Goal: Task Accomplishment & Management: Complete application form

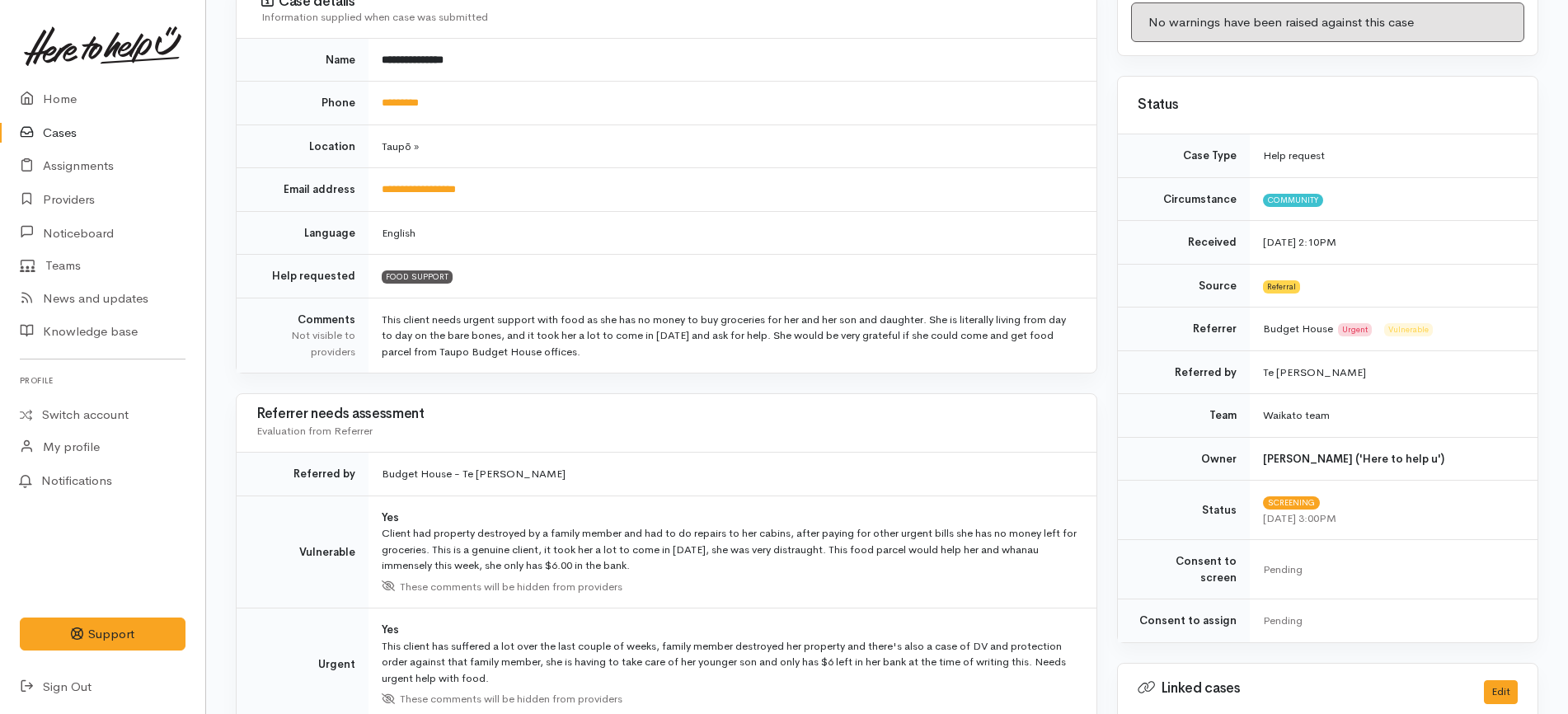
scroll to position [408, 0]
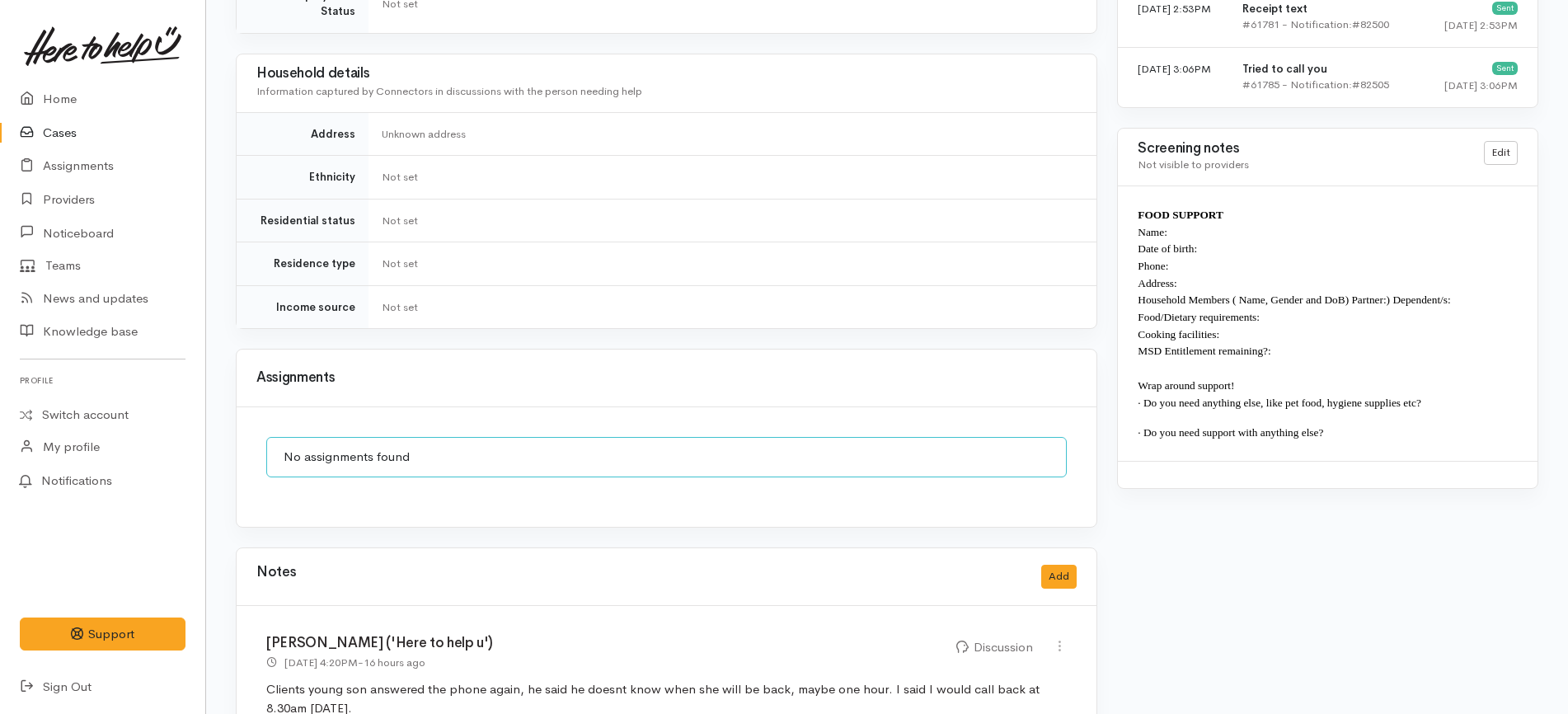
click at [682, 370] on h3 "Assignments" at bounding box center [666, 377] width 820 height 16
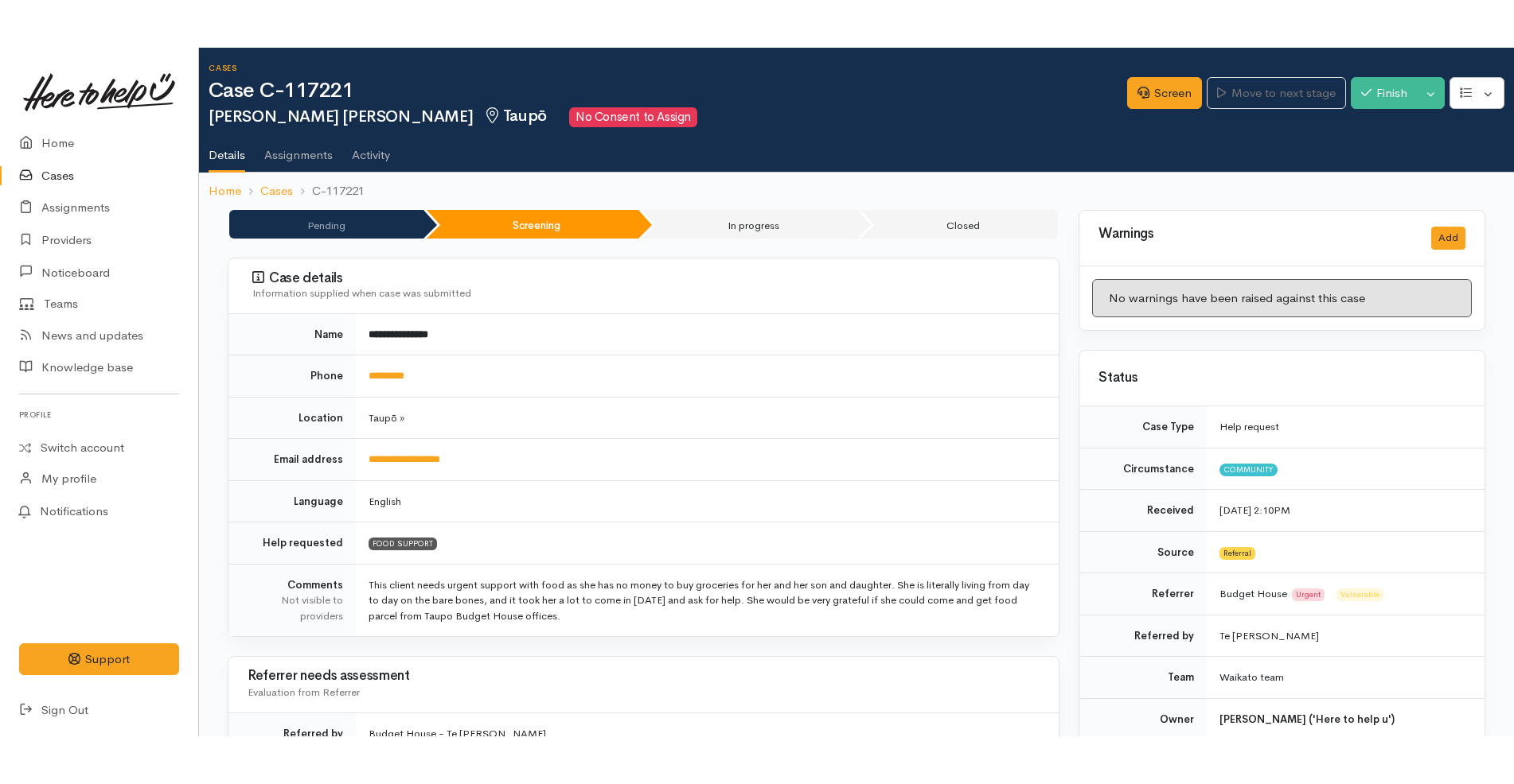
scroll to position [0, 0]
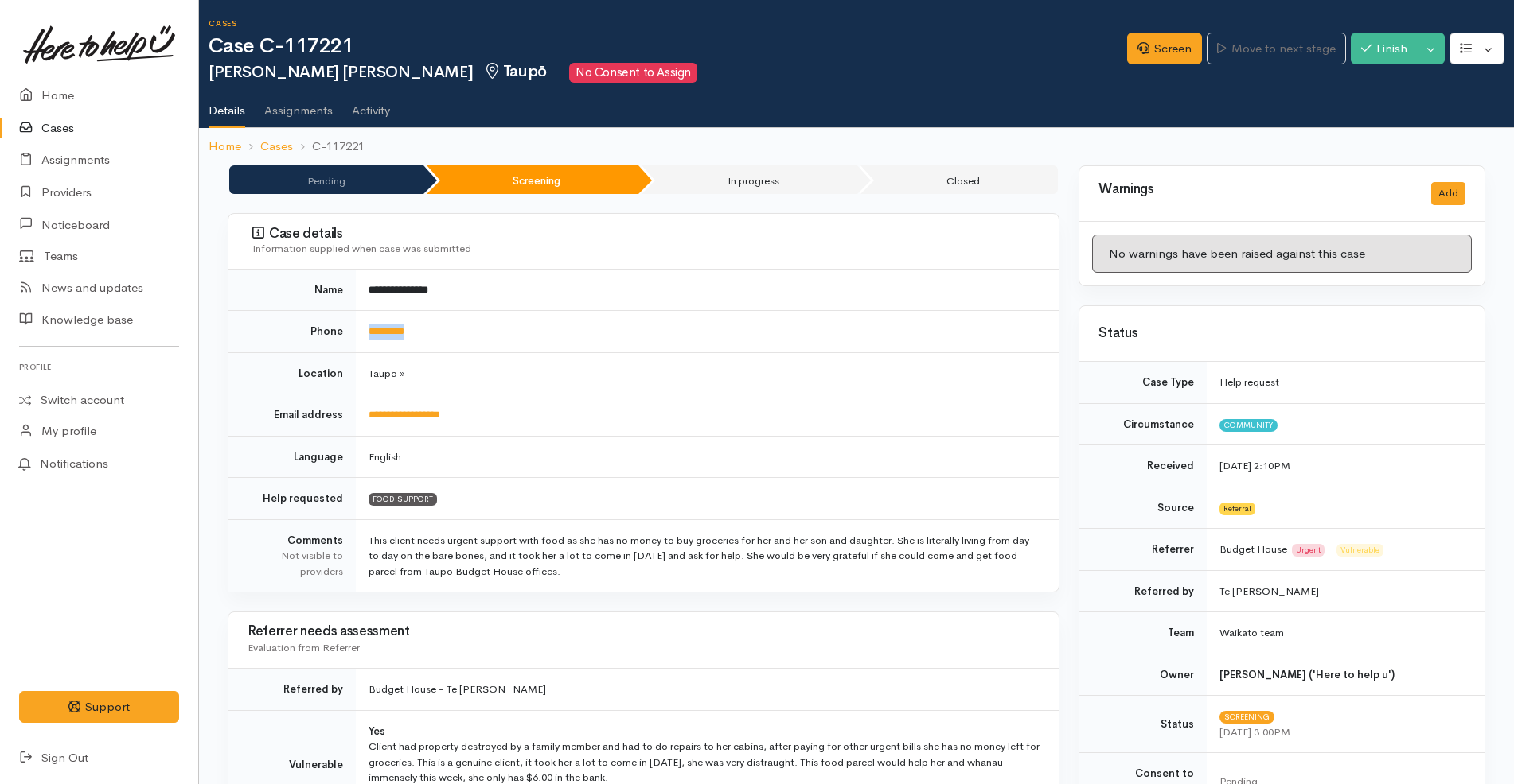
drag, startPoint x: 471, startPoint y: 331, endPoint x: 355, endPoint y: 326, distance: 116.1
click at [355, 326] on tr "Phone *********" at bounding box center [643, 331] width 830 height 42
copy tr "*********"
click at [609, 397] on td "**********" at bounding box center [707, 415] width 703 height 42
click at [1161, 59] on link "Screen" at bounding box center [1165, 49] width 75 height 33
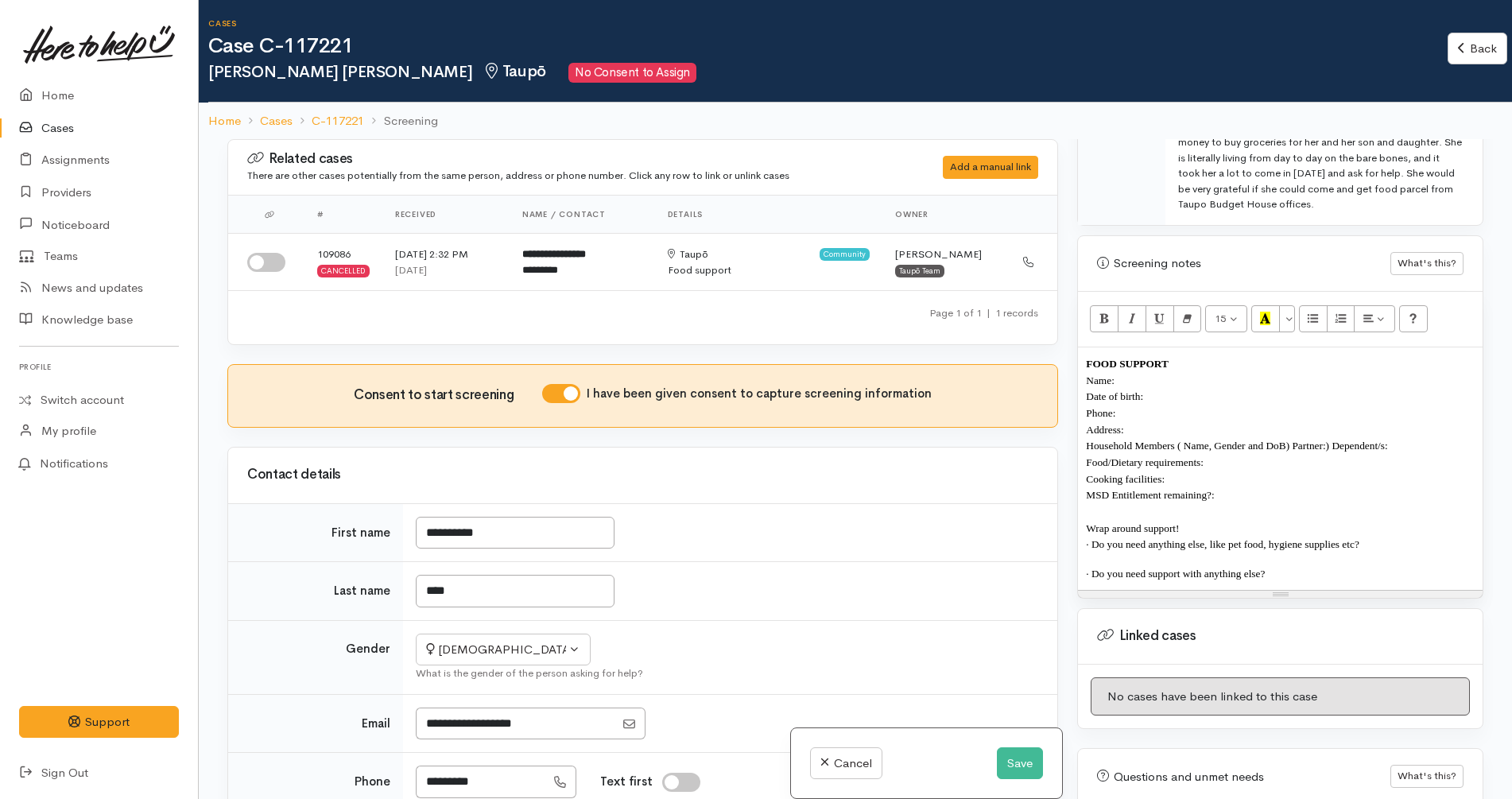
scroll to position [1006, 0]
click at [1283, 545] on div "FOOD SUPPORT Name: Date of birth: Phone: Address:  Household Members ( Name, Ge…" at bounding box center [1279, 466] width 404 height 242
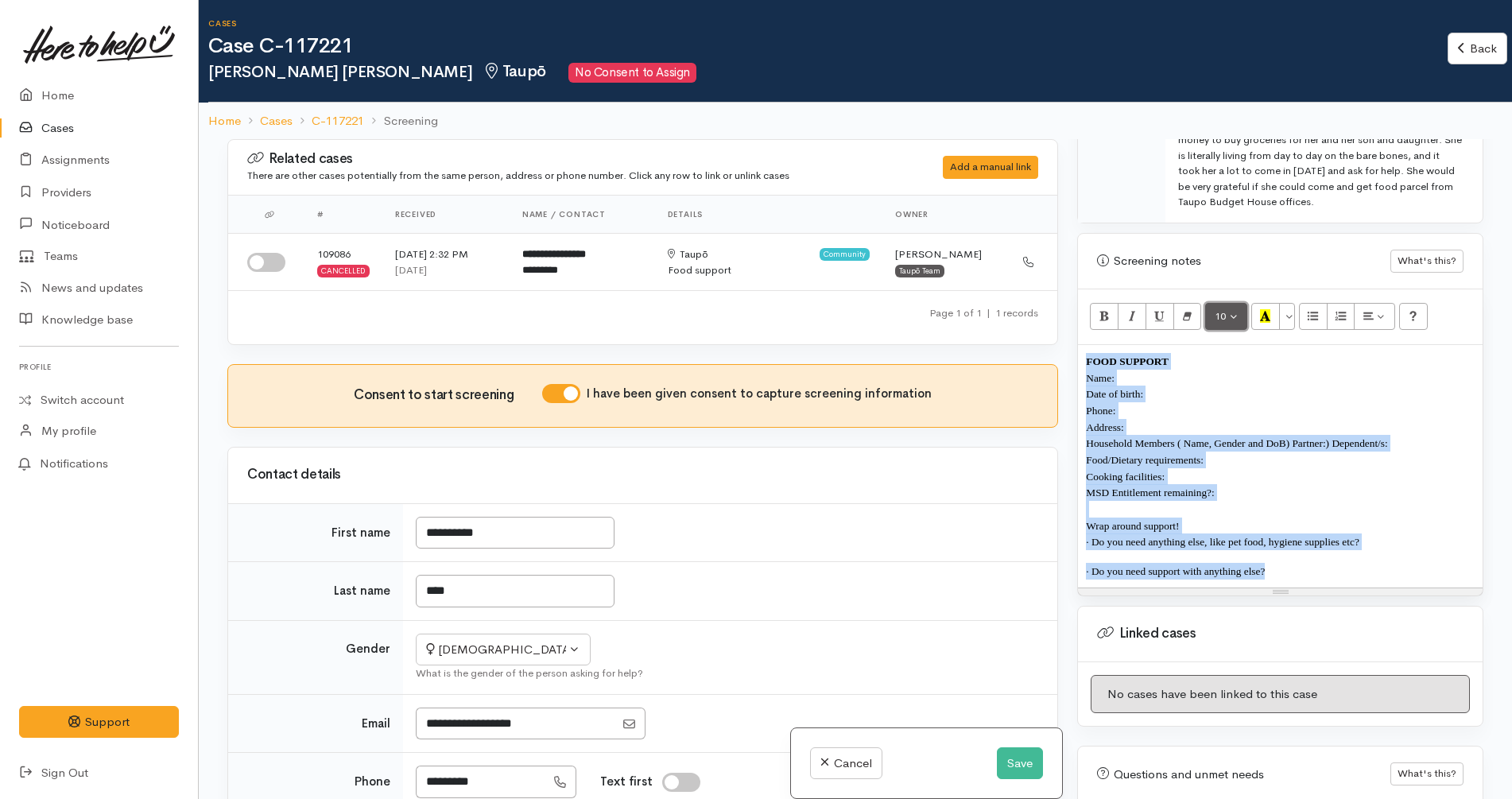
click at [1225, 309] on span "10" at bounding box center [1220, 316] width 11 height 13
click at [1272, 440] on link "12" at bounding box center [1268, 452] width 126 height 25
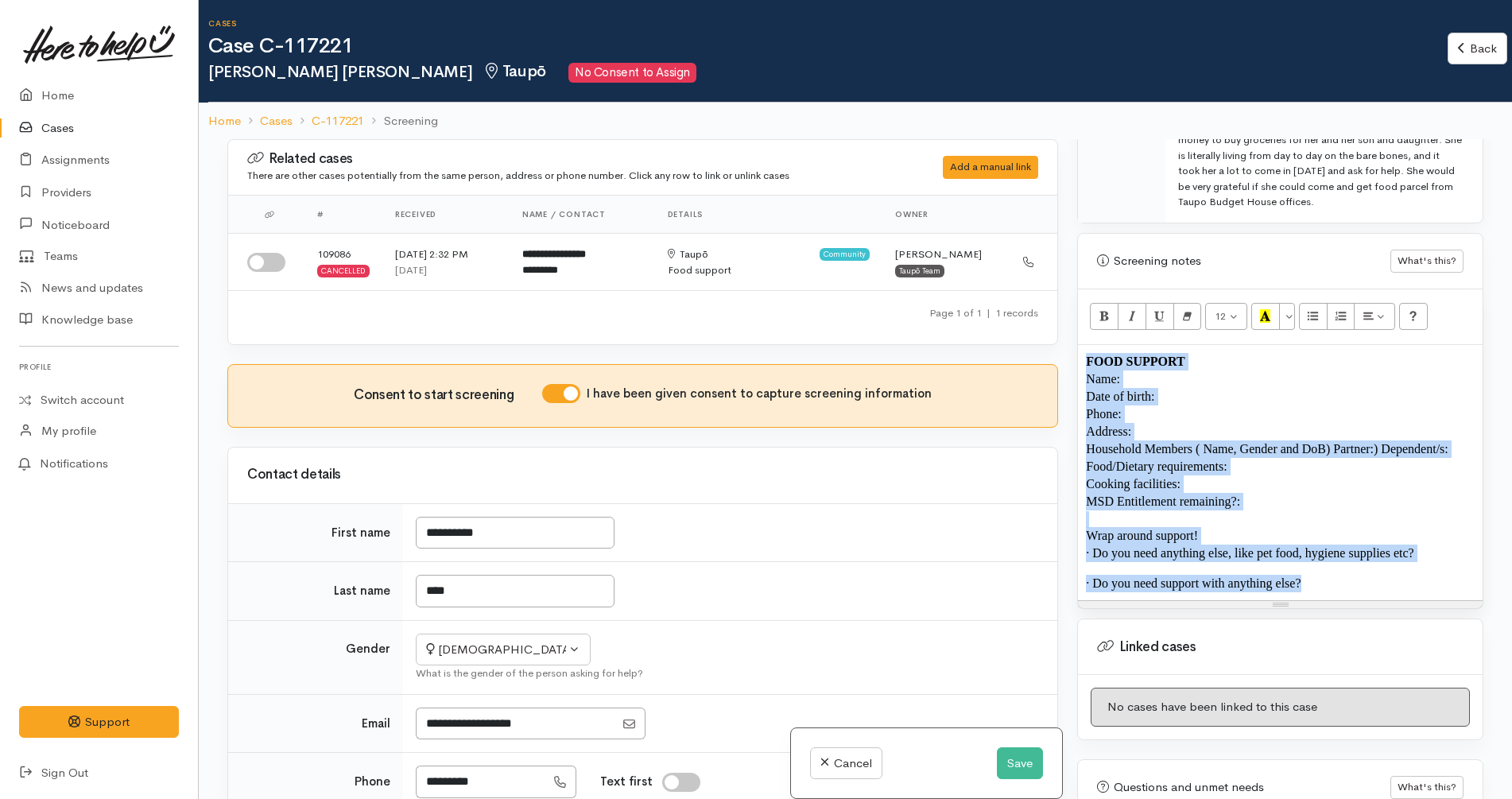
click at [1210, 388] on p "Date of birth:" at bounding box center [1279, 397] width 388 height 18
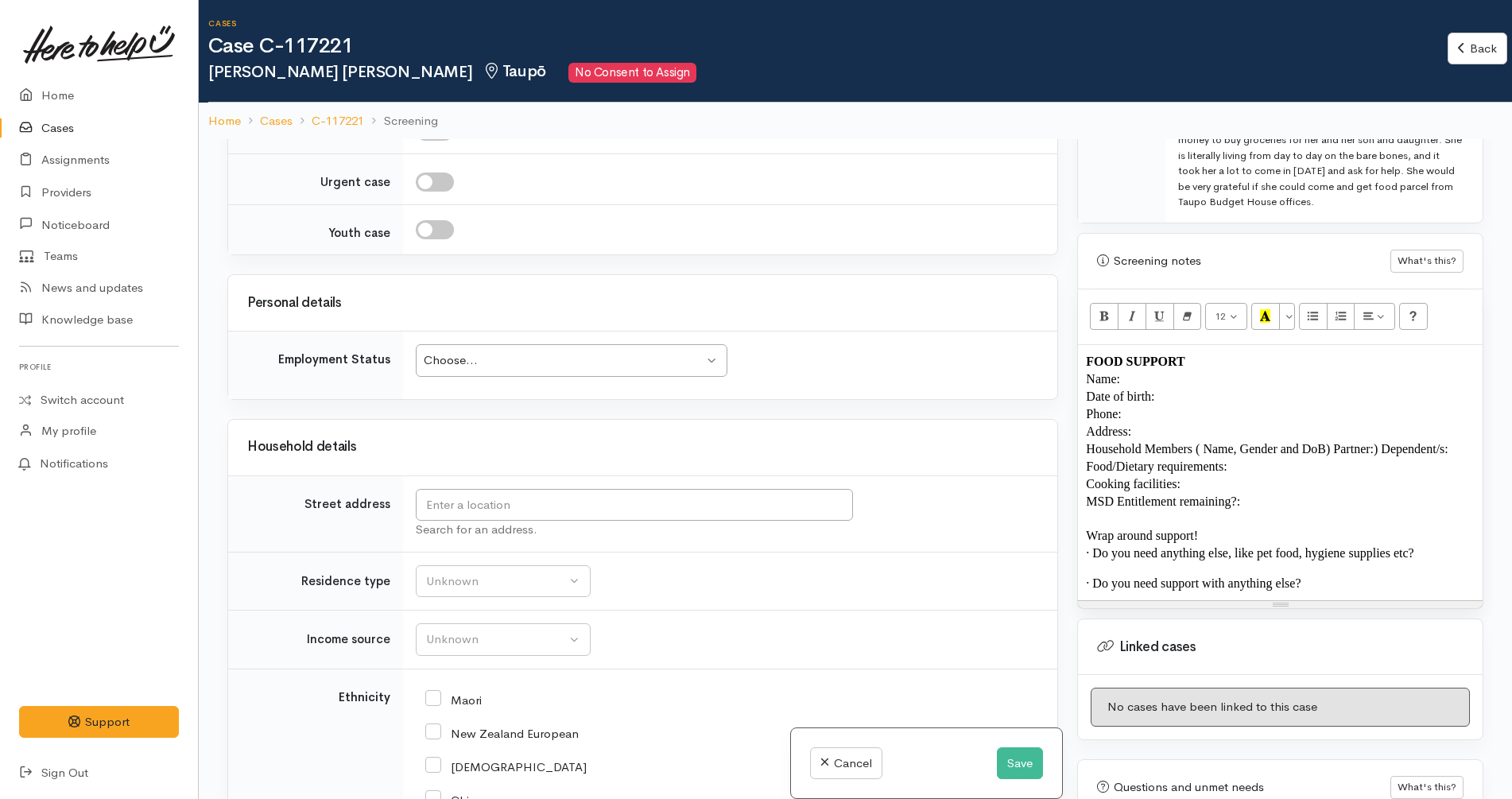
scroll to position [1560, 0]
click at [621, 484] on td "Search for an address." at bounding box center [730, 509] width 654 height 76
click at [640, 501] on input "text" at bounding box center [634, 502] width 437 height 33
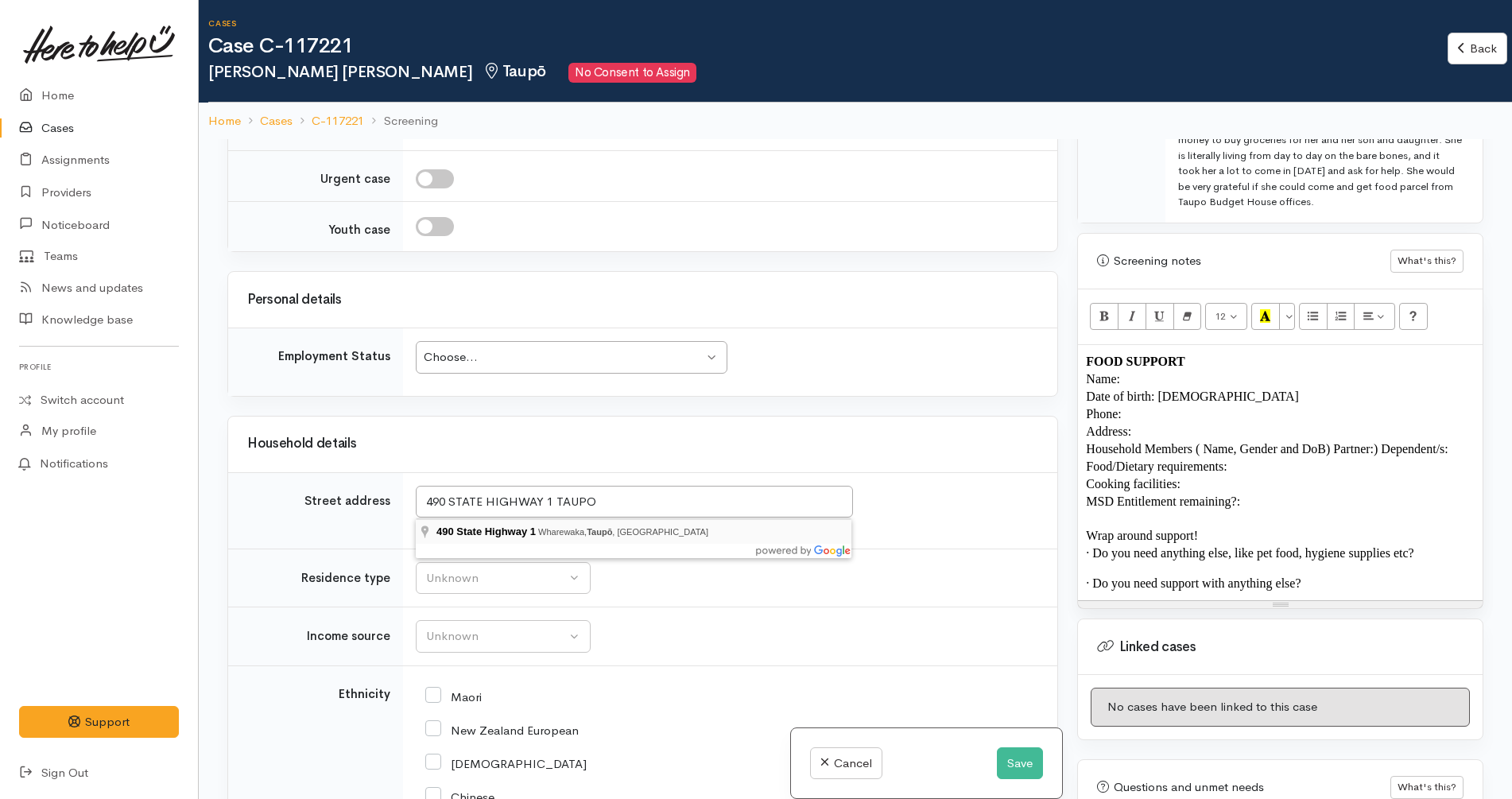
type input "490 State Highway 1, Wharewaka, Taupō, New Zealand"
drag, startPoint x: 741, startPoint y: 507, endPoint x: 395, endPoint y: 483, distance: 346.8
click at [395, 483] on tr "Street address 490 State Highway 1, Wharewaka, Taupō, New Zealand Search for an…" at bounding box center [643, 509] width 829 height 76
click at [1187, 423] on p "Address:" at bounding box center [1279, 431] width 388 height 18
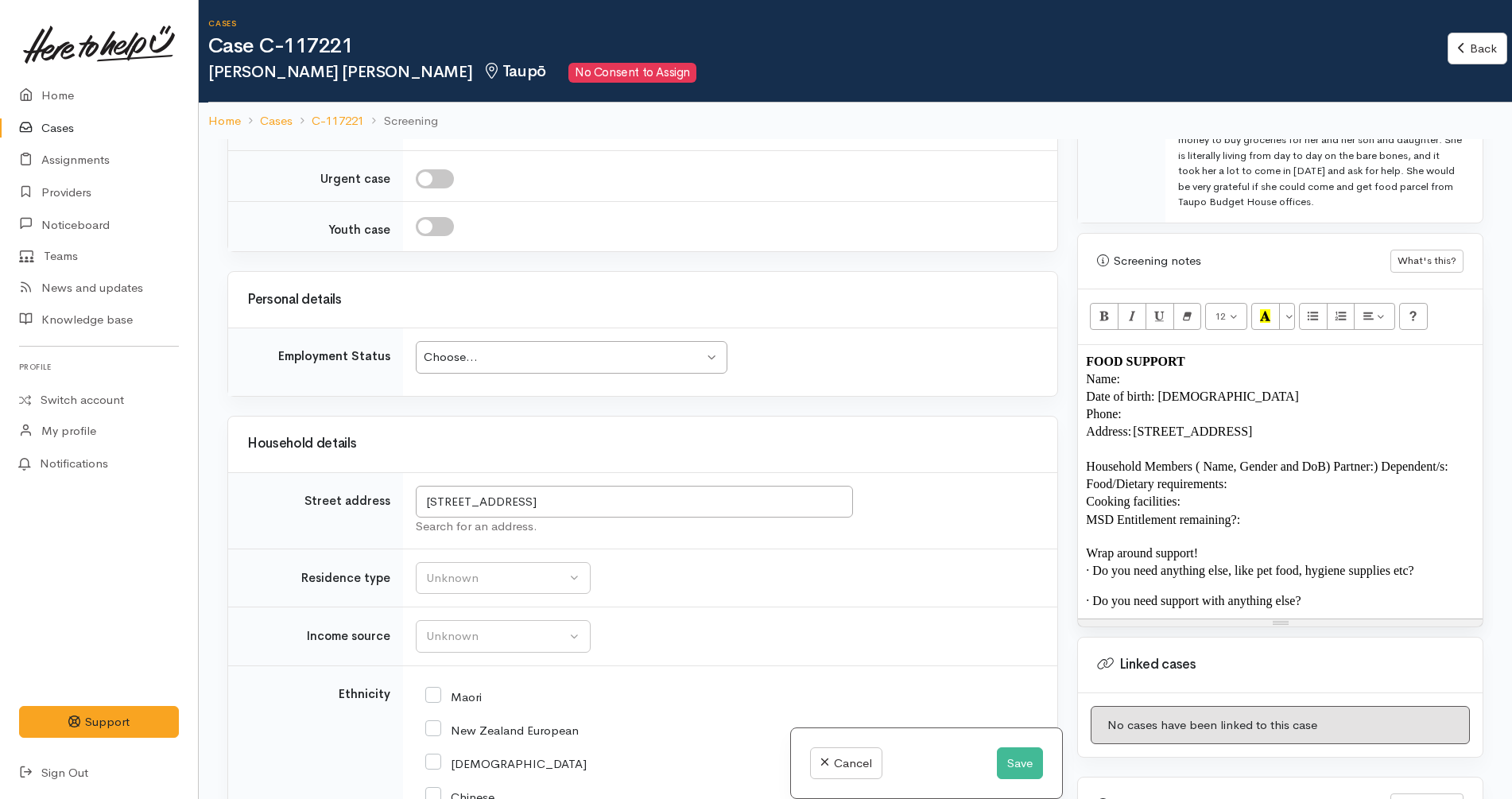
click at [1383, 460] on span "Household Members ( Name, Gender and DoB) Partner:) Dependent/s:" at bounding box center [1266, 466] width 362 height 13
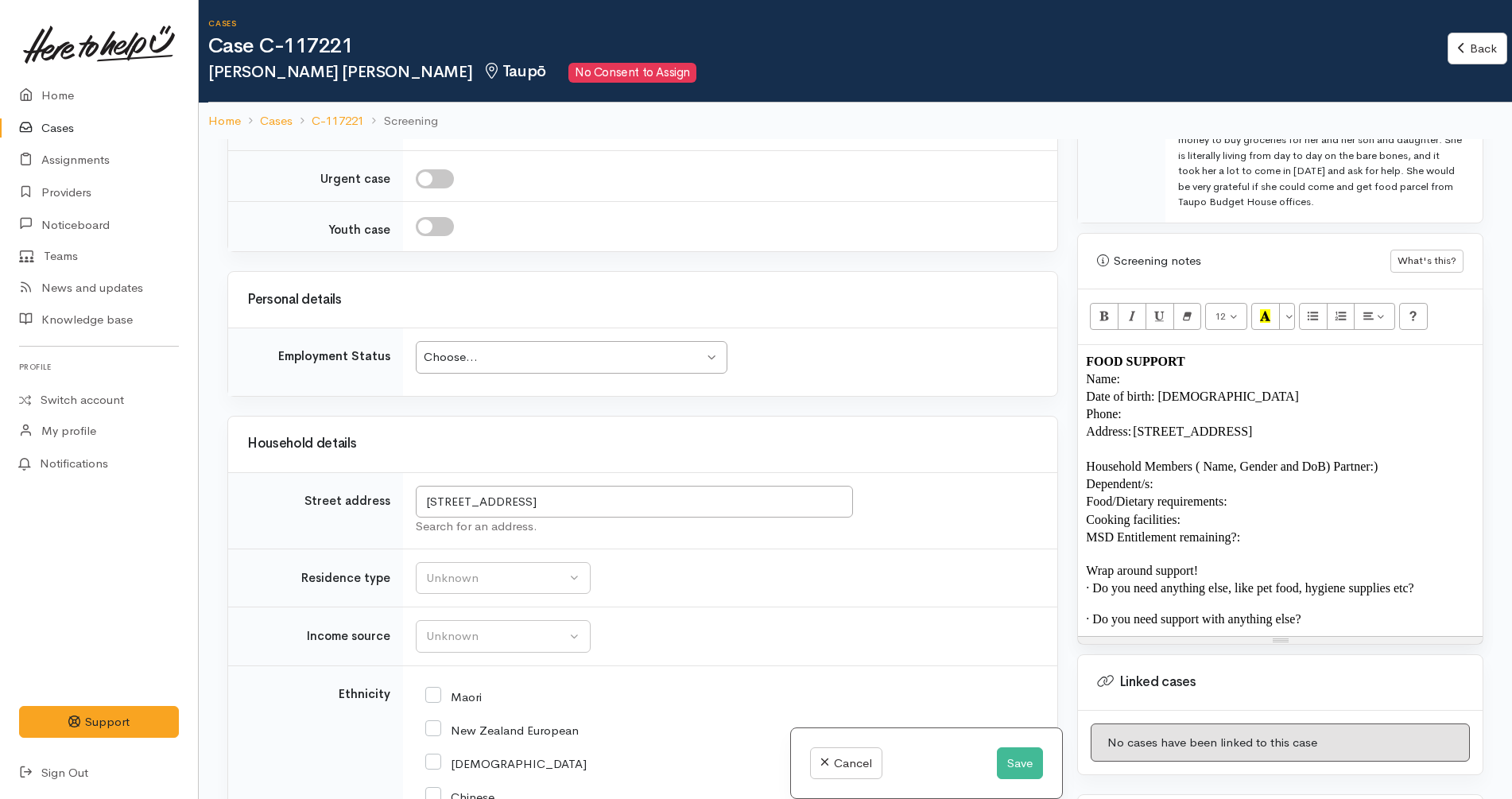
click at [1387, 458] on p "Household Members ( Name, Gender and DoB) Partner:)" at bounding box center [1279, 466] width 388 height 18
click at [1334, 460] on span "Household Members ( Name, Gender and DoB) Partner:)" at bounding box center [1231, 466] width 292 height 13
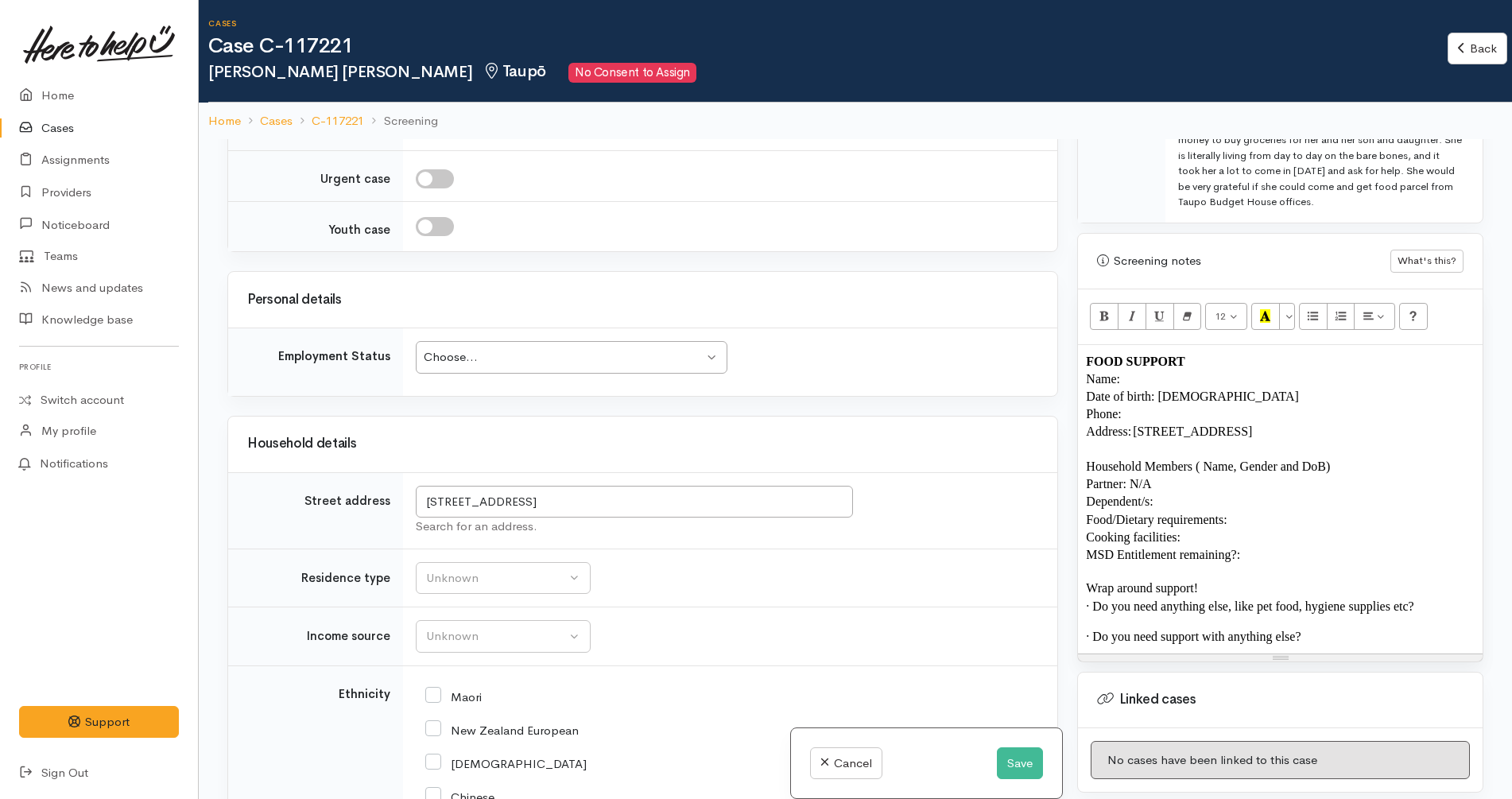
drag, startPoint x: 1351, startPoint y: 449, endPoint x: 1195, endPoint y: 445, distance: 156.1
click at [1195, 458] on p "Household Members ( Name, Gender and DoB)" at bounding box center [1279, 466] width 388 height 18
click at [1174, 492] on p "Dependent/s:" at bounding box center [1279, 501] width 388 height 18
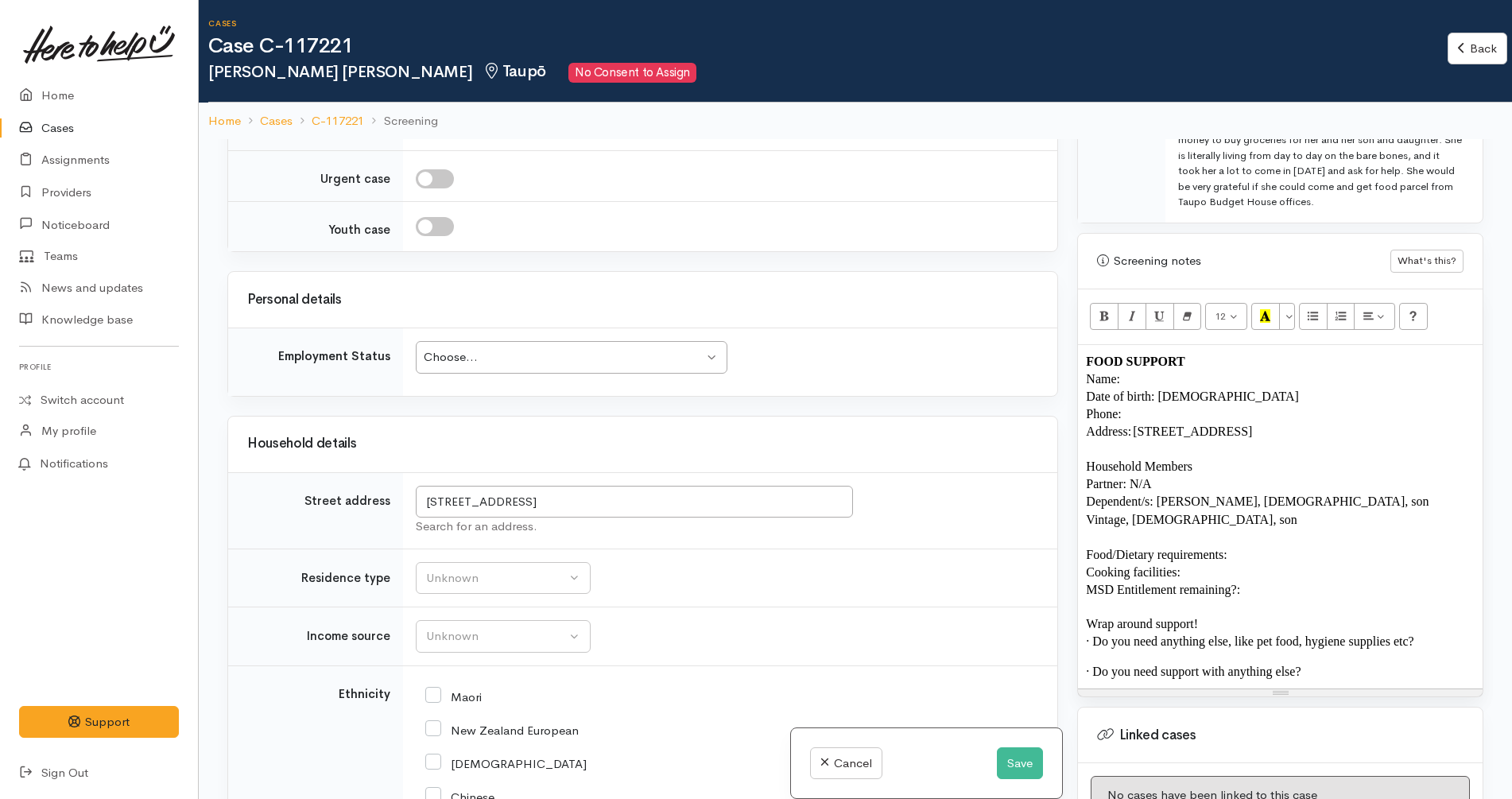
click at [1159, 494] on span "Dependent/s: Grayson, 9 years old, son" at bounding box center [1256, 501] width 342 height 13
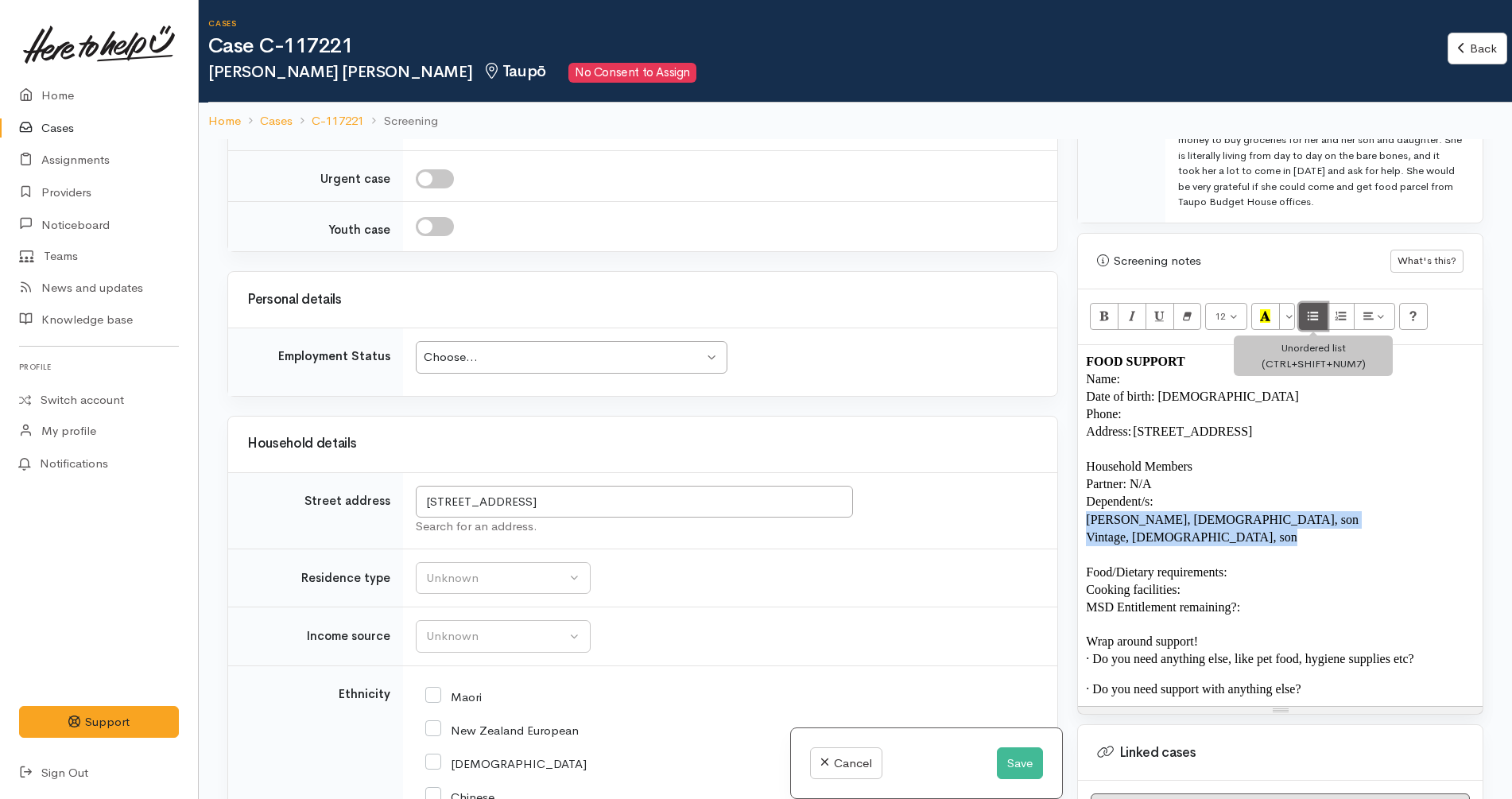
click at [1313, 309] on icon "Unordered list (CTRL+SHIFT+NUM7)" at bounding box center [1312, 316] width 10 height 13
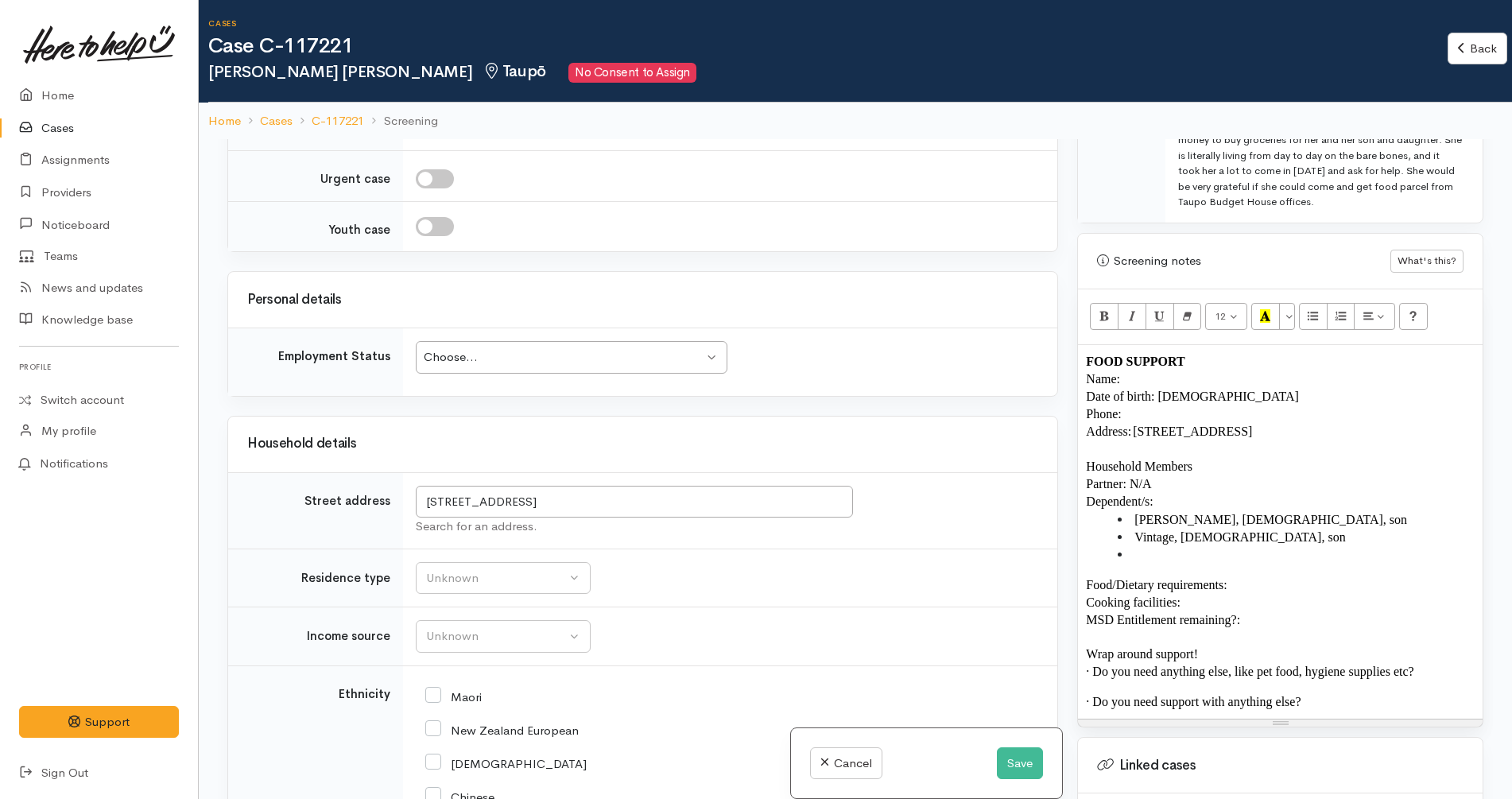
click at [1270, 546] on li at bounding box center [1295, 554] width 356 height 18
click at [1260, 576] on p "Food/Dietary requirements:" at bounding box center [1279, 584] width 388 height 18
click at [1414, 664] on span "· Do you need anything else, like pet food, hygiene supplies etc?" at bounding box center [1248, 671] width 327 height 13
copy b "NO"
click at [1184, 405] on p "Phone:" at bounding box center [1279, 414] width 388 height 18
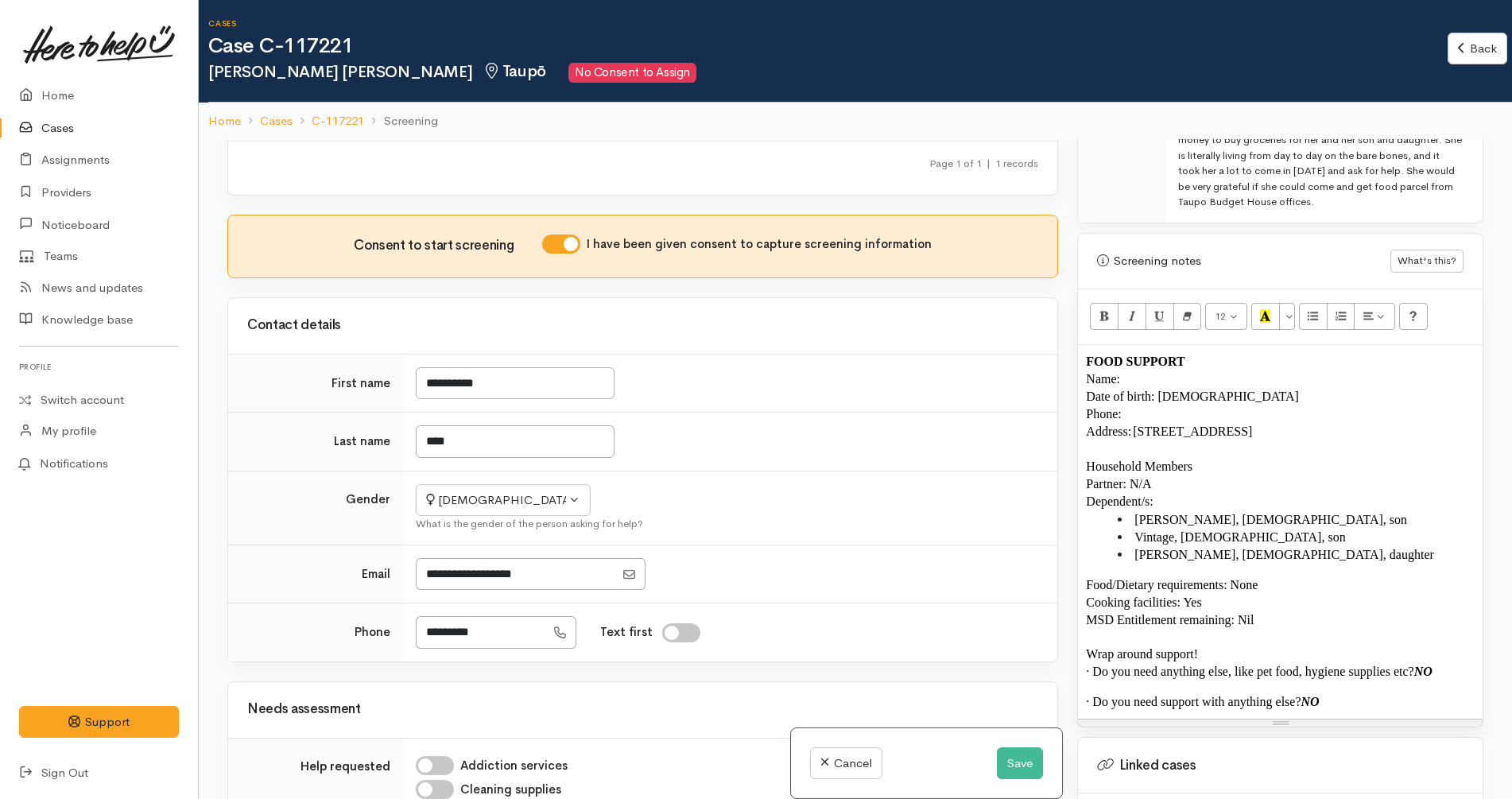
scroll to position [149, 0]
click at [1167, 389] on span "Date of birth: 15/02/1977" at bounding box center [1191, 396] width 213 height 13
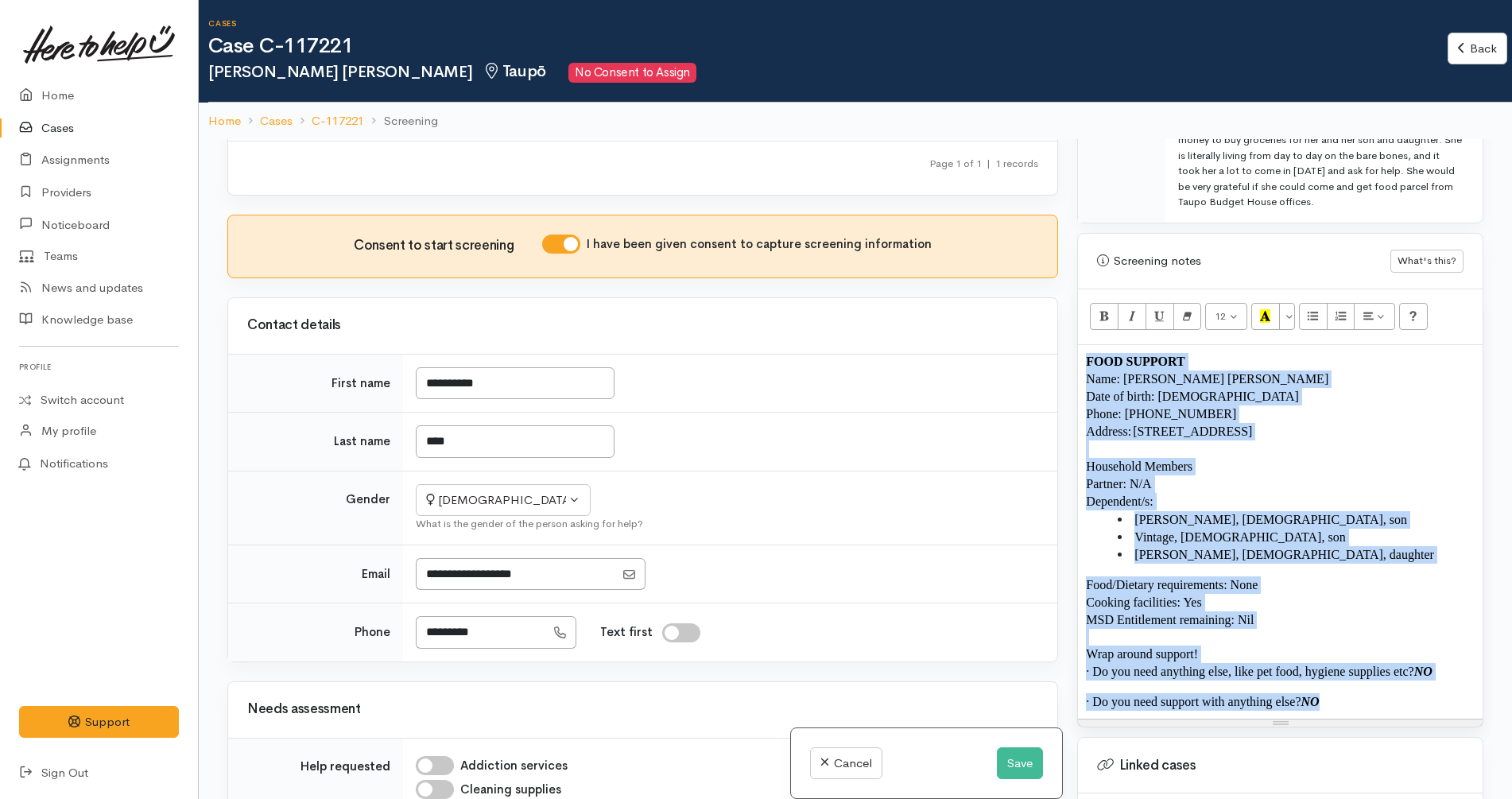
drag, startPoint x: 1346, startPoint y: 689, endPoint x: 1037, endPoint y: 337, distance: 468.4
click at [1037, 337] on div "Related cases There are other cases potentially from the same person, address o…" at bounding box center [854, 538] width 1275 height 799
copy div "FOOD SUPPORT Name: Sarah Jane Wall Date of birth: 15/02/1977 Phone: 021924301 A…"
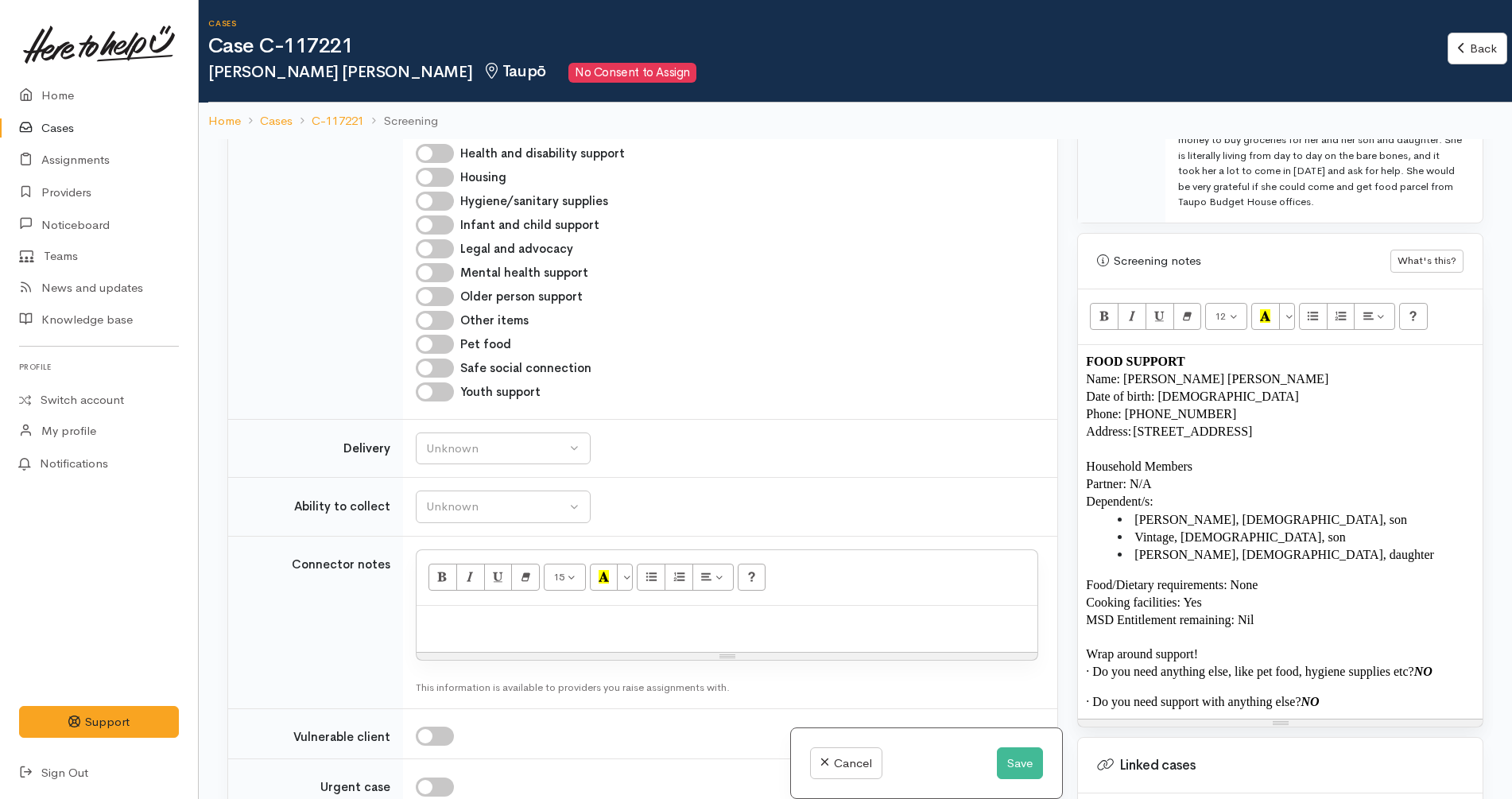
click at [612, 615] on p at bounding box center [726, 622] width 605 height 18
paste div
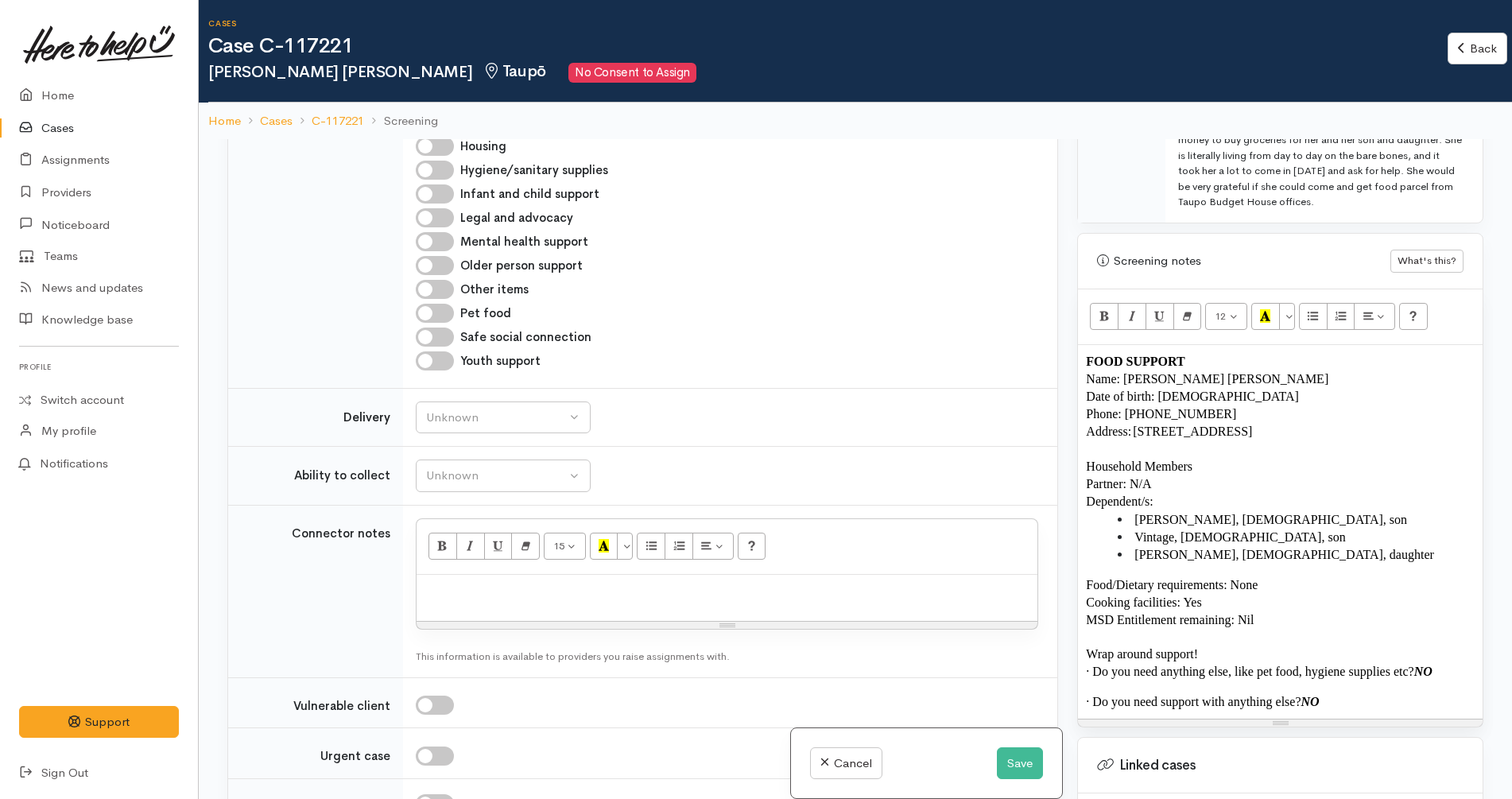
scroll to position [139, 0]
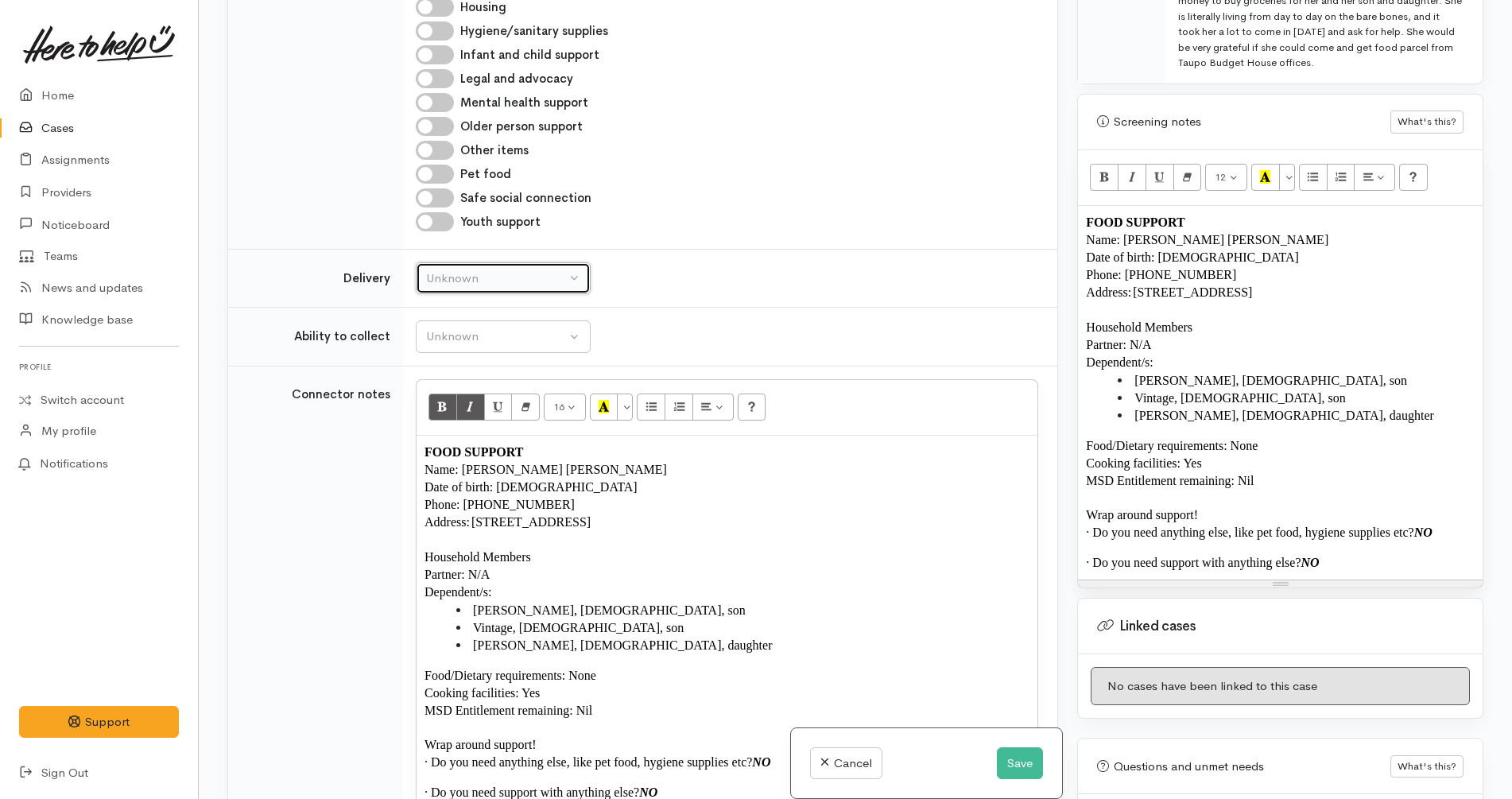
click at [534, 286] on div "Unknown" at bounding box center [495, 278] width 140 height 18
click at [511, 427] on link "No" at bounding box center [503, 427] width 174 height 24
select select "1"
click at [529, 342] on div "Unknown" at bounding box center [495, 336] width 140 height 18
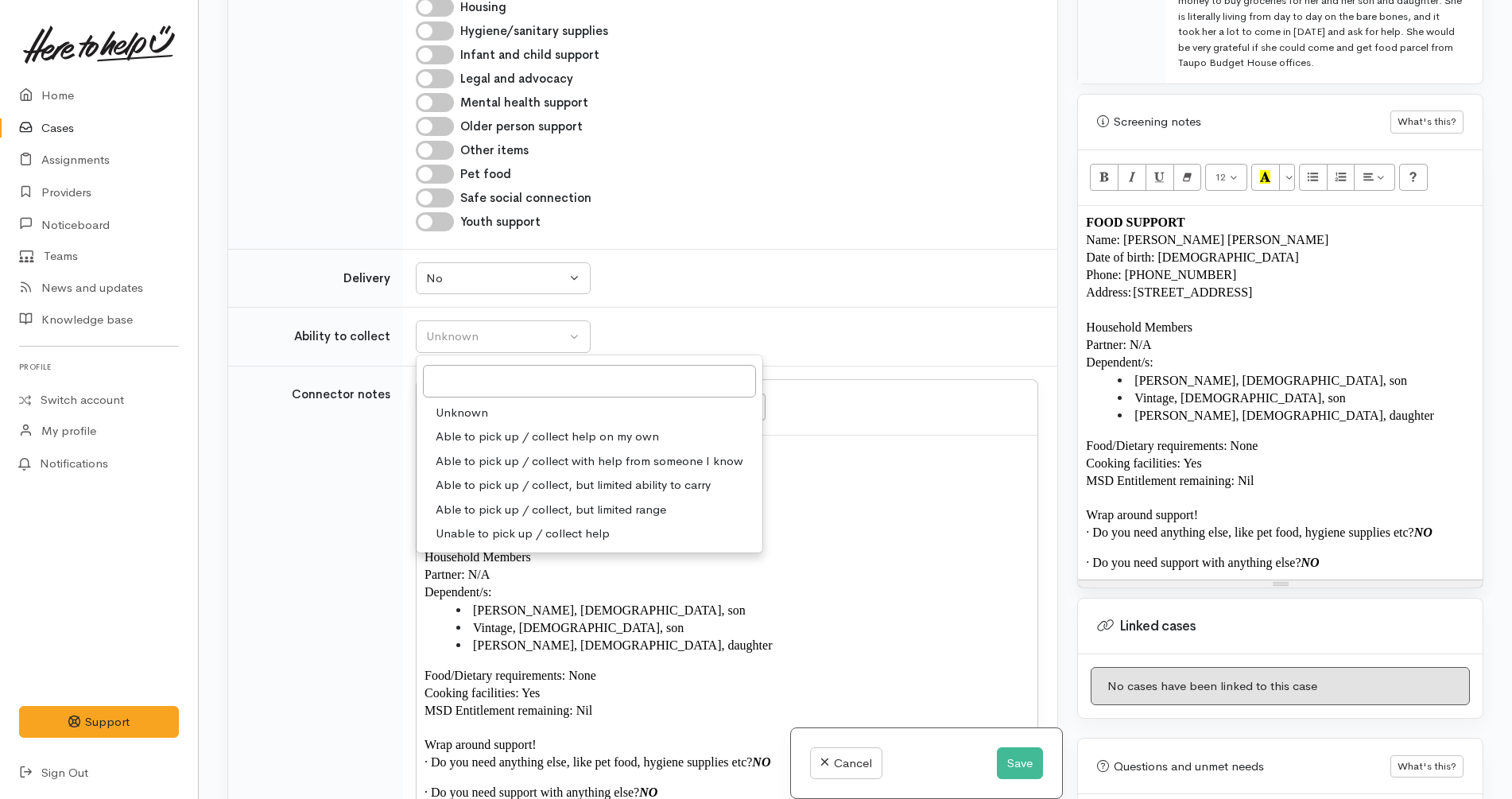
click at [517, 437] on span "Able to pick up / collect help on my own" at bounding box center [547, 436] width 223 height 18
select select "2"
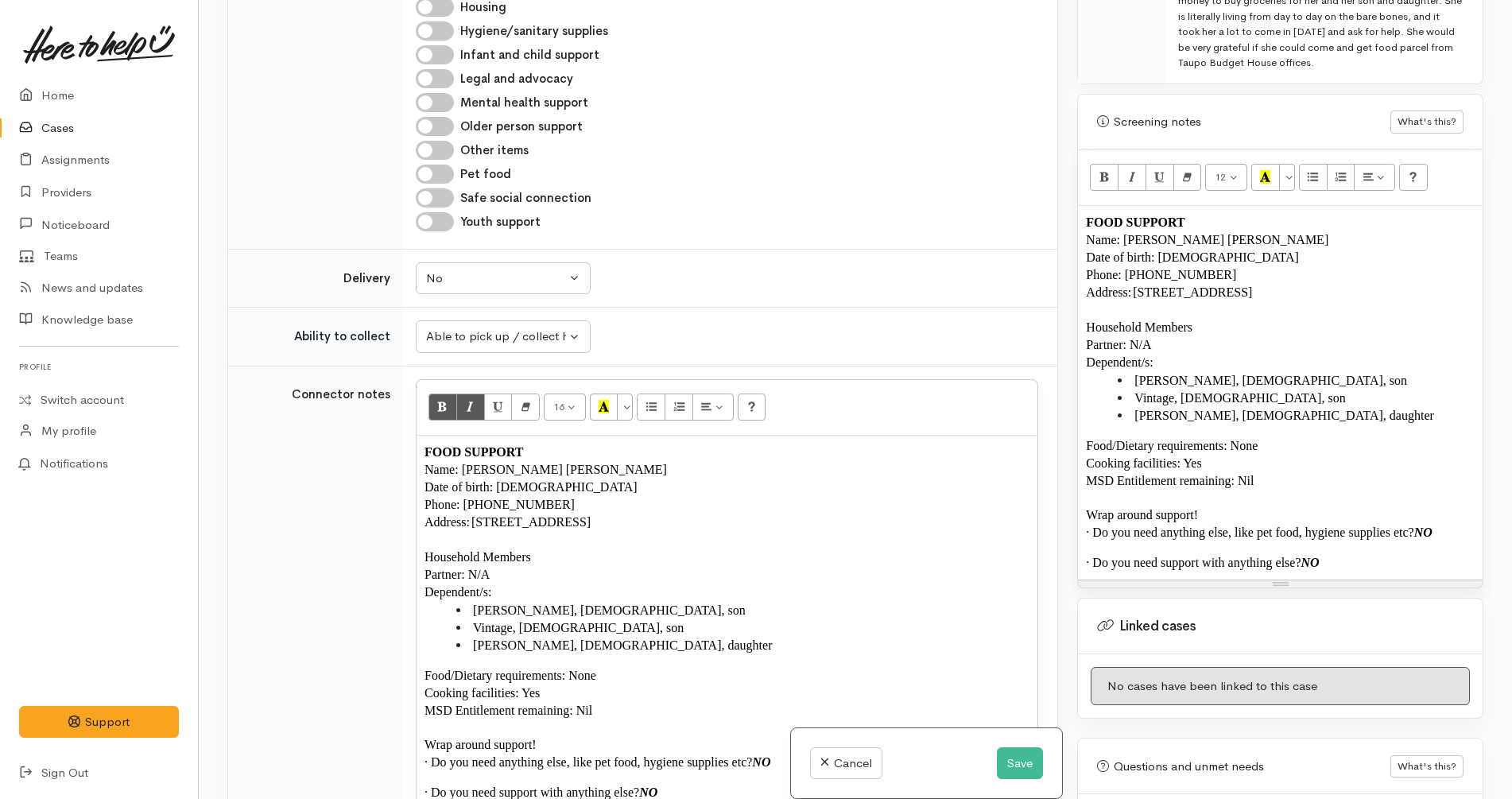
click at [726, 303] on td "Unknown Delivery needed Delivery preferred No No Unknown Delivery needed Delive…" at bounding box center [730, 278] width 654 height 59
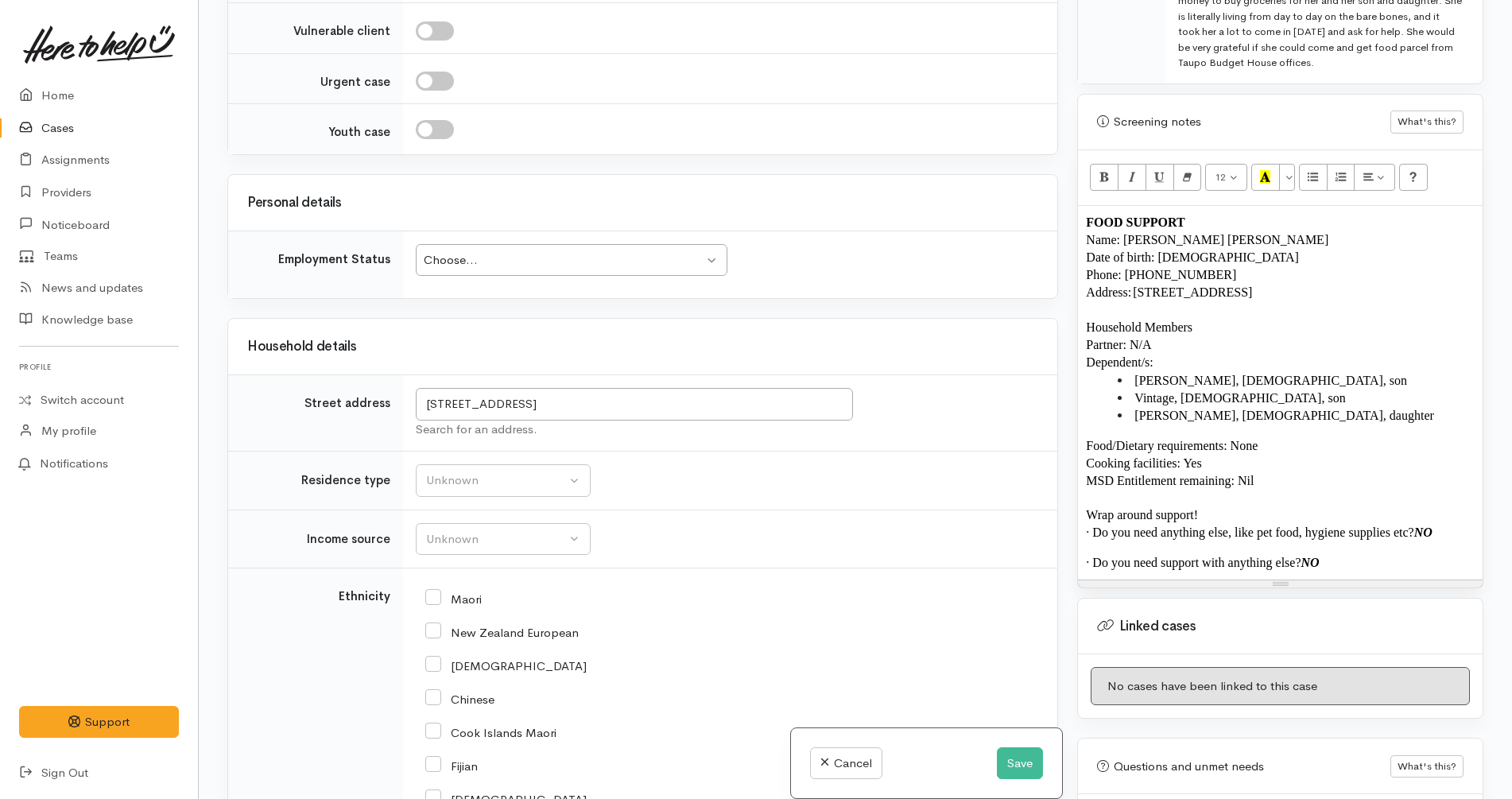
scroll to position [1846, 0]
click at [664, 240] on td "Choose... Choose... Choose... Unknown Employed casually Employed full-time Empl…" at bounding box center [730, 264] width 654 height 68
click at [633, 259] on div "Choose..." at bounding box center [564, 259] width 280 height 18
click at [679, 487] on td "Unknown Emergency accommodation Homeless Other Own home Private rental Public /…" at bounding box center [730, 479] width 654 height 59
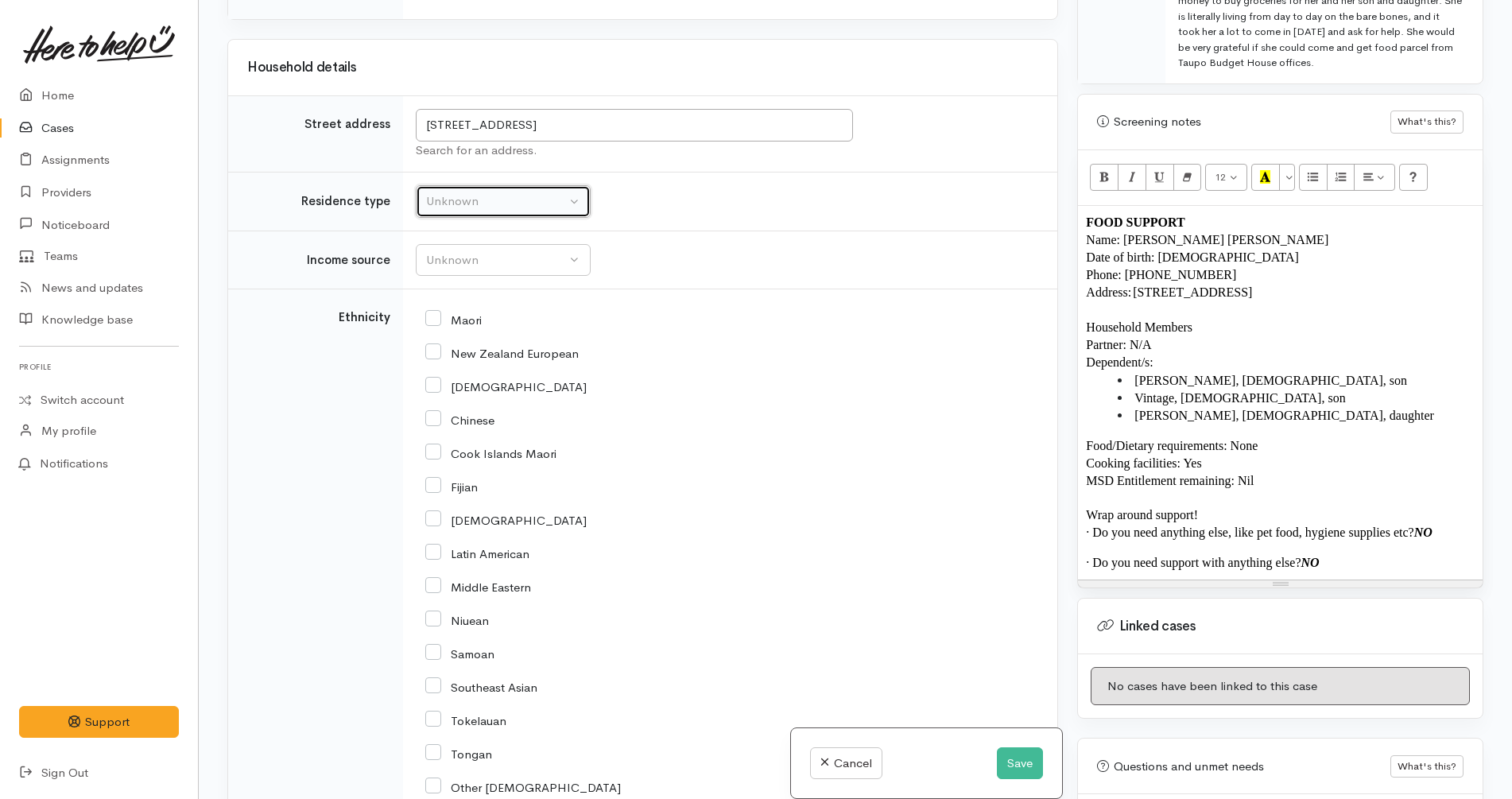
click at [552, 201] on div "Unknown" at bounding box center [495, 201] width 140 height 18
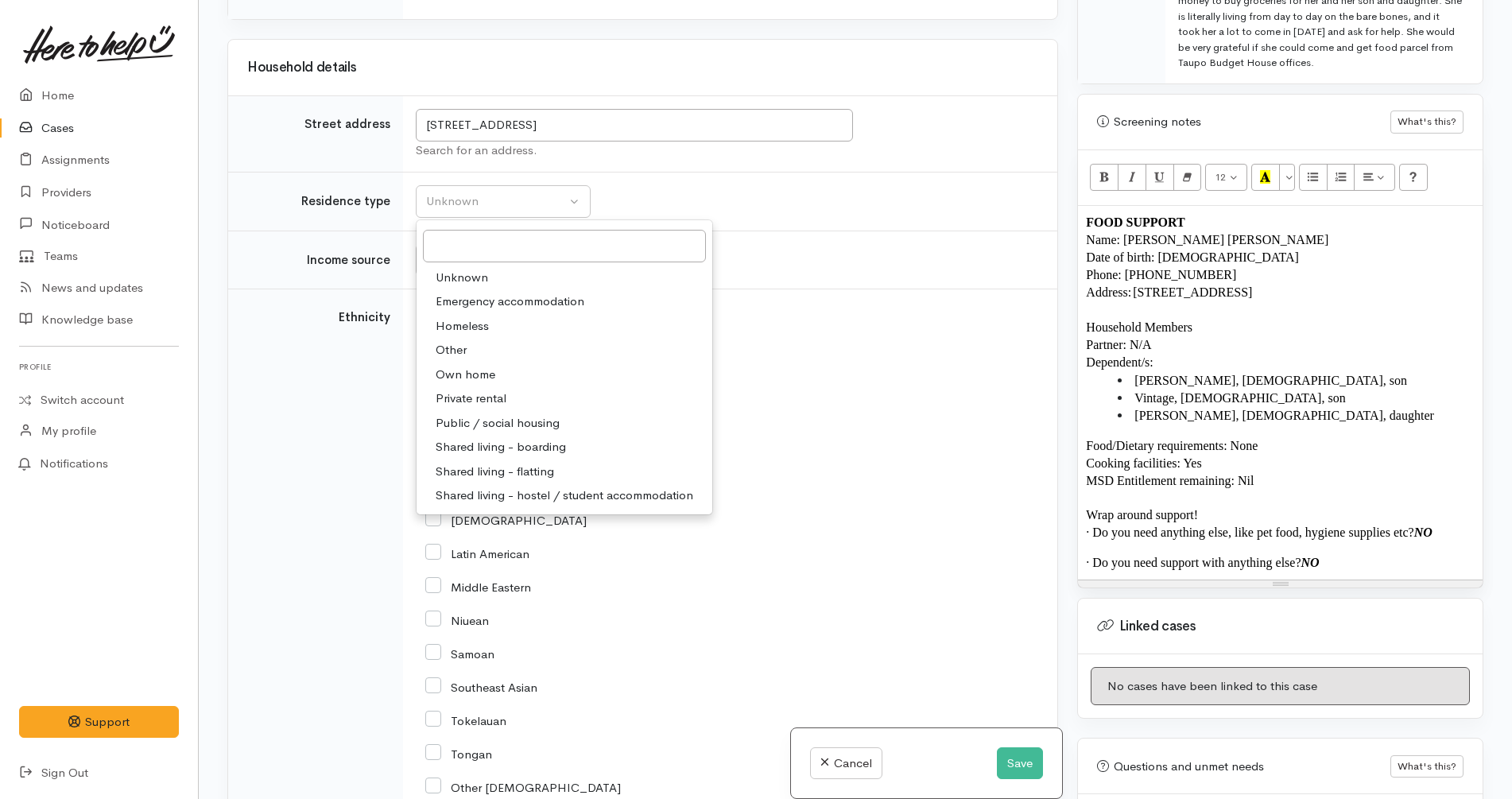
click at [519, 398] on link "Private rental" at bounding box center [564, 399] width 295 height 24
select select "2"
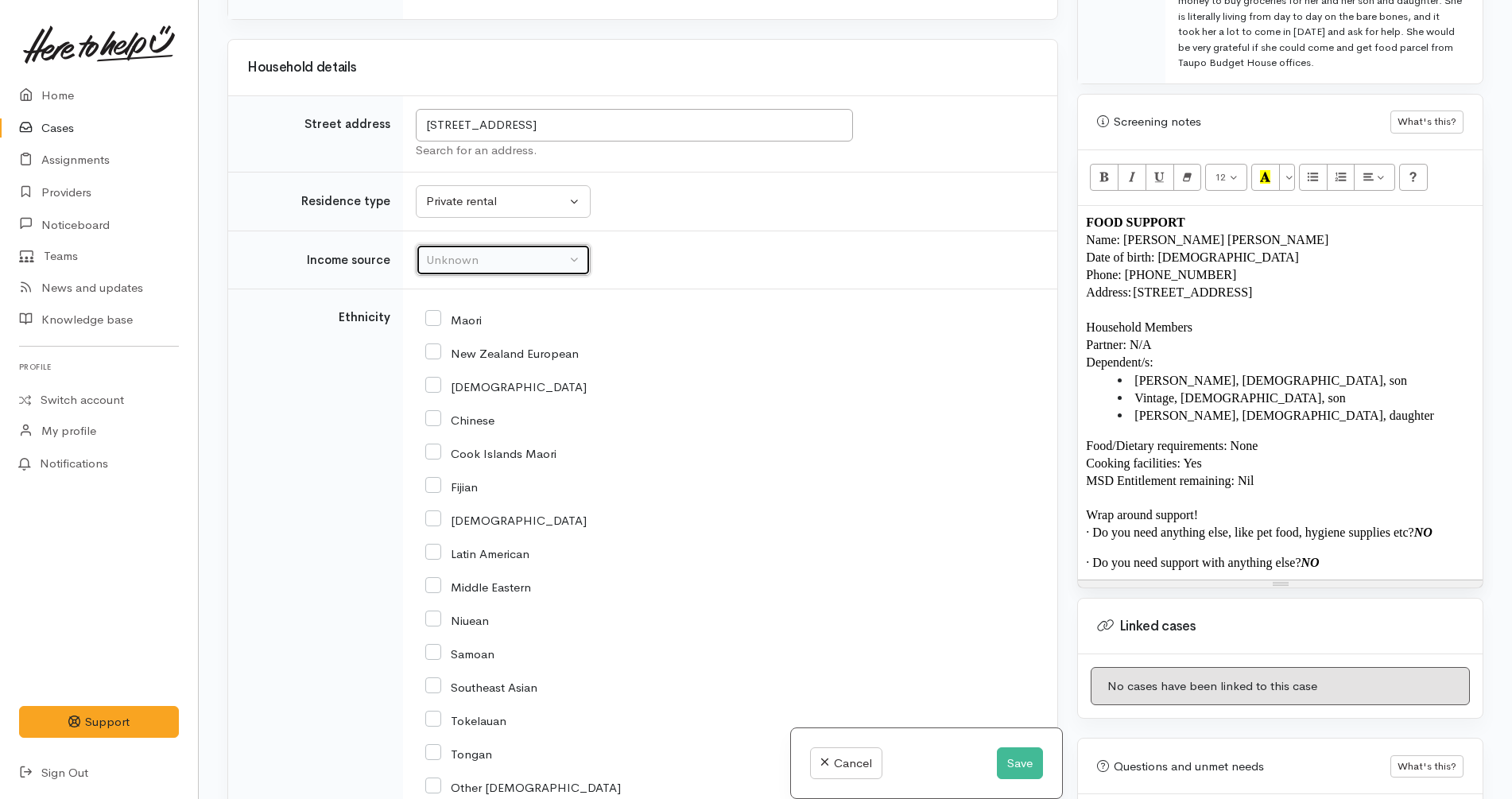
click at [517, 258] on div "Unknown" at bounding box center [495, 260] width 140 height 18
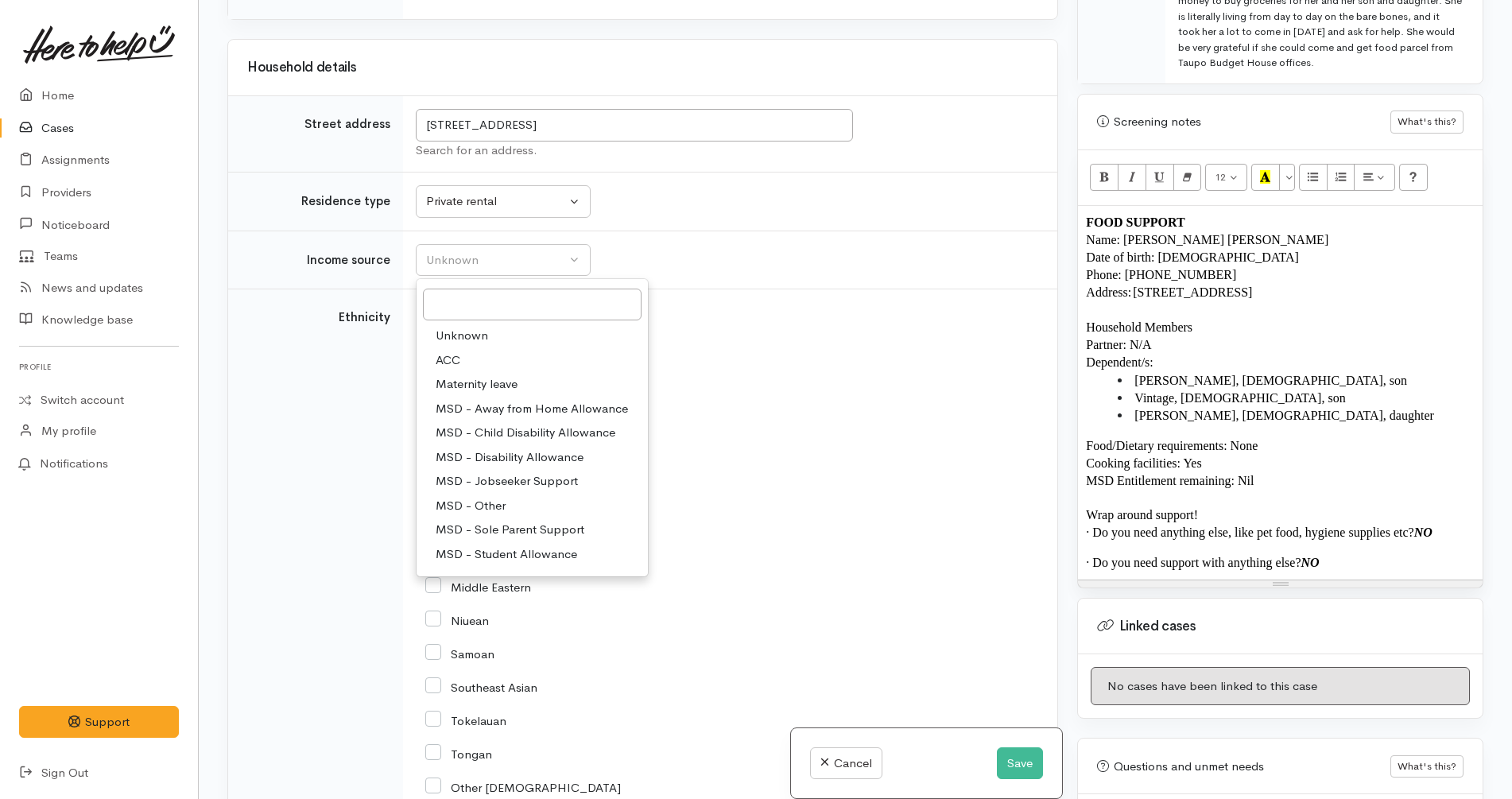
click at [525, 528] on span "MSD - Sole Parent Support" at bounding box center [509, 529] width 148 height 18
select select "7"
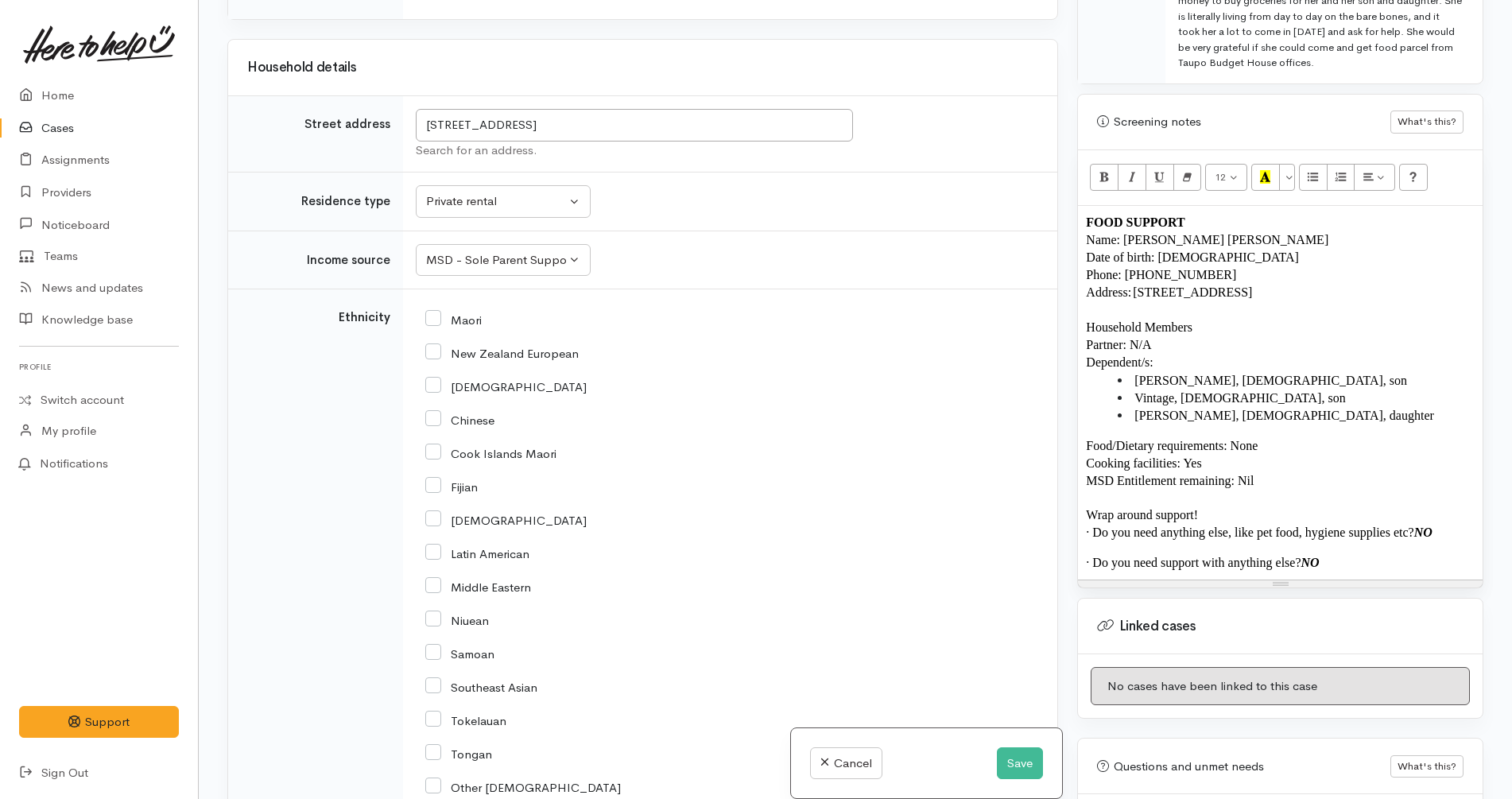
click at [471, 320] on input "Maori" at bounding box center [453, 318] width 56 height 14
checkbox input "true"
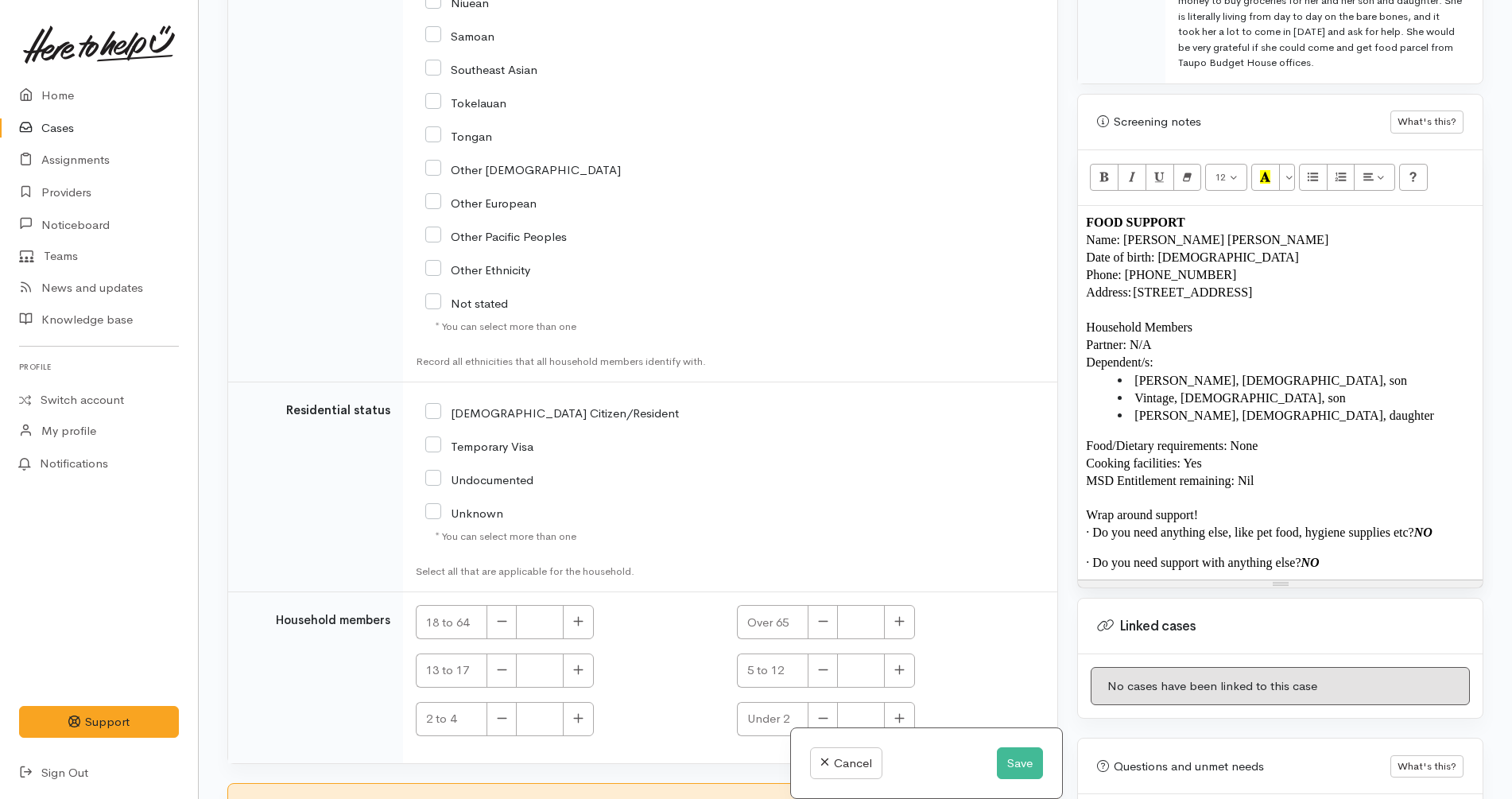
scroll to position [2741, 0]
click at [528, 424] on div "[DEMOGRAPHIC_DATA] Citizen/Resident" at bounding box center [623, 413] width 396 height 34
click at [525, 419] on input "[DEMOGRAPHIC_DATA] Citizen/Resident" at bounding box center [552, 412] width 253 height 14
checkbox input "true"
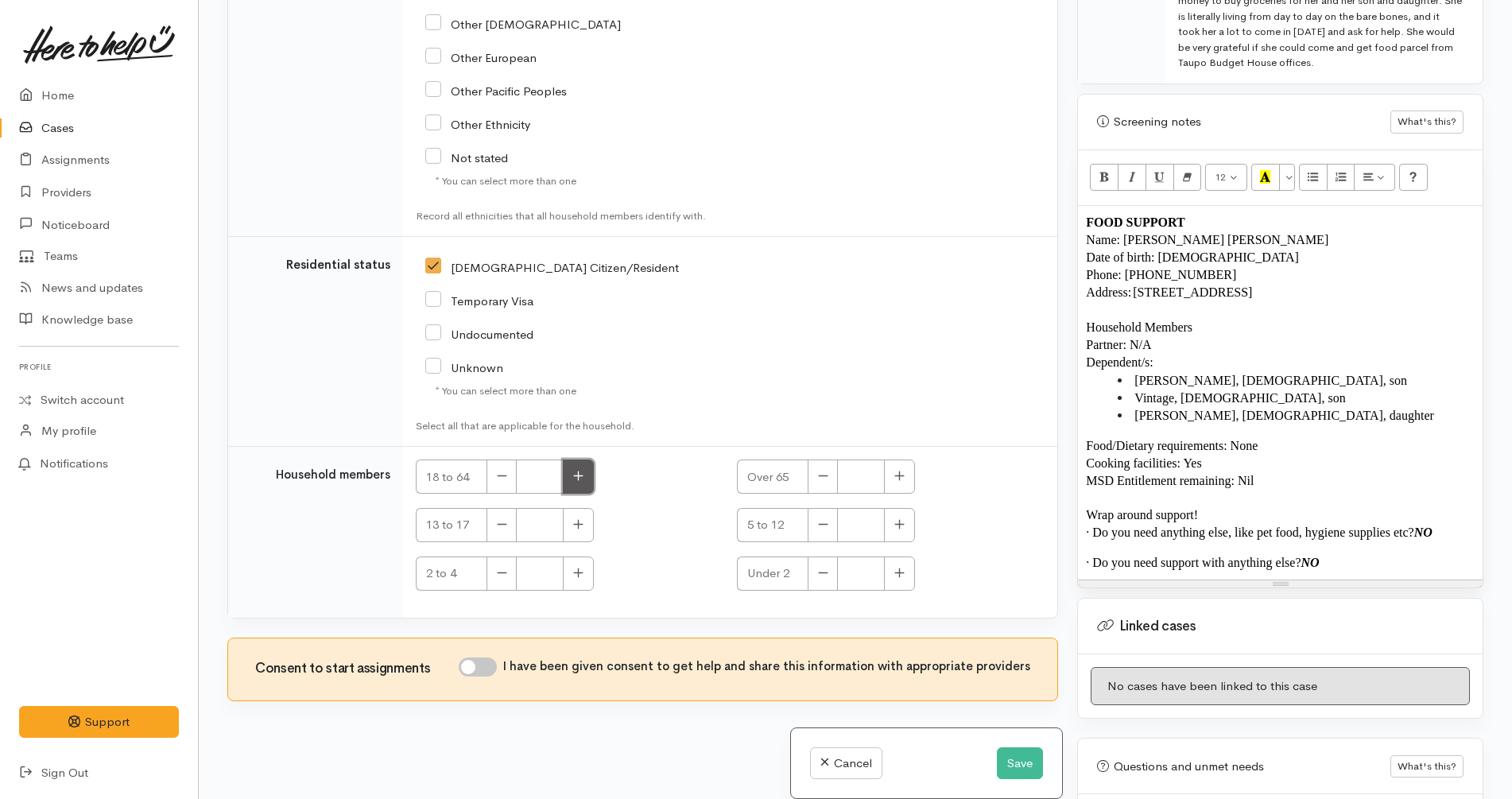
click at [582, 466] on button "button" at bounding box center [578, 476] width 31 height 34
type input "1"
click at [894, 524] on icon "button" at bounding box center [899, 524] width 9 height 9
type input "1"
click at [581, 523] on icon "button" at bounding box center [578, 523] width 10 height 12
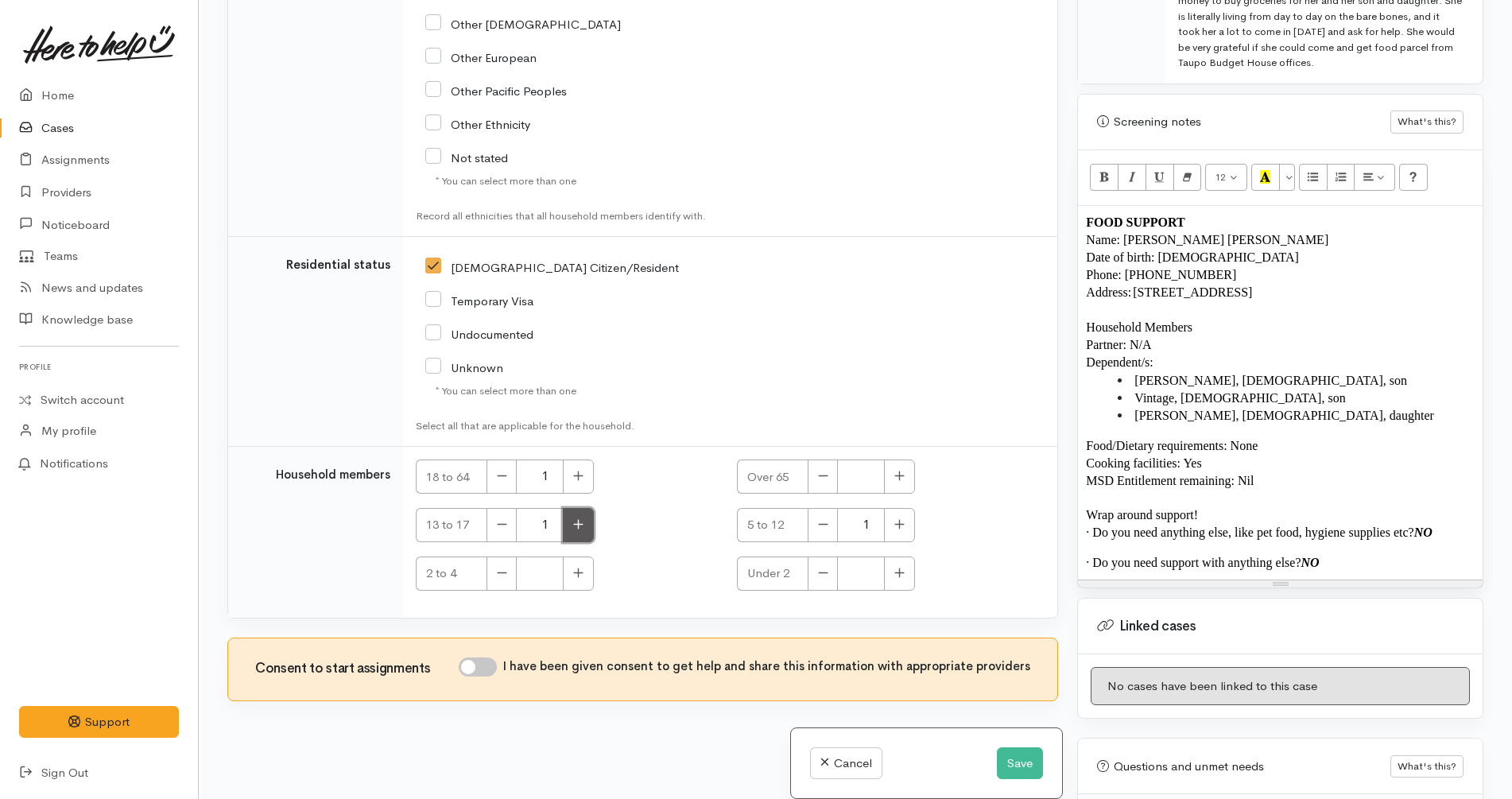
click at [581, 523] on icon "button" at bounding box center [578, 523] width 10 height 12
type input "2"
click at [481, 671] on input "I have been given consent to get help and share this information with appropria…" at bounding box center [477, 667] width 38 height 19
checkbox input "true"
click at [712, 315] on div "Temporary Visa" at bounding box center [623, 300] width 396 height 34
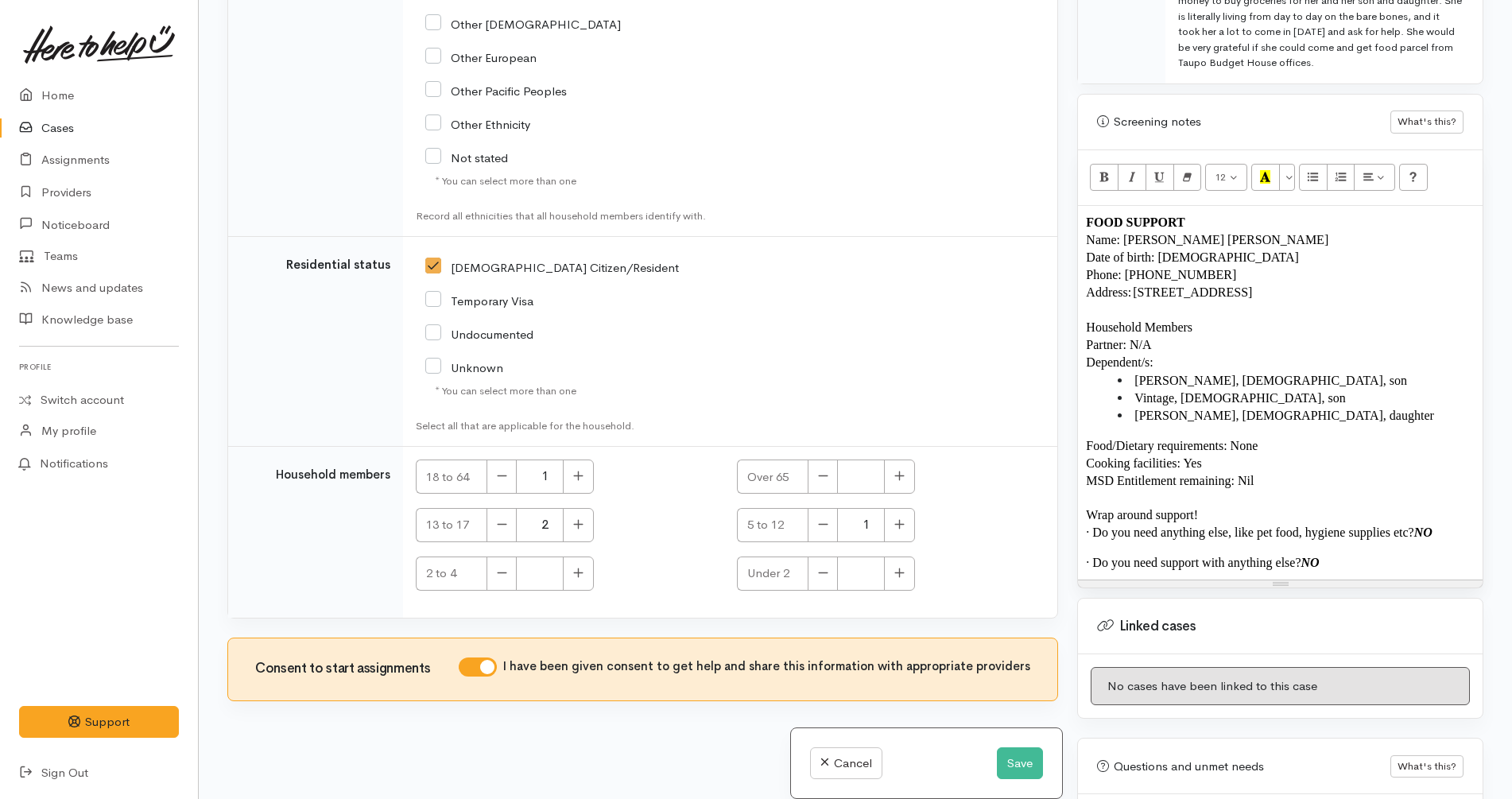
click at [1369, 554] on p "· Do you need support with anything else? NO" at bounding box center [1279, 563] width 388 height 18
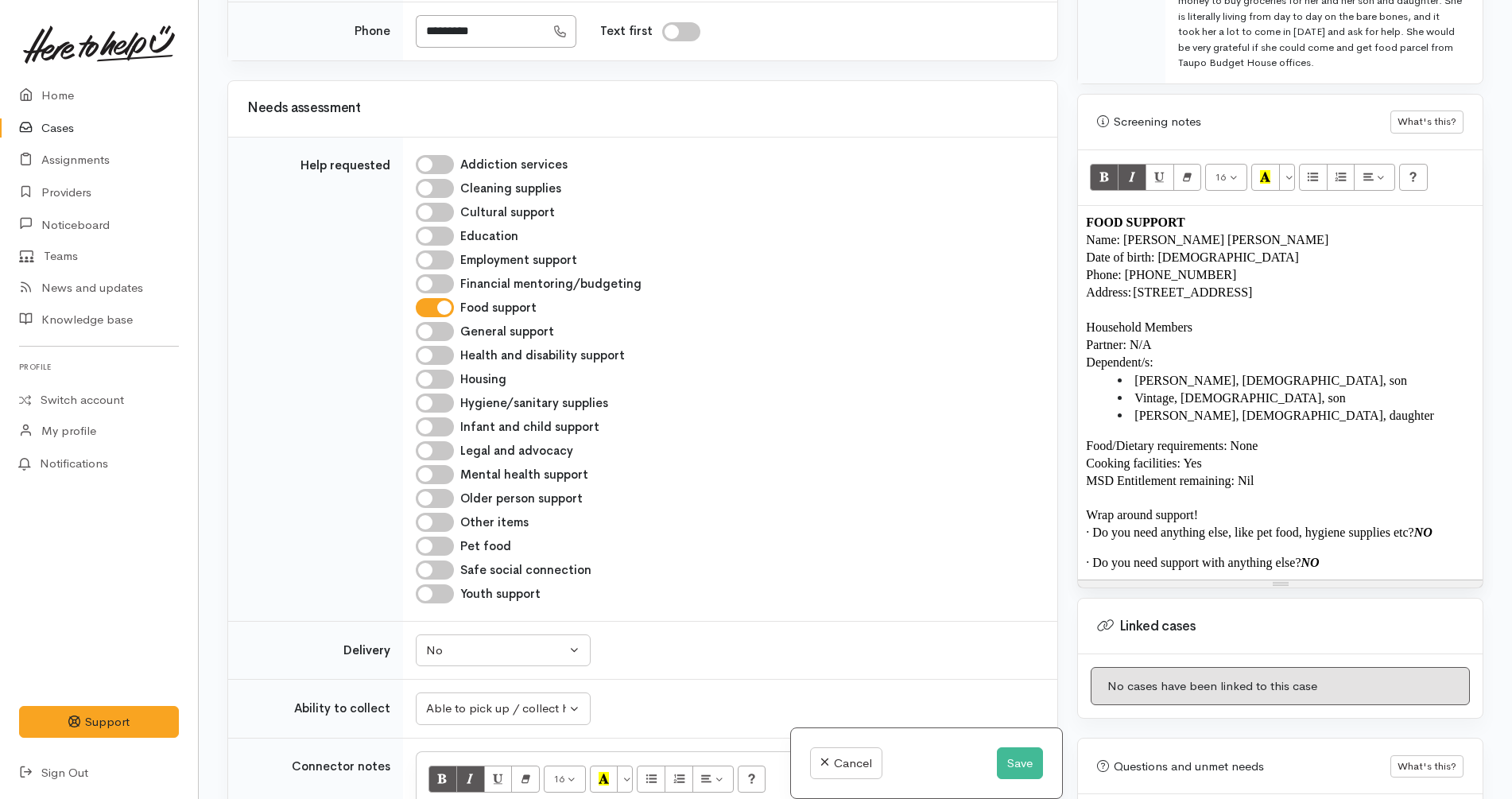
scroll to position [0, 0]
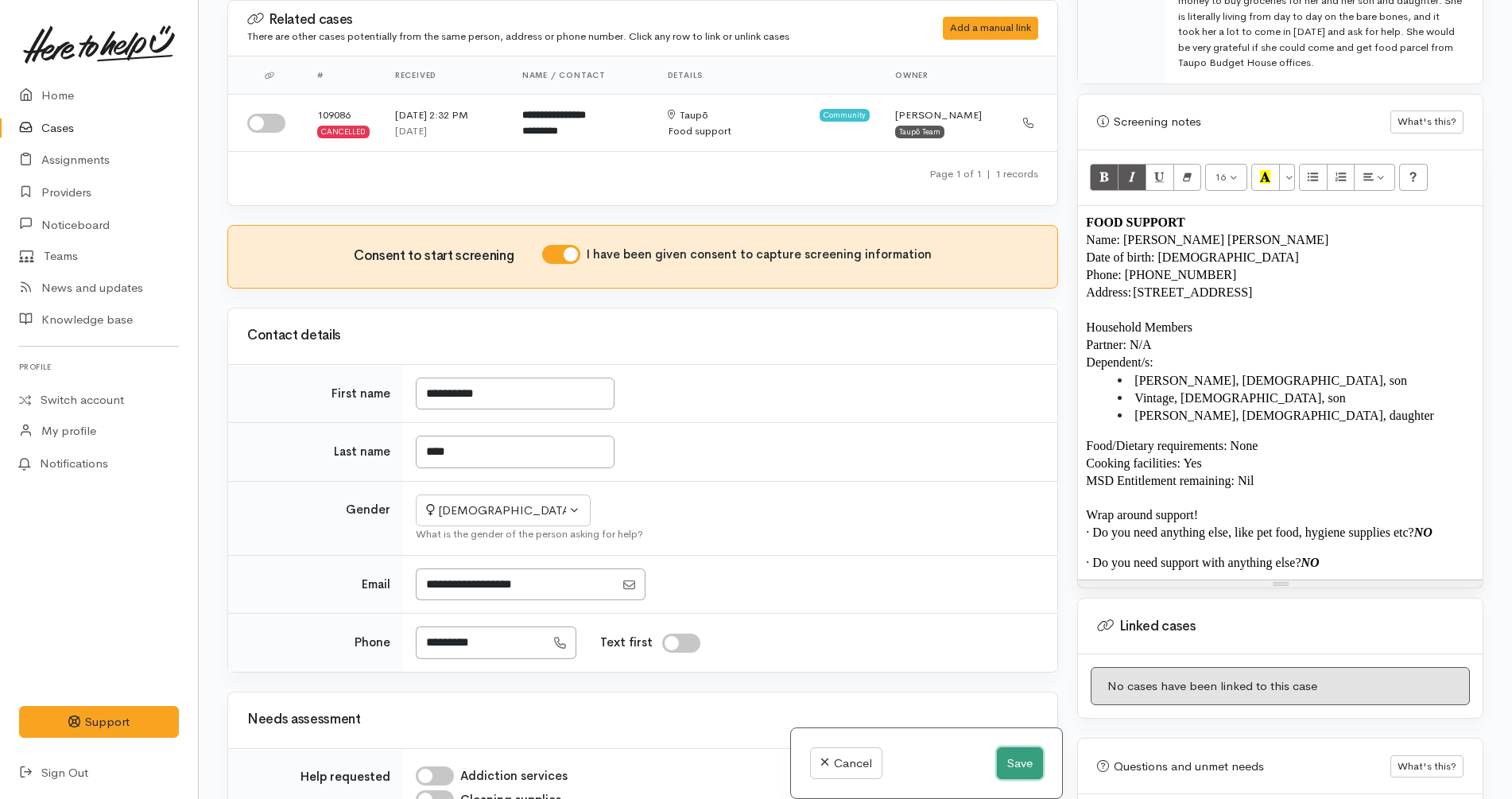
click at [1018, 751] on button "Save" at bounding box center [1020, 763] width 46 height 33
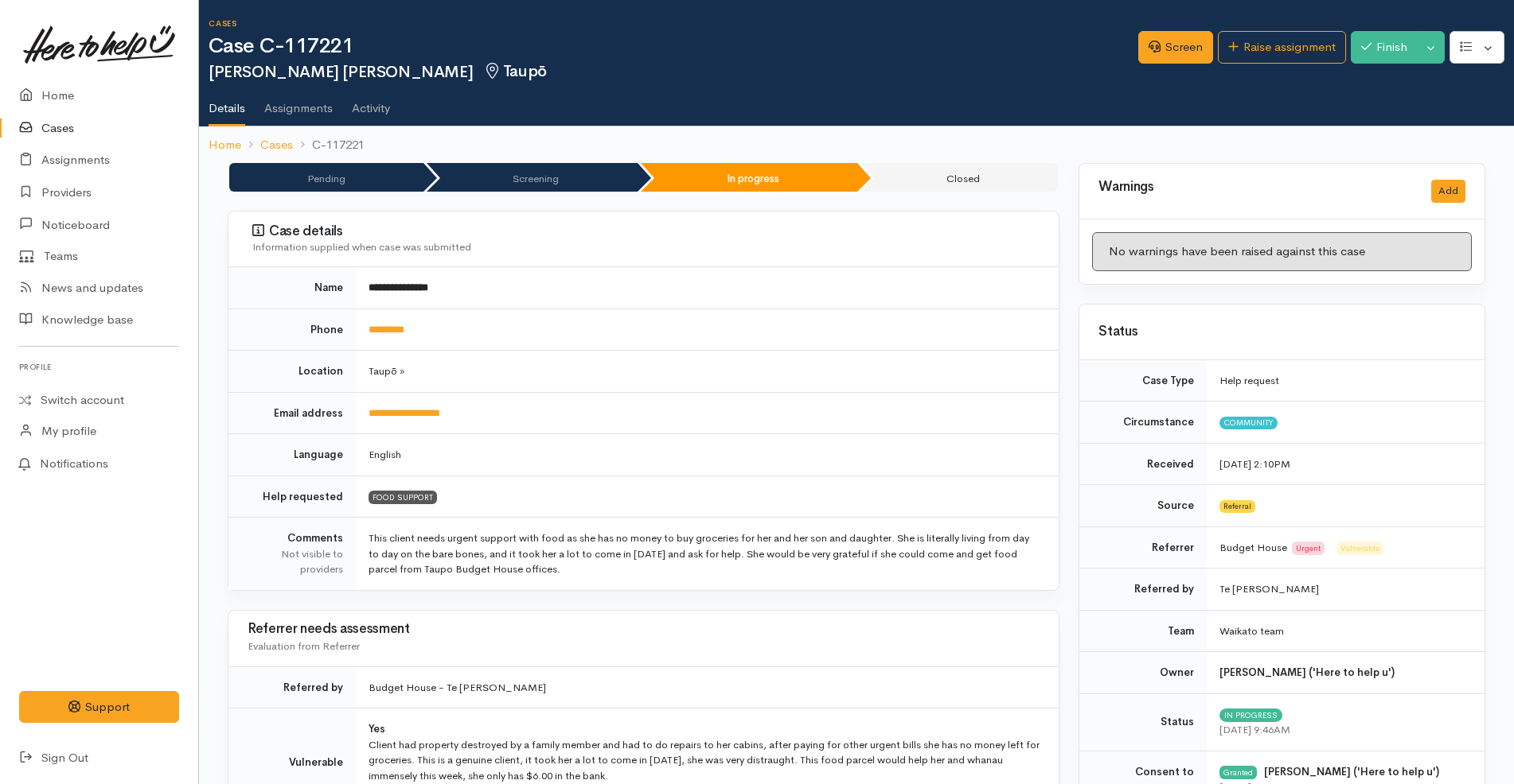
click at [957, 344] on td "*********" at bounding box center [707, 330] width 703 height 42
click at [1048, 128] on ol "Home Cases C-117221" at bounding box center [856, 146] width 1295 height 38
click at [1064, 161] on ol "Home Cases C-117221" at bounding box center [856, 146] width 1295 height 38
click at [574, 312] on td "*********" at bounding box center [707, 330] width 703 height 42
click at [1299, 50] on link "Raise assignment" at bounding box center [1281, 47] width 128 height 33
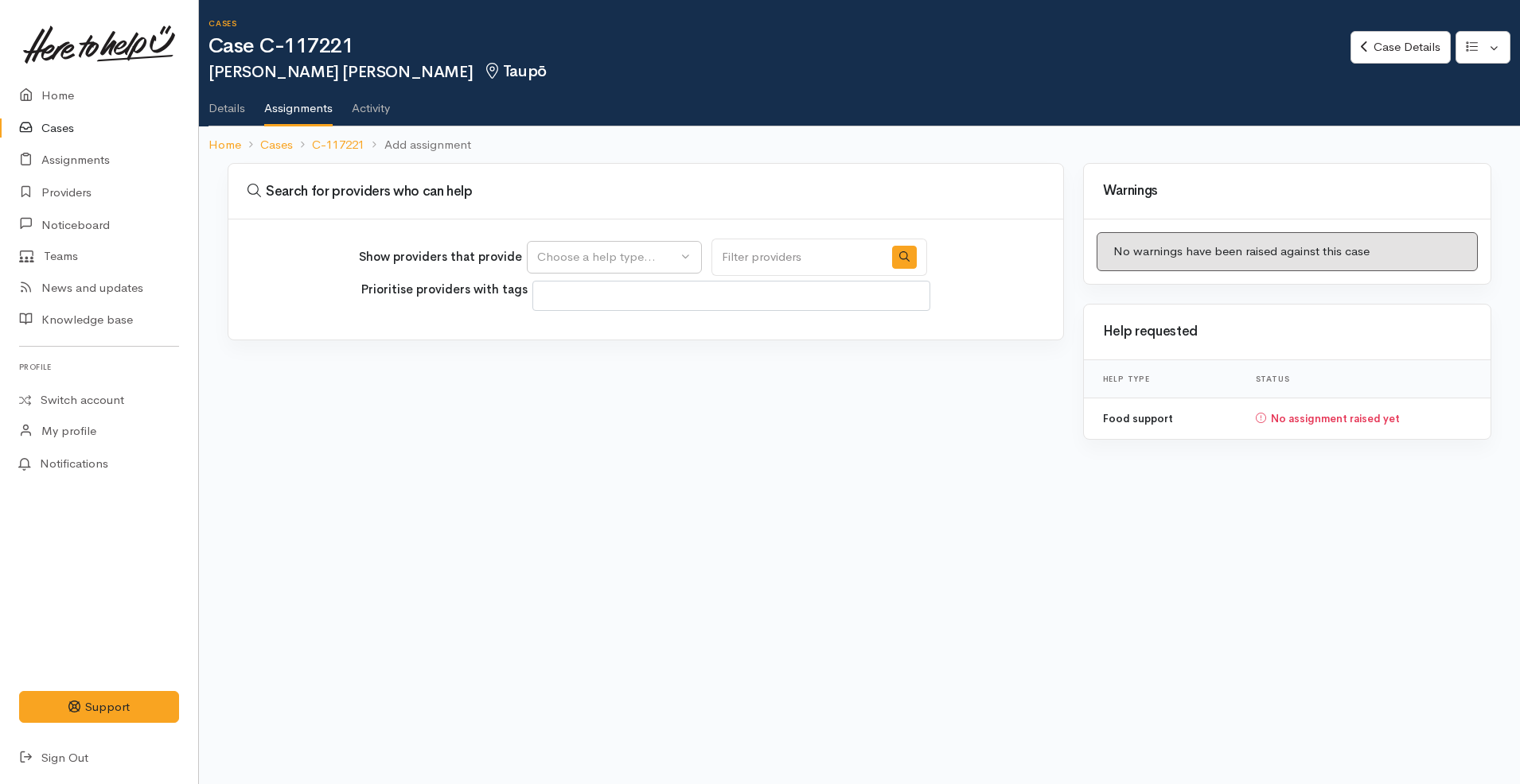
select select
click at [637, 237] on div "Show providers that provide Food support Choose a help type... Prioritise provi…" at bounding box center [645, 280] width 835 height 120
click at [629, 250] on div "Choose a help type..." at bounding box center [607, 256] width 140 height 18
click at [604, 341] on span "Food support" at bounding box center [583, 333] width 74 height 18
select select "3"
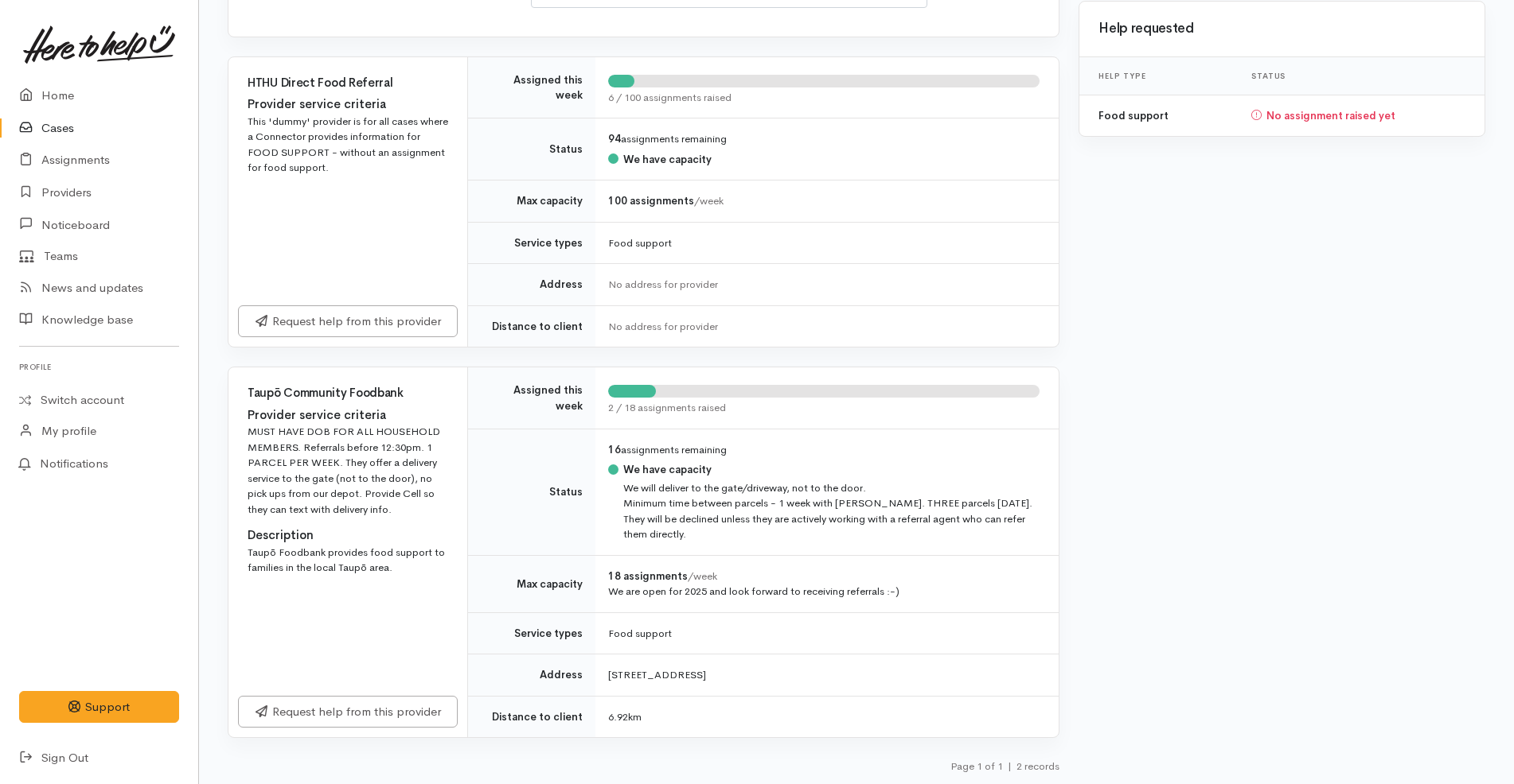
scroll to position [304, 0]
click at [412, 708] on link "Request help from this provider" at bounding box center [348, 709] width 220 height 33
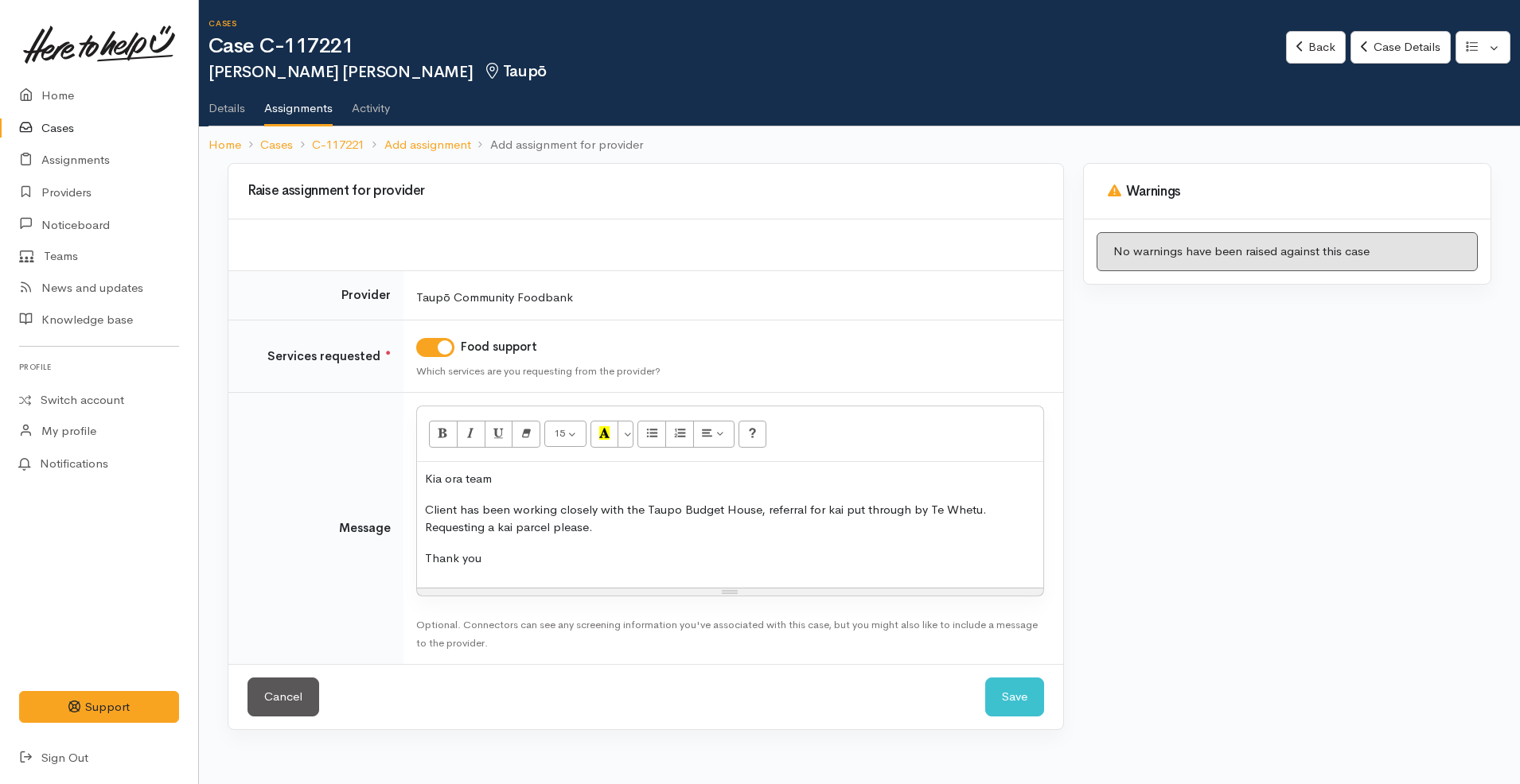
click at [613, 531] on p "Client has been working closely with the Taupo Budget House, referral for kai p…" at bounding box center [730, 519] width 611 height 36
click at [1019, 701] on button "Save" at bounding box center [1015, 698] width 59 height 39
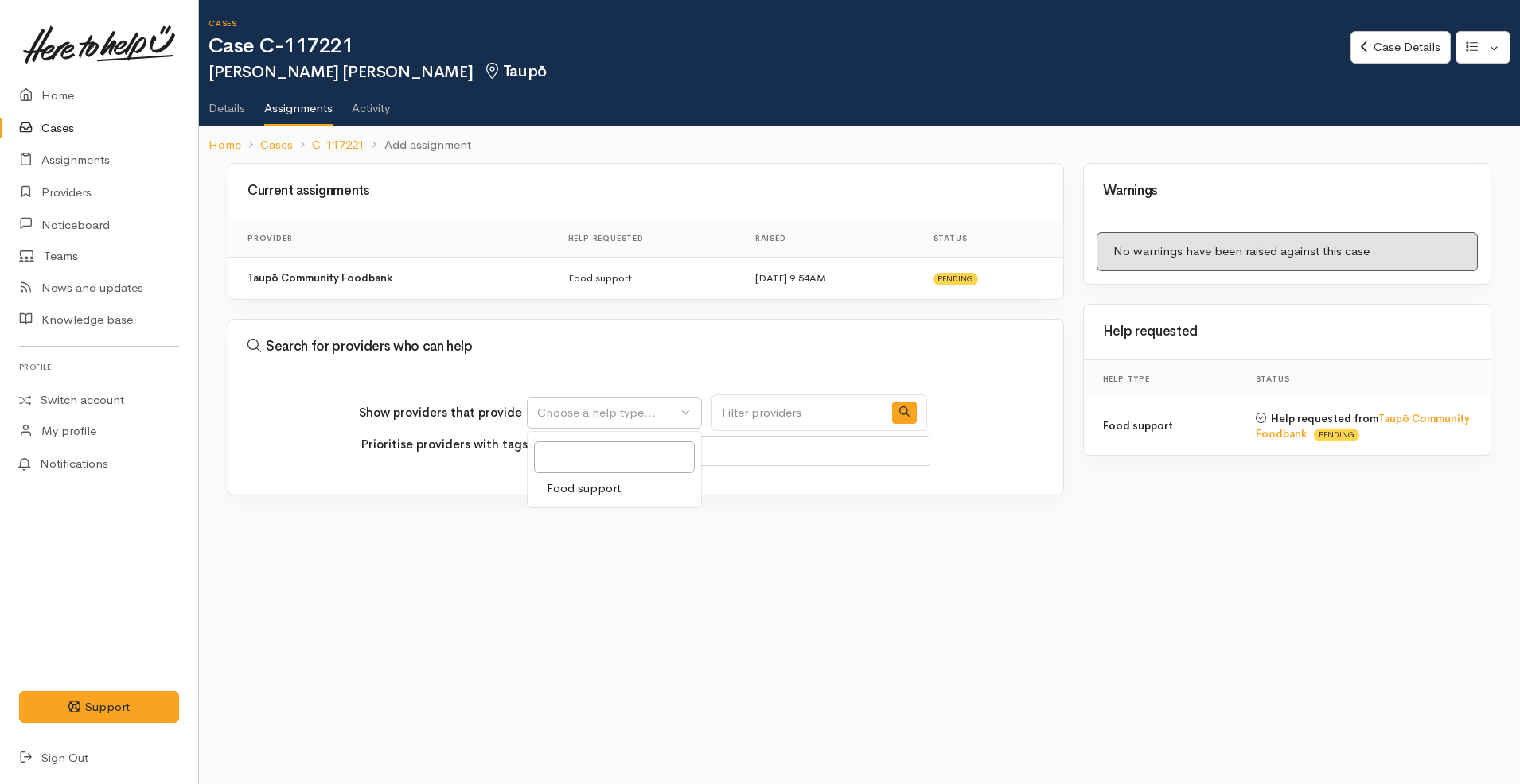
select select
click at [589, 488] on span "Food support" at bounding box center [583, 488] width 74 height 18
select select "3"
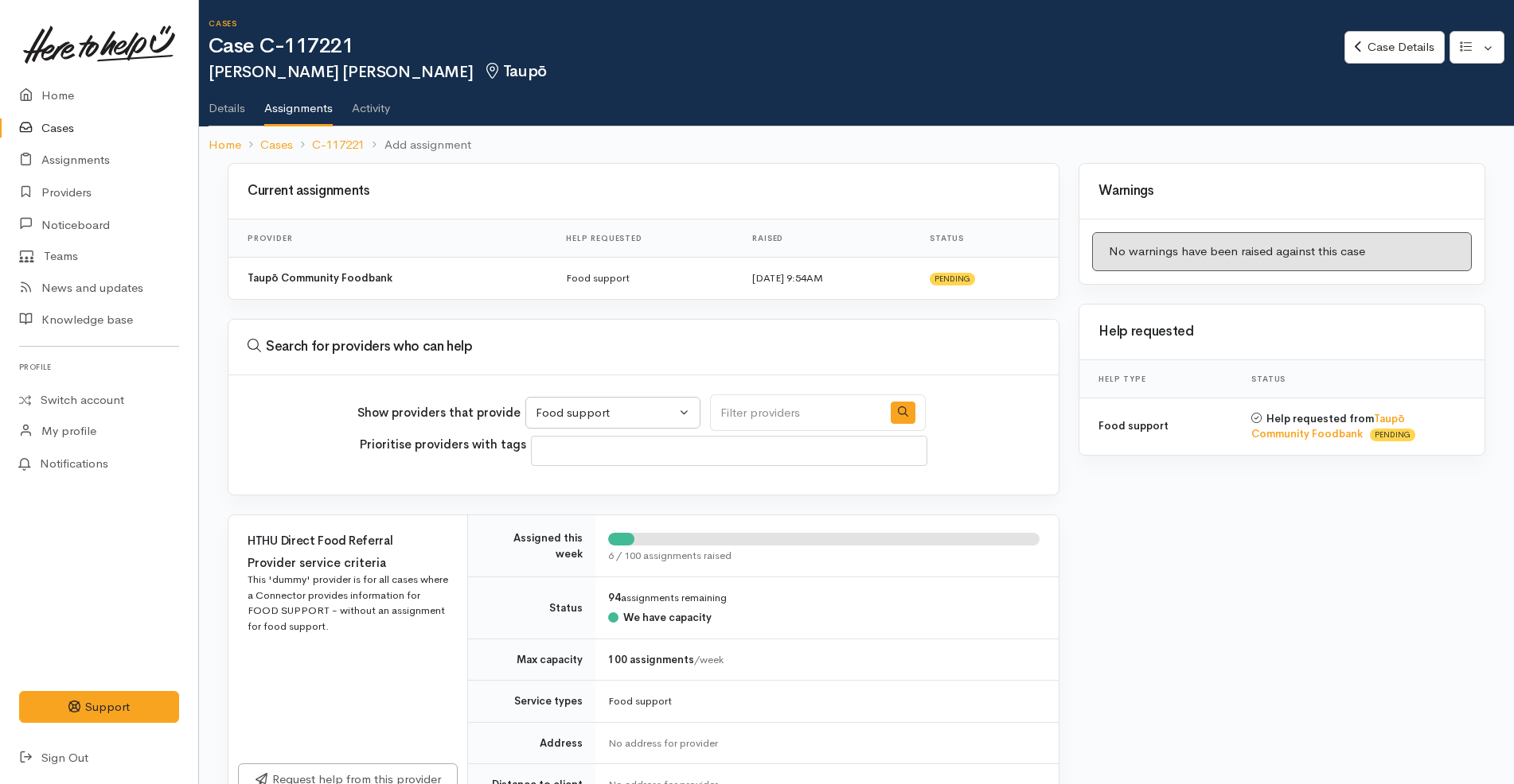
click at [236, 101] on link "Details" at bounding box center [226, 102] width 37 height 44
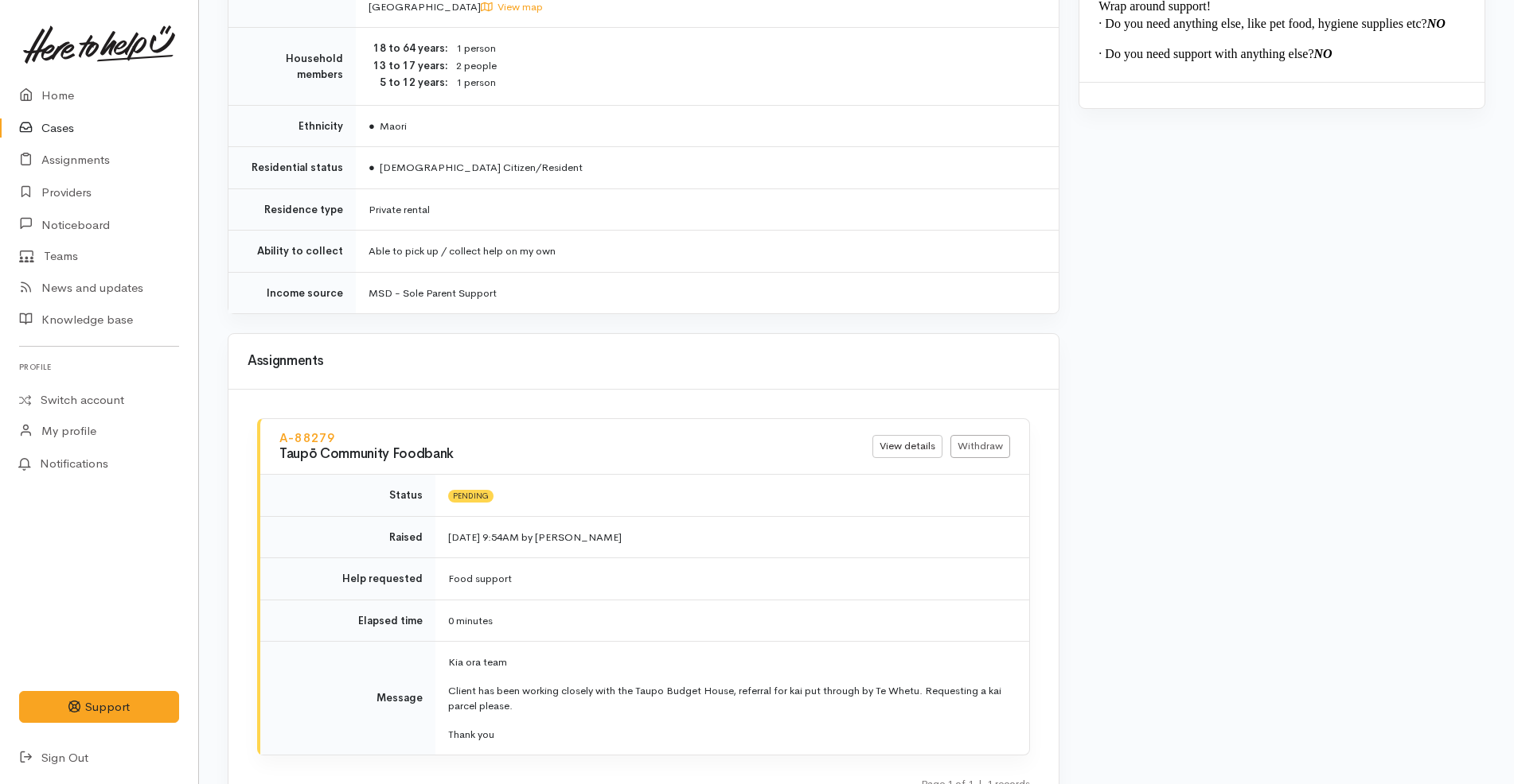
scroll to position [2124, 0]
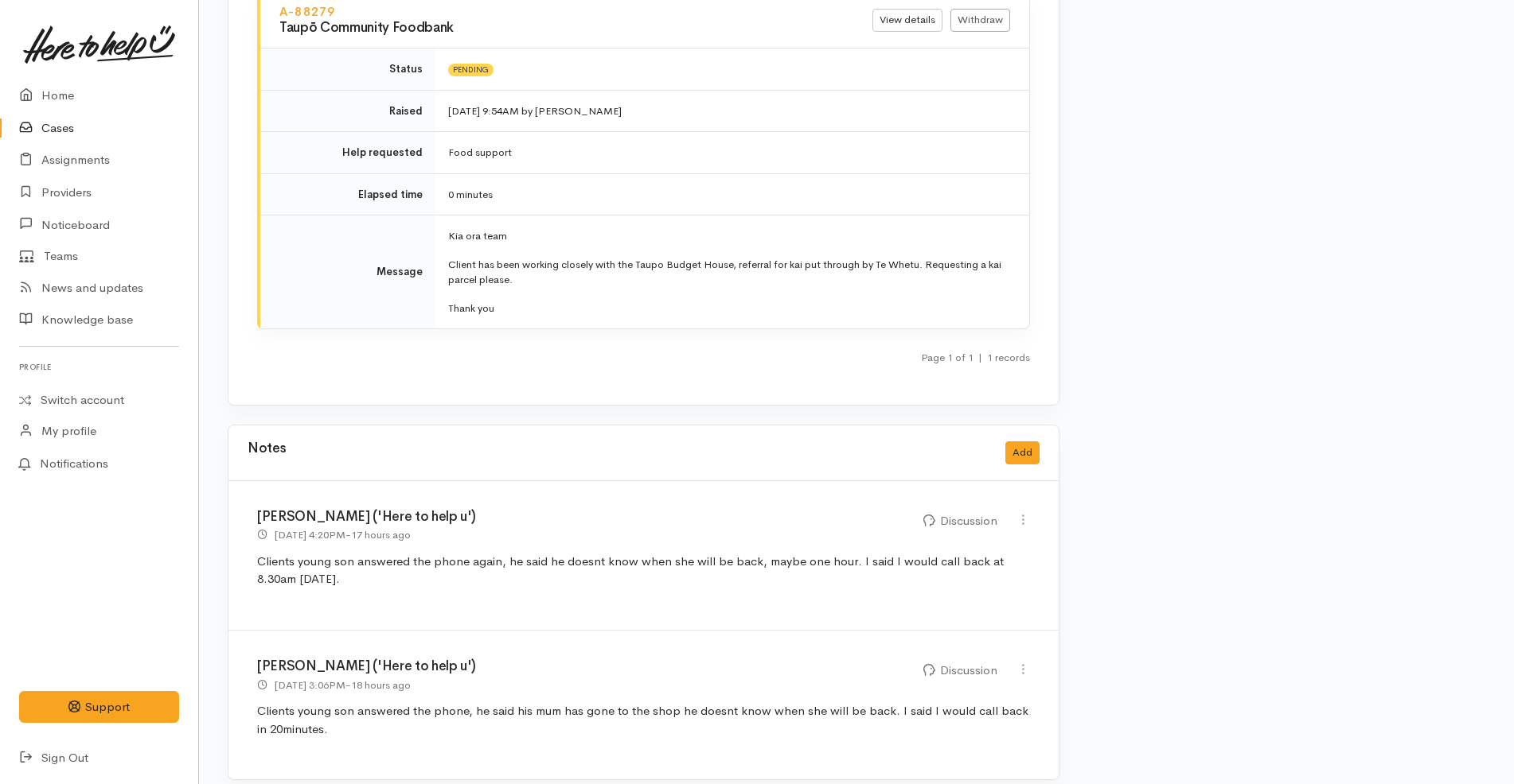
click at [65, 128] on link "Cases" at bounding box center [99, 128] width 198 height 33
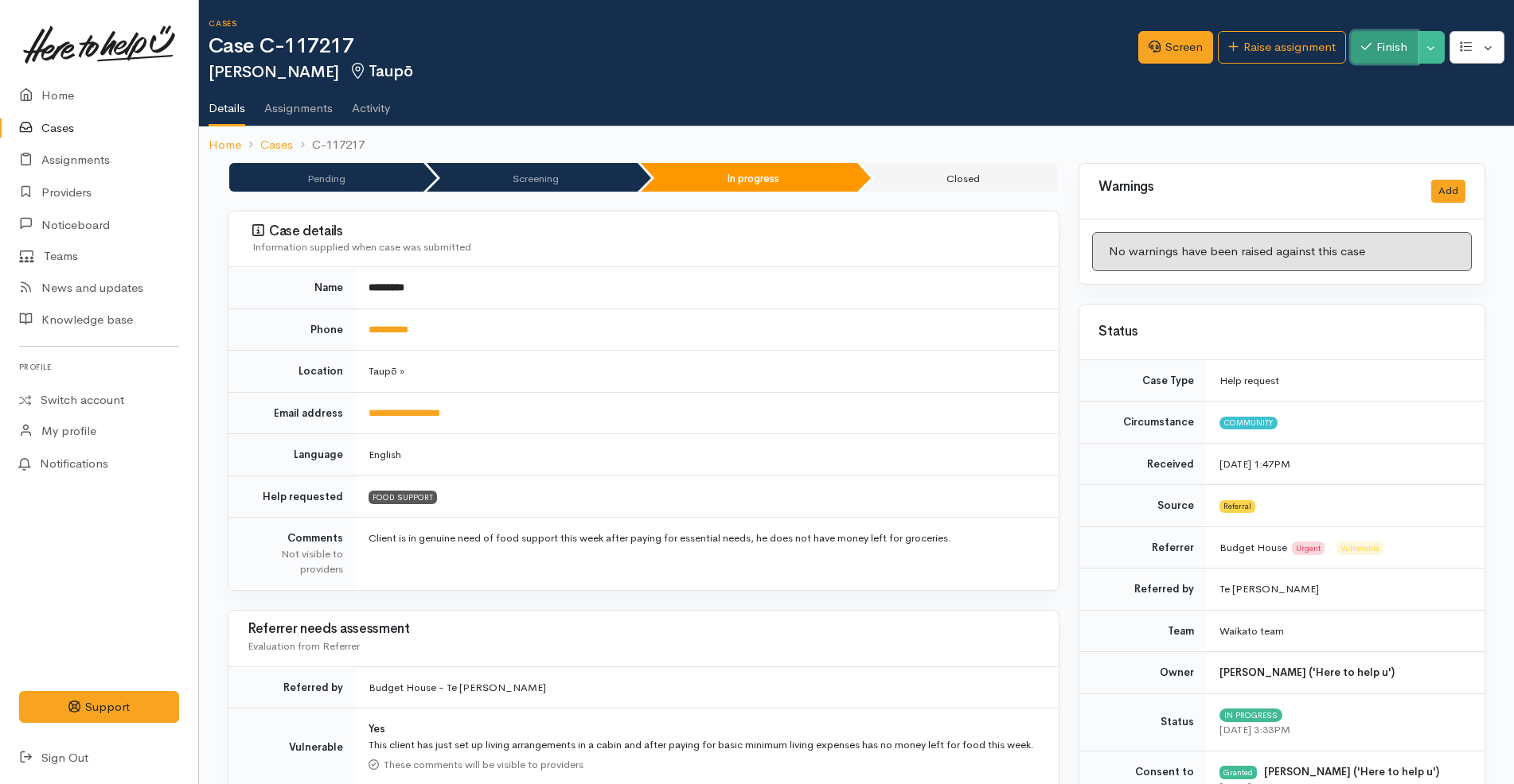
click at [1367, 38] on button "Finish" at bounding box center [1383, 47] width 67 height 33
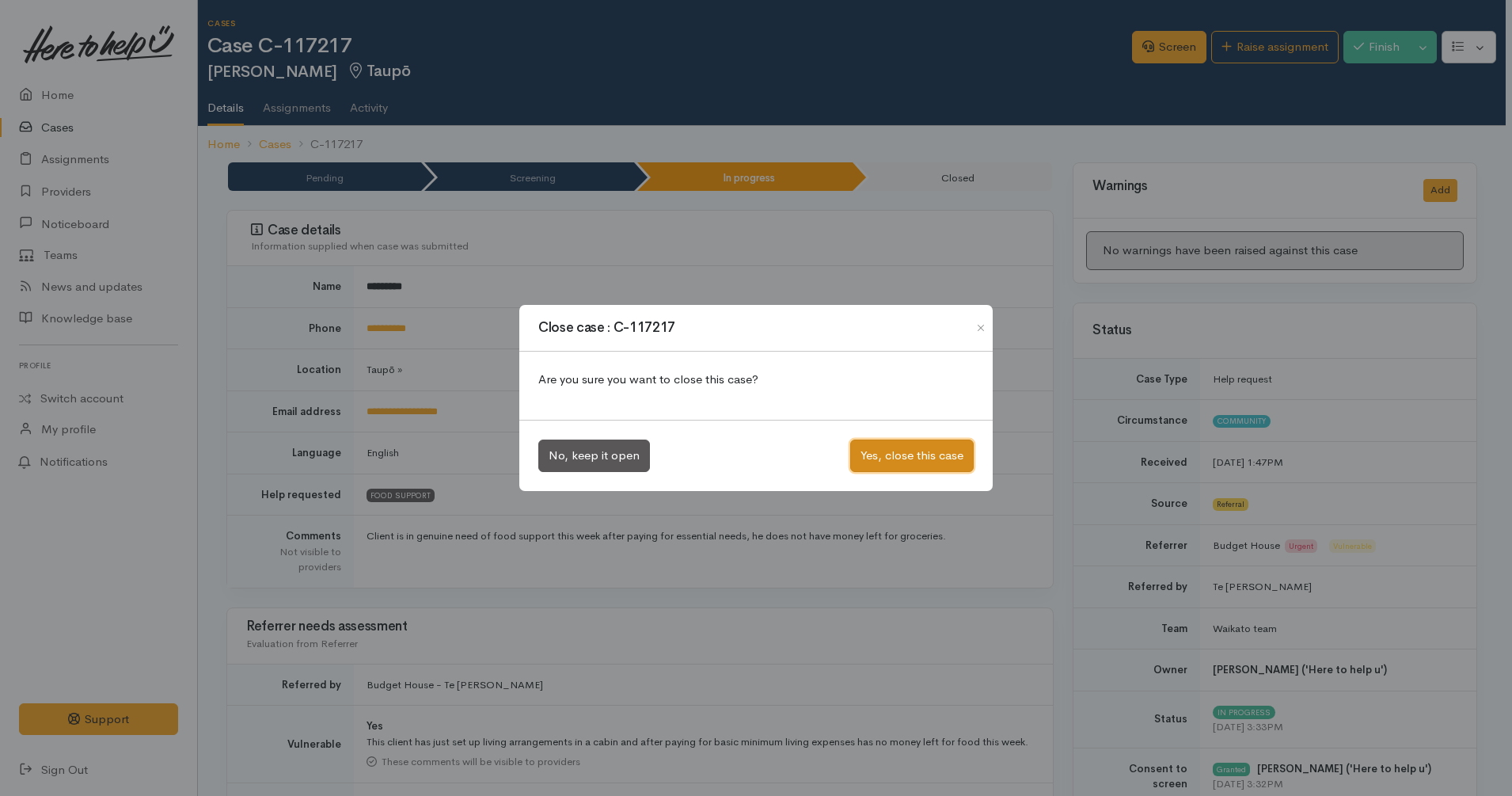
click at [940, 450] on button "Yes, close this case" at bounding box center [912, 455] width 123 height 33
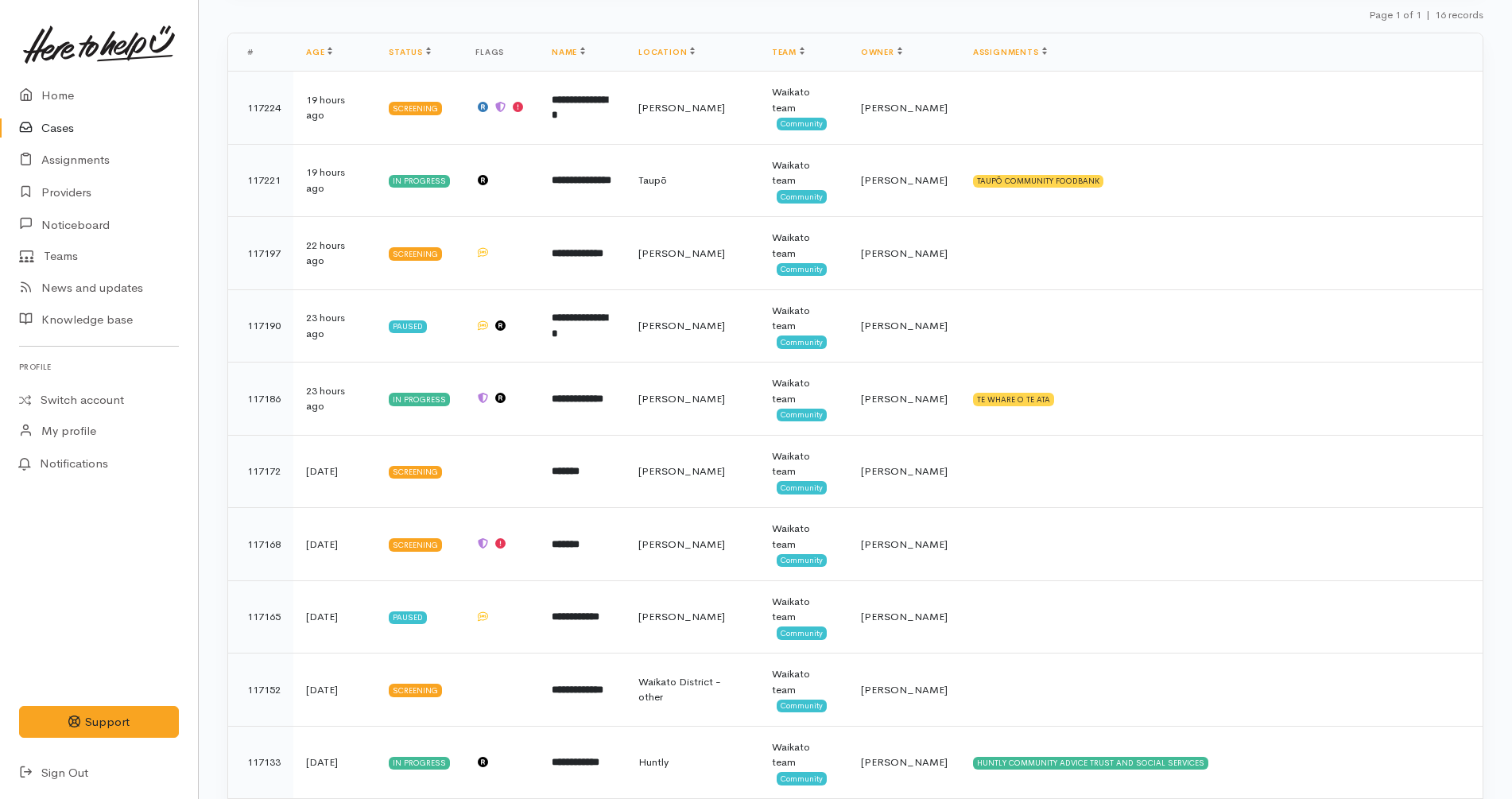
scroll to position [164, 0]
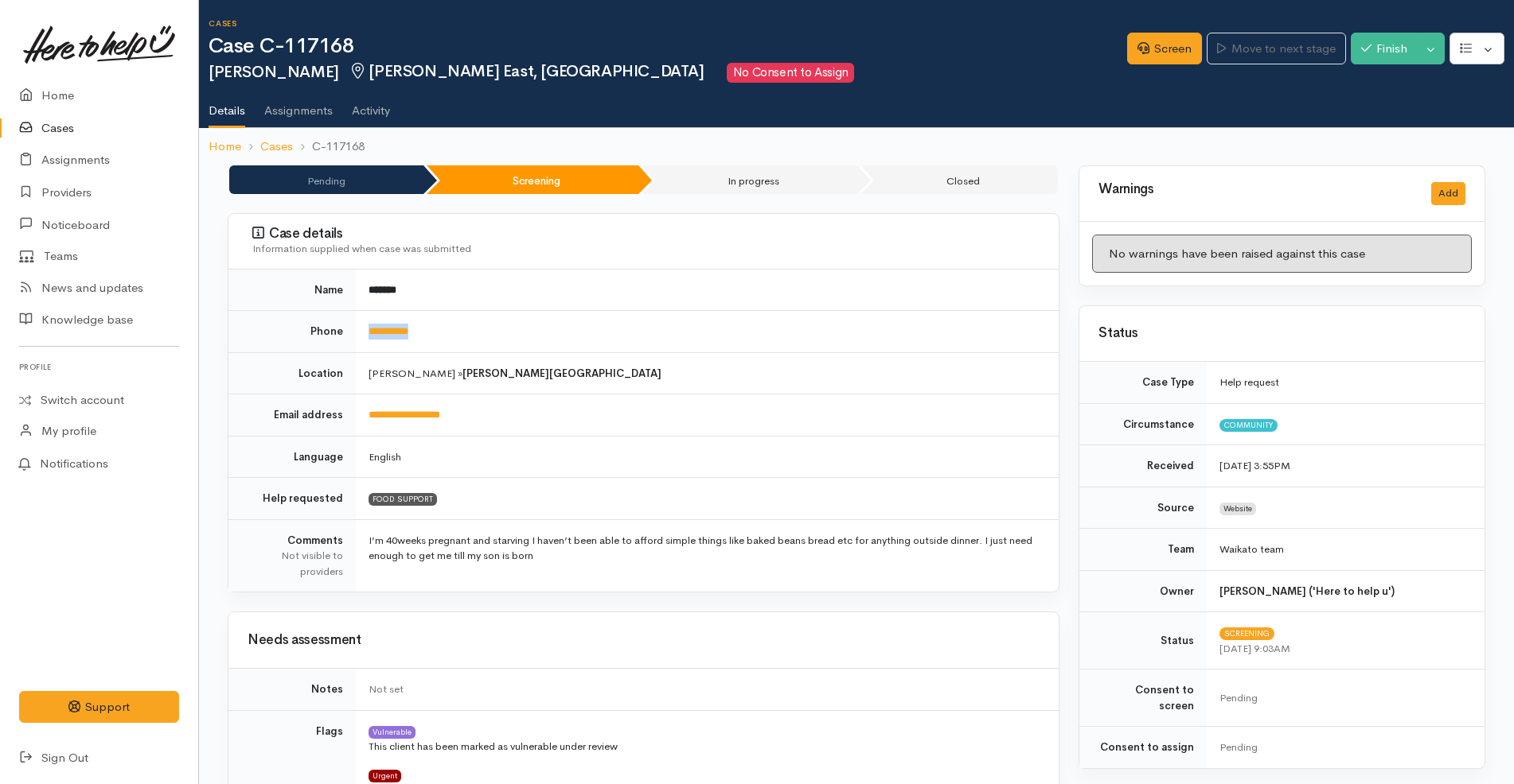
drag, startPoint x: 454, startPoint y: 331, endPoint x: 362, endPoint y: 326, distance: 92.1
click at [362, 326] on td "**********" at bounding box center [707, 331] width 703 height 42
copy link "**********"
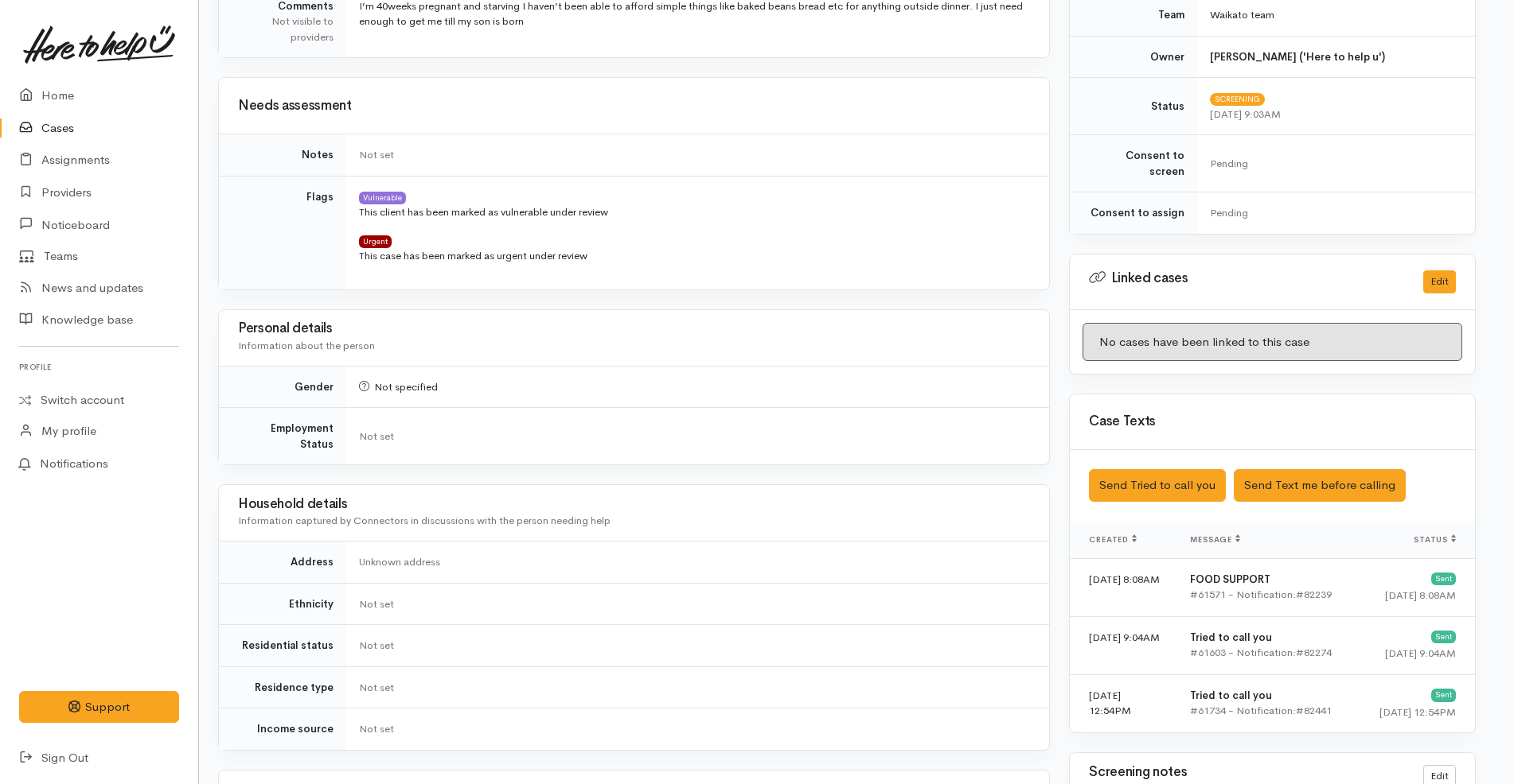
scroll to position [529, 7]
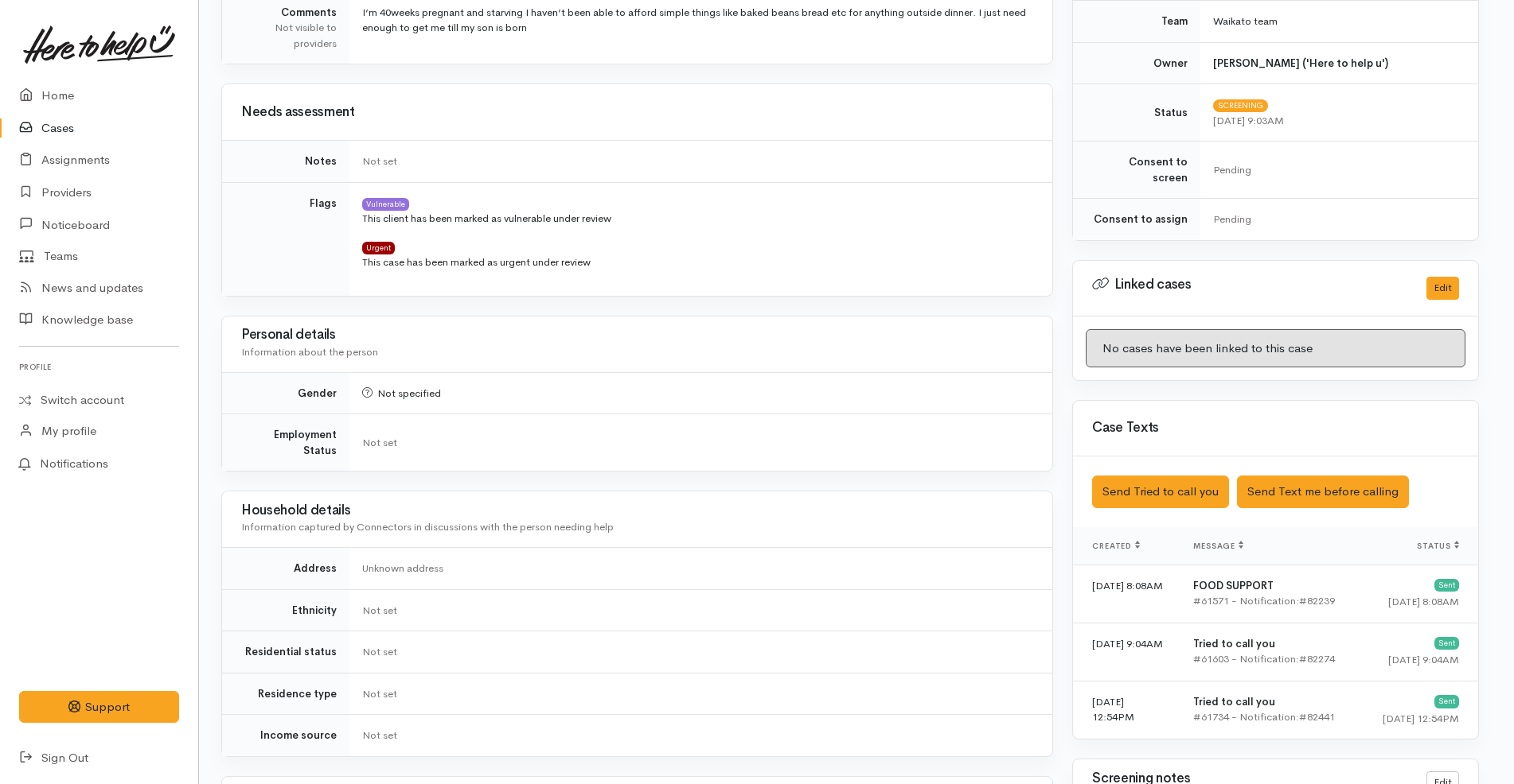
click at [689, 232] on td "Vulnerable This client has been marked as vulnerable under review Urgent This c…" at bounding box center [701, 238] width 703 height 114
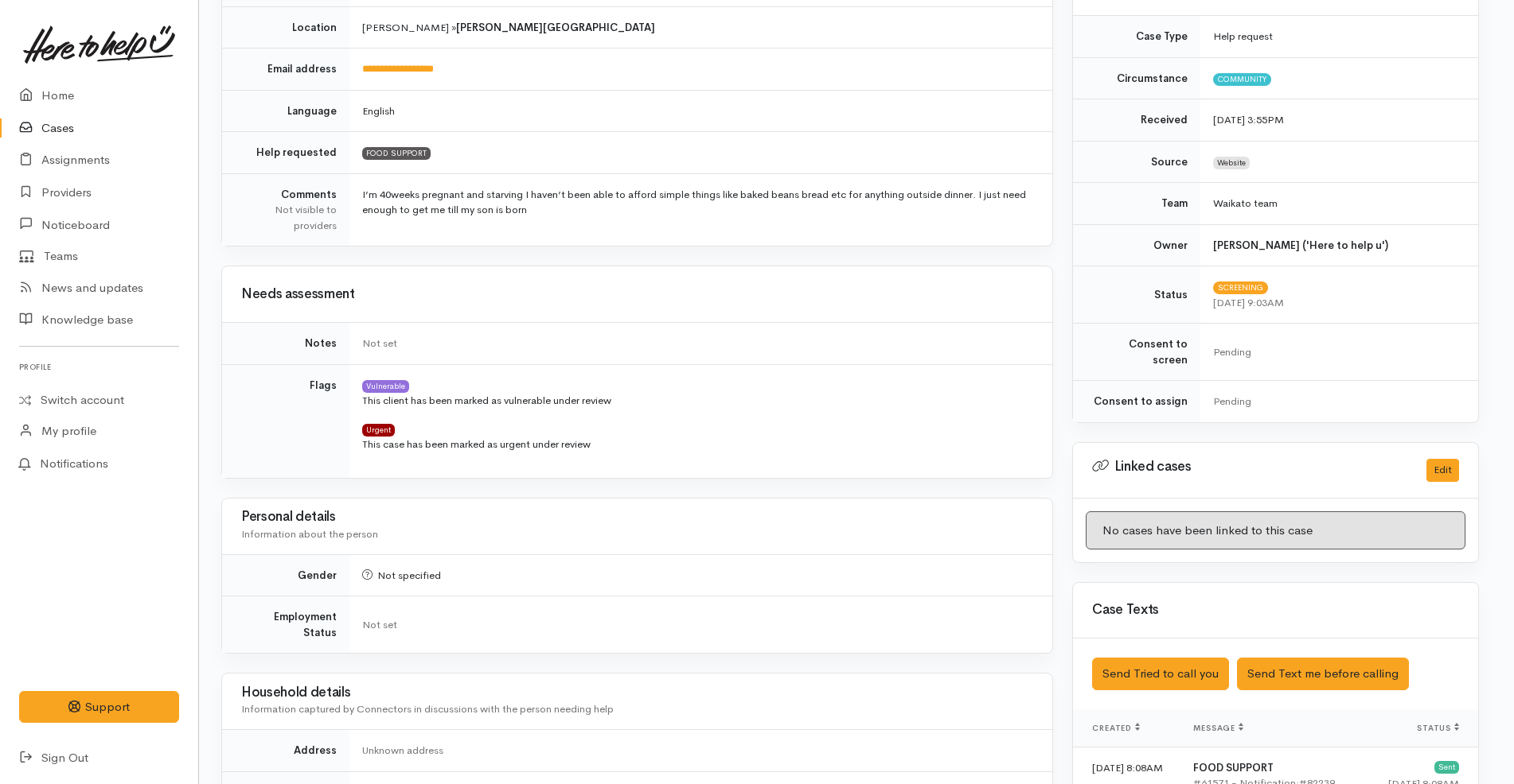
scroll to position [0, 7]
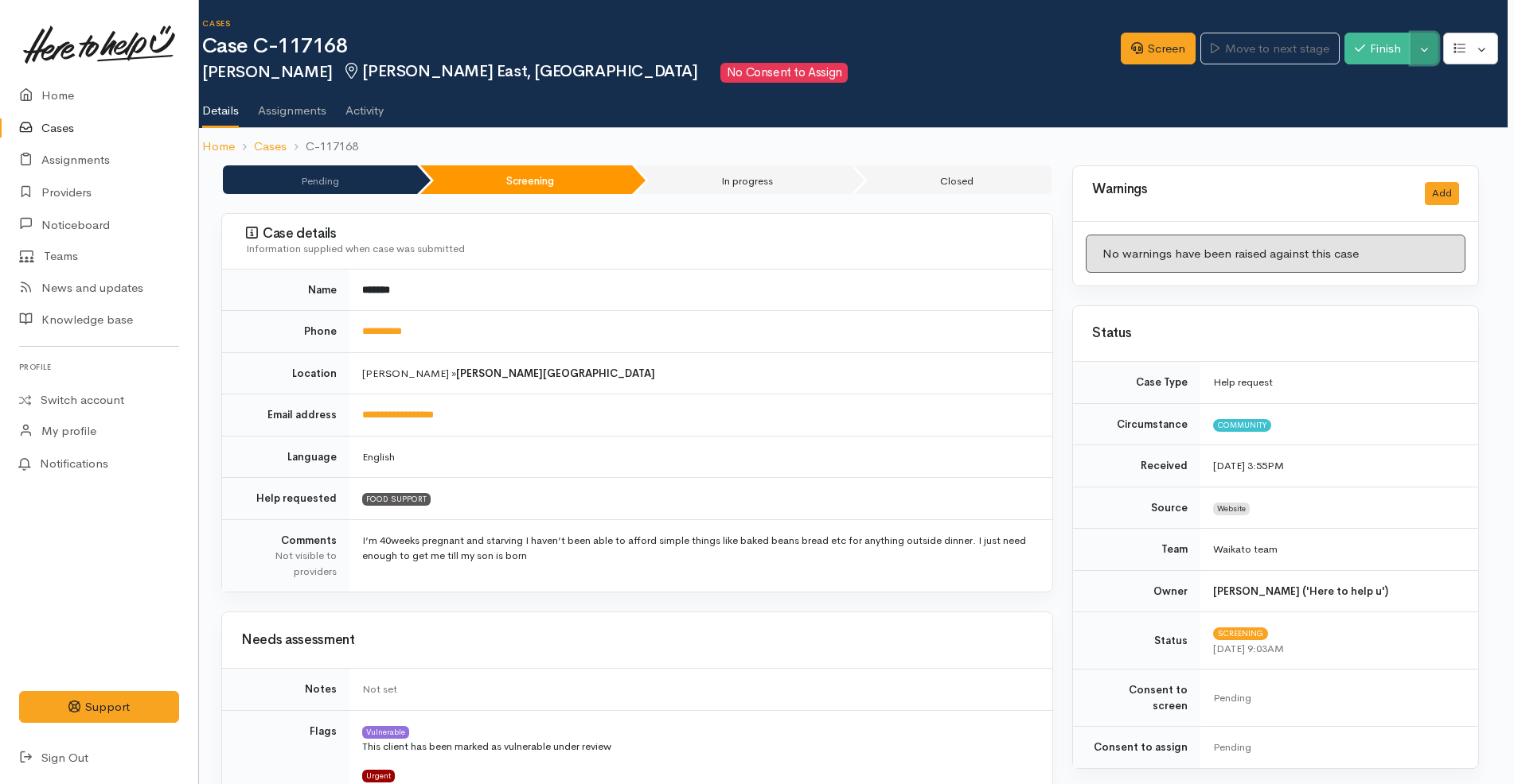
click at [1421, 52] on button "Toggle Dropdown" at bounding box center [1425, 49] width 28 height 33
click at [1368, 117] on link "Cancel" at bounding box center [1374, 110] width 126 height 24
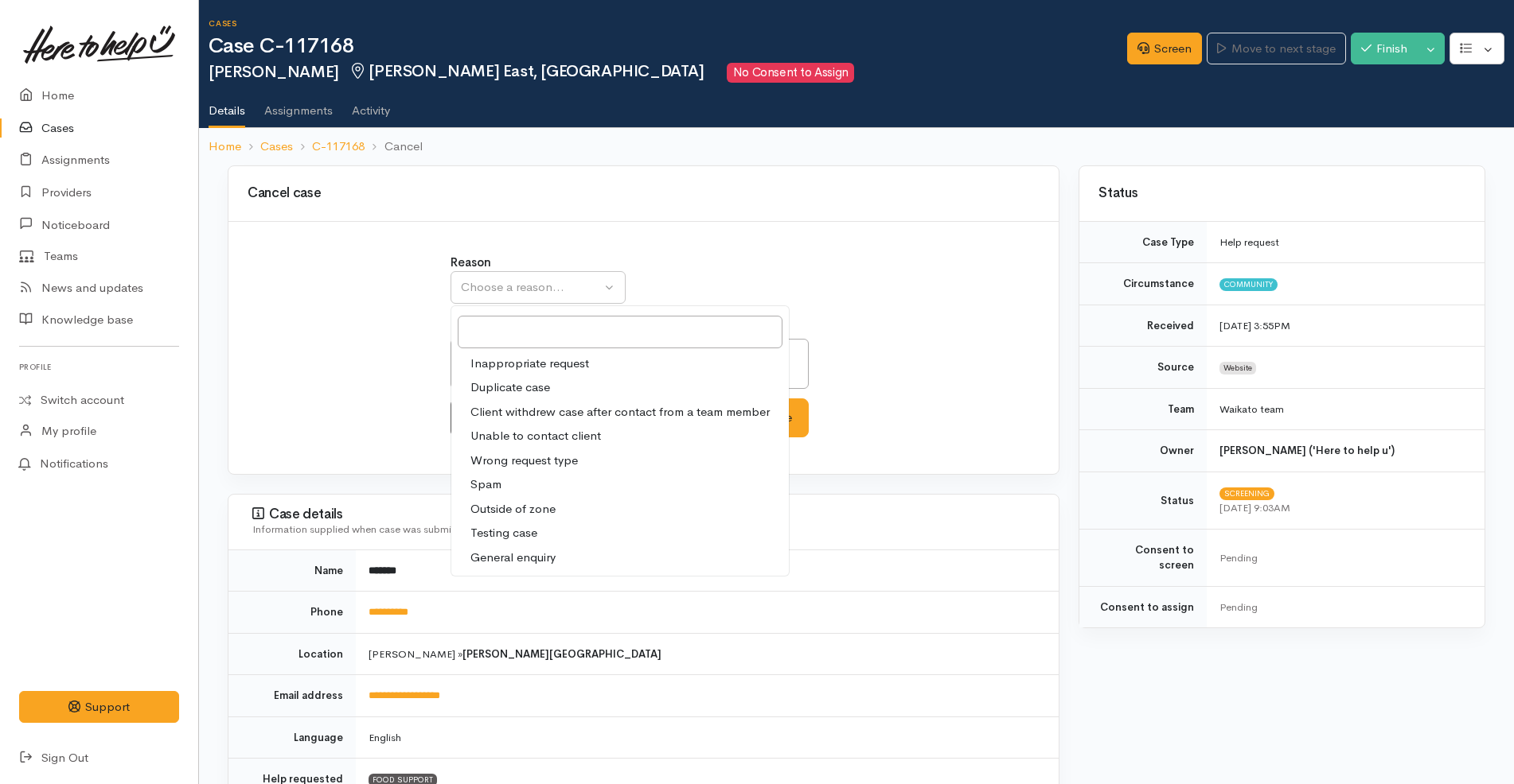
click at [587, 409] on span "Client withdrew case after contact from a team member" at bounding box center [620, 412] width 300 height 18
select select "3"
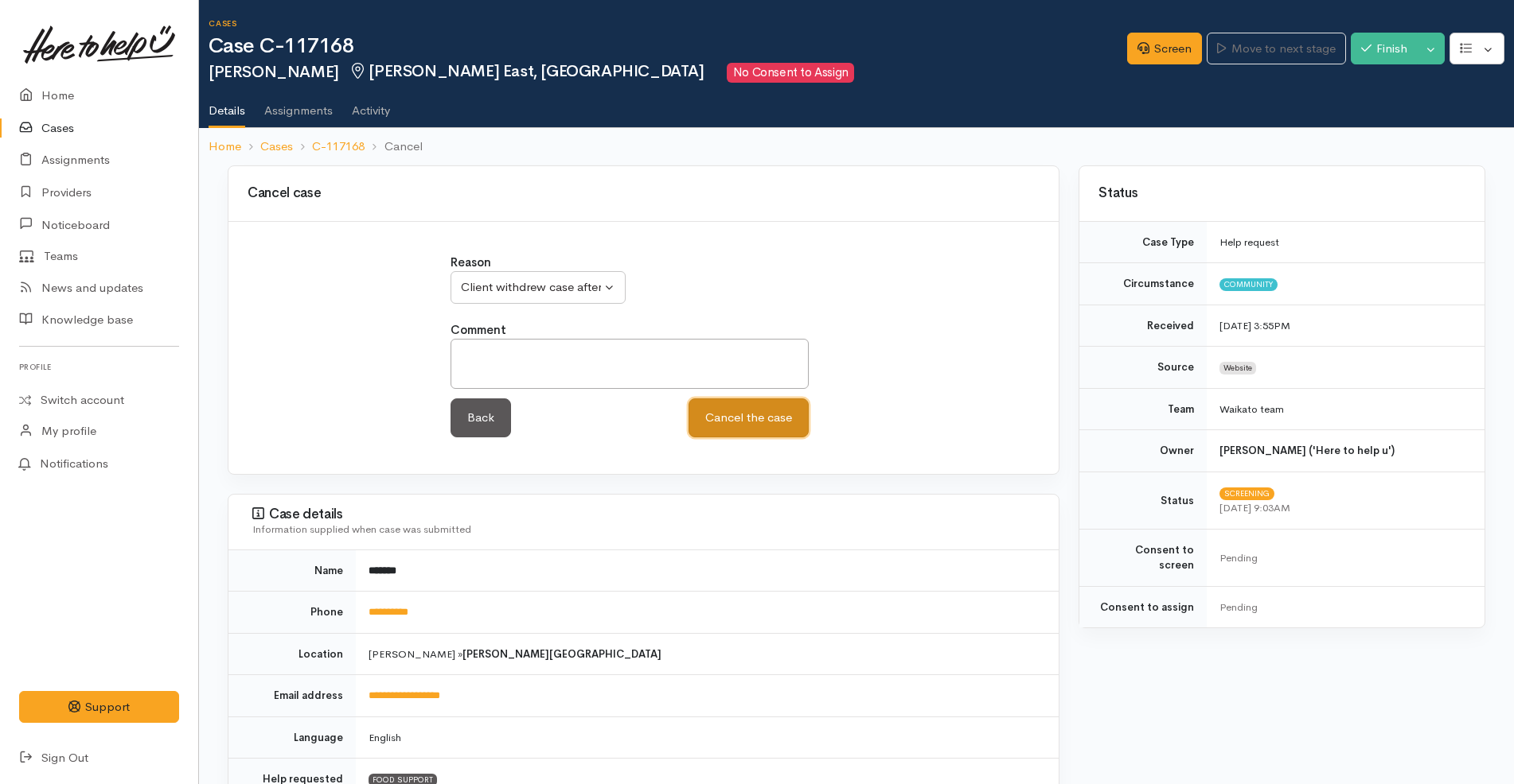
click at [755, 414] on button "Cancel the case" at bounding box center [749, 419] width 120 height 39
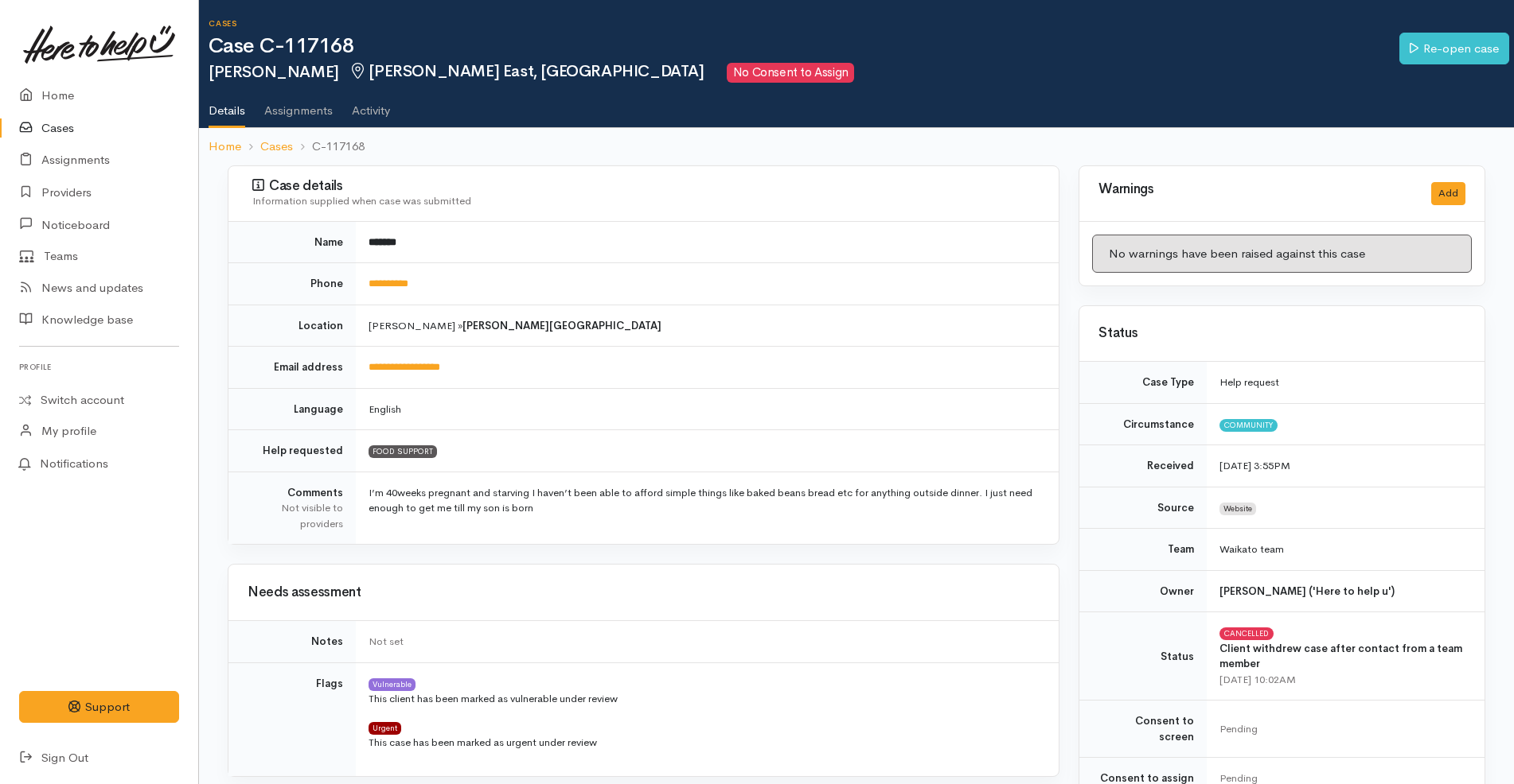
scroll to position [1019, 0]
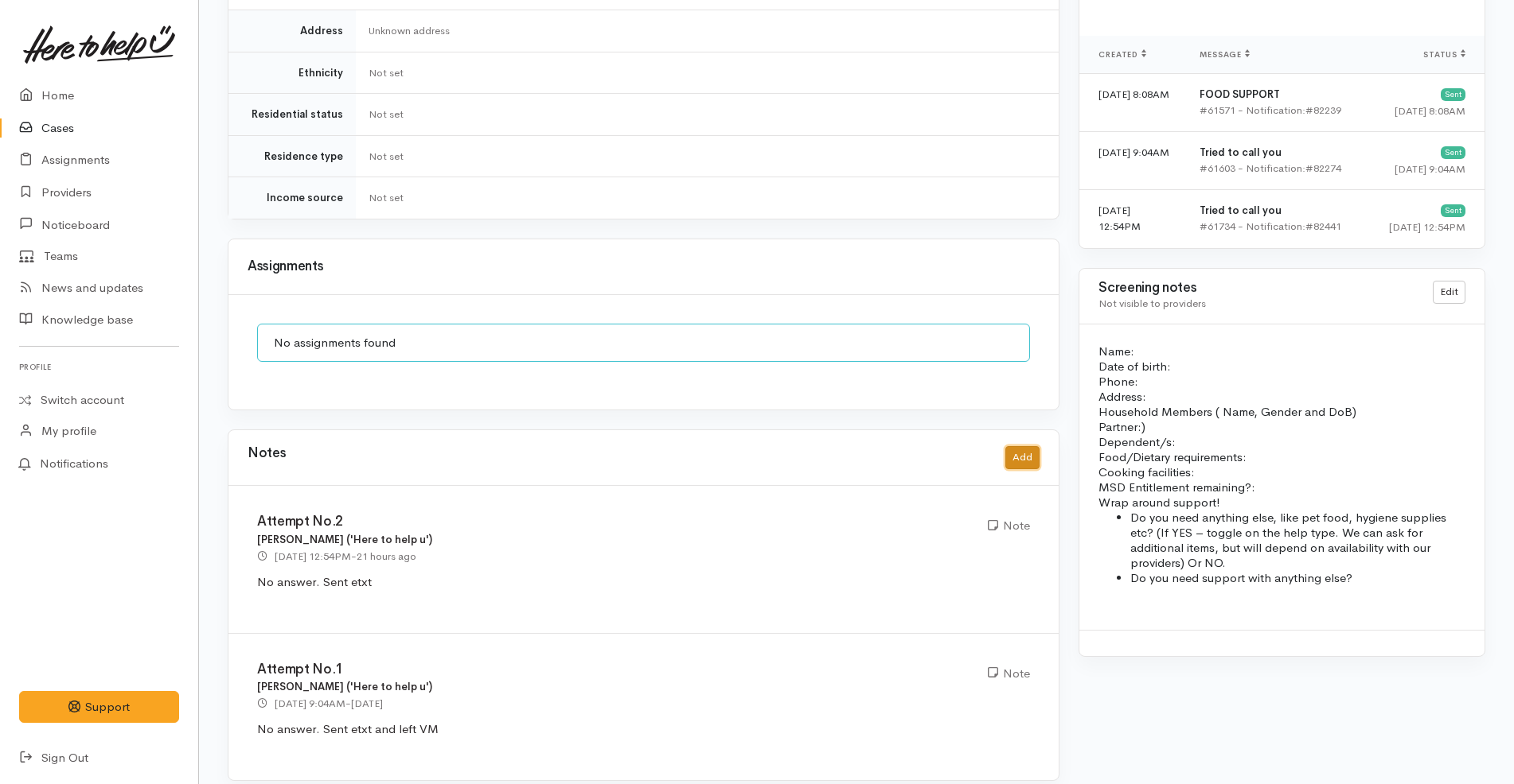
click at [1023, 446] on button "Add" at bounding box center [1022, 457] width 34 height 23
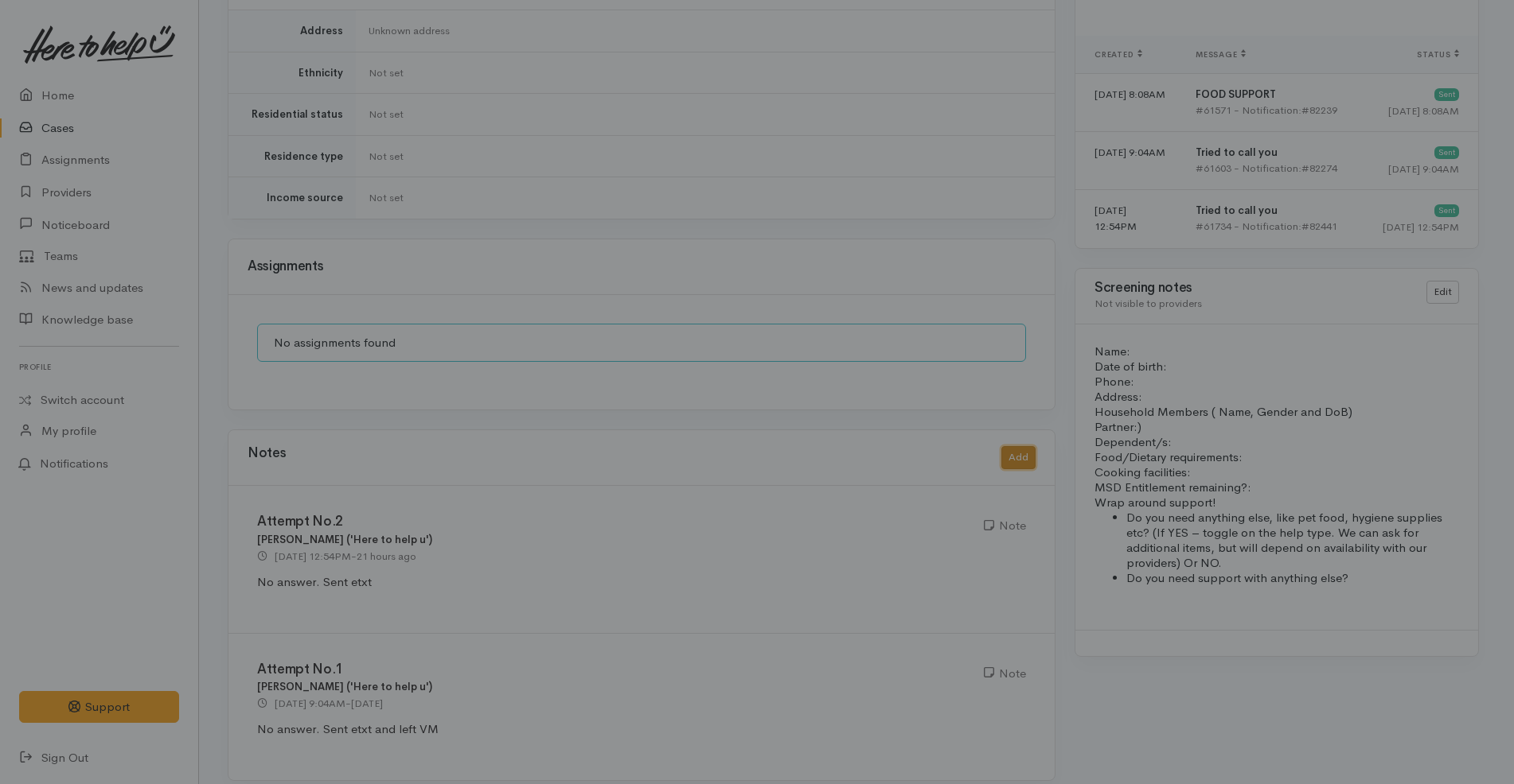
scroll to position [1004, 0]
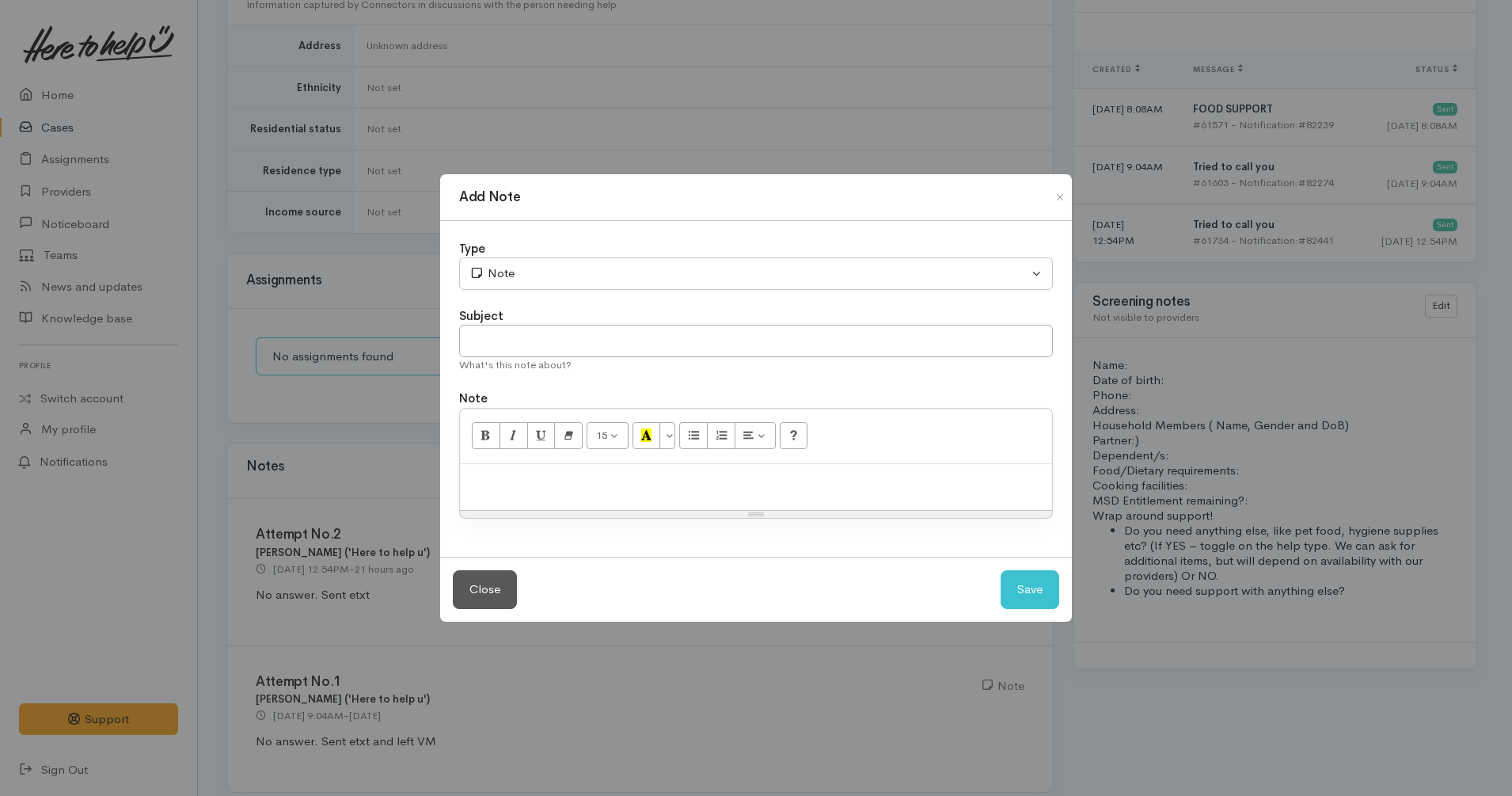
click at [863, 478] on p at bounding box center [756, 480] width 577 height 18
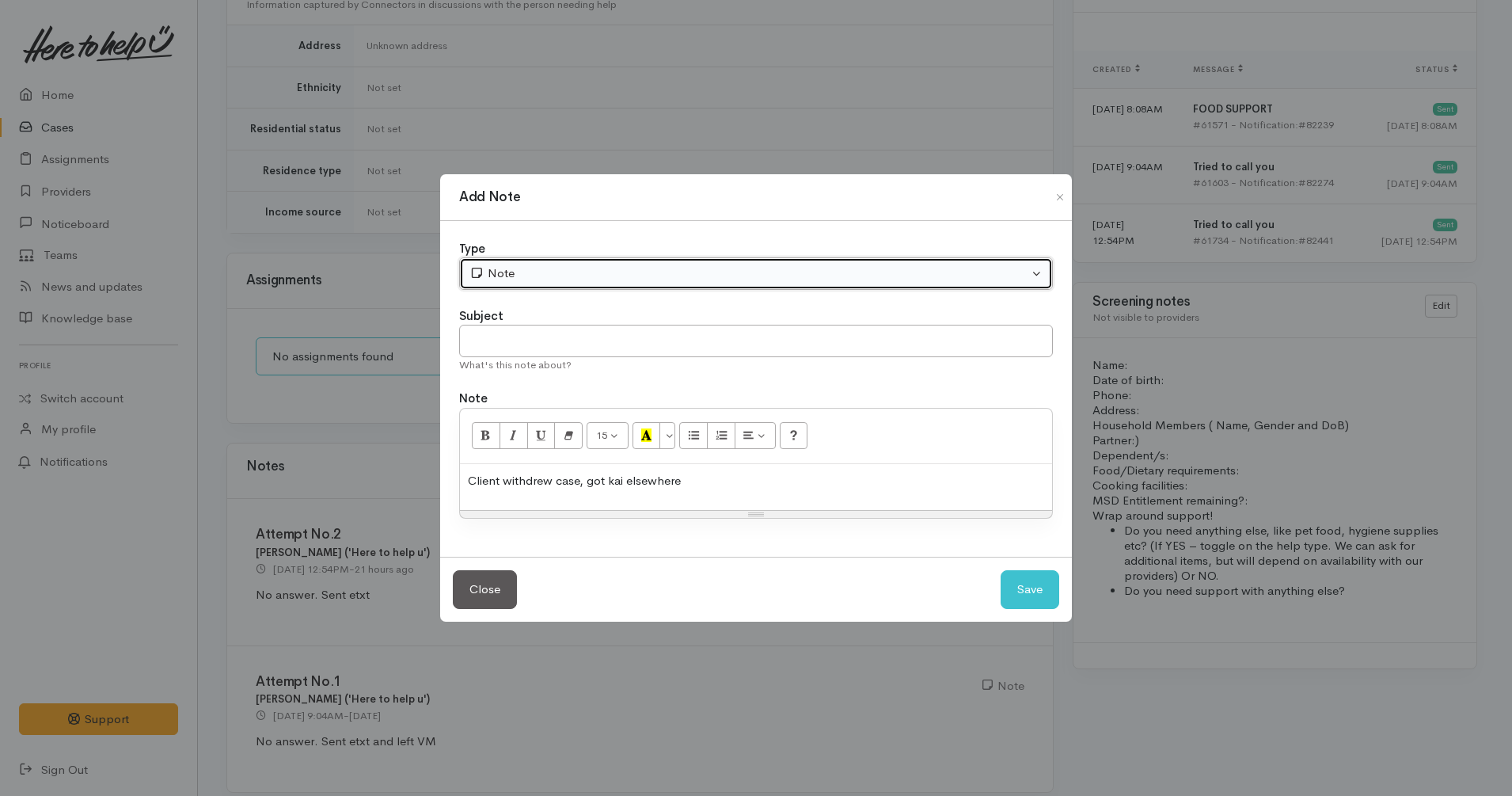
click at [844, 284] on button "Note" at bounding box center [756, 273] width 594 height 33
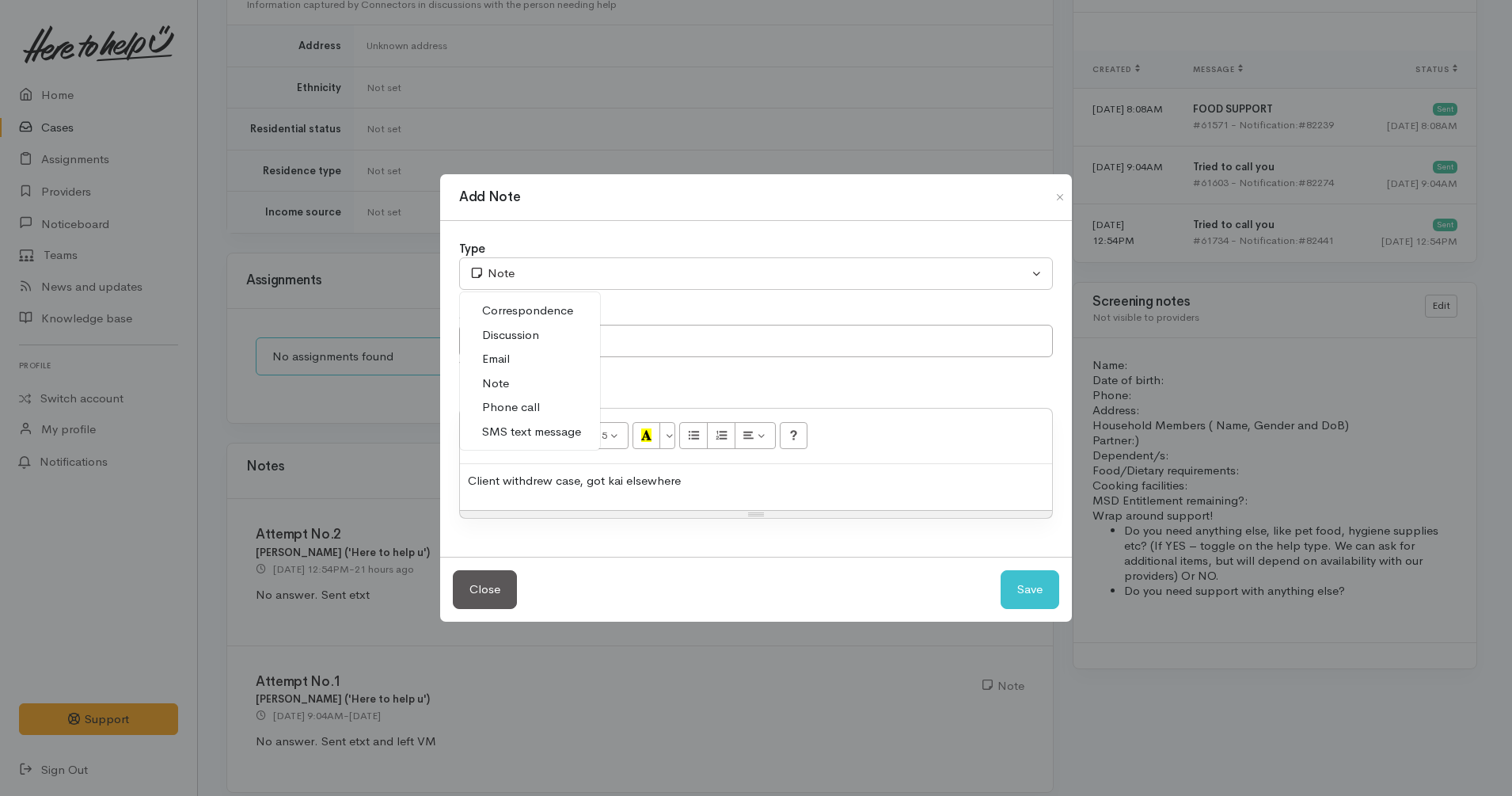
click at [548, 337] on link "Discussion" at bounding box center [530, 335] width 140 height 24
click at [1039, 589] on button "Save" at bounding box center [1030, 590] width 59 height 39
select select "1"
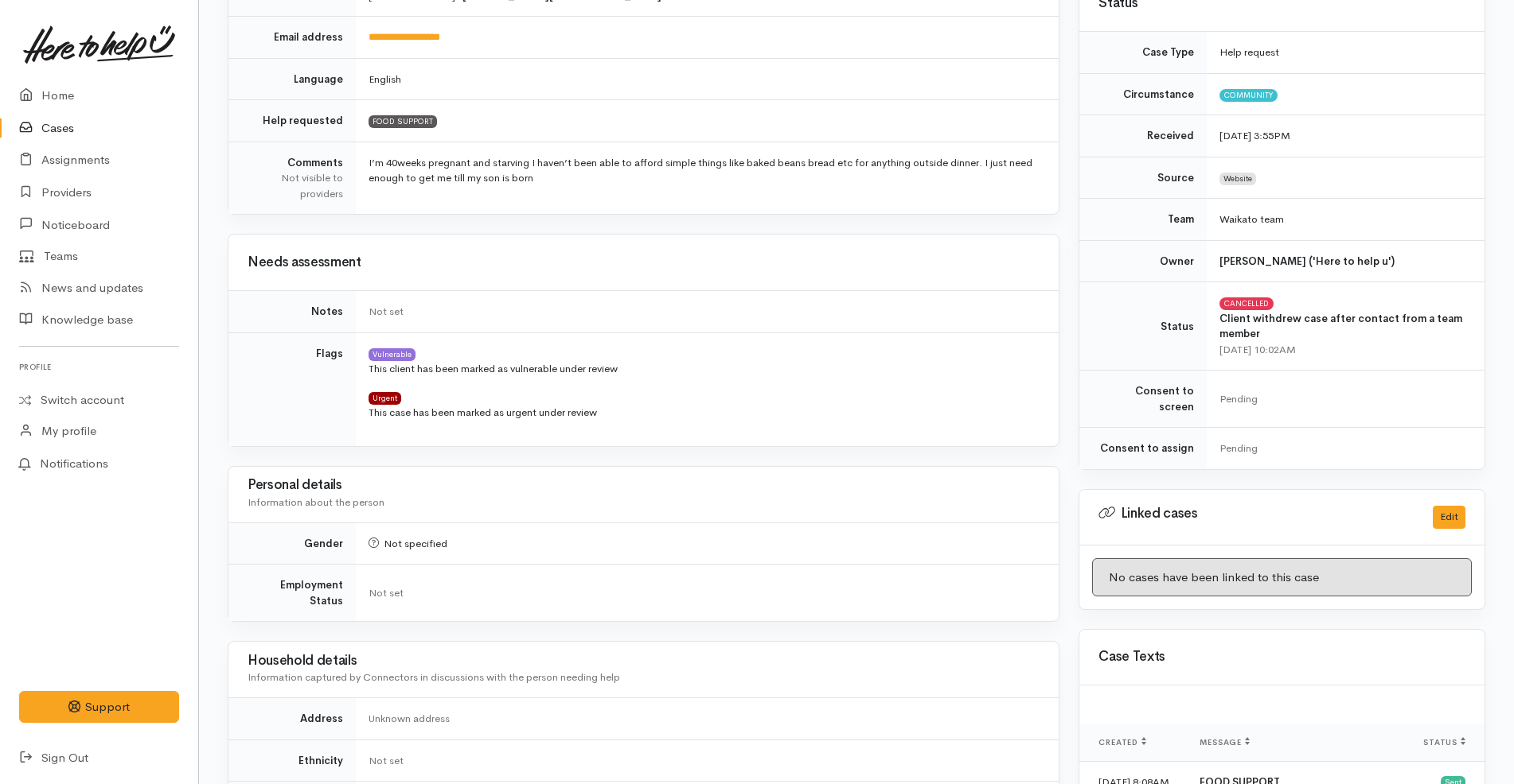
scroll to position [0, 0]
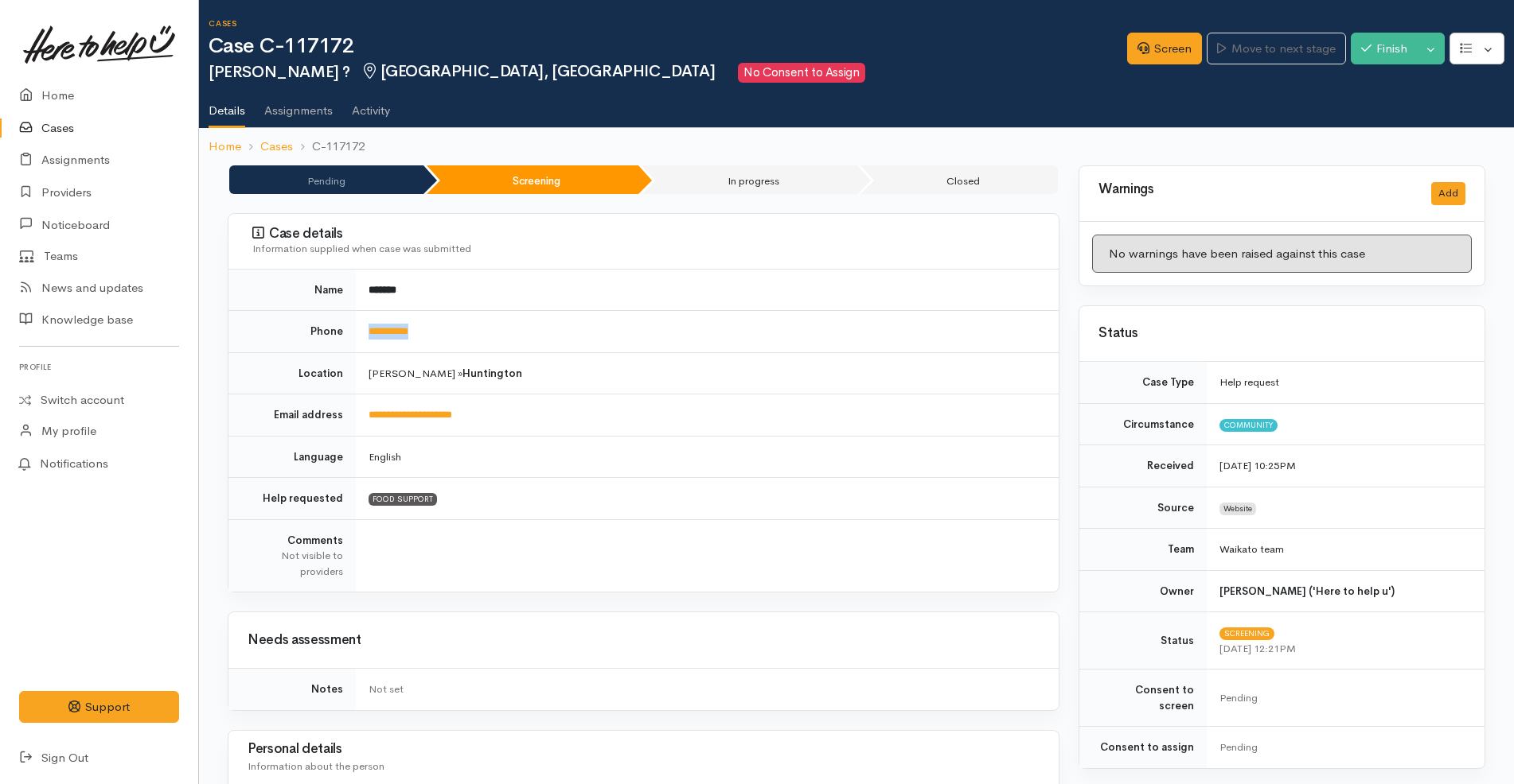
drag, startPoint x: 466, startPoint y: 340, endPoint x: 354, endPoint y: 329, distance: 112.5
click at [354, 329] on tr "**********" at bounding box center [643, 331] width 830 height 42
copy tr "**********"
click at [613, 361] on td "Hamilton » Huntington" at bounding box center [707, 373] width 703 height 42
click at [641, 324] on td "**********" at bounding box center [707, 331] width 703 height 42
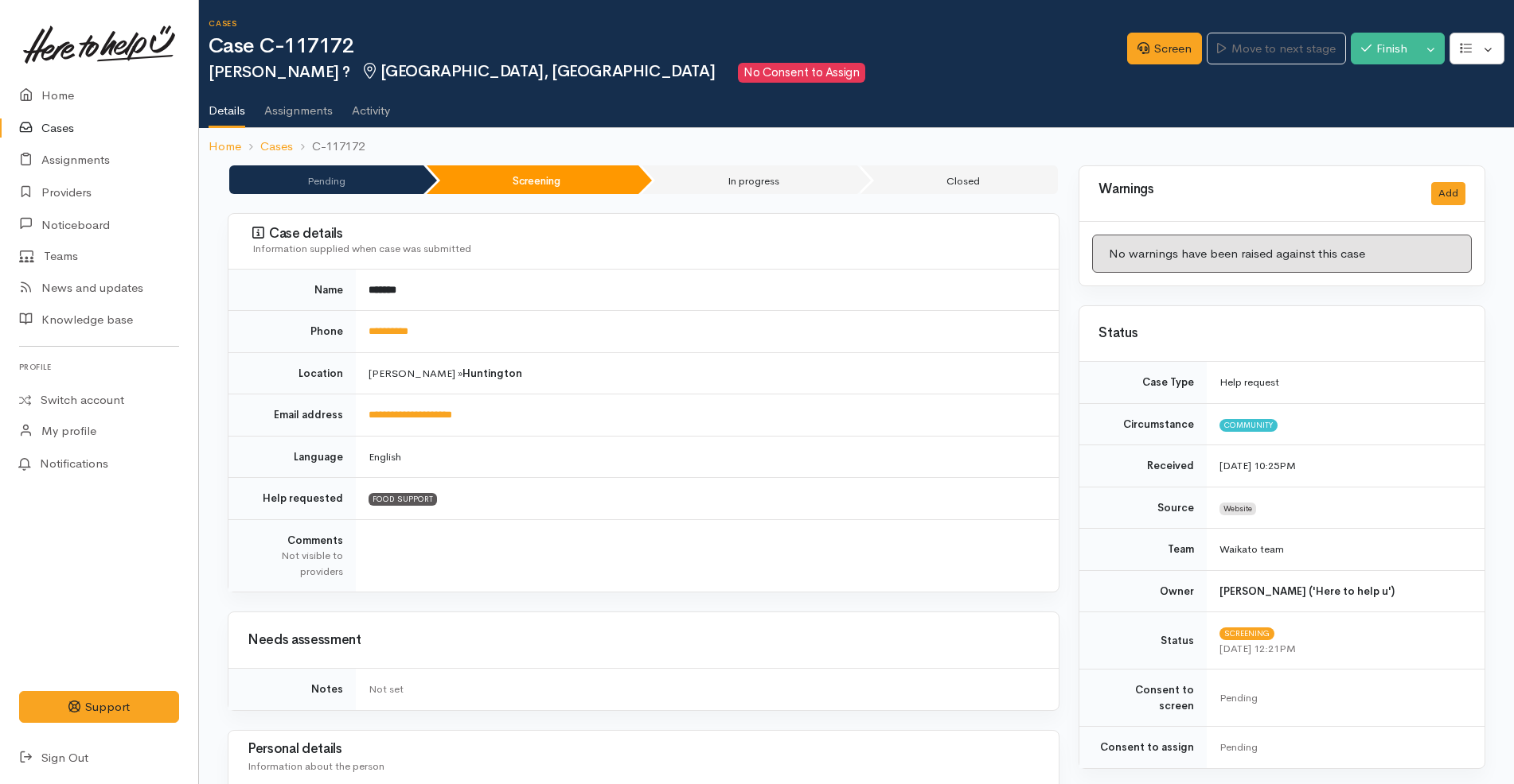
click at [626, 297] on td "*******" at bounding box center [707, 290] width 703 height 41
click at [1141, 46] on icon at bounding box center [1143, 48] width 12 height 12
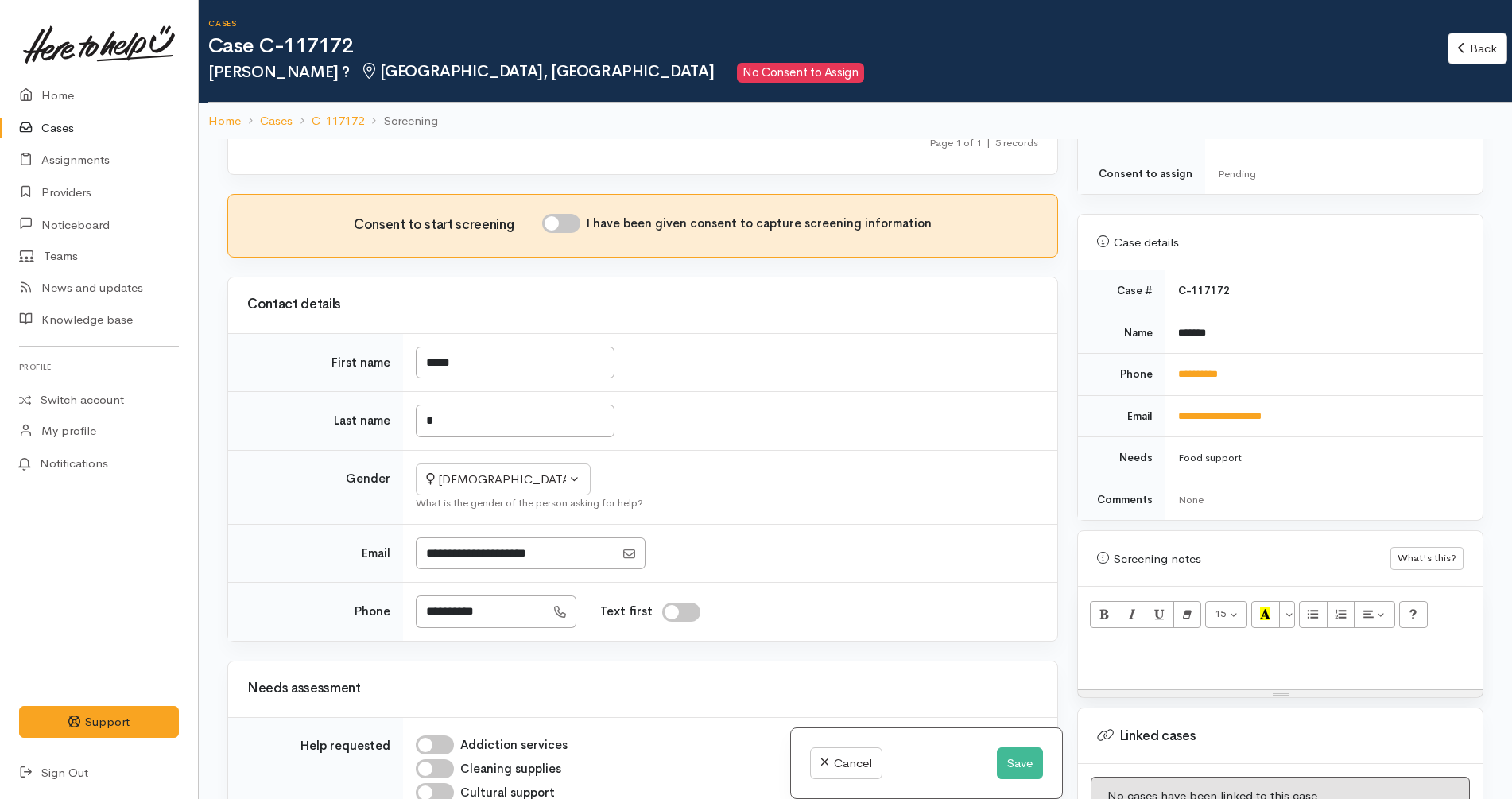
scroll to position [492, 0]
click at [487, 403] on input "*" at bounding box center [515, 419] width 199 height 33
type input "******"
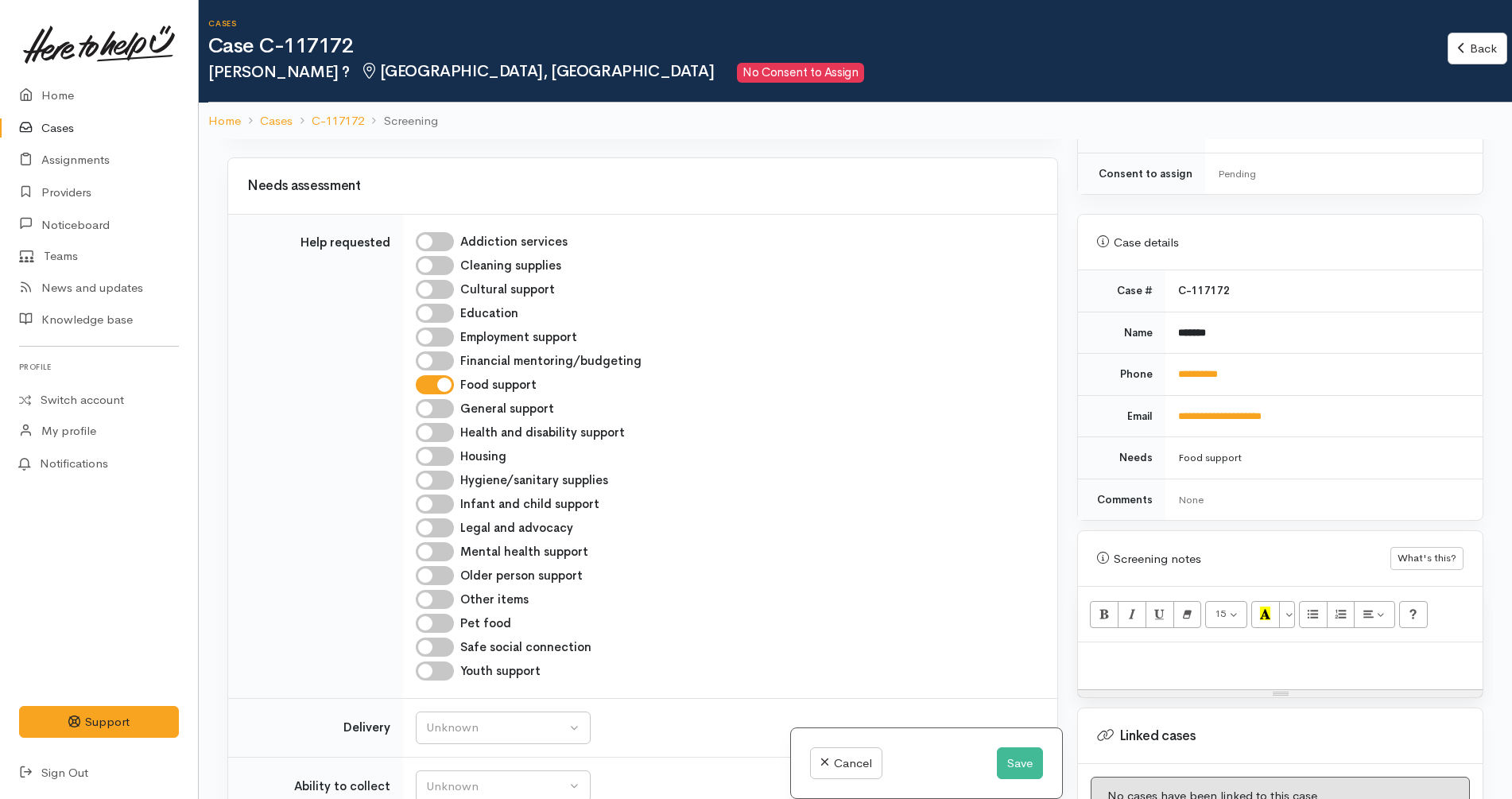
click at [930, 449] on div "Searching for matching cases... Searching for matching cases... Consent to star…" at bounding box center [643, 538] width 850 height 799
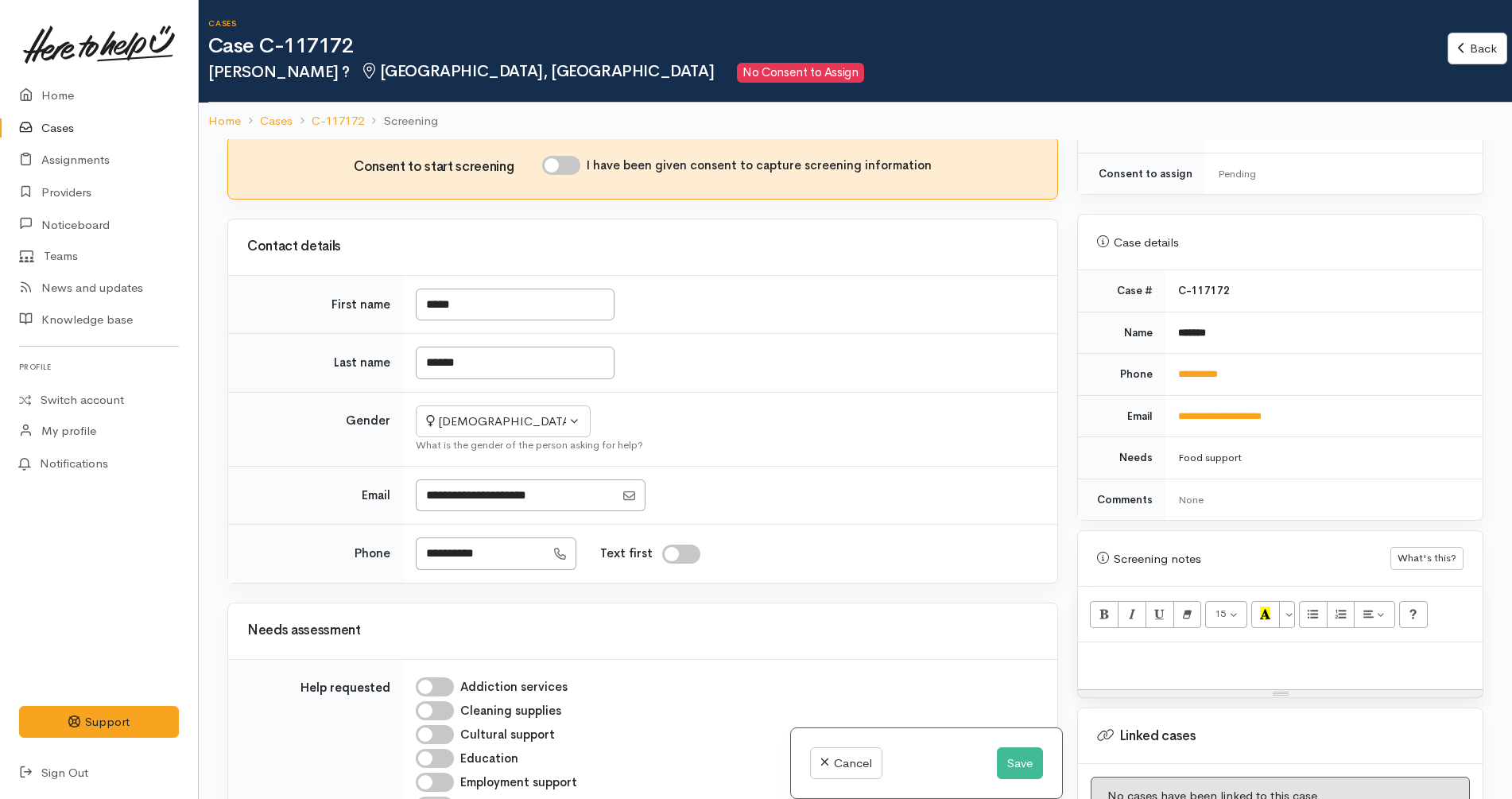
click at [1424, 437] on td "Food support" at bounding box center [1323, 458] width 317 height 42
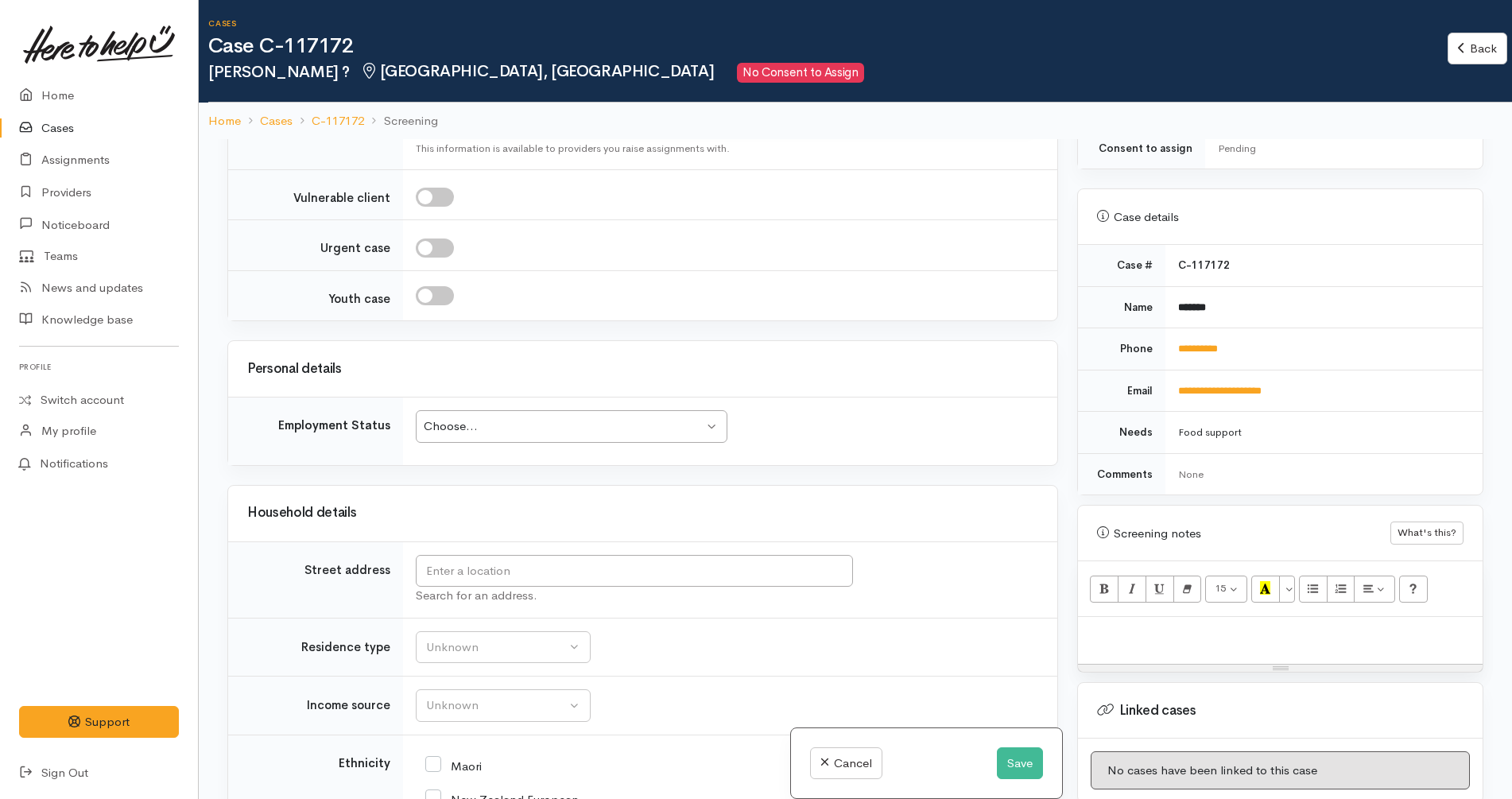
scroll to position [1771, 0]
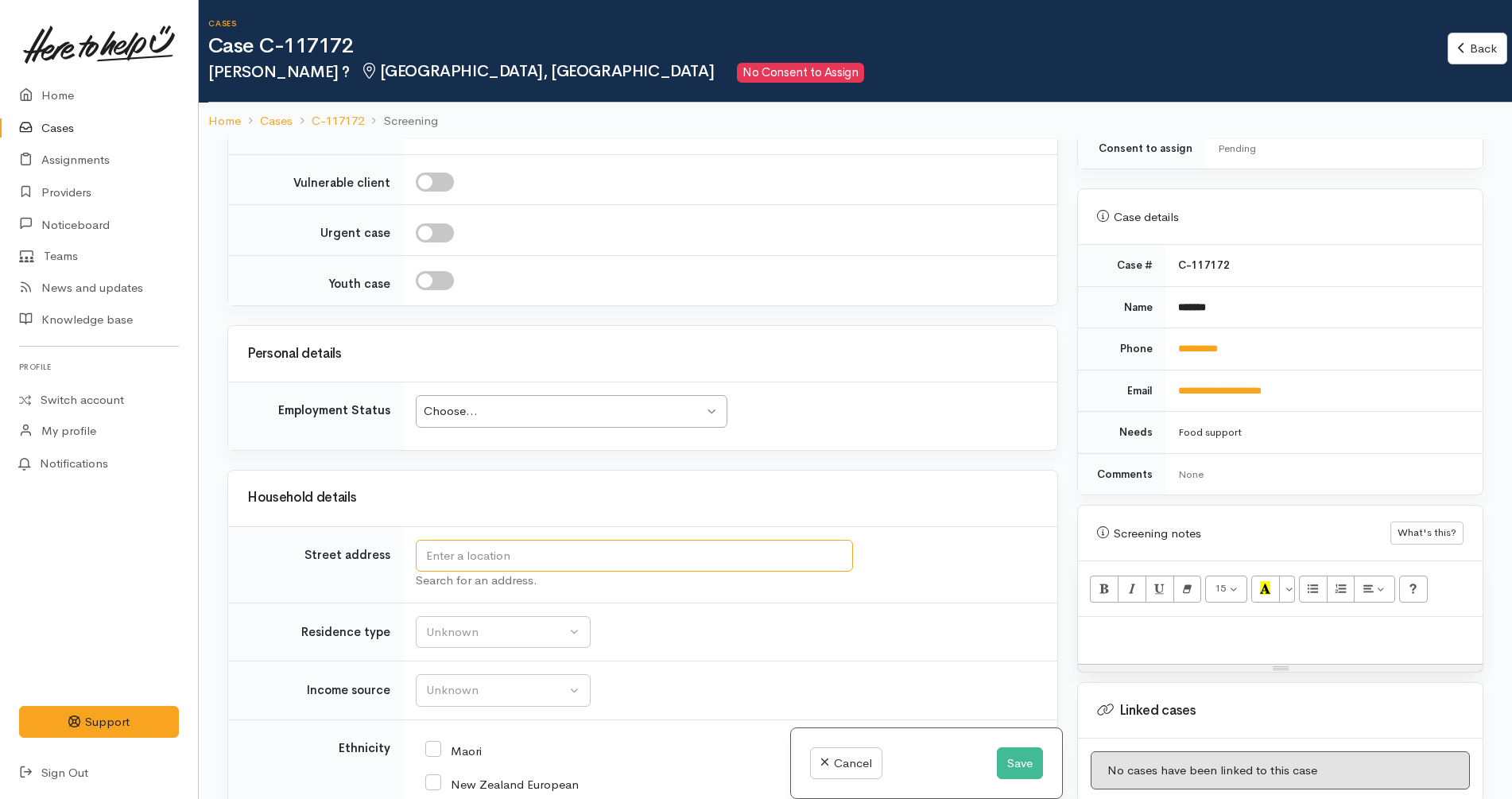
click at [607, 539] on input "text" at bounding box center [634, 555] width 437 height 33
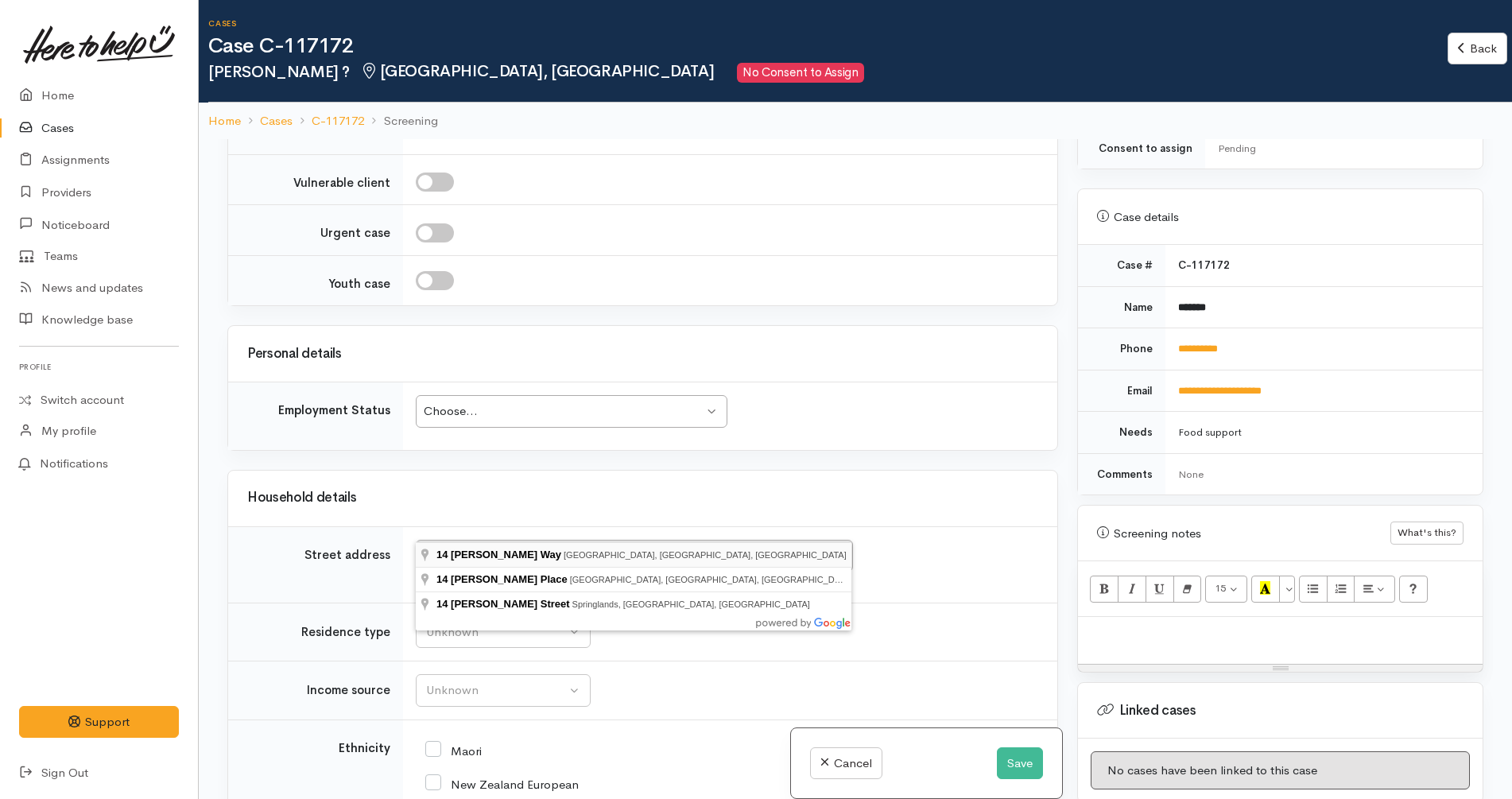
type input "14 Rene Way, Huntington, Hamilton, New Zealand"
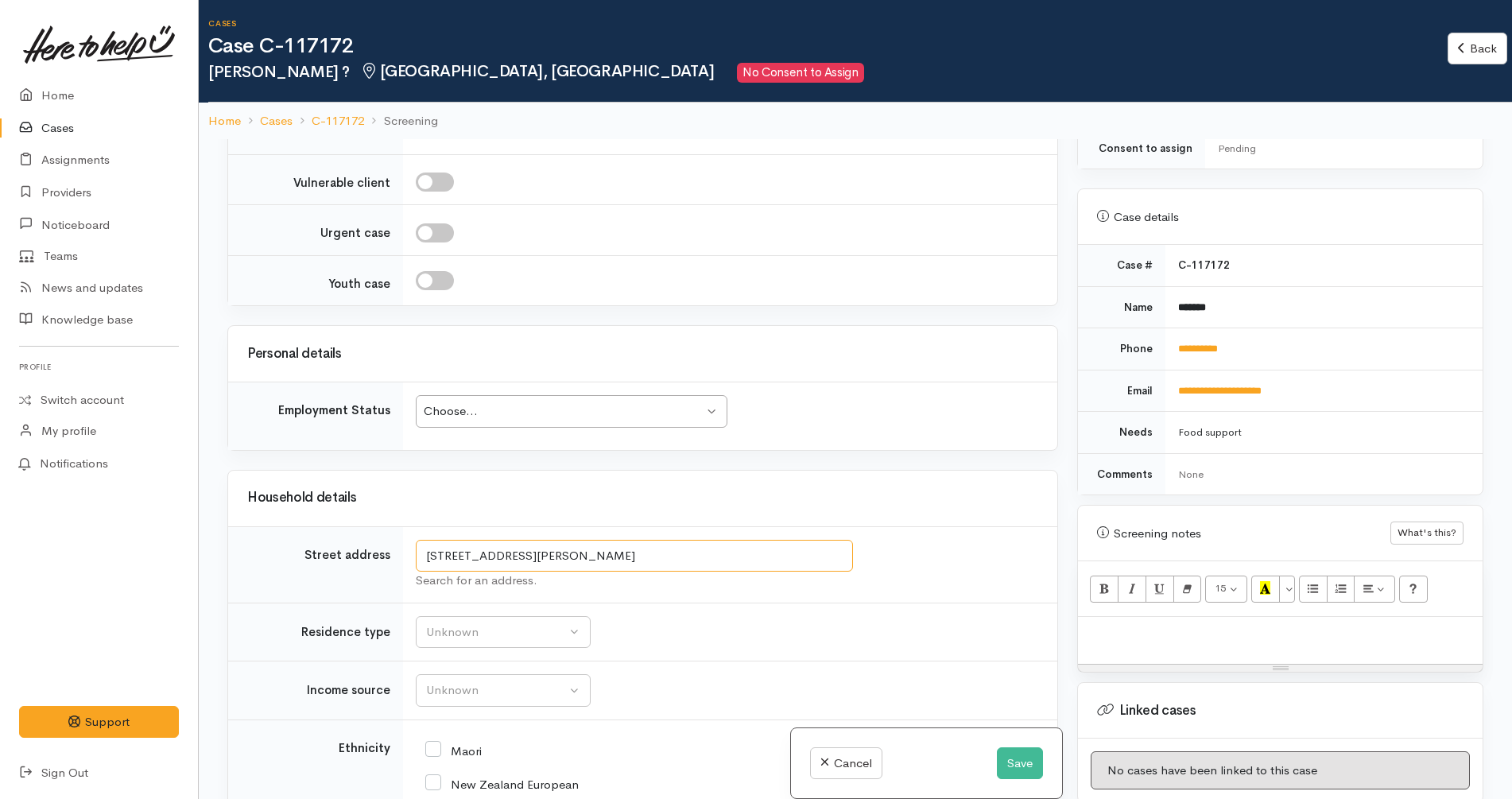
drag, startPoint x: 733, startPoint y: 528, endPoint x: 315, endPoint y: 488, distance: 419.9
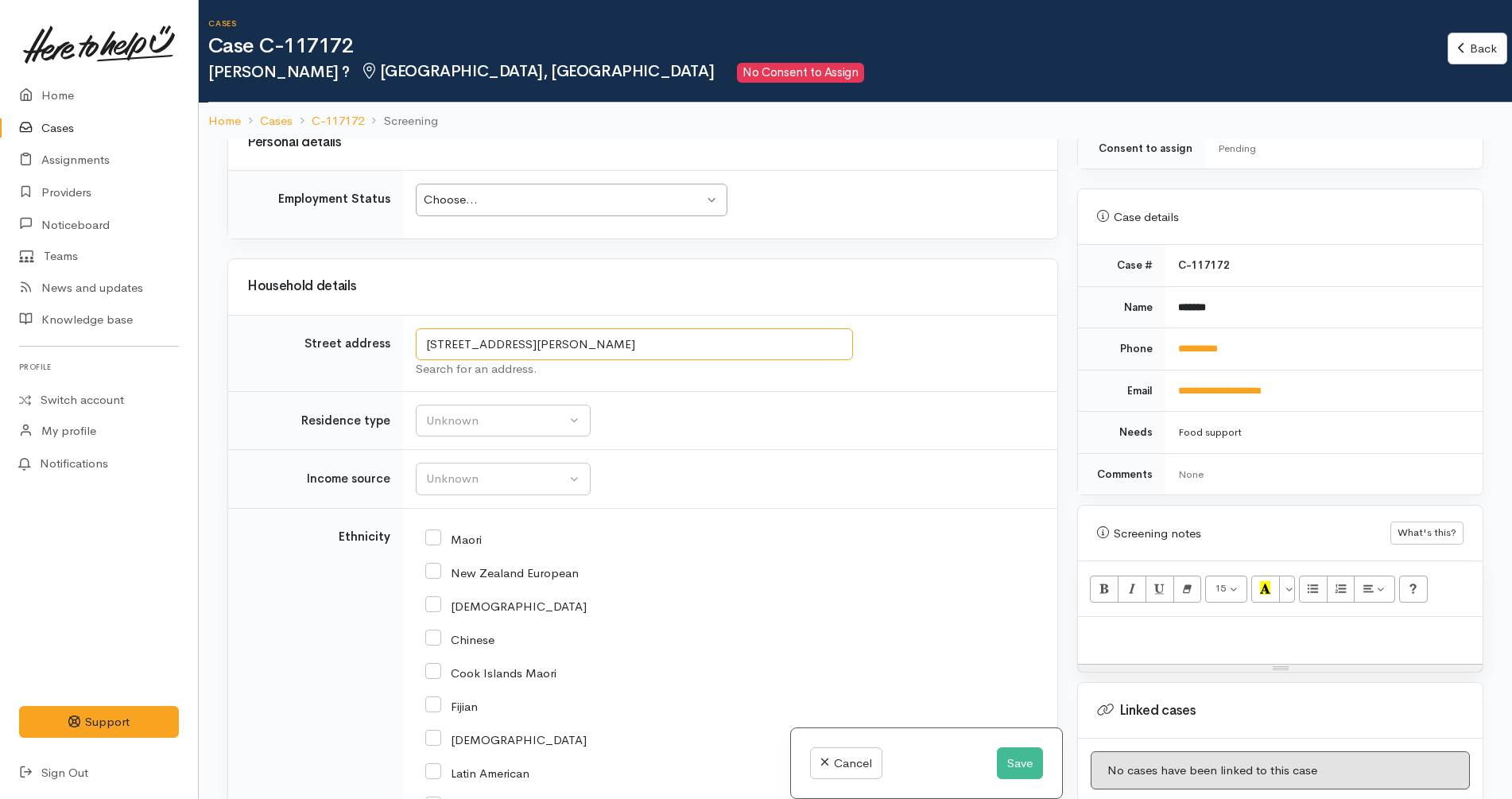
scroll to position [1989, 0]
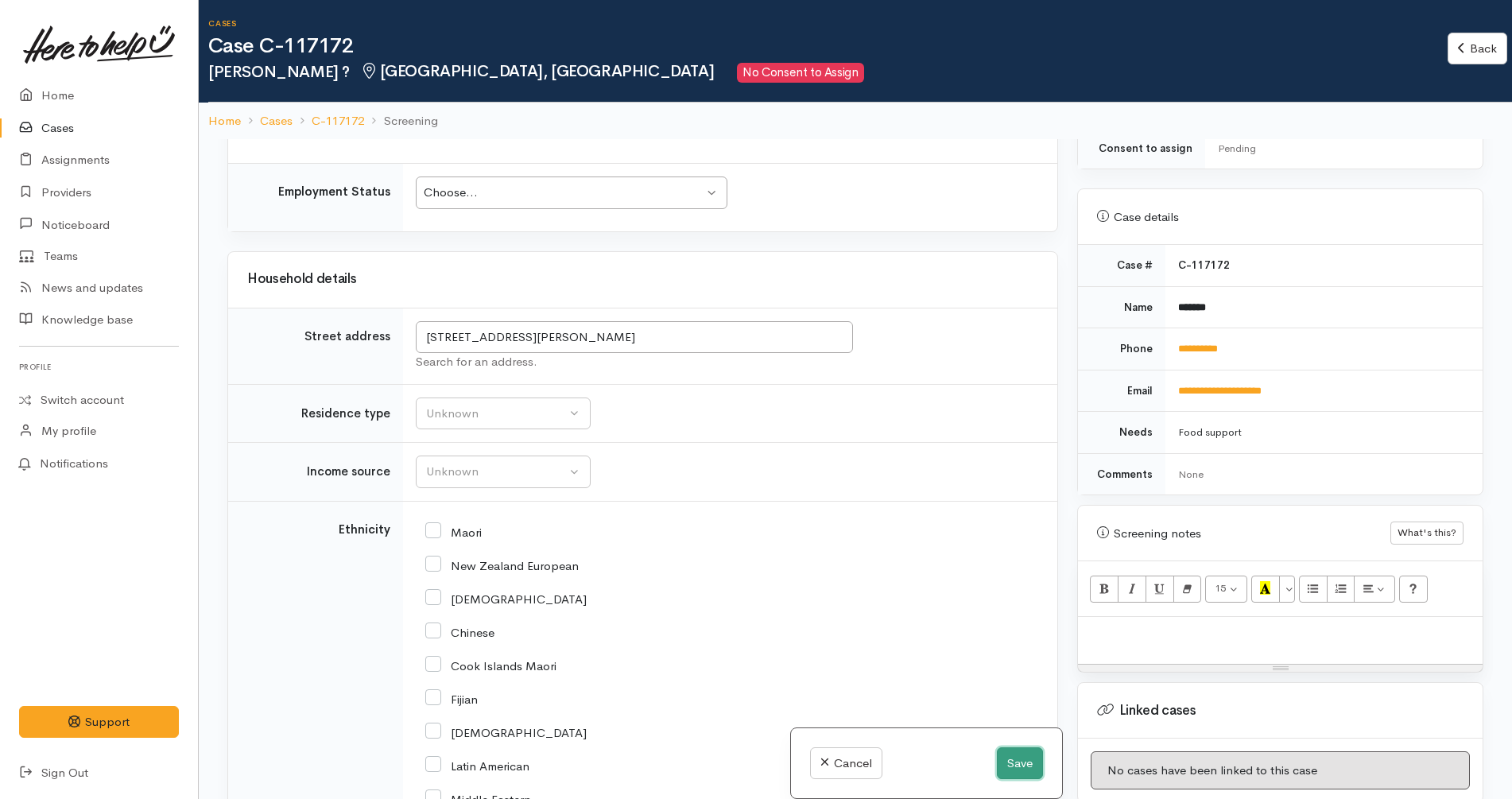
click at [1022, 752] on button "Save" at bounding box center [1020, 763] width 46 height 33
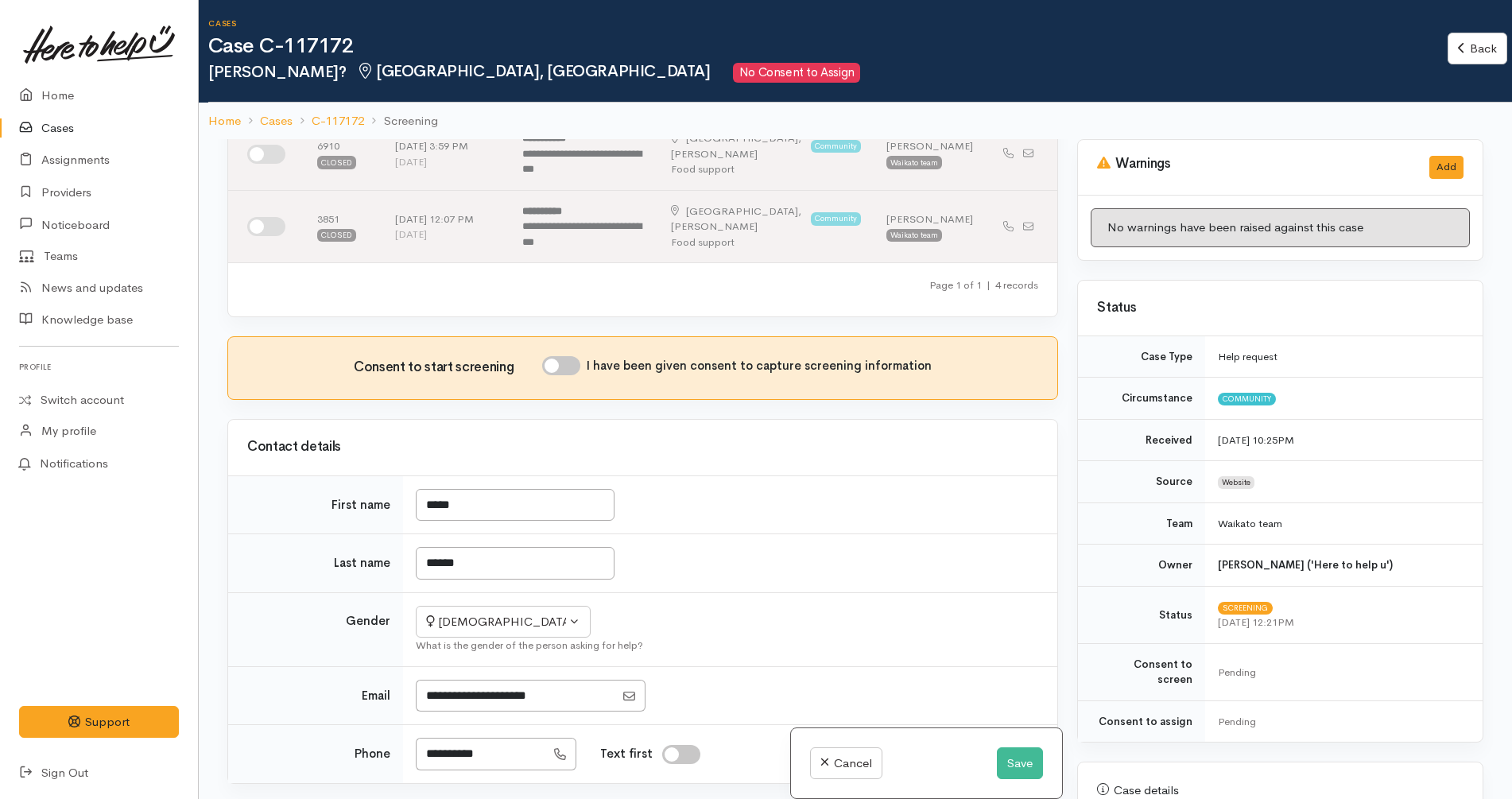
scroll to position [294, 0]
click at [570, 355] on input "I have been given consent to capture screening information" at bounding box center [561, 365] width 38 height 19
checkbox input "true"
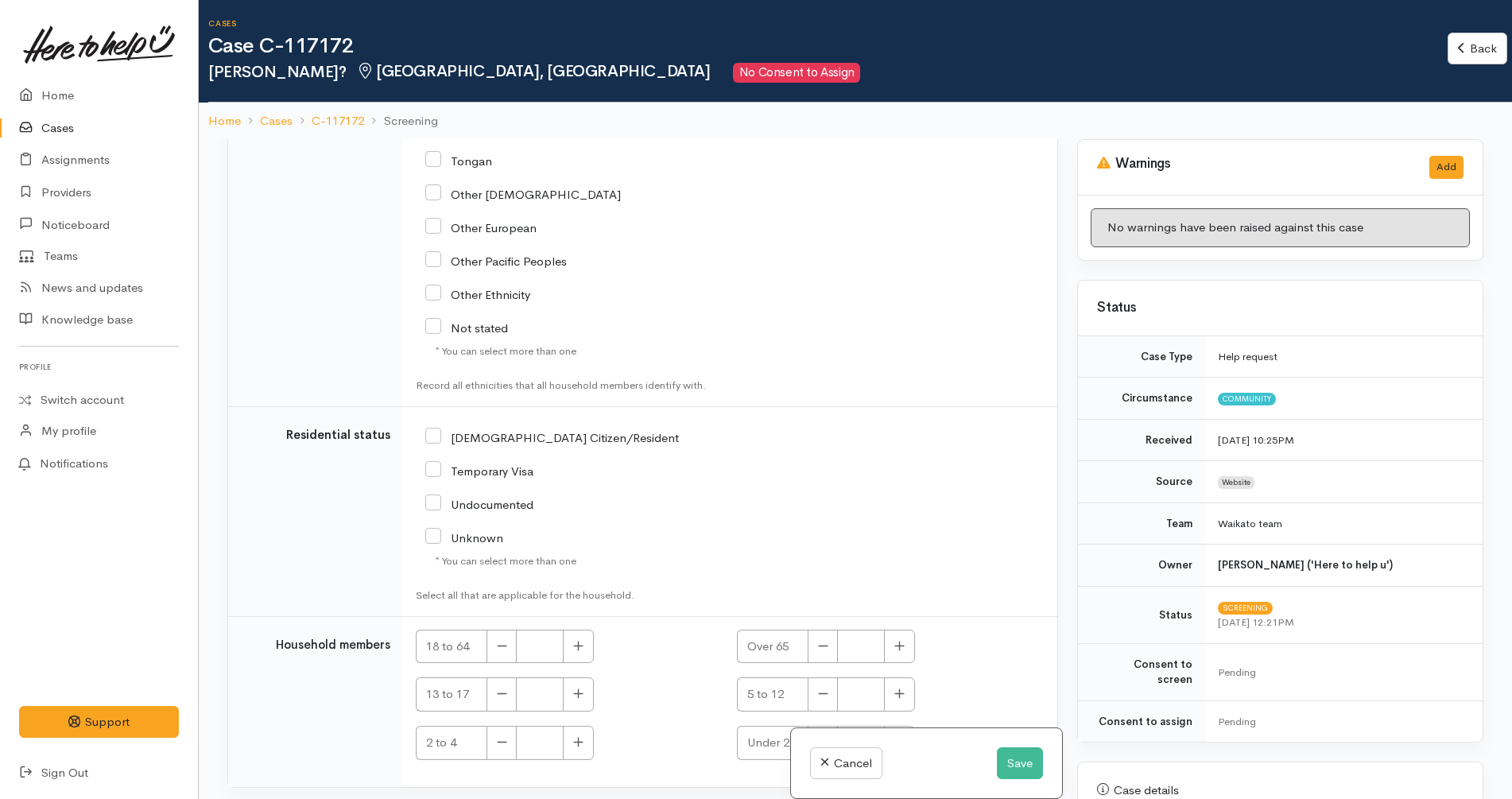
scroll to position [139, 0]
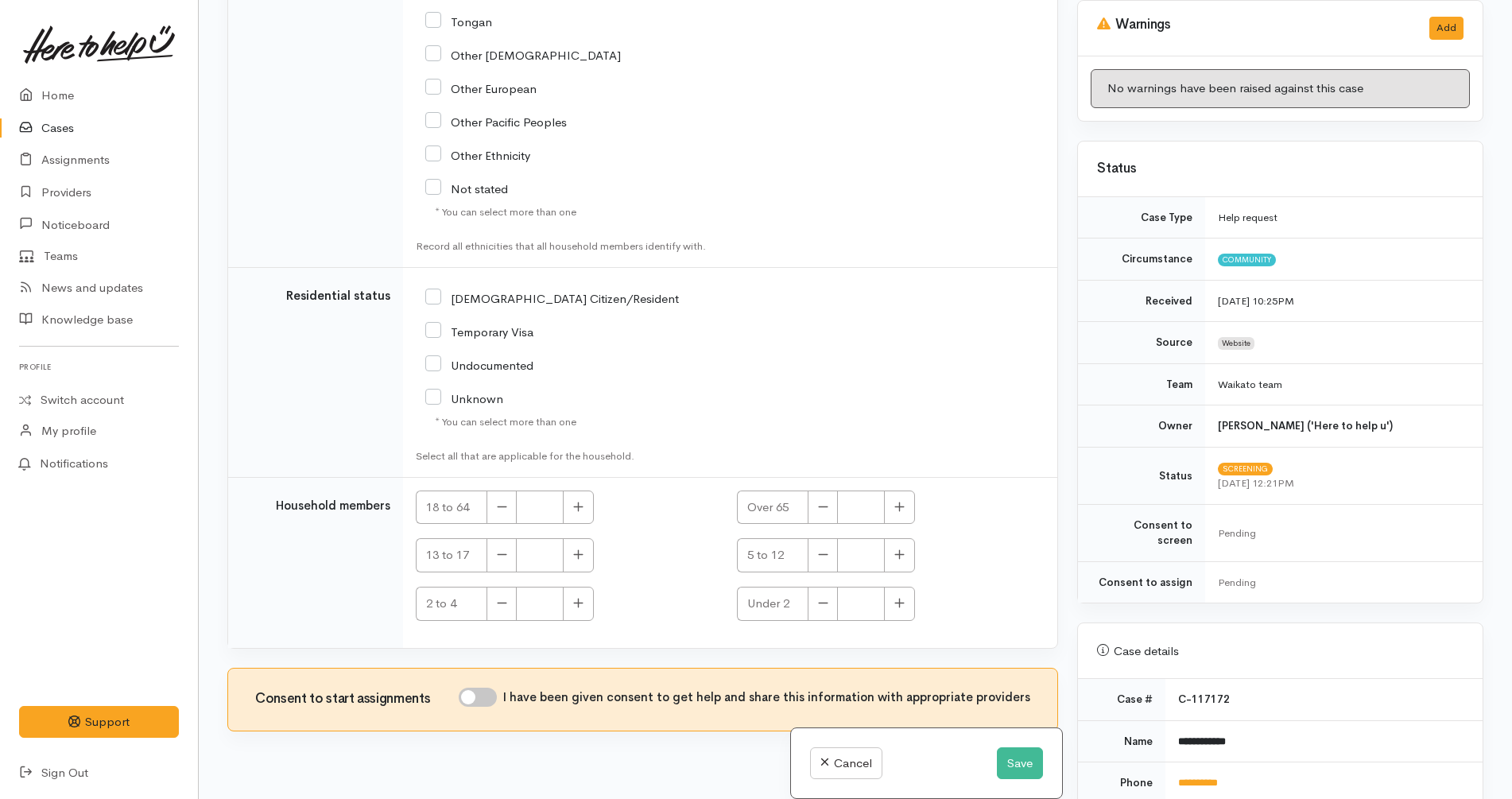
click at [497, 687] on input "I have been given consent to get help and share this information with appropria…" at bounding box center [477, 697] width 38 height 19
checkbox input "true"
click at [1021, 747] on button "Save" at bounding box center [1020, 763] width 46 height 33
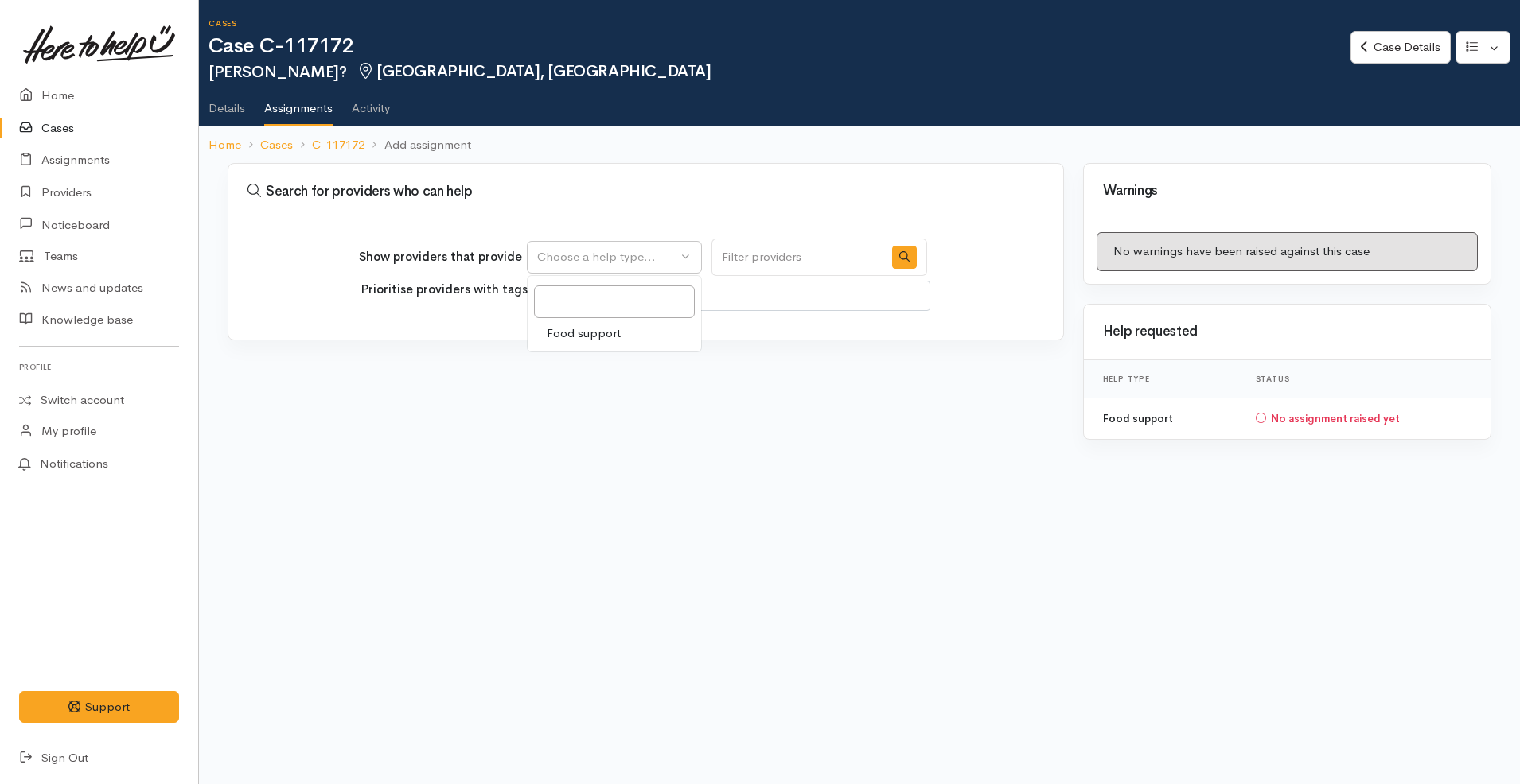
select select
click at [633, 329] on link "Food support" at bounding box center [614, 333] width 174 height 24
select select "3"
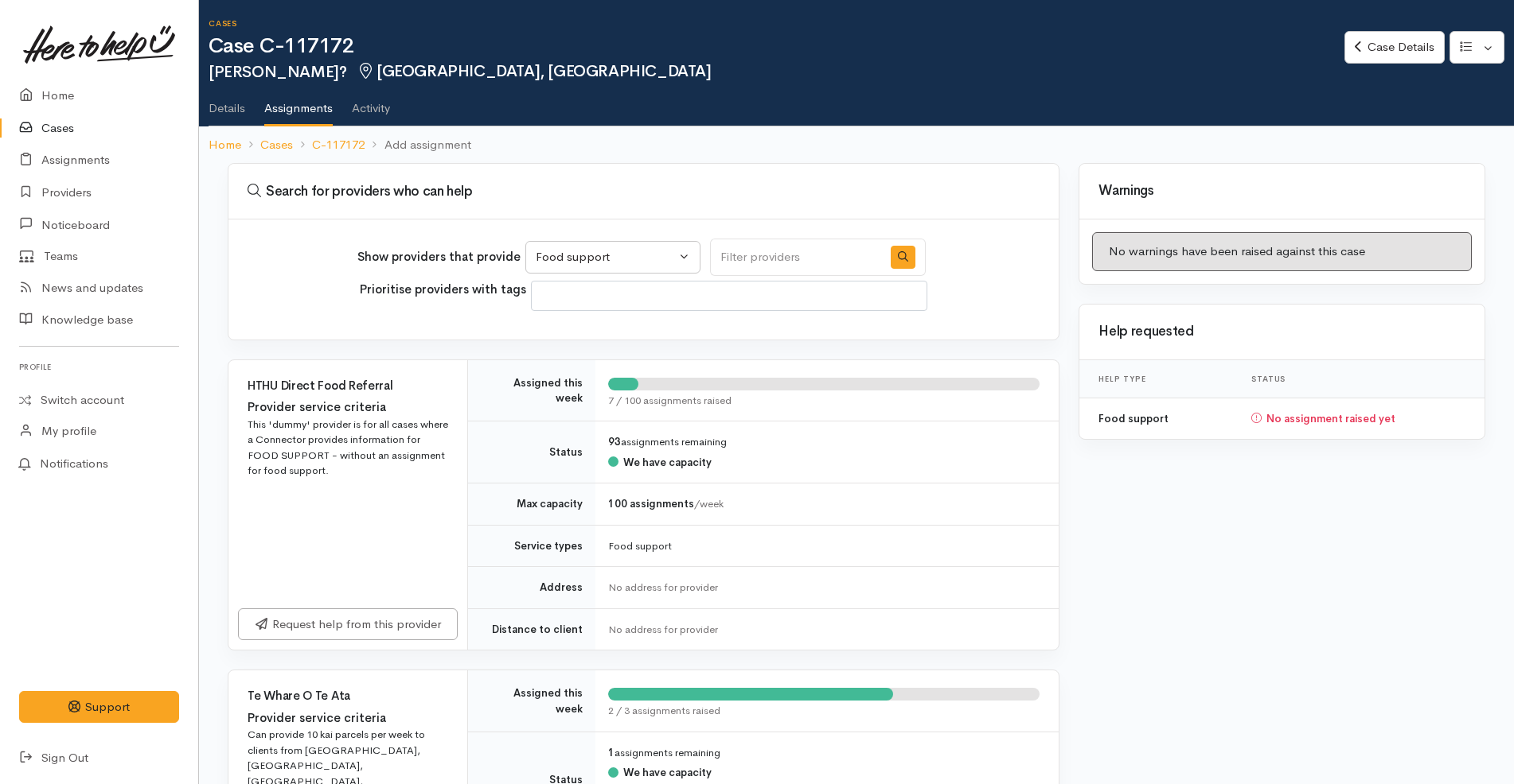
click at [218, 111] on link "Details" at bounding box center [226, 102] width 37 height 44
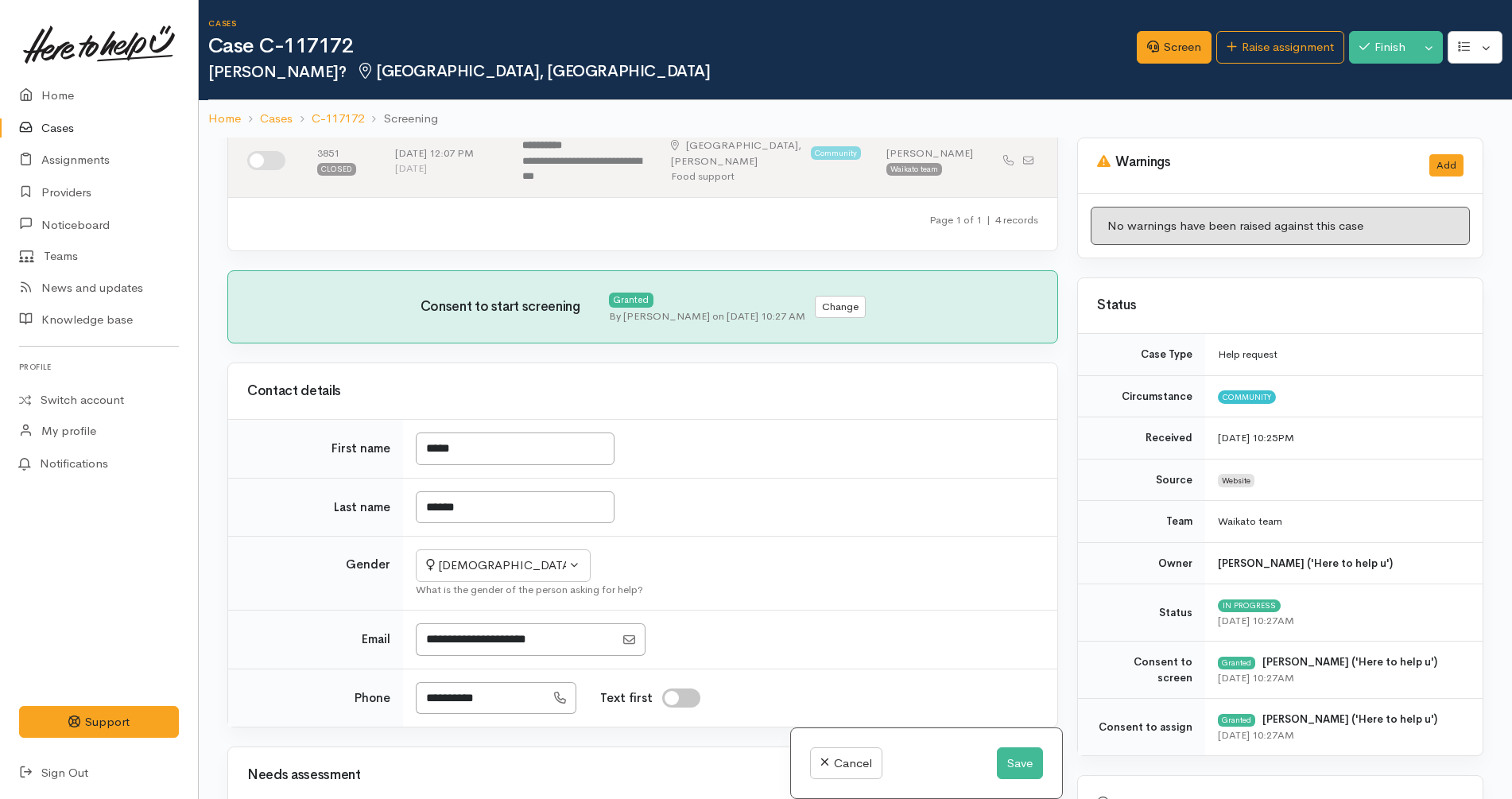
scroll to position [356, 0]
click at [487, 490] on input "******" at bounding box center [515, 506] width 199 height 33
type input "*****"
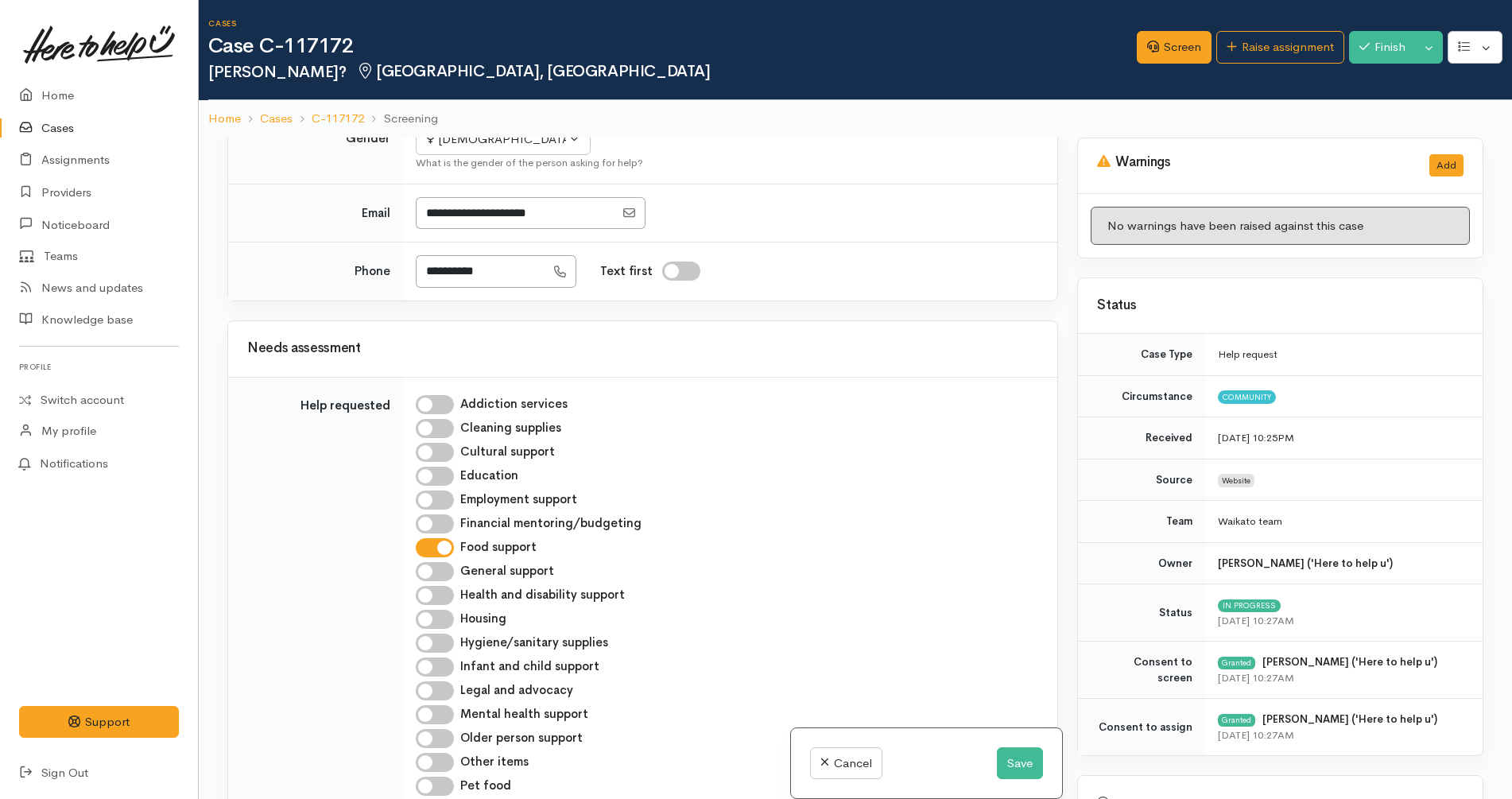
click at [885, 475] on div "Searching for matching cases... Searching for matching cases... Consent to star…" at bounding box center [643, 537] width 850 height 799
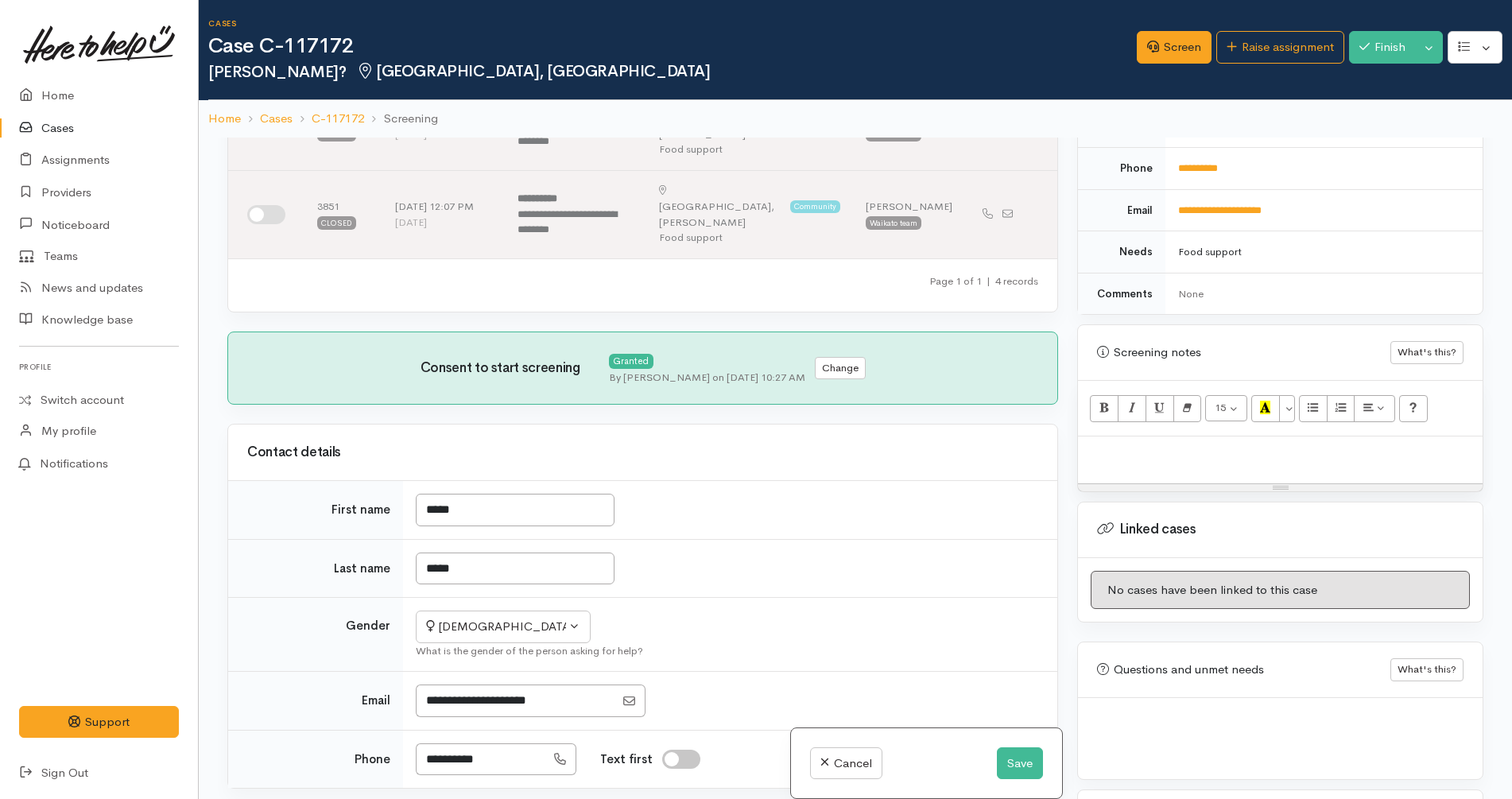
scroll to position [767, 0]
click at [1231, 448] on p at bounding box center [1279, 453] width 388 height 18
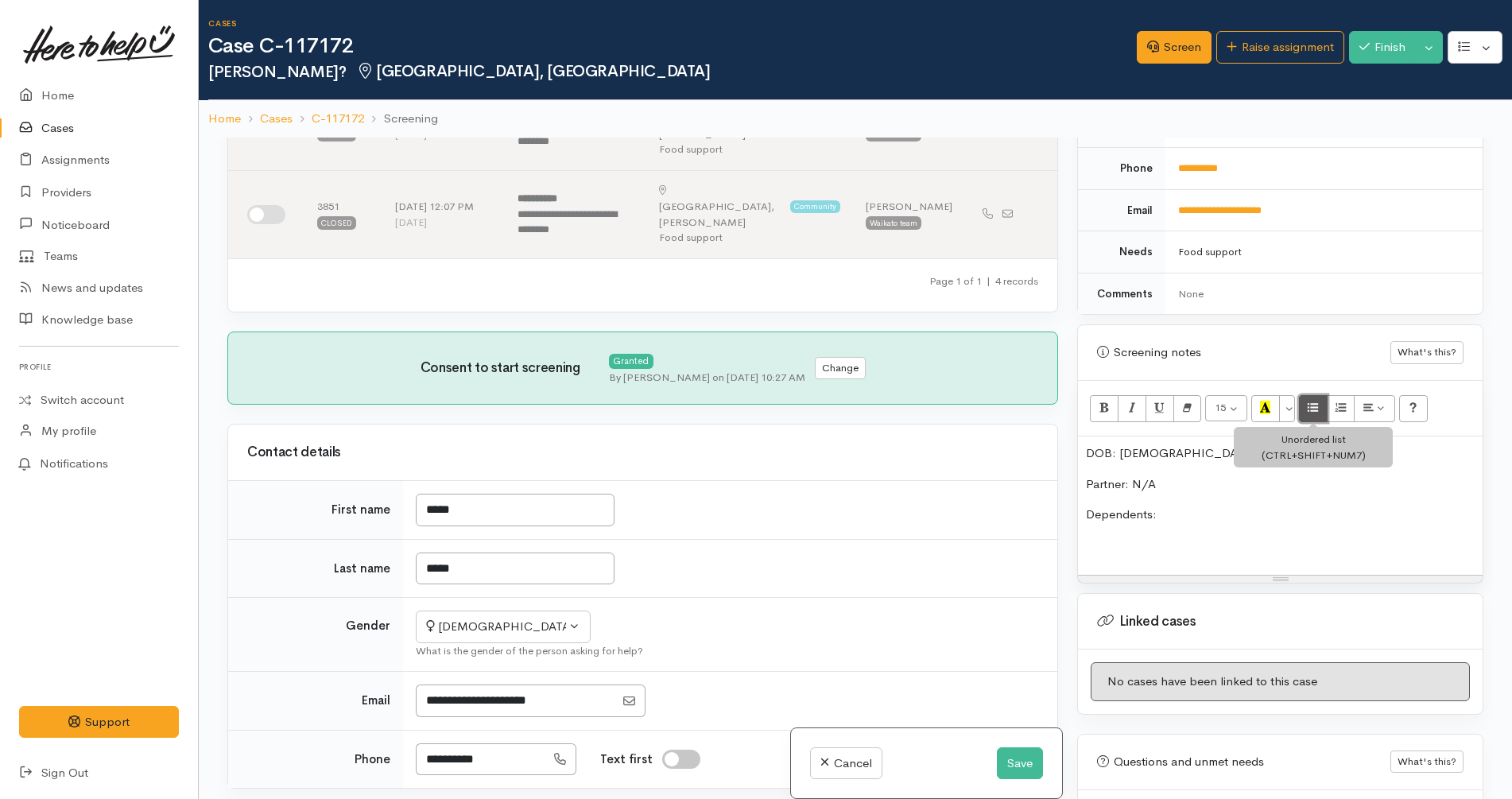
click at [1308, 401] on icon "Unordered list (CTRL+SHIFT+NUM7)" at bounding box center [1312, 407] width 10 height 13
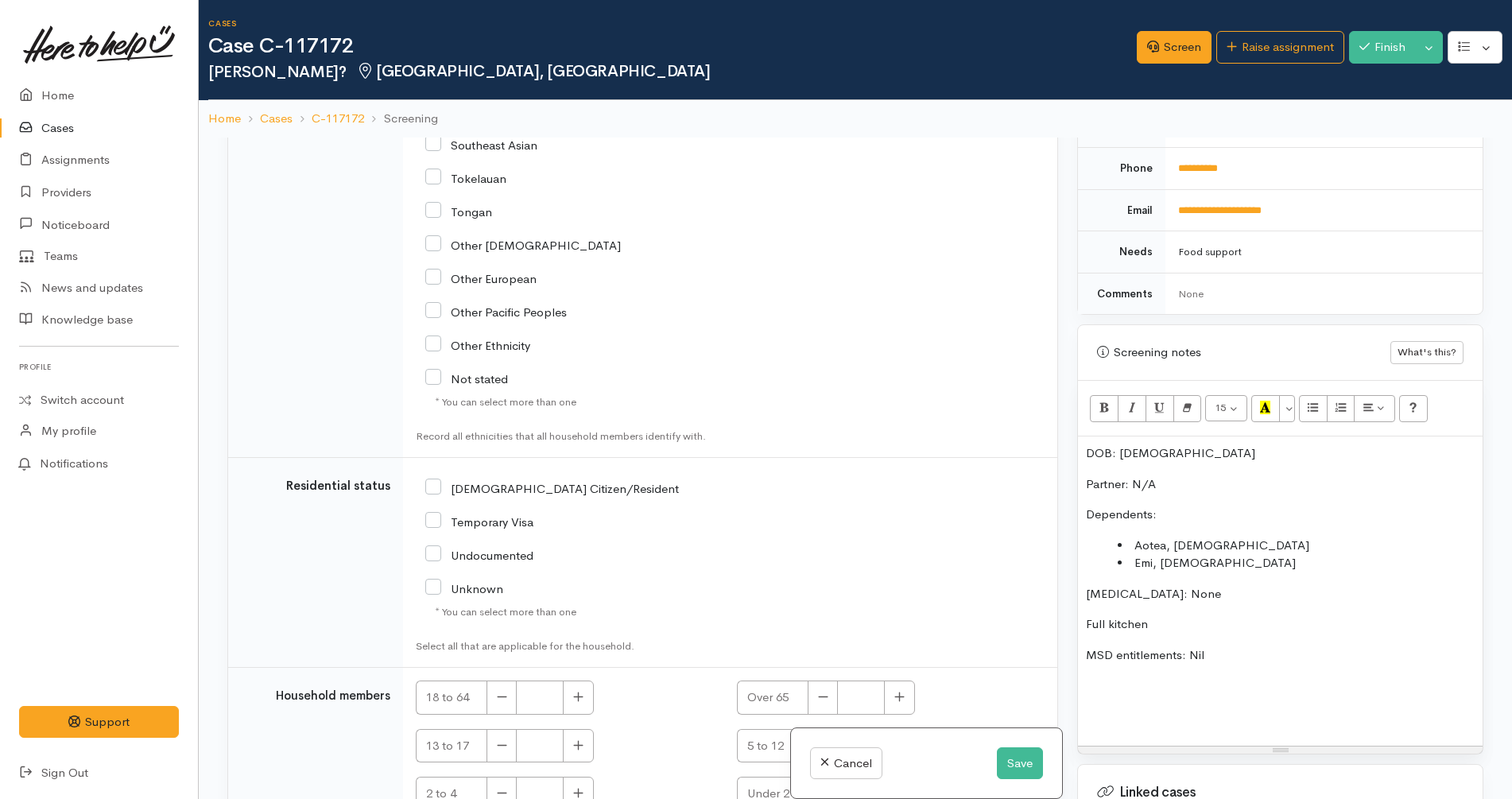
scroll to position [138, 0]
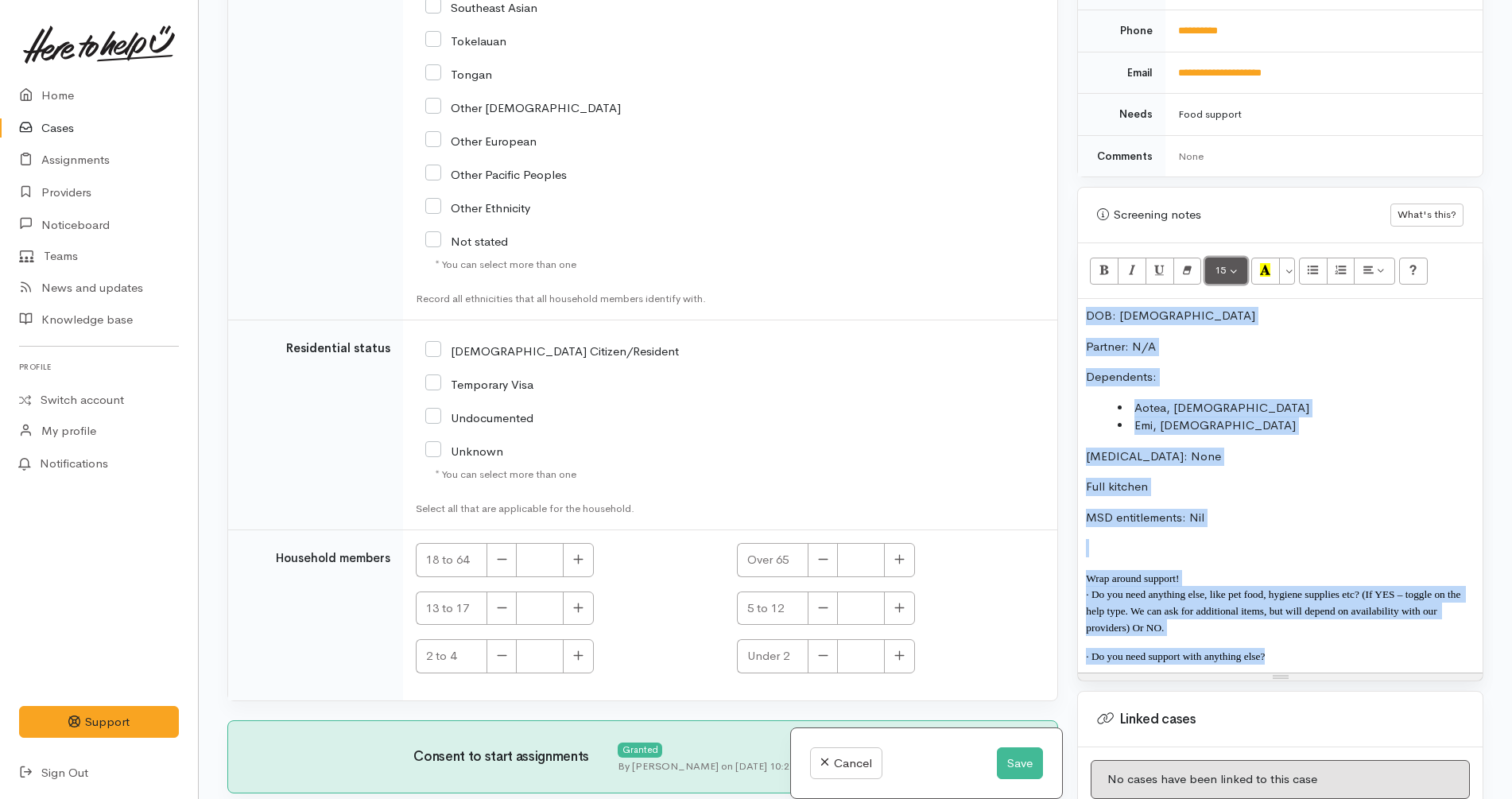
click at [1233, 273] on button "15" at bounding box center [1226, 271] width 42 height 27
click at [1255, 407] on link "12" at bounding box center [1268, 405] width 126 height 25
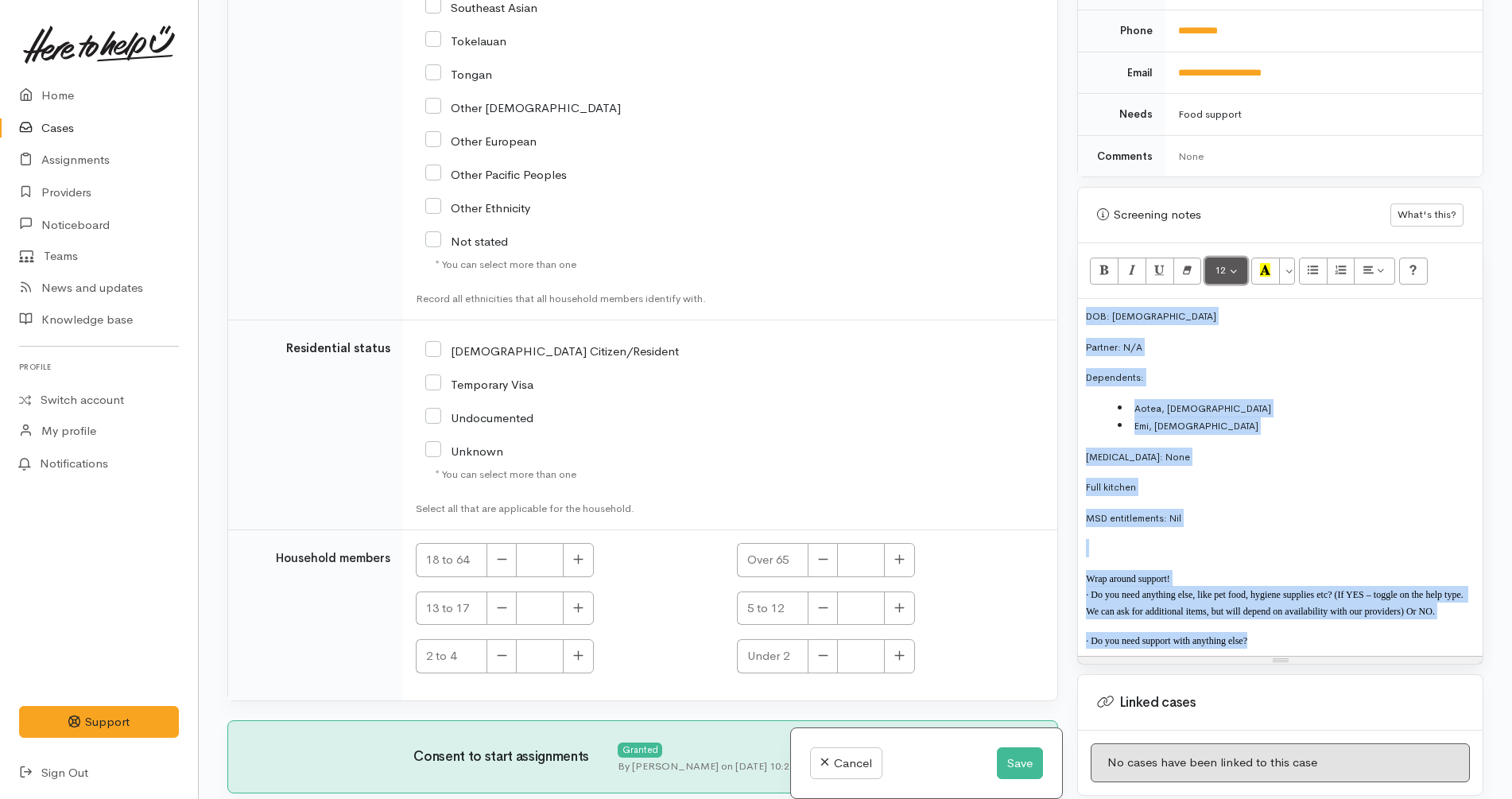
click at [1236, 273] on button "12" at bounding box center [1226, 271] width 42 height 27
click at [1278, 430] on link "14" at bounding box center [1268, 431] width 126 height 25
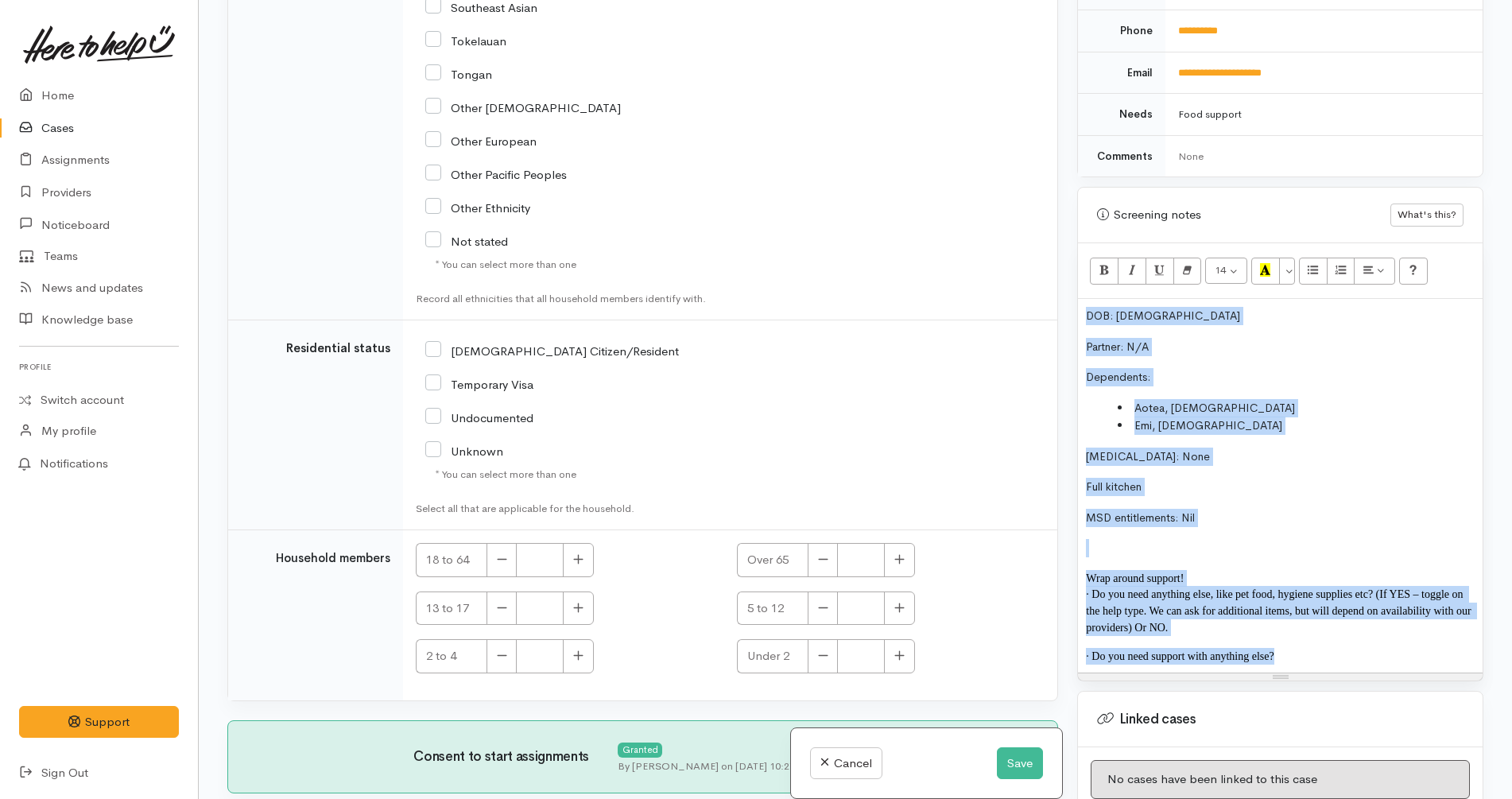
click at [1279, 482] on p "Full kitchen" at bounding box center [1279, 486] width 388 height 18
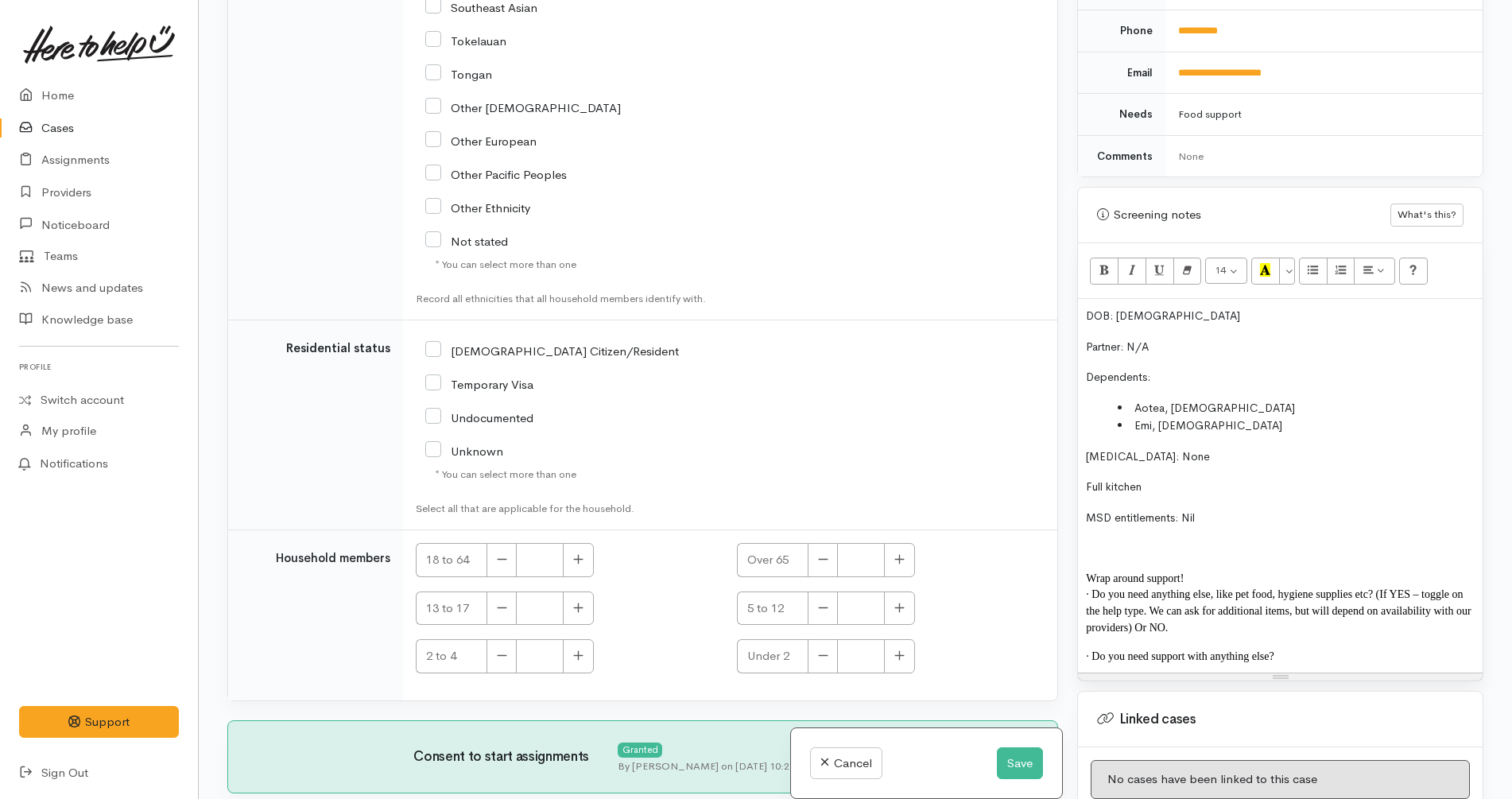
click at [1233, 524] on p "MSD entitlements: Nil" at bounding box center [1279, 517] width 388 height 18
click at [1189, 485] on p "Full kitchen" at bounding box center [1279, 486] width 388 height 18
click at [1283, 659] on p "· Do you need support with anything else?" at bounding box center [1279, 656] width 388 height 17
copy b "NO"
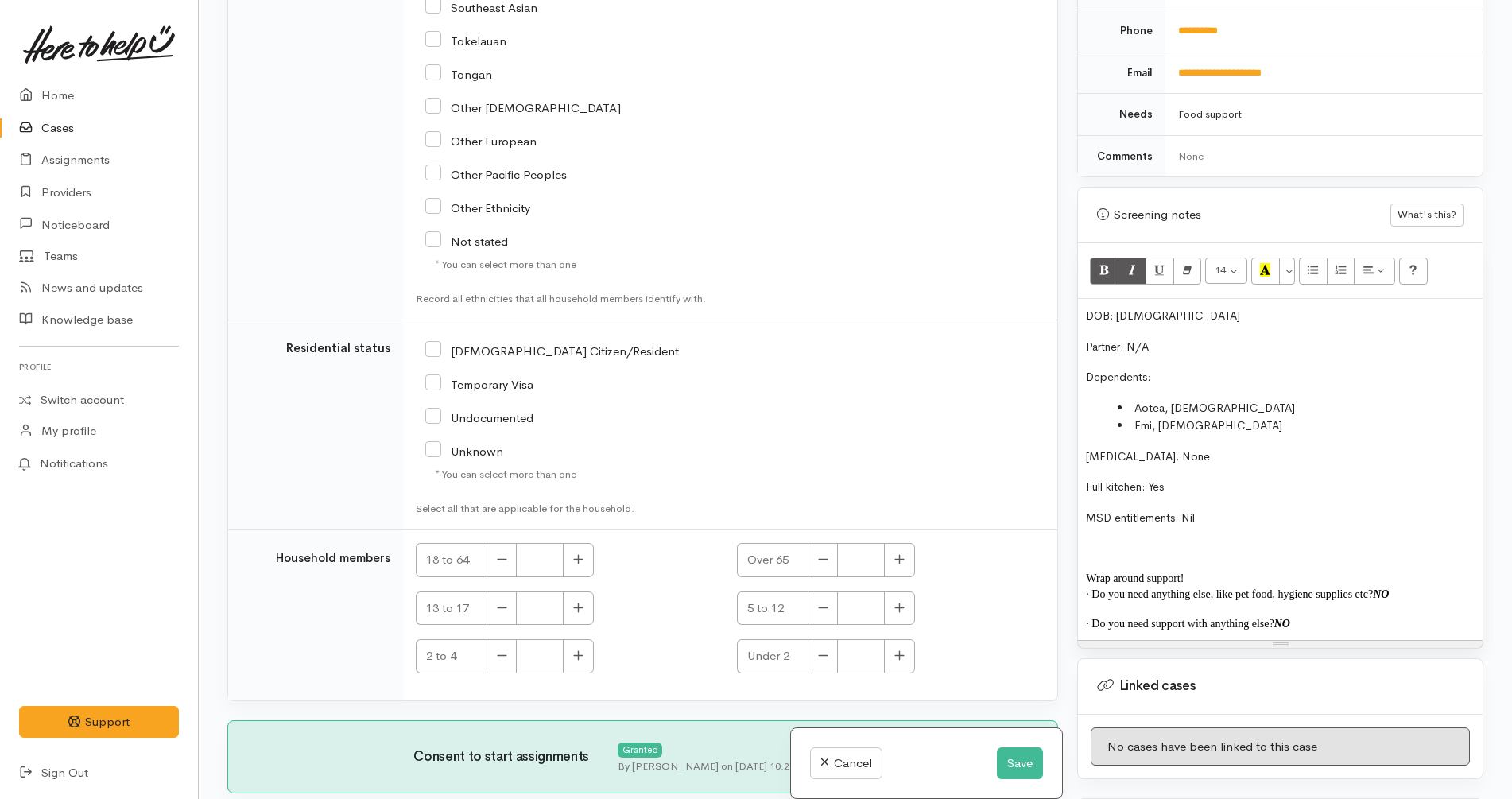
click at [1190, 315] on p "DOB: 8/2/1992" at bounding box center [1279, 315] width 388 height 18
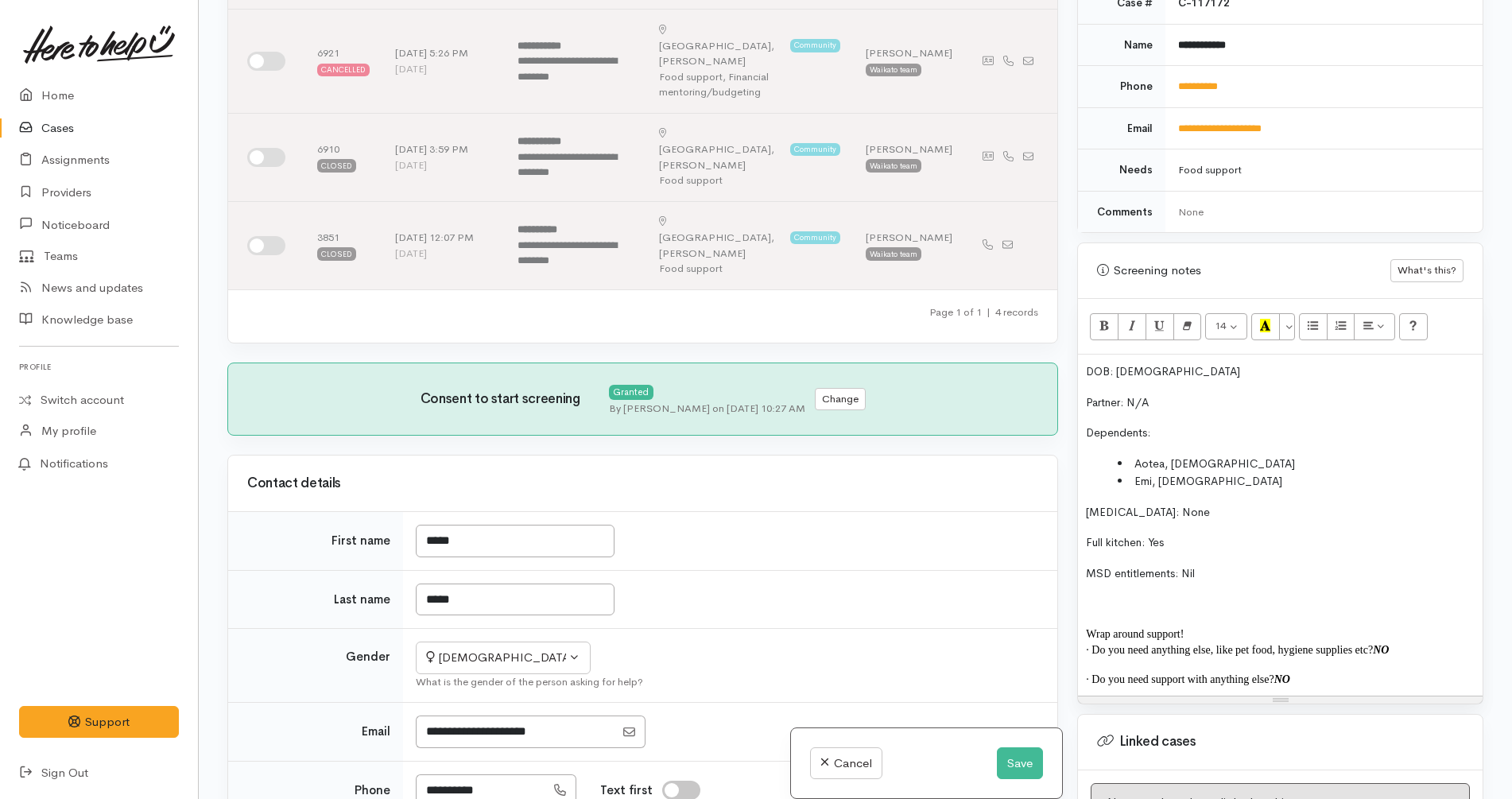
scroll to position [0, 0]
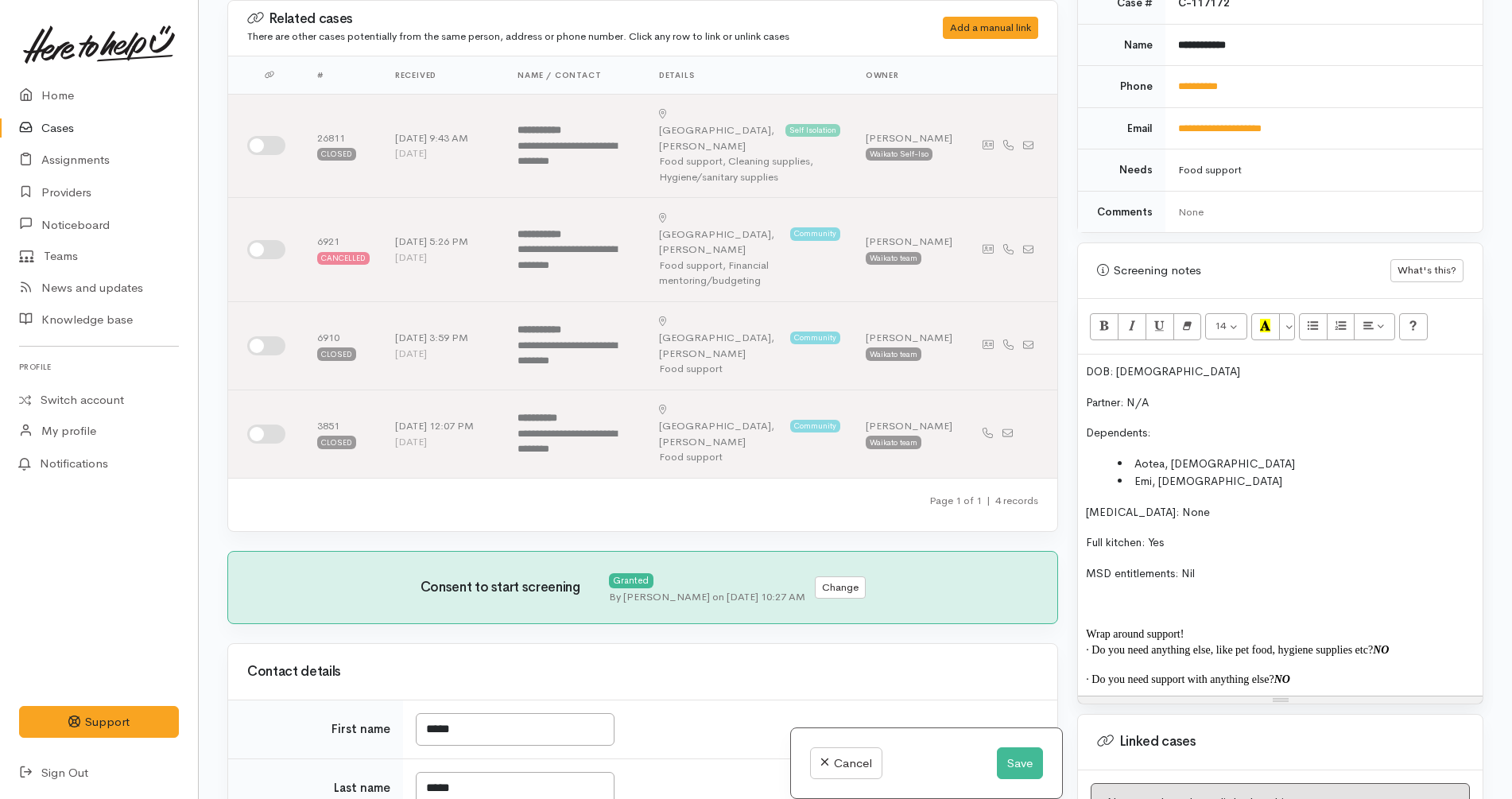
click at [1081, 368] on div "DOB: 8/2/1992 Partner: N/A Dependents: Aotea, 9 years old Emi, 4 years old Food…" at bounding box center [1279, 525] width 404 height 341
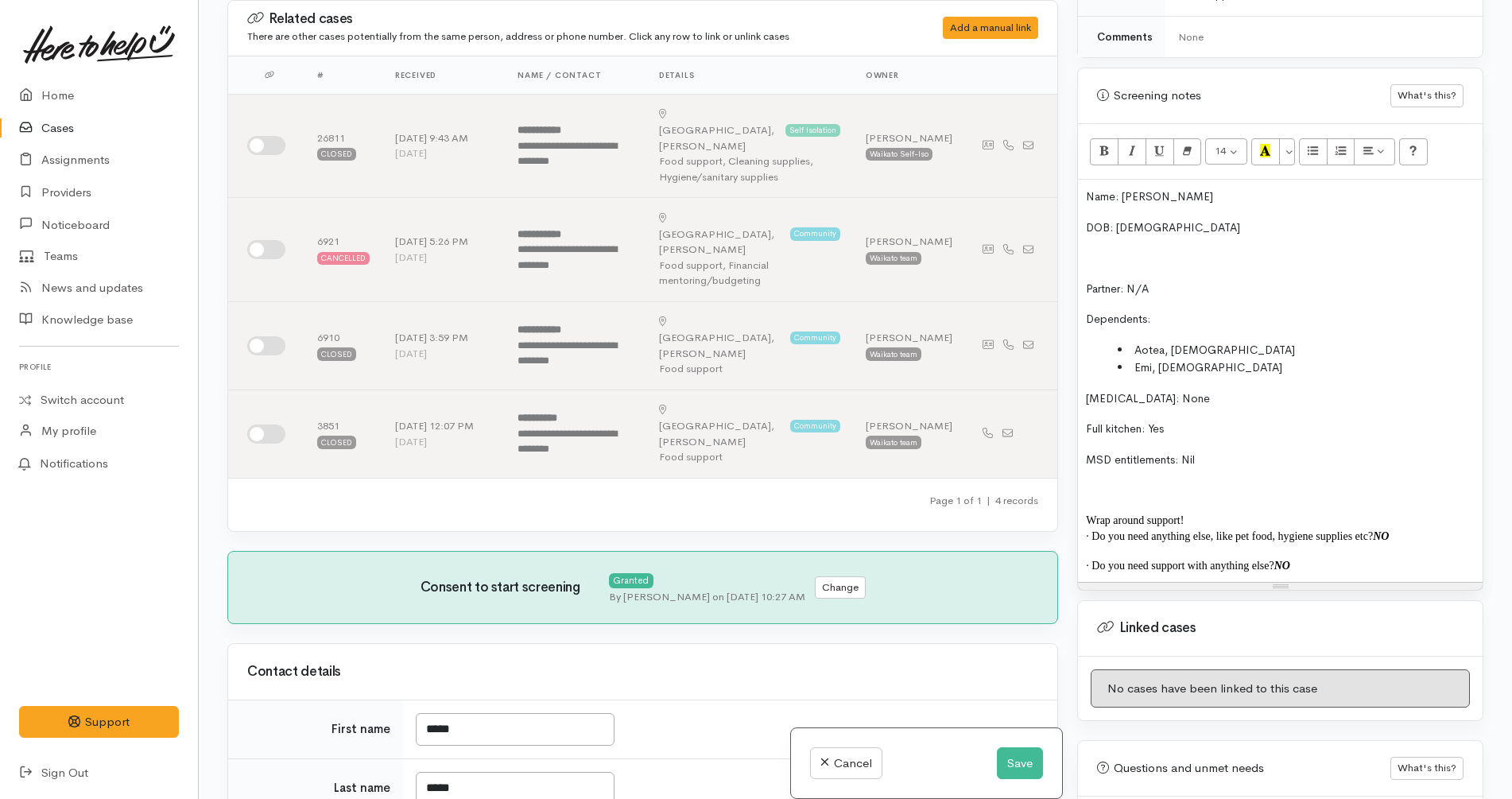
scroll to position [890, 0]
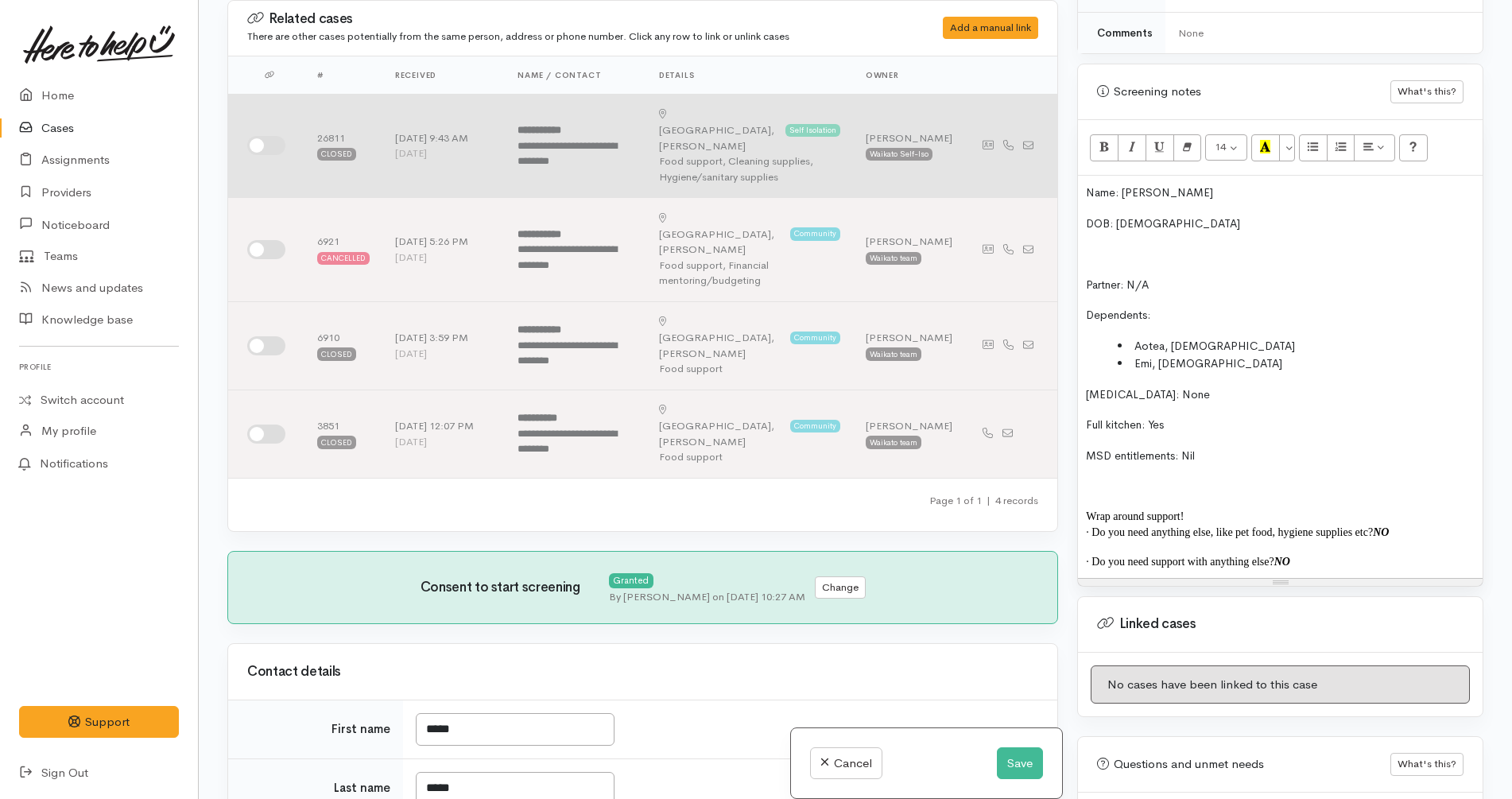
drag, startPoint x: 1319, startPoint y: 558, endPoint x: 1049, endPoint y: 163, distance: 478.5
click at [1049, 163] on div "Related cases There are other cases potentially from the same person, address o…" at bounding box center [854, 400] width 1275 height 799
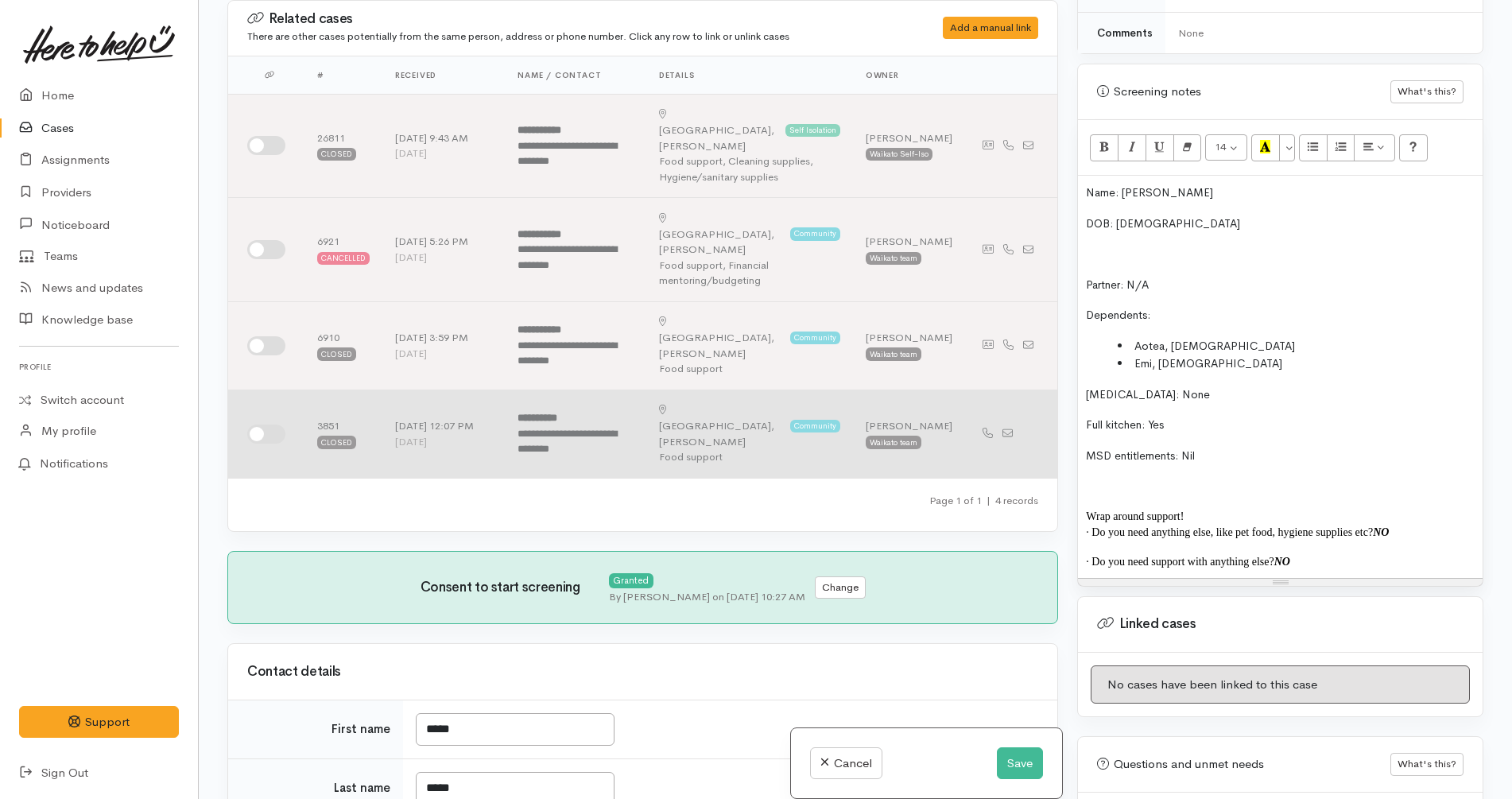
copy div "Name: Carla Ronke DOB: 8/2/1992 Partner: N/A Dependents: Aotea, 9 years old Emi…"
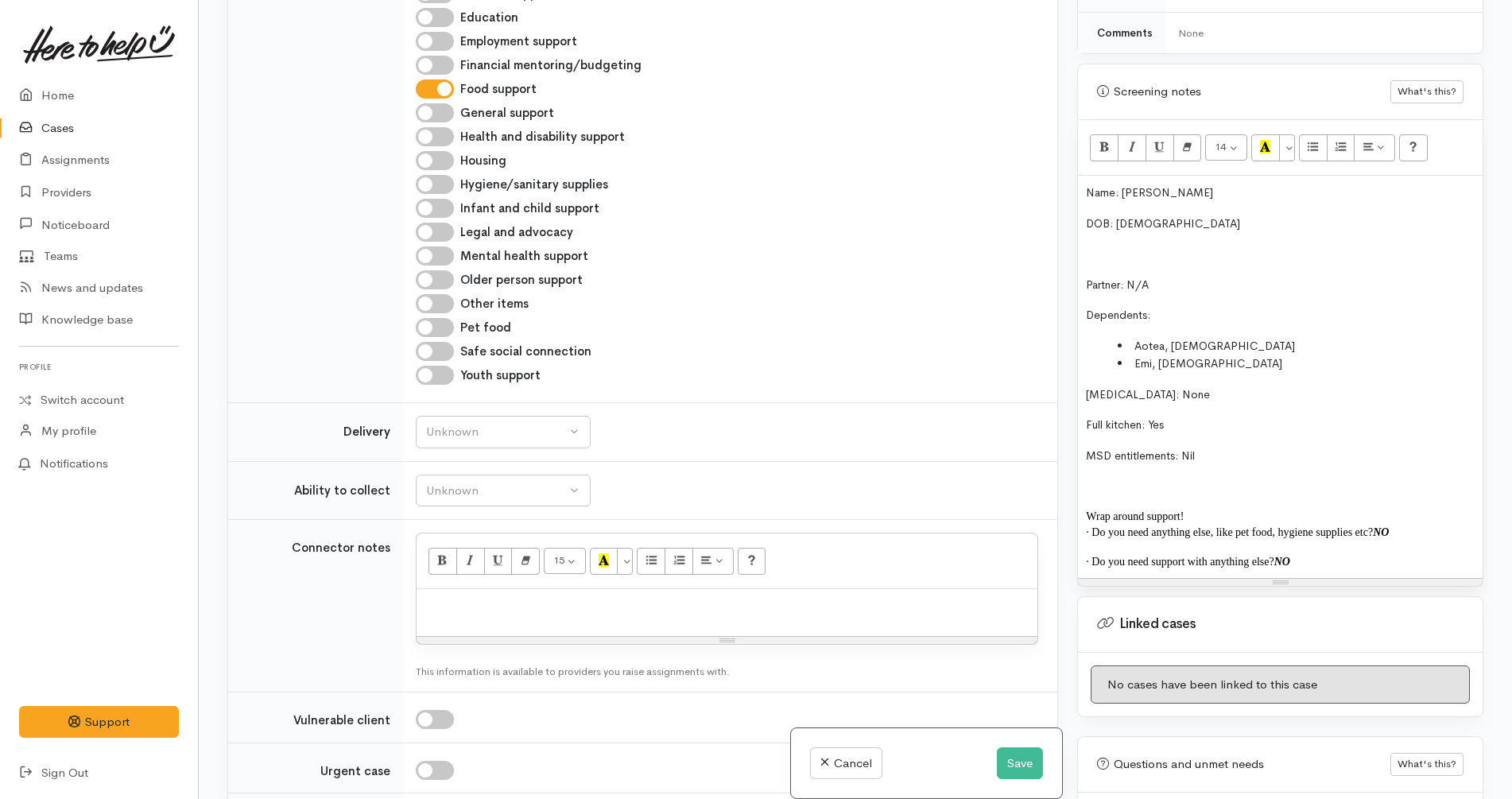
click at [560, 589] on div at bounding box center [727, 612] width 621 height 47
paste div
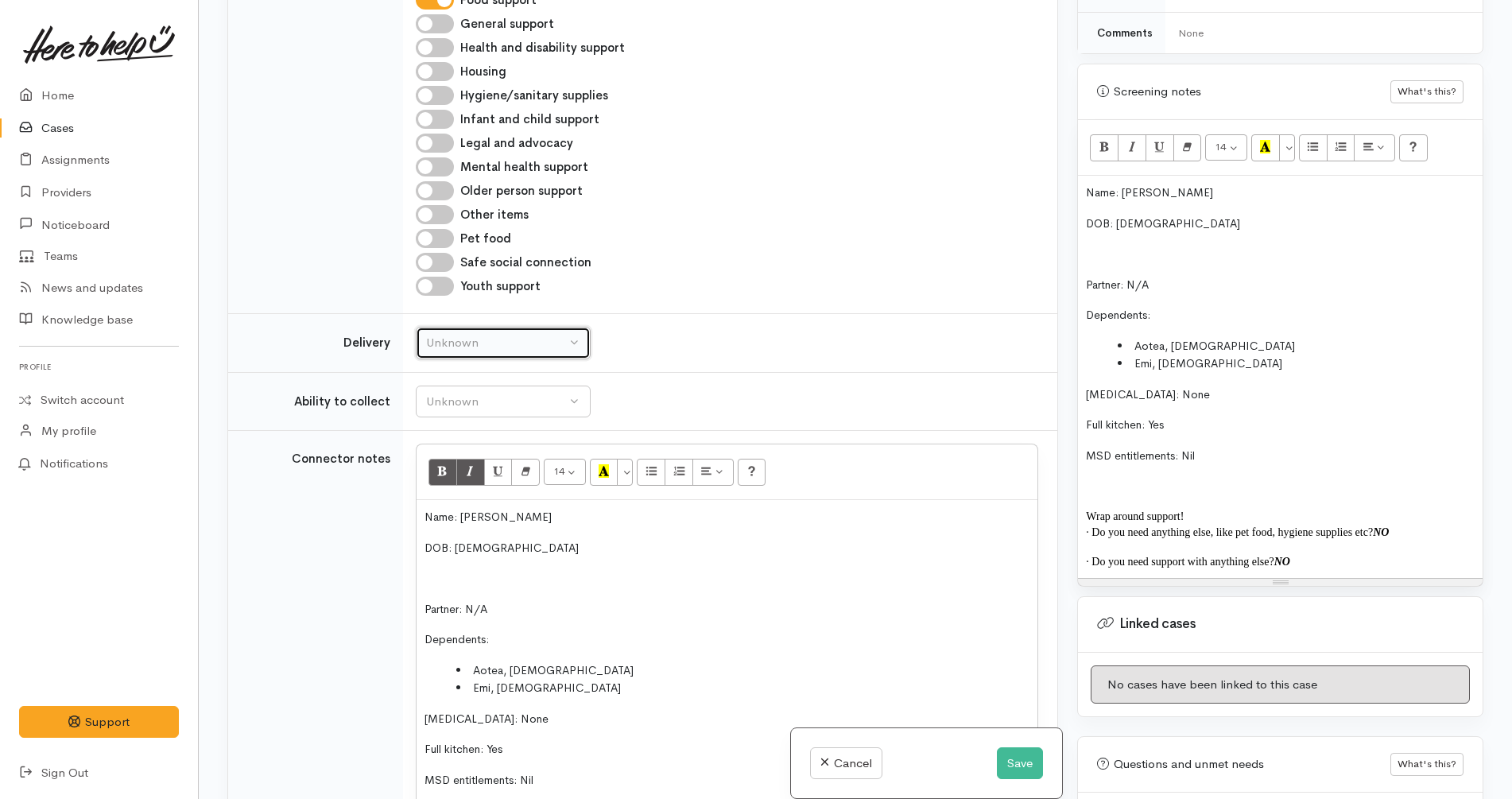
click at [522, 334] on div "Unknown" at bounding box center [495, 342] width 140 height 18
click at [455, 479] on link "No" at bounding box center [503, 491] width 174 height 24
select select "1"
click at [542, 372] on td "Unknown Able to pick up / collect help on my own Able to pick up / collect with…" at bounding box center [730, 401] width 654 height 59
click at [543, 393] on div "Unknown" at bounding box center [495, 401] width 140 height 18
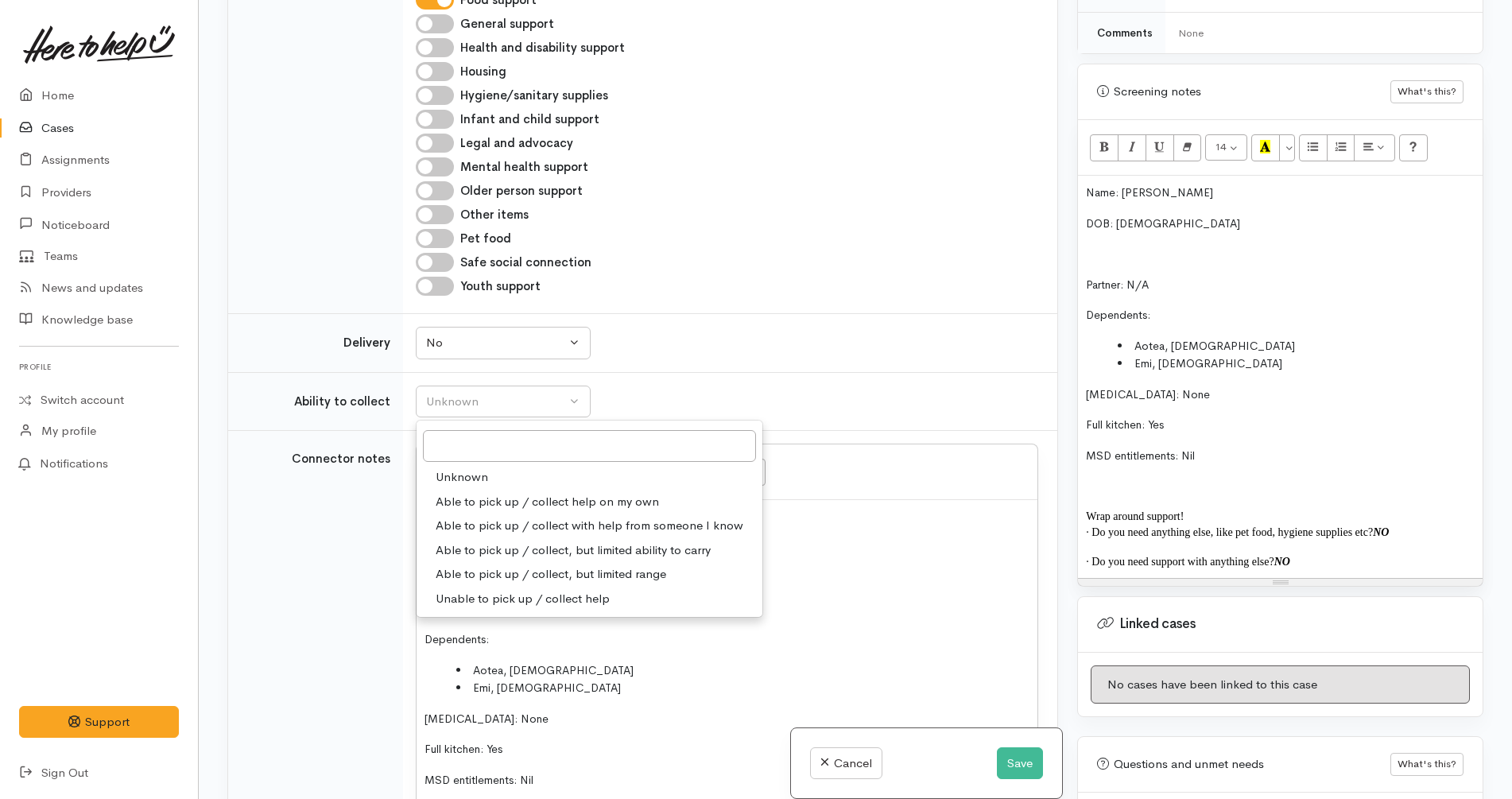
click at [513, 492] on span "Able to pick up / collect help on my own" at bounding box center [547, 501] width 223 height 18
select select "2"
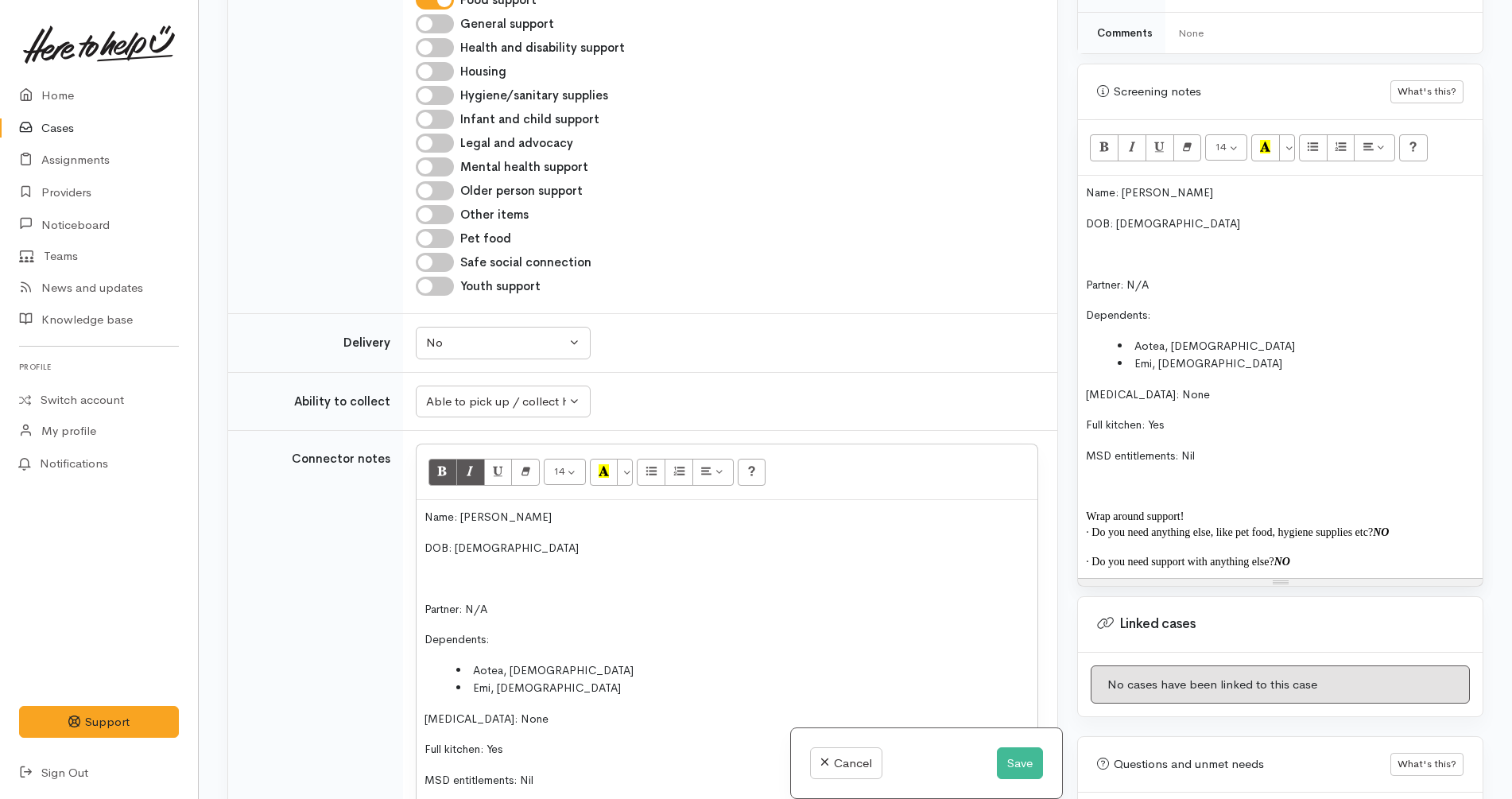
click at [744, 314] on td "Unknown Delivery needed Delivery preferred No No Unknown Delivery needed Delive…" at bounding box center [730, 343] width 654 height 59
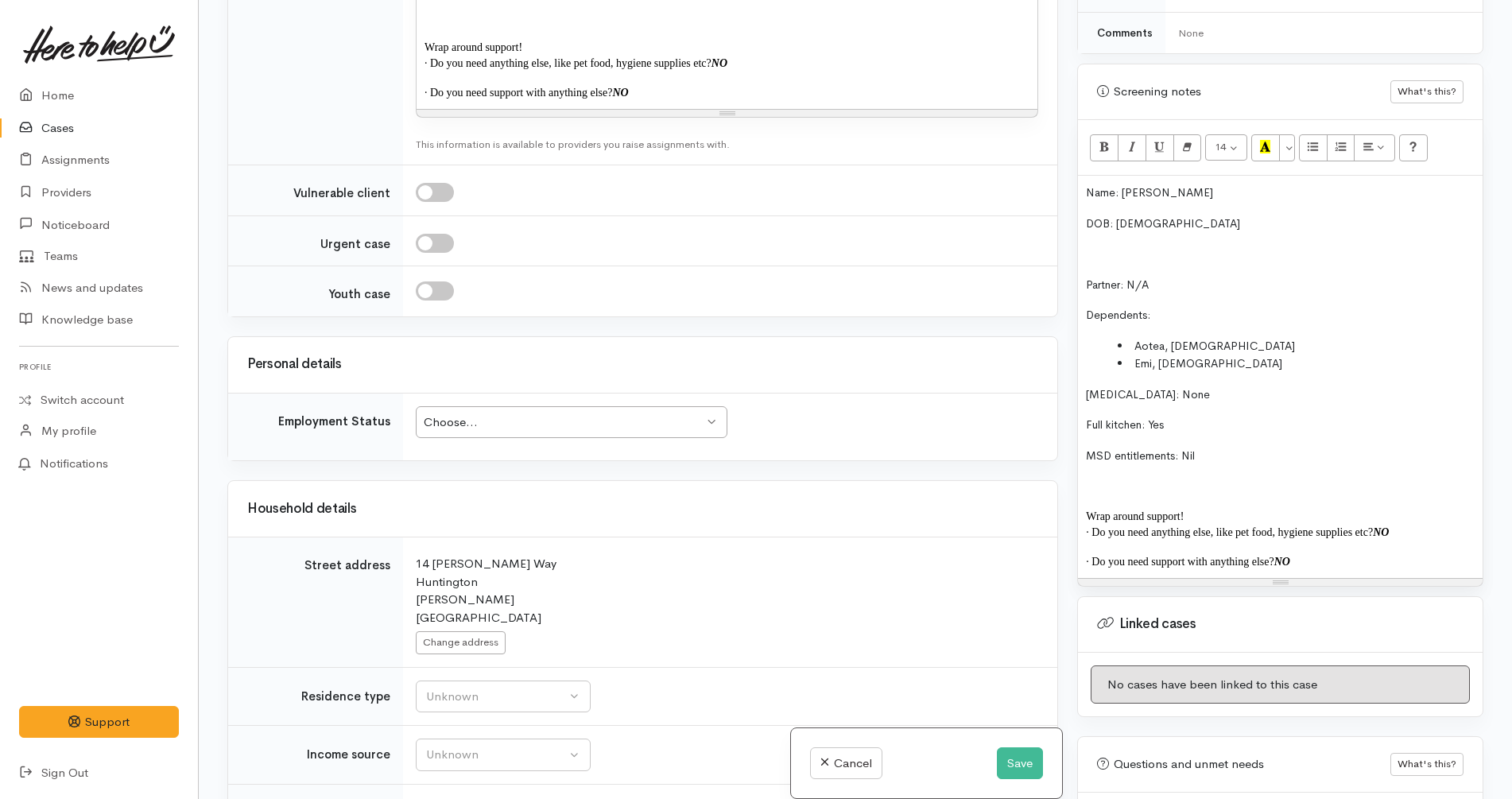
scroll to position [2048, 0]
click at [654, 405] on div "Choose... Choose..." at bounding box center [571, 421] width 311 height 33
click at [693, 554] on div "14 Rene Way Huntington Hamilton New Zealand" at bounding box center [726, 590] width 622 height 71
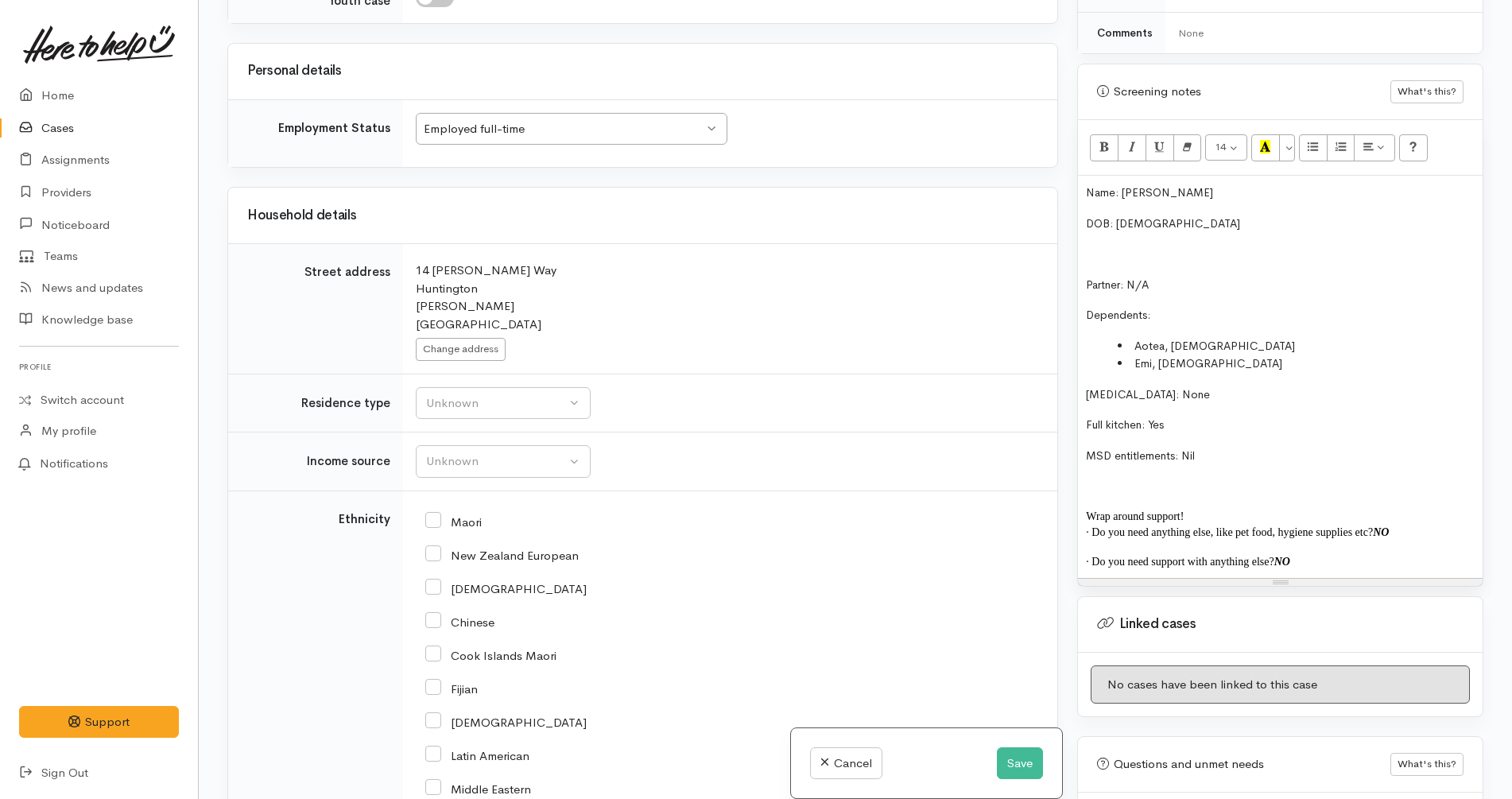
scroll to position [2341, 0]
click at [537, 393] on div "Unknown" at bounding box center [495, 401] width 140 height 18
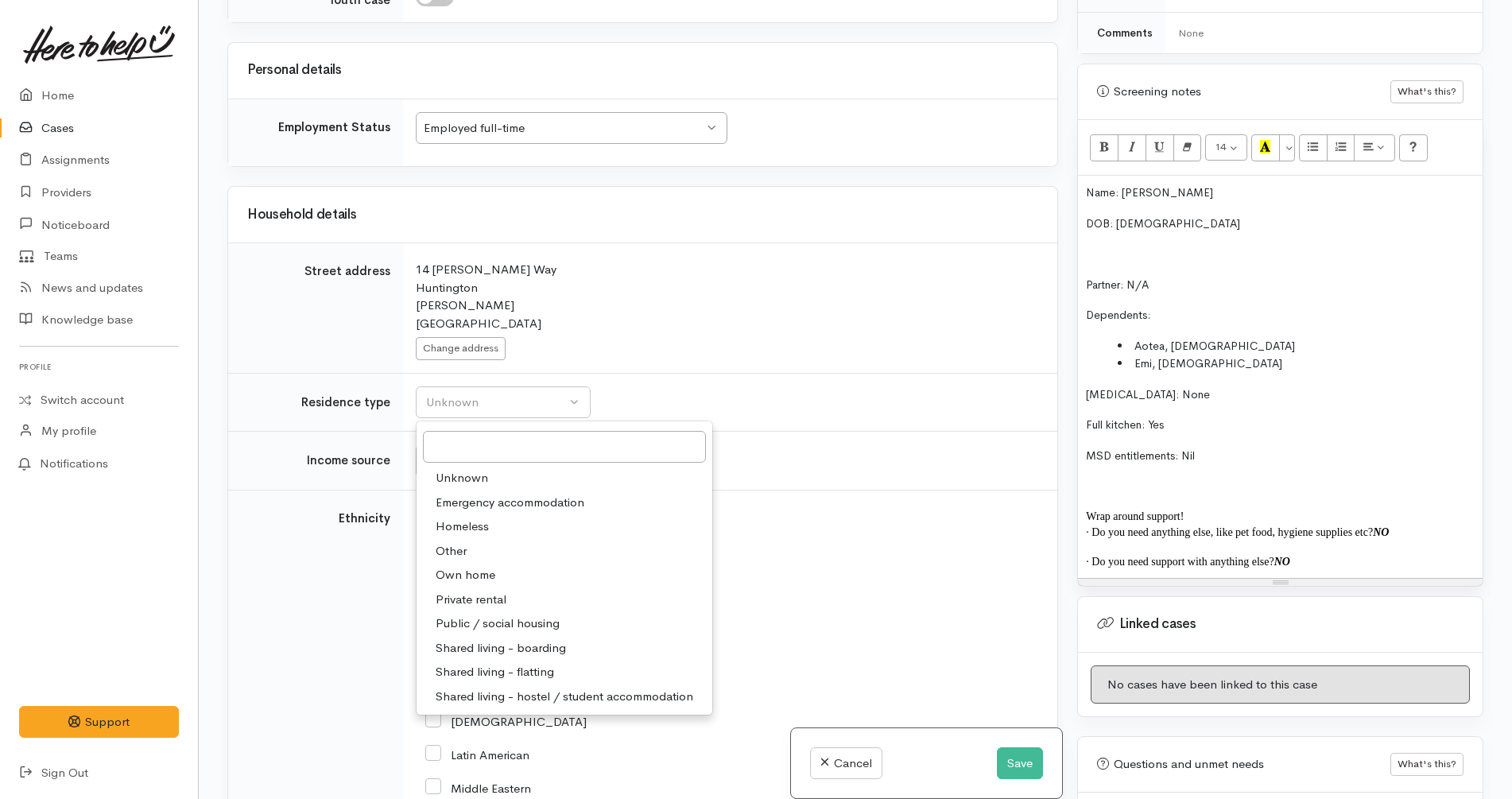
click at [516, 587] on link "Private rental" at bounding box center [564, 599] width 295 height 24
select select "2"
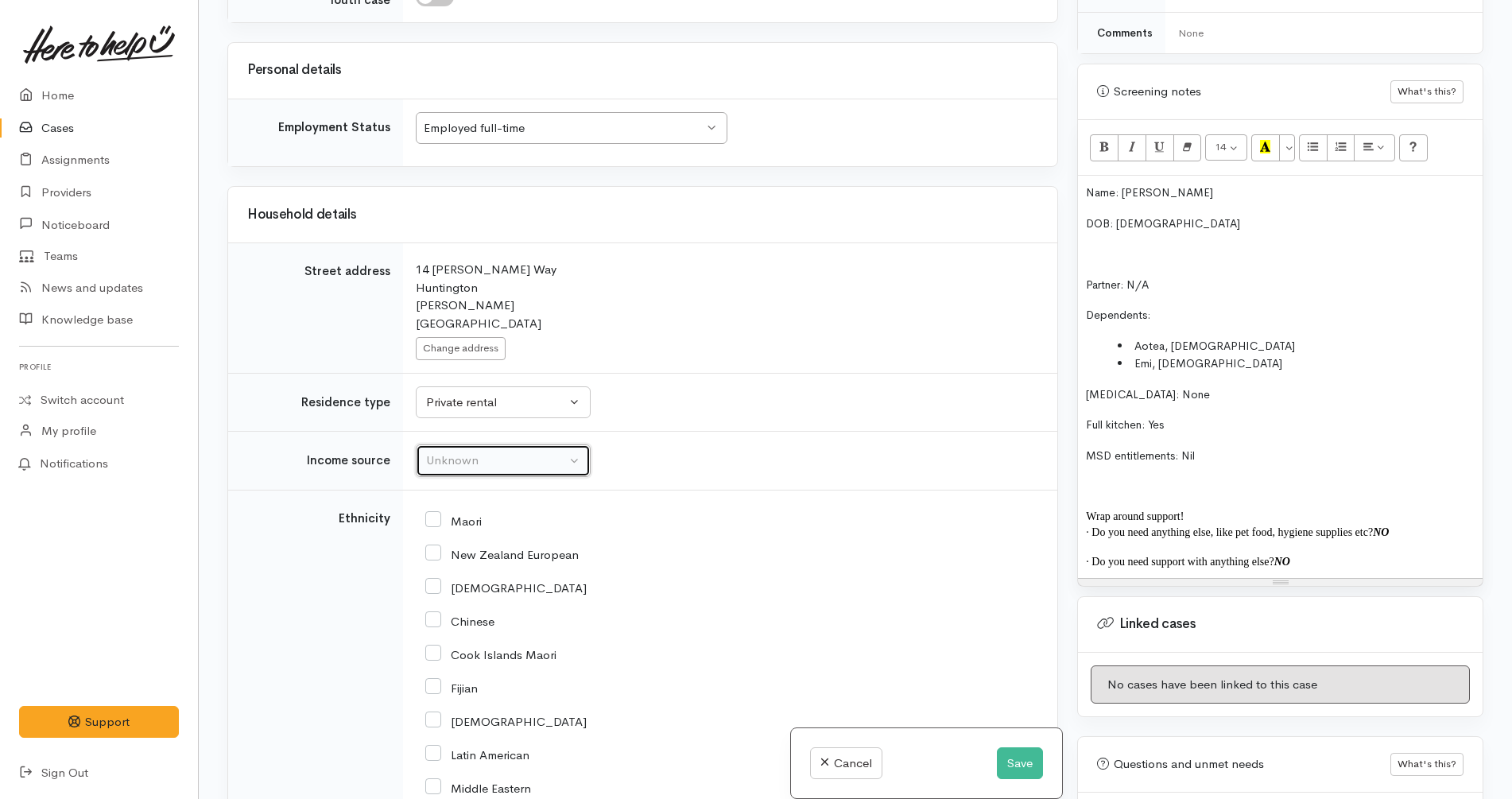
click at [542, 451] on div "Unknown" at bounding box center [495, 460] width 140 height 18
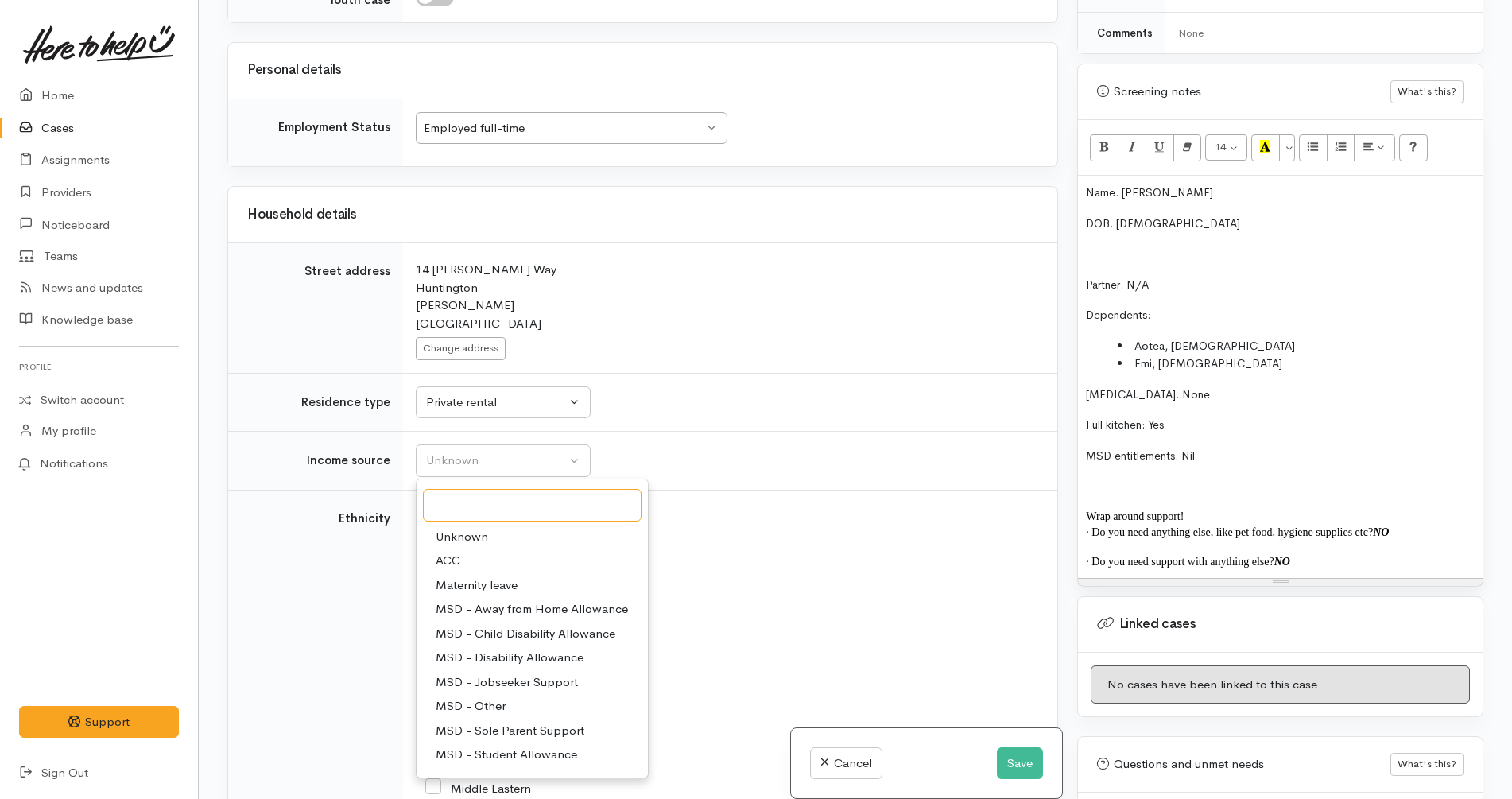
scroll to position [238, 0]
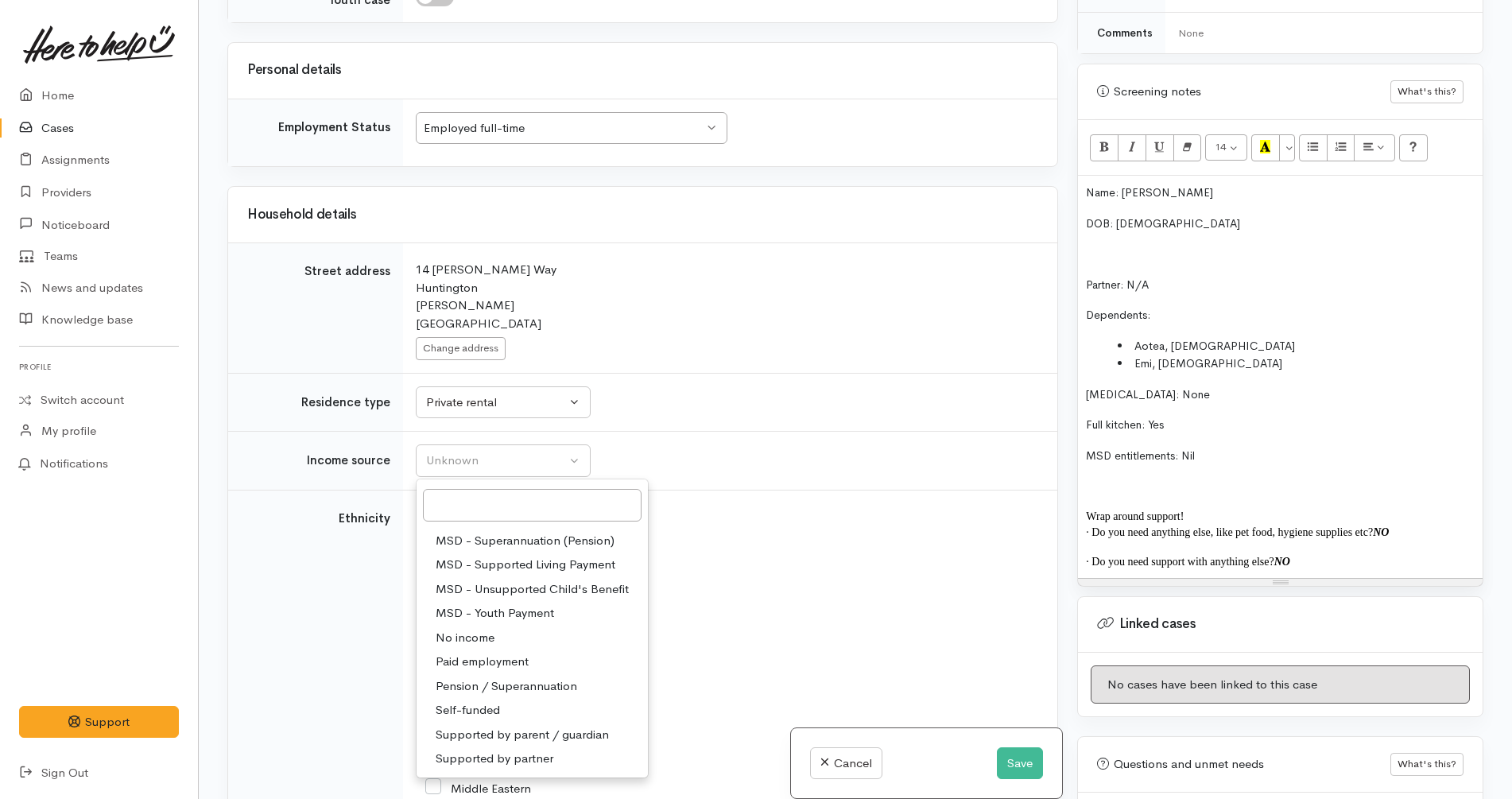
click at [479, 653] on span "Paid employment" at bounding box center [481, 661] width 93 height 18
select select "1"
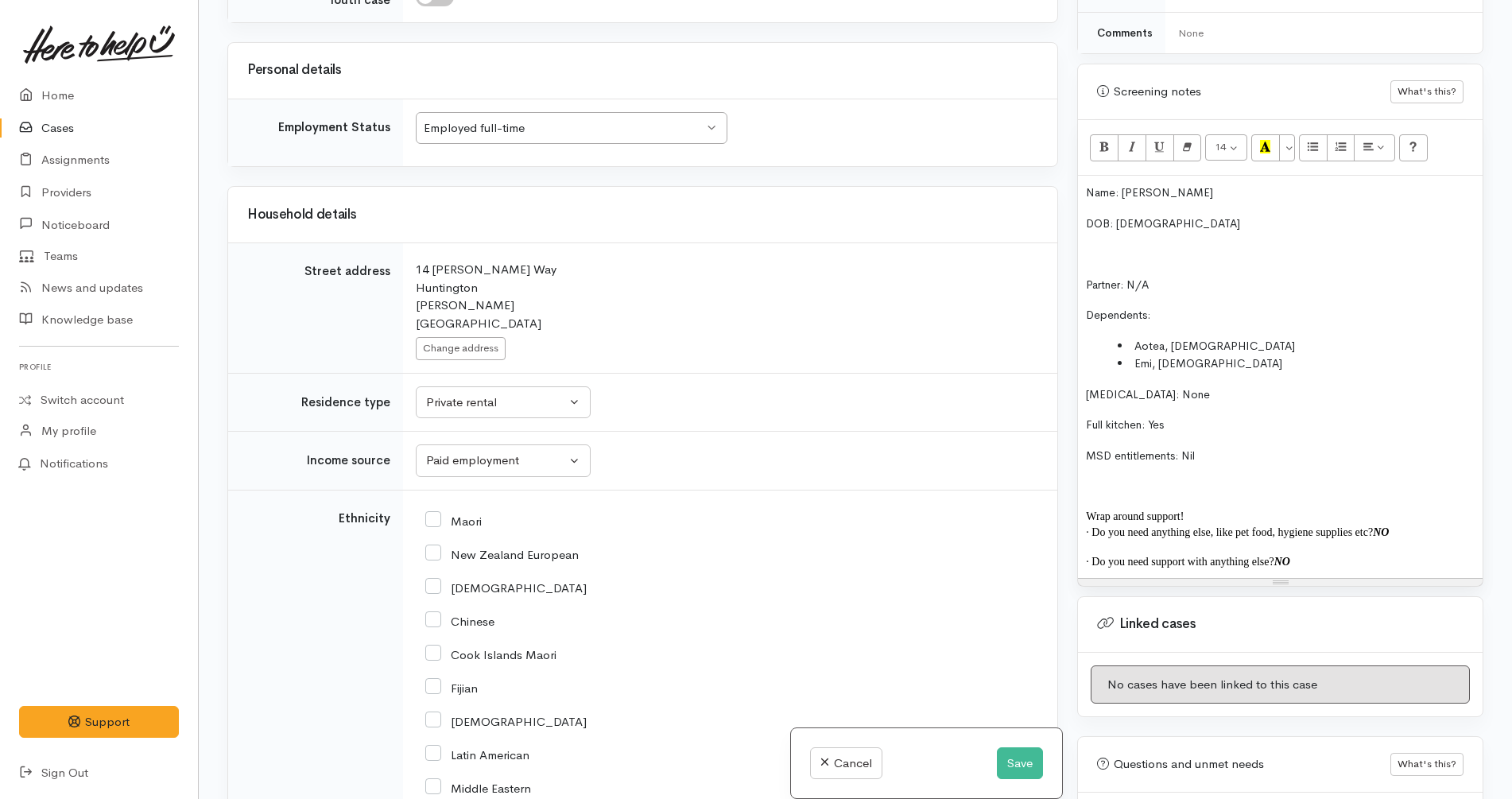
click at [461, 513] on input "Maori" at bounding box center [453, 520] width 56 height 14
checkbox input "true"
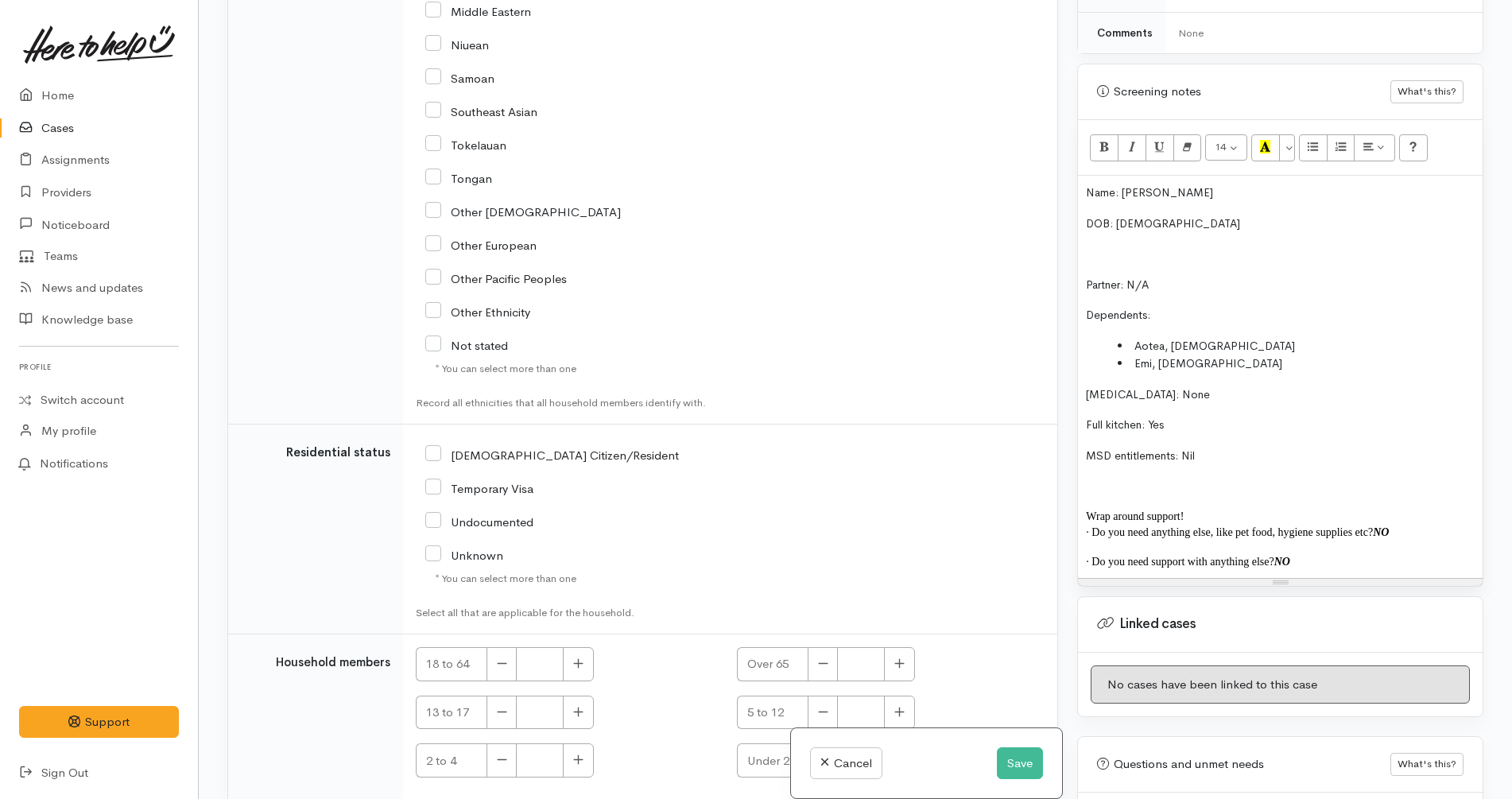
scroll to position [3120, 0]
drag, startPoint x: 461, startPoint y: 431, endPoint x: 503, endPoint y: 367, distance: 76.6
click at [503, 434] on div "NZ Citizen/Resident Temporary Visa" at bounding box center [623, 501] width 396 height 133
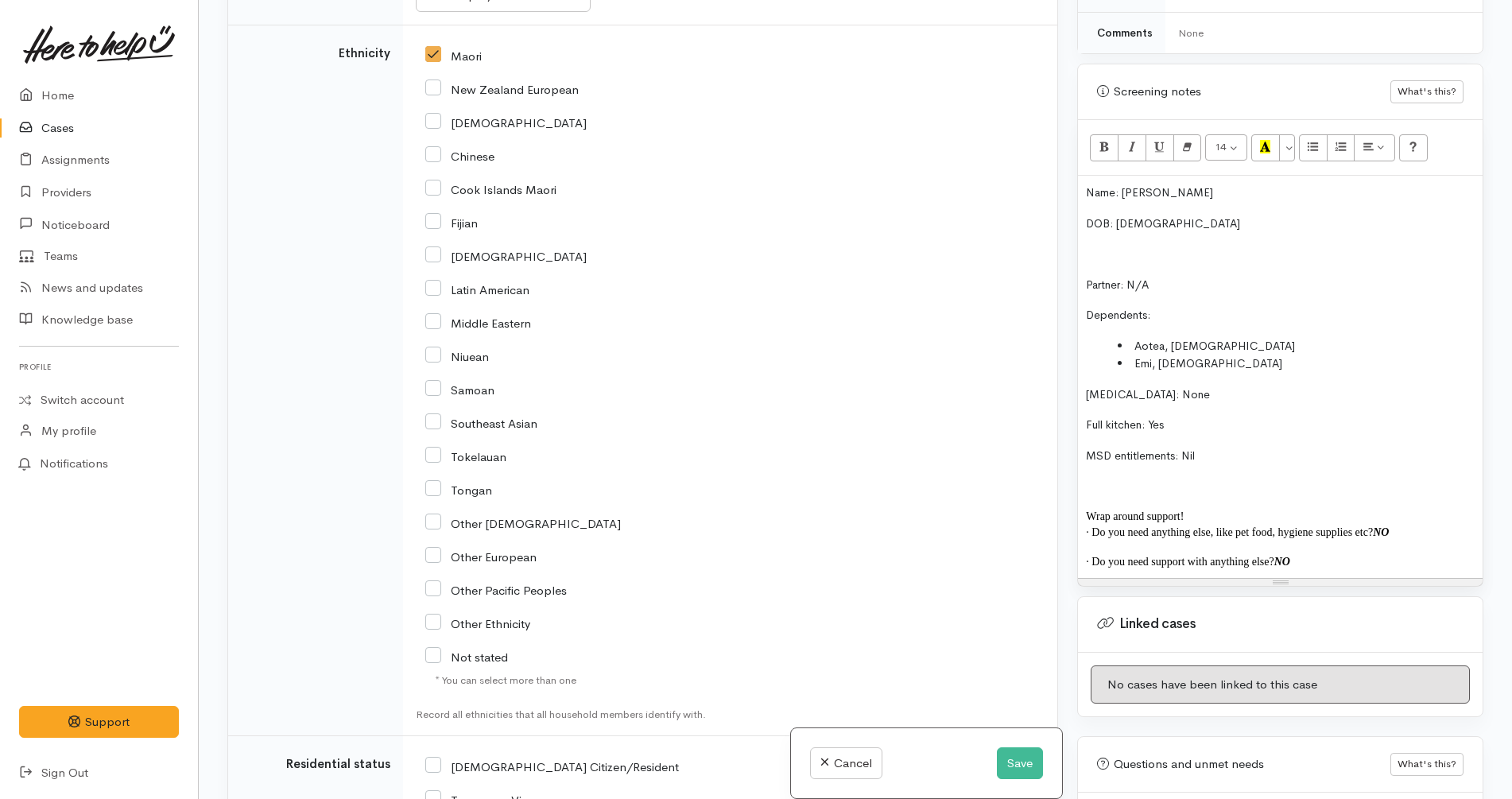
scroll to position [2631, 0]
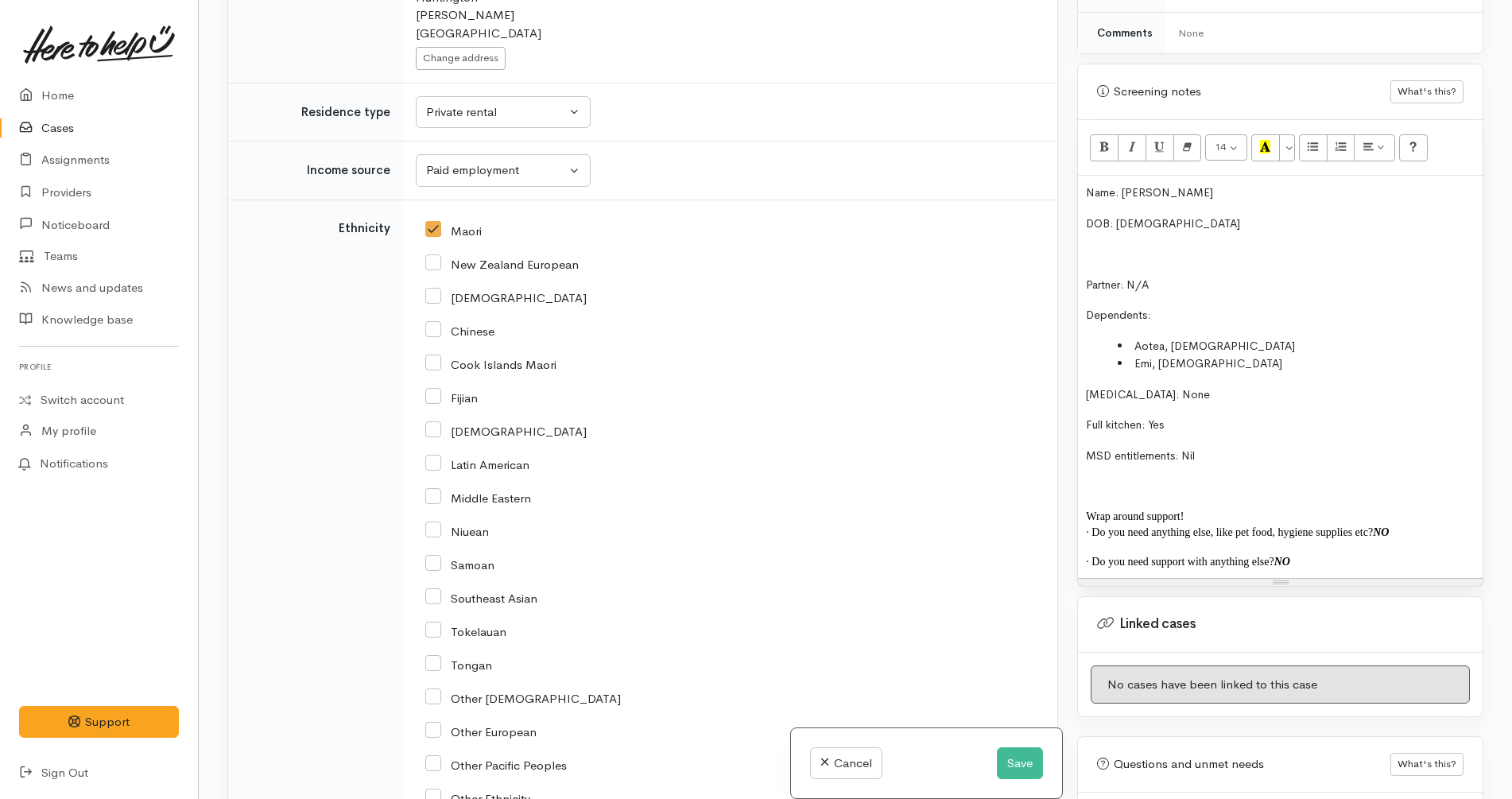
click at [479, 256] on input "New Zealand European" at bounding box center [502, 263] width 154 height 14
checkbox input "true"
click at [464, 222] on input "Maori" at bounding box center [453, 229] width 56 height 14
checkbox input "false"
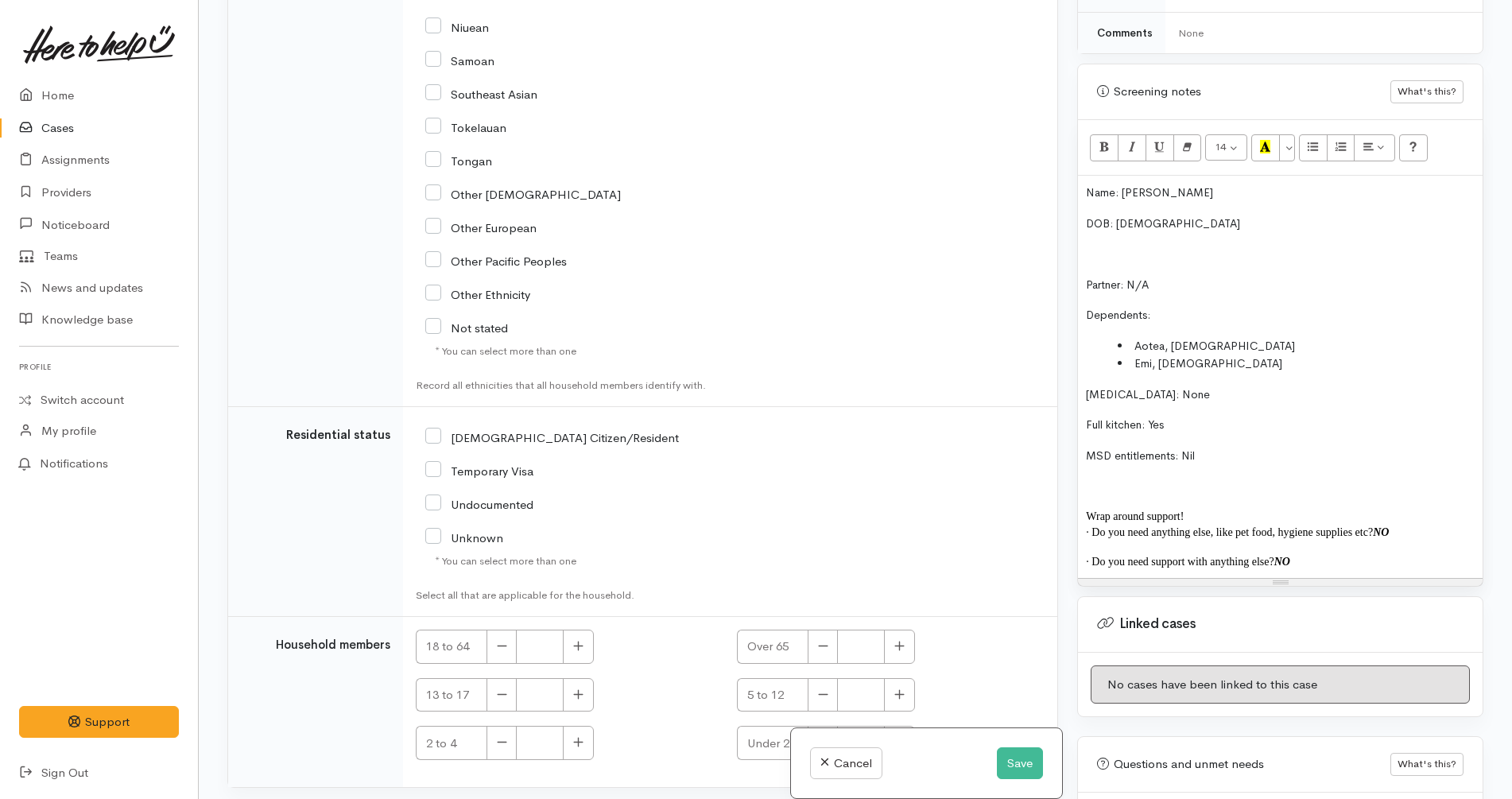
scroll to position [3136, 0]
click at [476, 428] on input "NZ Citizen/Resident" at bounding box center [552, 434] width 253 height 14
checkbox input "true"
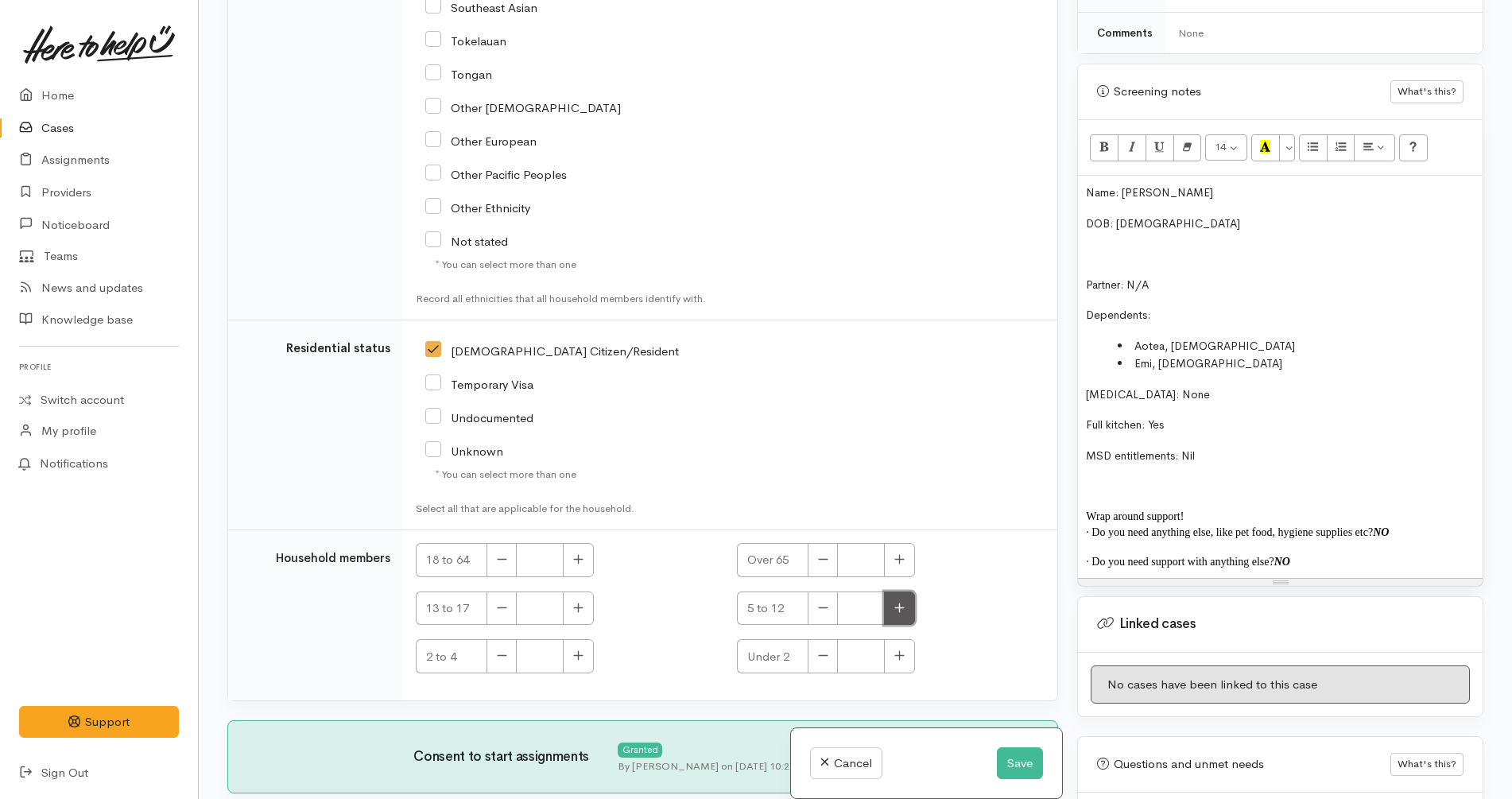
click at [894, 601] on icon "button" at bounding box center [899, 607] width 10 height 12
click at [809, 591] on button "button" at bounding box center [823, 608] width 30 height 34
type input "1"
click at [585, 639] on button "button" at bounding box center [578, 656] width 31 height 34
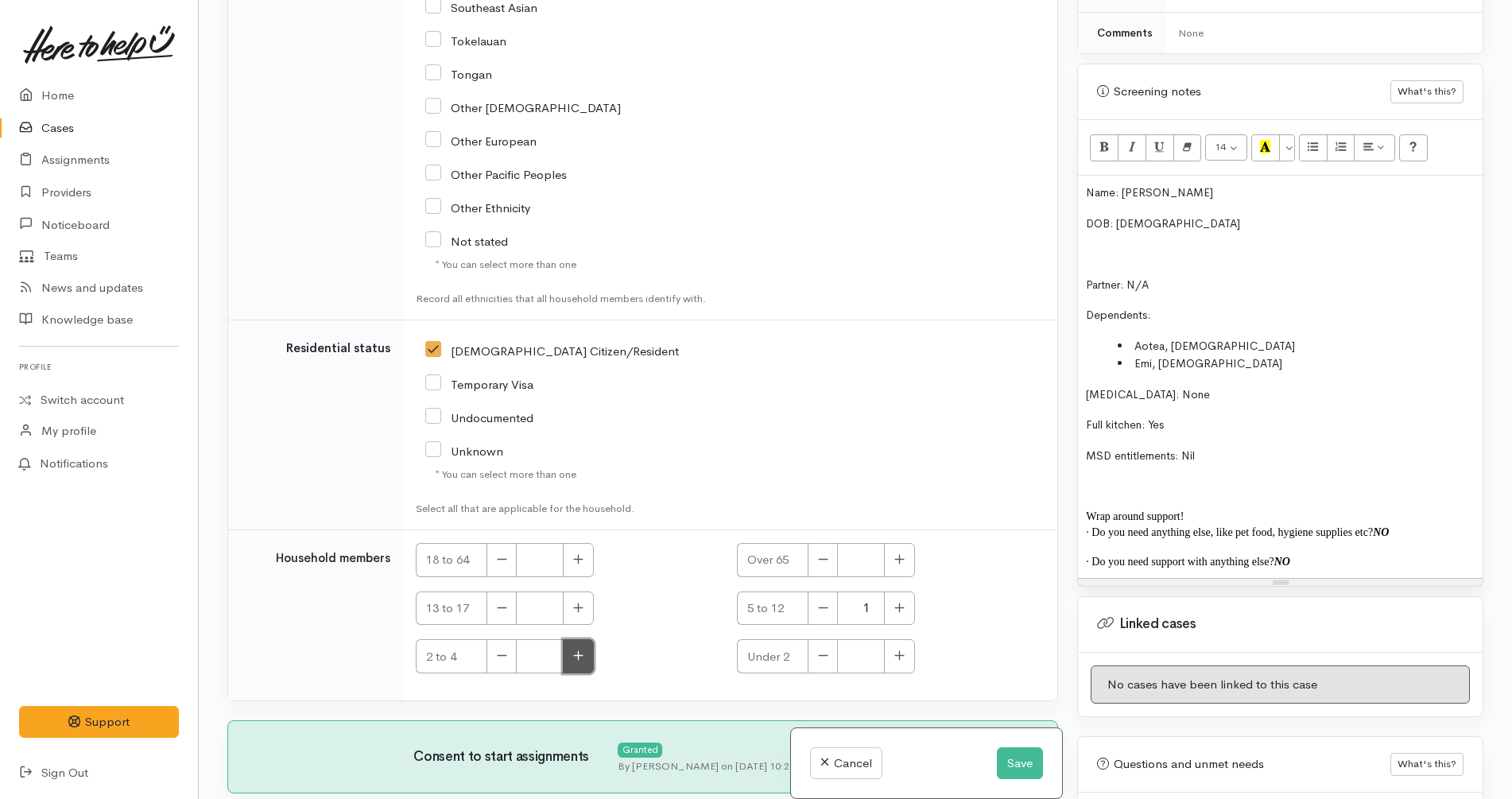
type input "1"
click at [582, 553] on icon "button" at bounding box center [578, 559] width 10 height 12
type input "1"
click at [745, 433] on div "Unknown" at bounding box center [623, 450] width 396 height 34
click at [1014, 762] on button "Save" at bounding box center [1020, 763] width 46 height 33
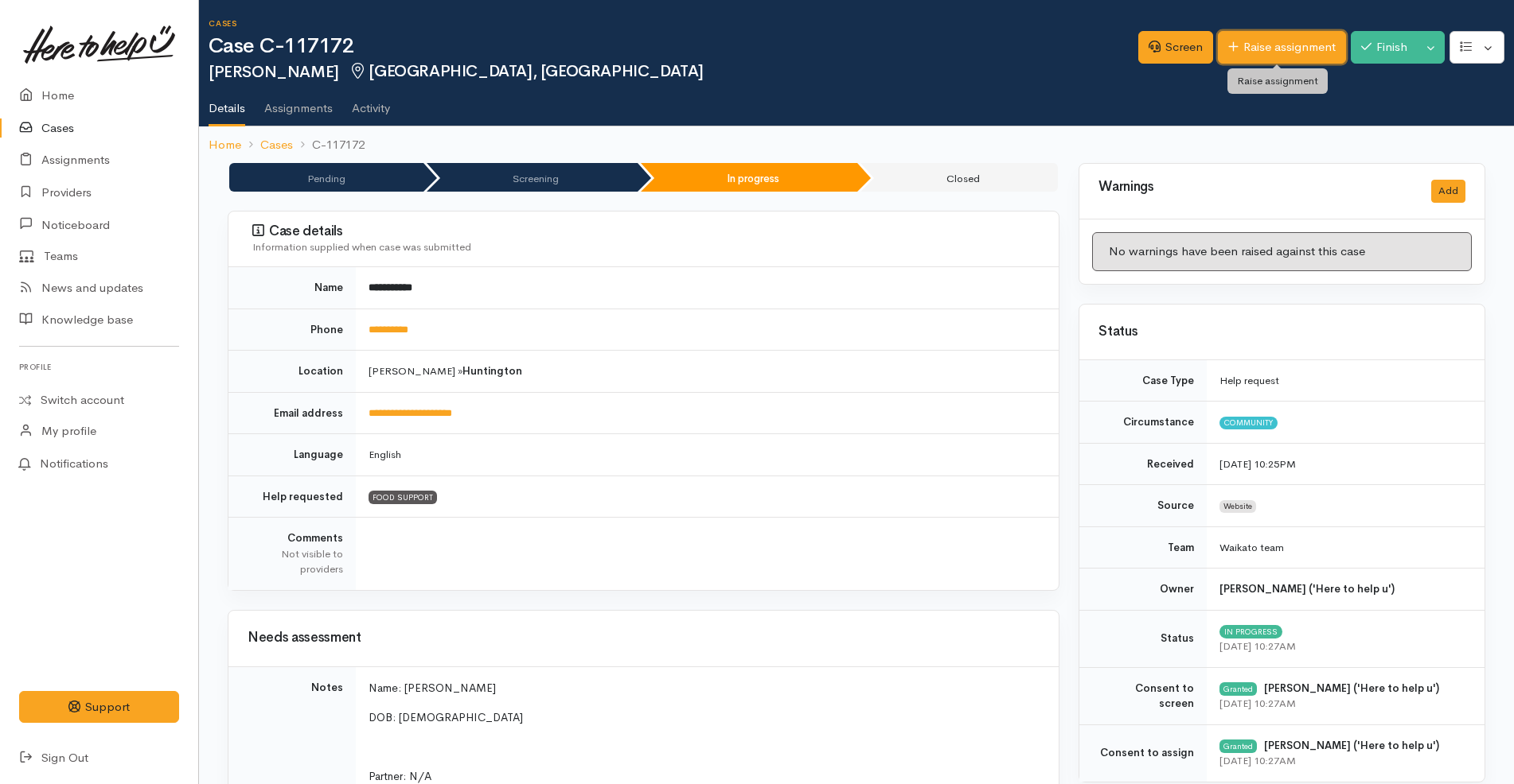
click at [1265, 48] on link "Raise assignment" at bounding box center [1281, 47] width 128 height 33
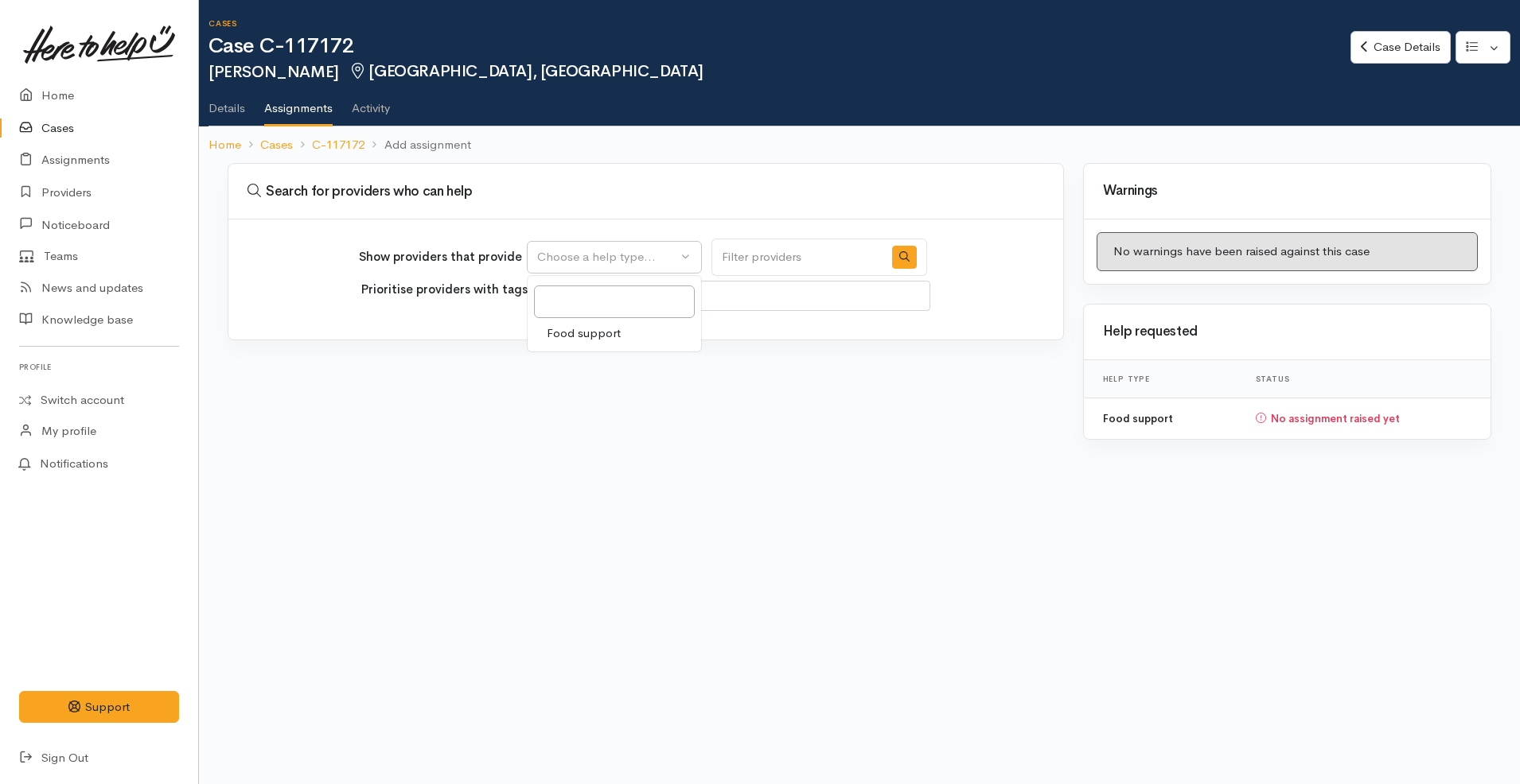
select select
click at [598, 339] on span "Food support" at bounding box center [583, 333] width 74 height 18
select select "3"
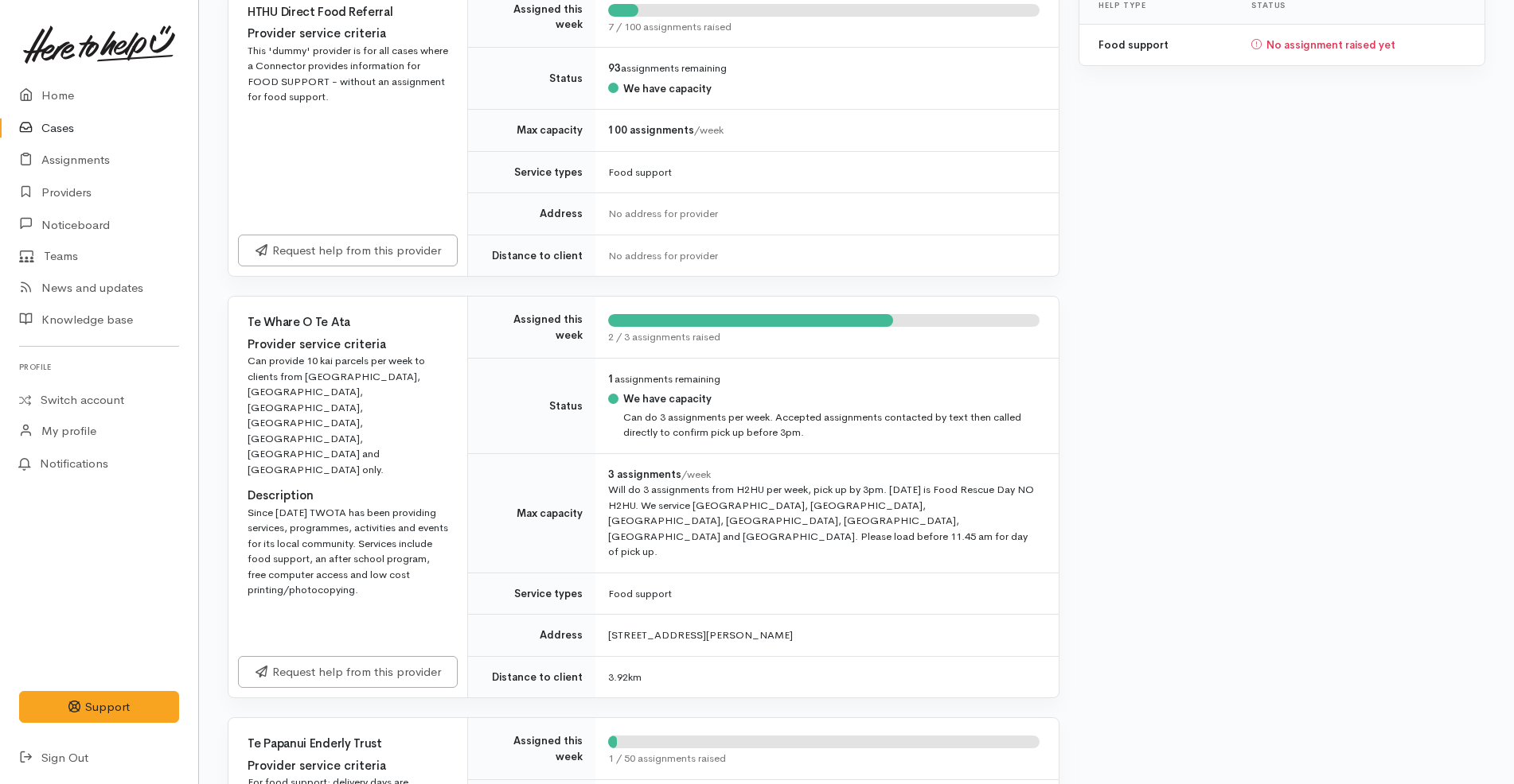
scroll to position [444, 0]
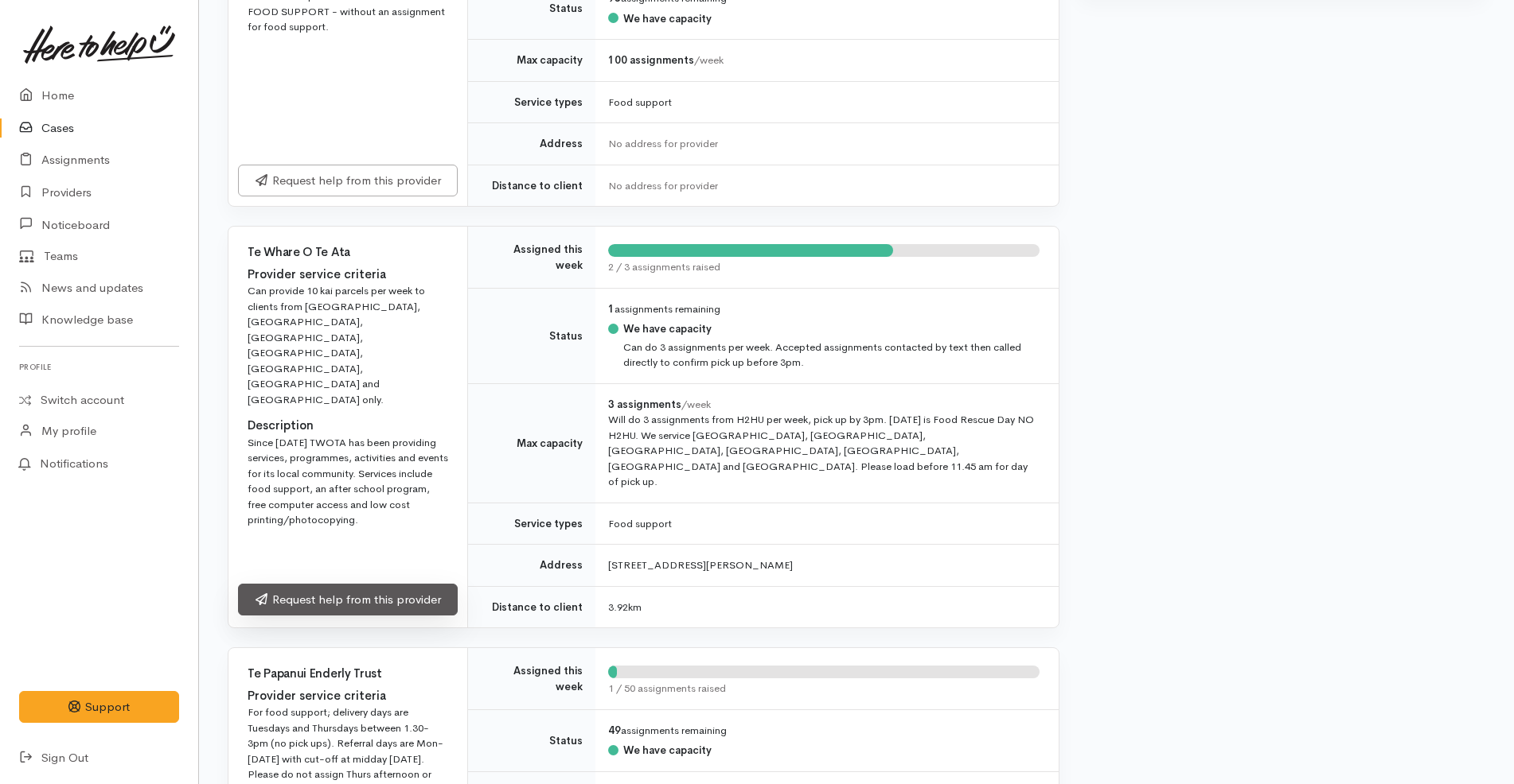
click at [420, 584] on link "Request help from this provider" at bounding box center [348, 600] width 220 height 33
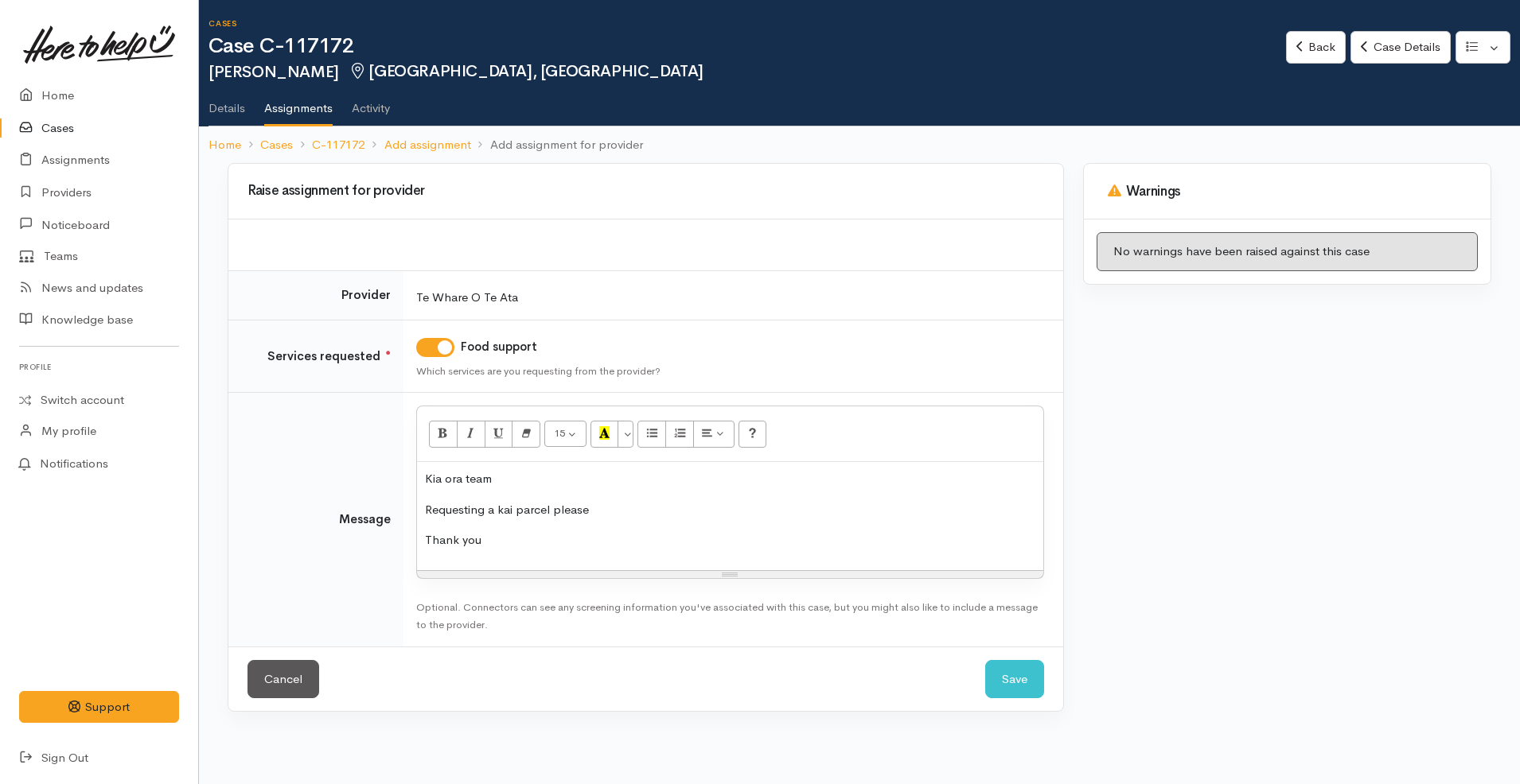
click at [592, 510] on p "Requesting a kai parcel please" at bounding box center [730, 510] width 611 height 18
click at [998, 684] on button "Save" at bounding box center [1015, 680] width 59 height 39
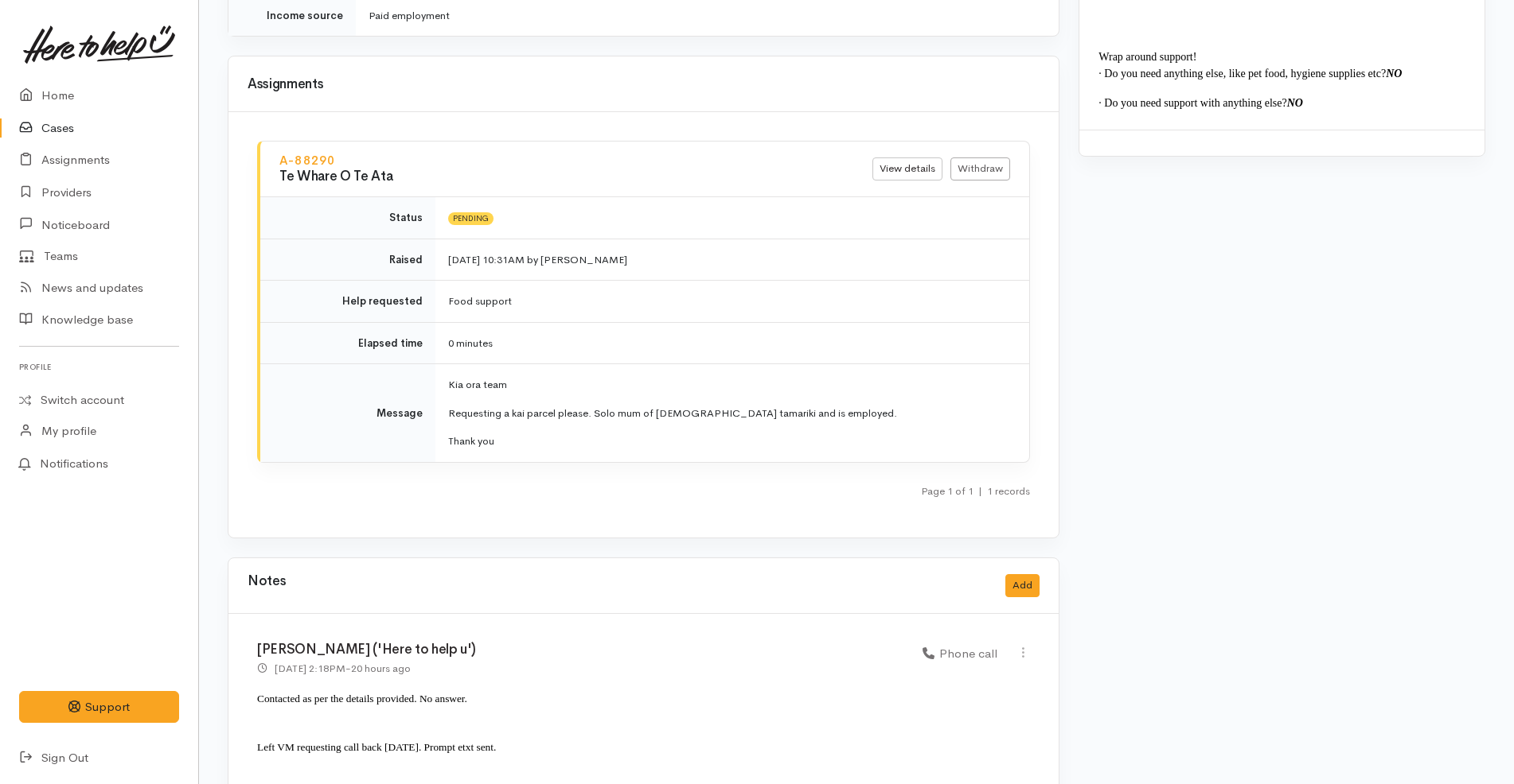
scroll to position [1651, 0]
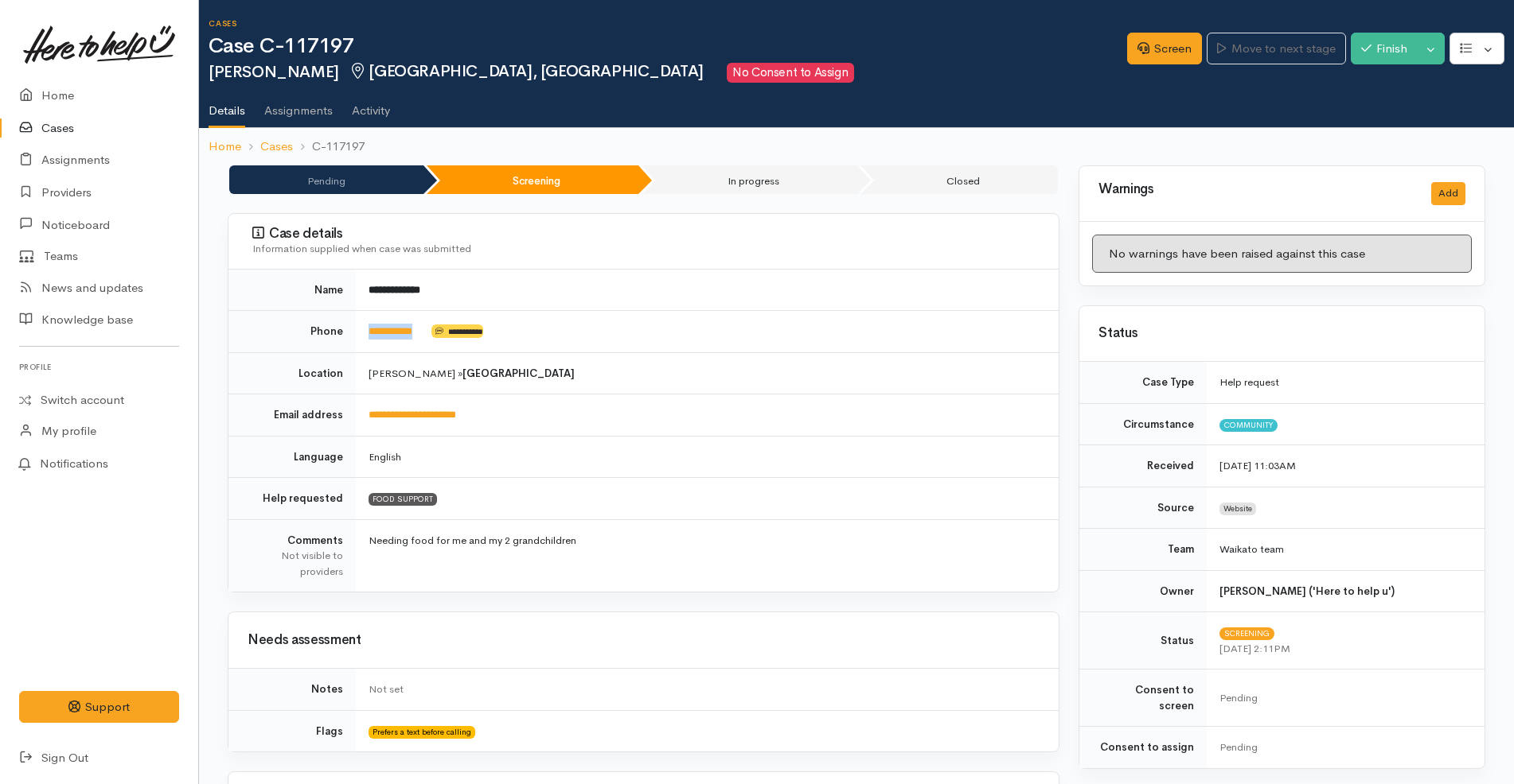
drag, startPoint x: 439, startPoint y: 335, endPoint x: 361, endPoint y: 319, distance: 79.6
click at [361, 319] on td "**********" at bounding box center [707, 331] width 703 height 42
copy td "**********"
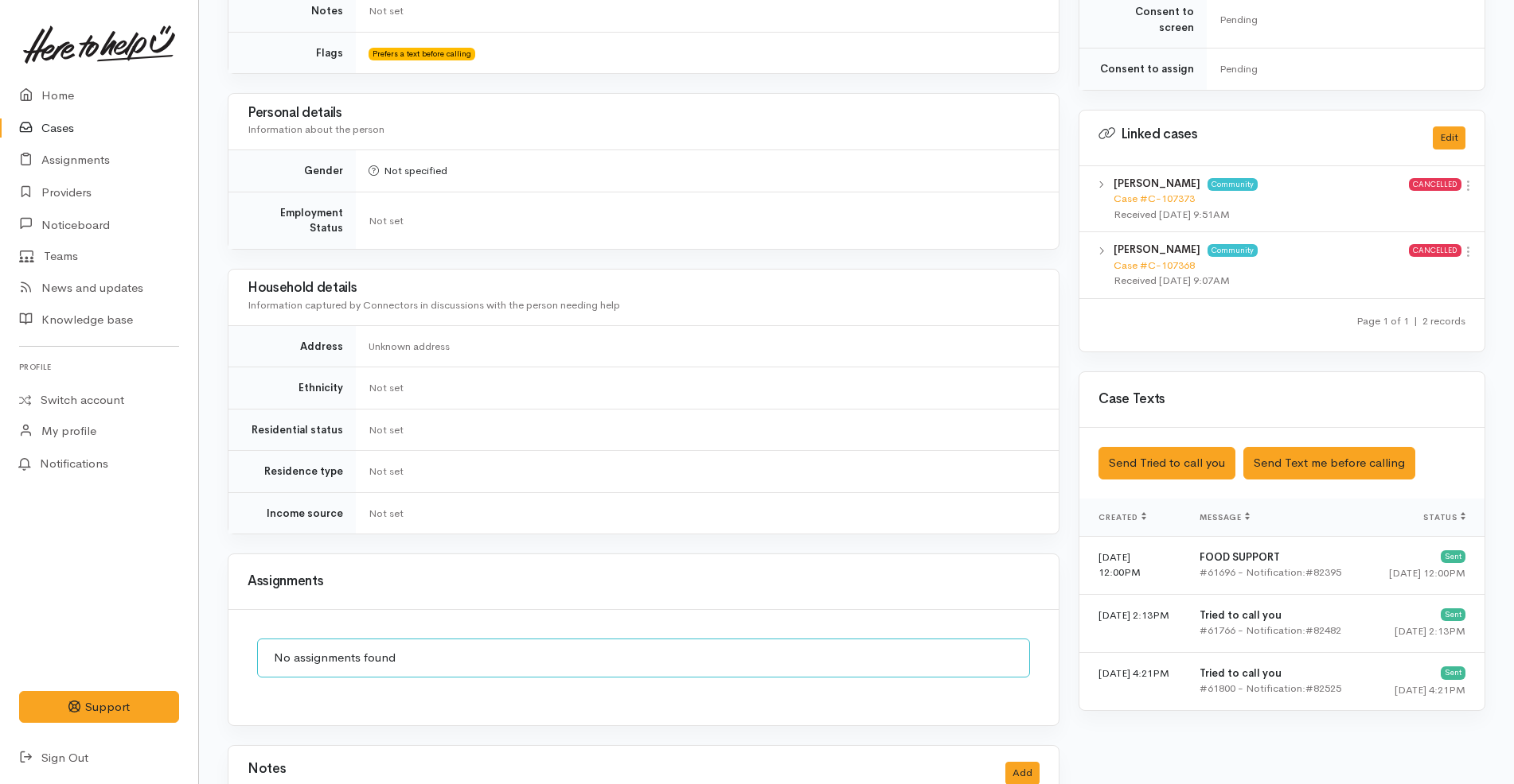
scroll to position [1073, 0]
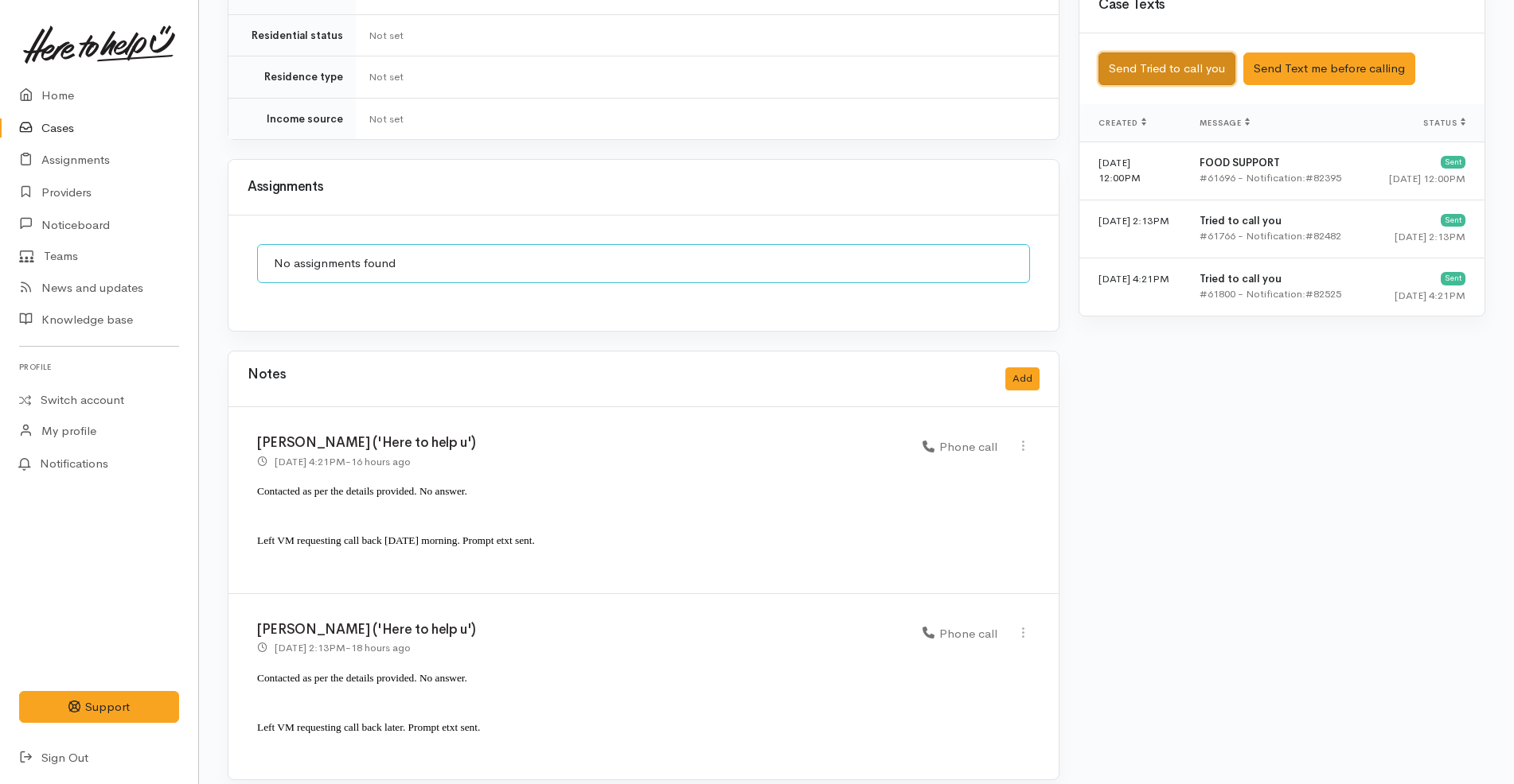
click at [1205, 56] on button "Send Tried to call you" at bounding box center [1166, 69] width 137 height 33
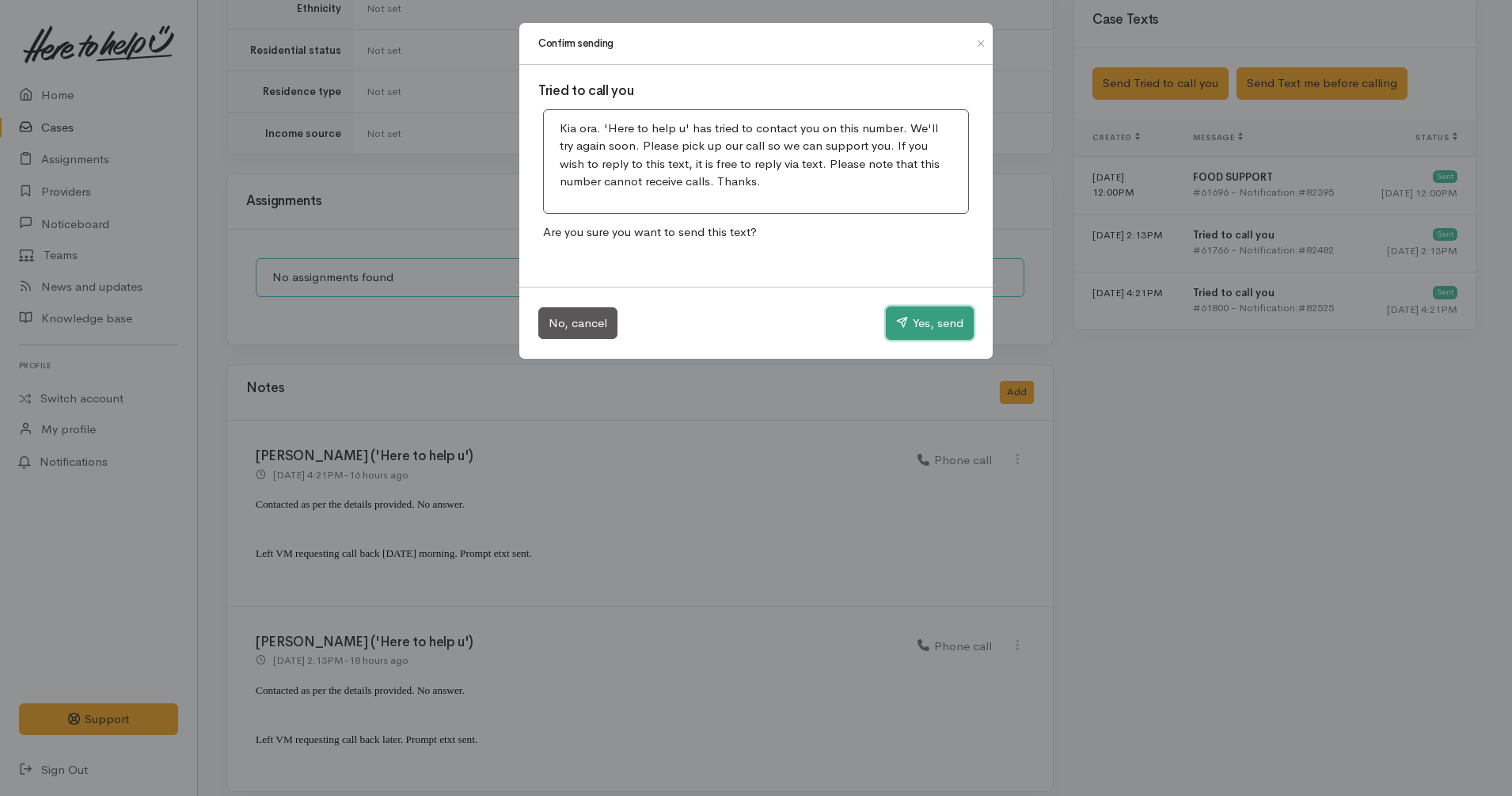
click at [903, 327] on icon "button" at bounding box center [902, 321] width 12 height 12
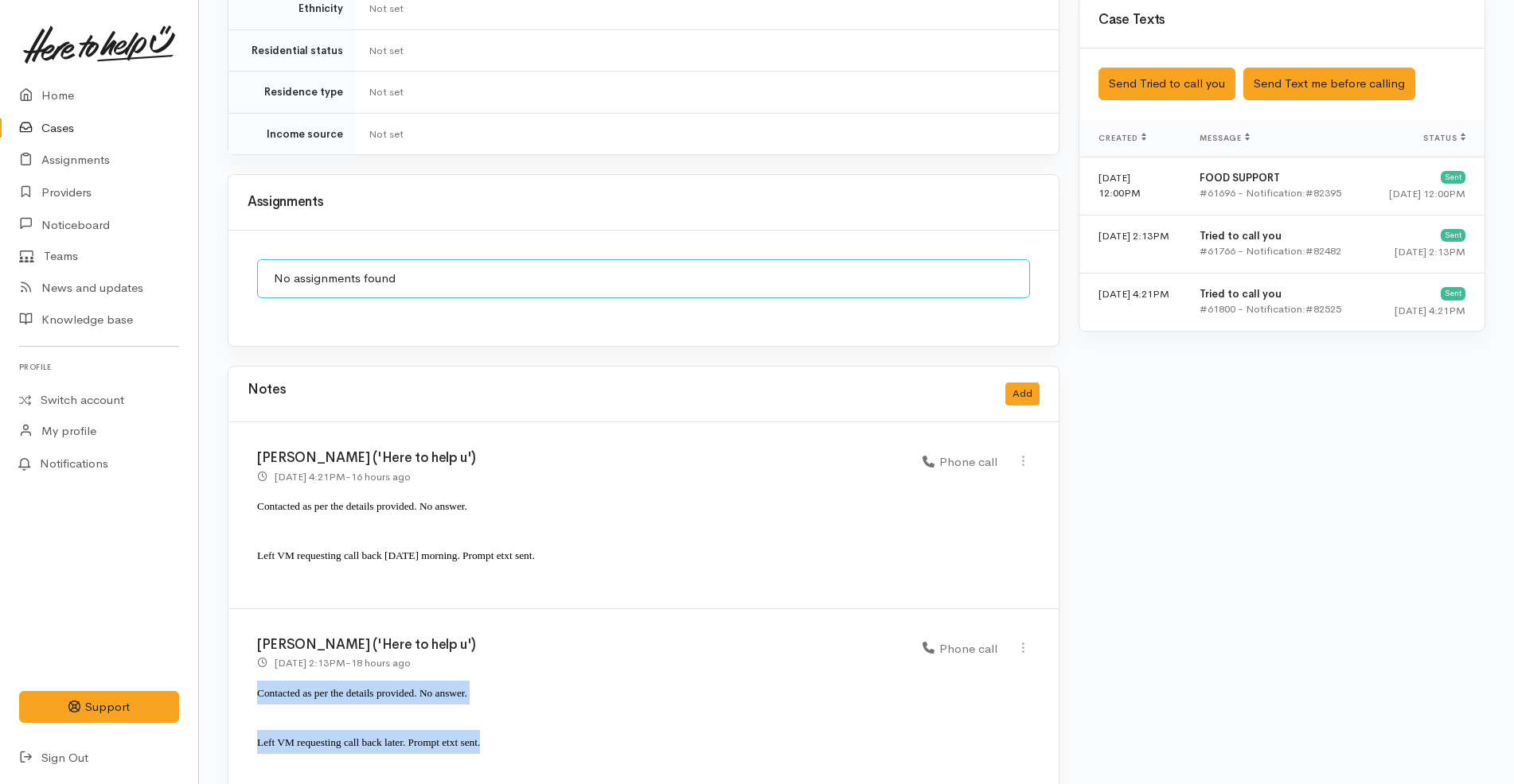
drag, startPoint x: 492, startPoint y: 725, endPoint x: 254, endPoint y: 684, distance: 241.5
click at [254, 684] on div "Katarina Daly ('Here to help u') 1 Sep 2025 2:13PM - 18 hours ago Phone call" at bounding box center [643, 702] width 830 height 186
copy div "Contacted as per the details provided. No answer. Left VM requesting call back …"
click at [1029, 383] on button "Add" at bounding box center [1022, 394] width 34 height 23
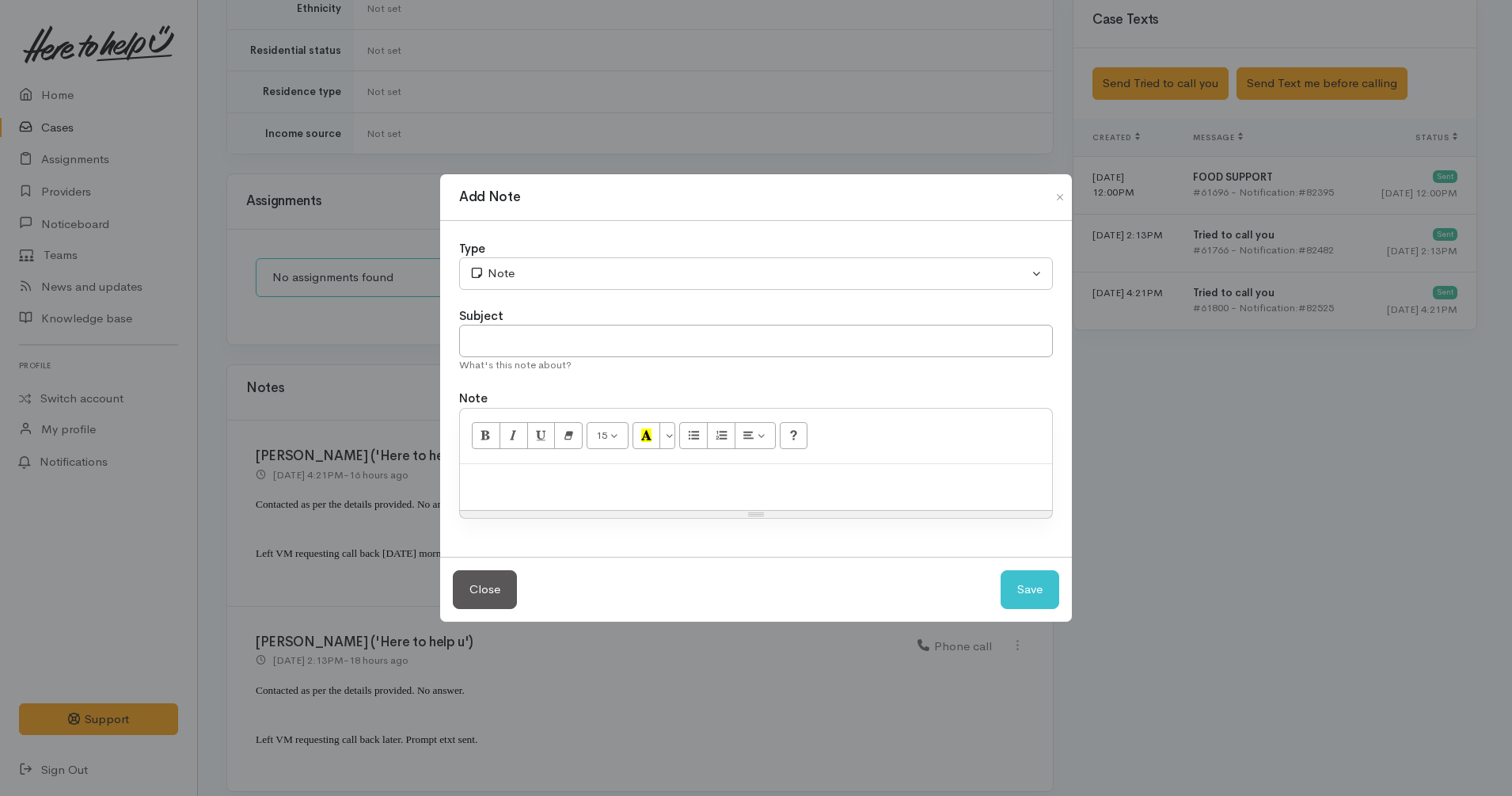
click at [735, 482] on p at bounding box center [756, 480] width 577 height 18
paste div
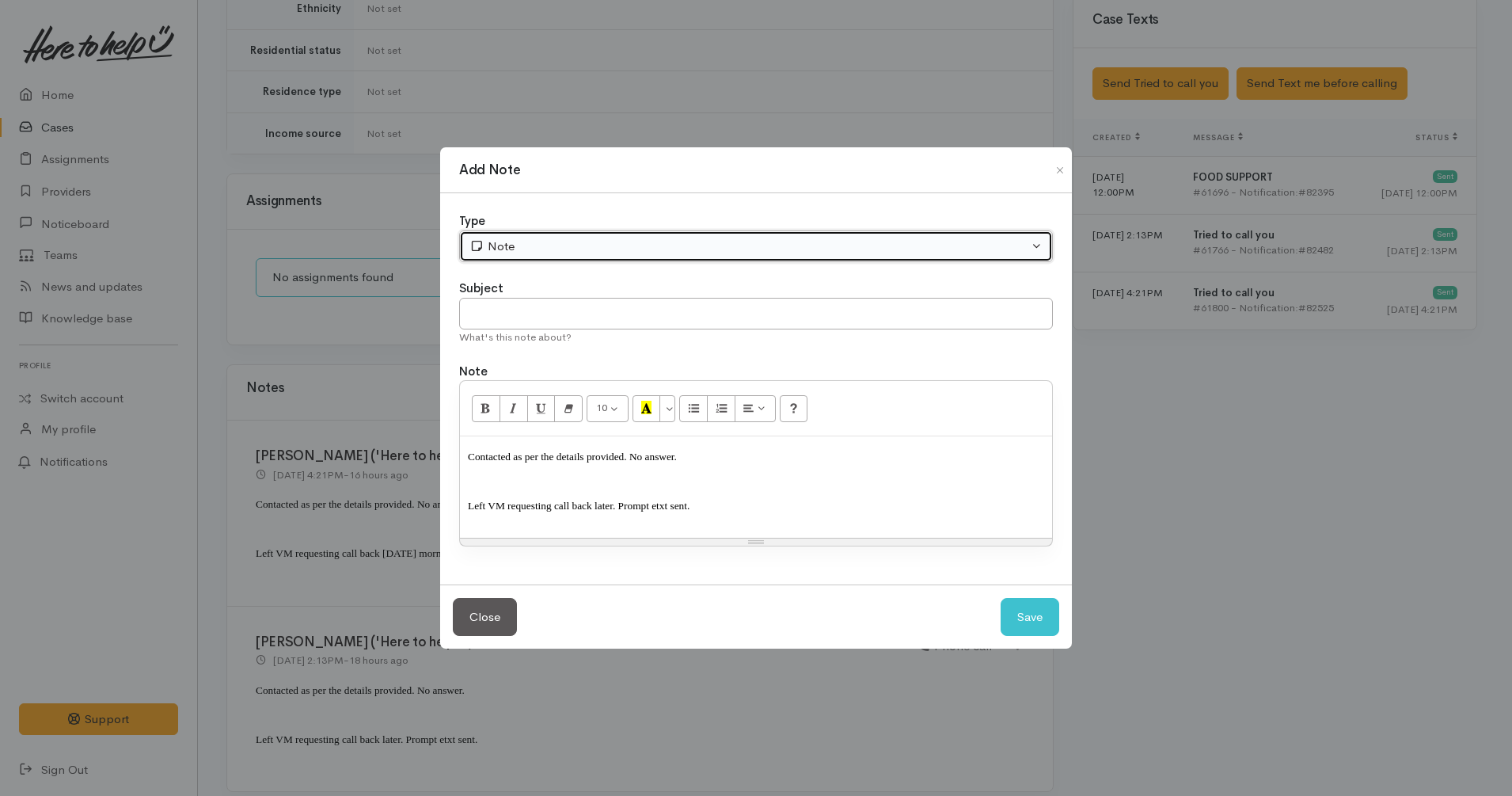
click at [564, 261] on button "Note" at bounding box center [756, 247] width 594 height 33
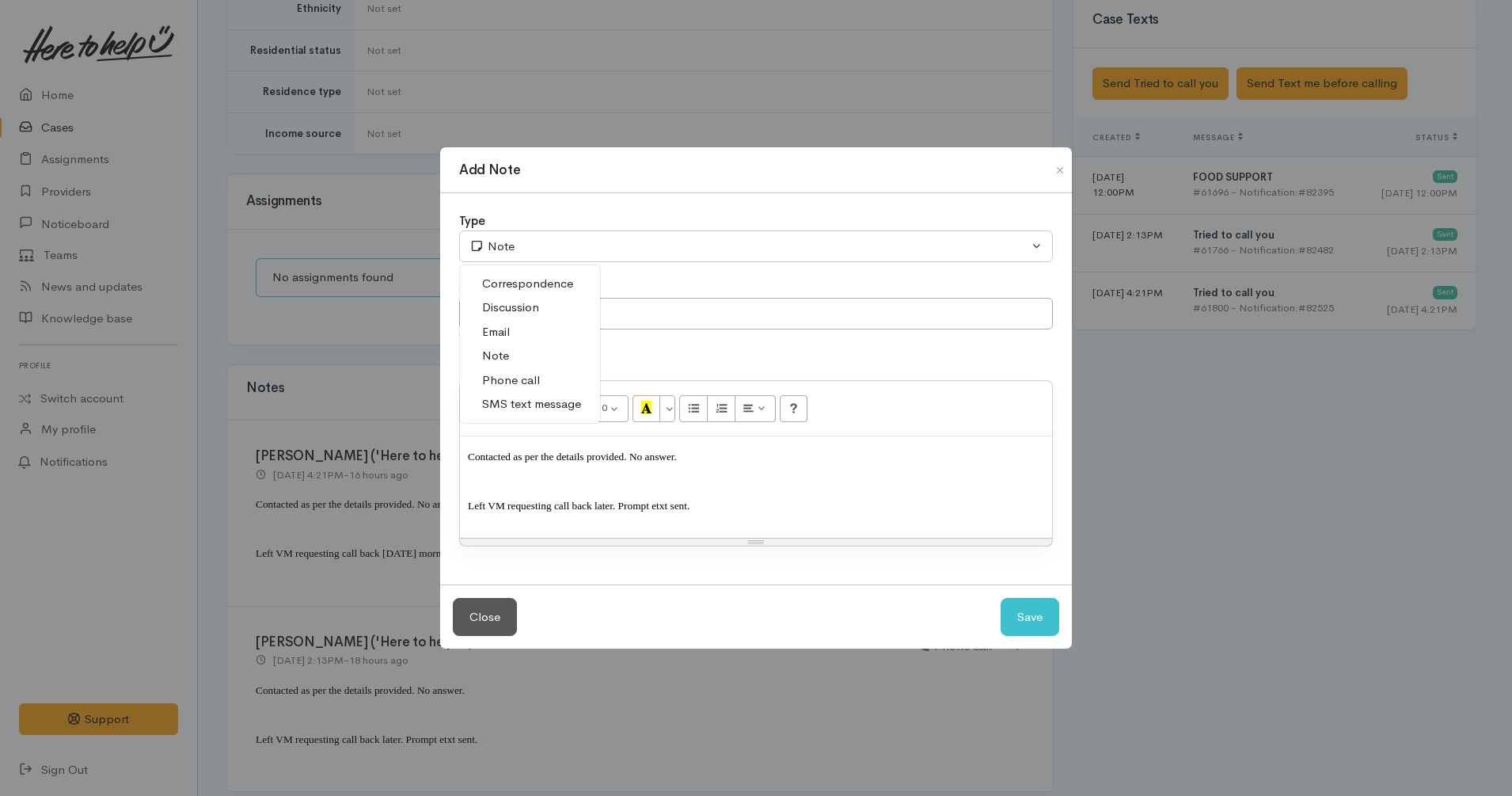
click at [524, 379] on span "Phone call" at bounding box center [511, 379] width 58 height 18
click at [1038, 611] on button "Save" at bounding box center [1030, 618] width 59 height 39
select select "1"
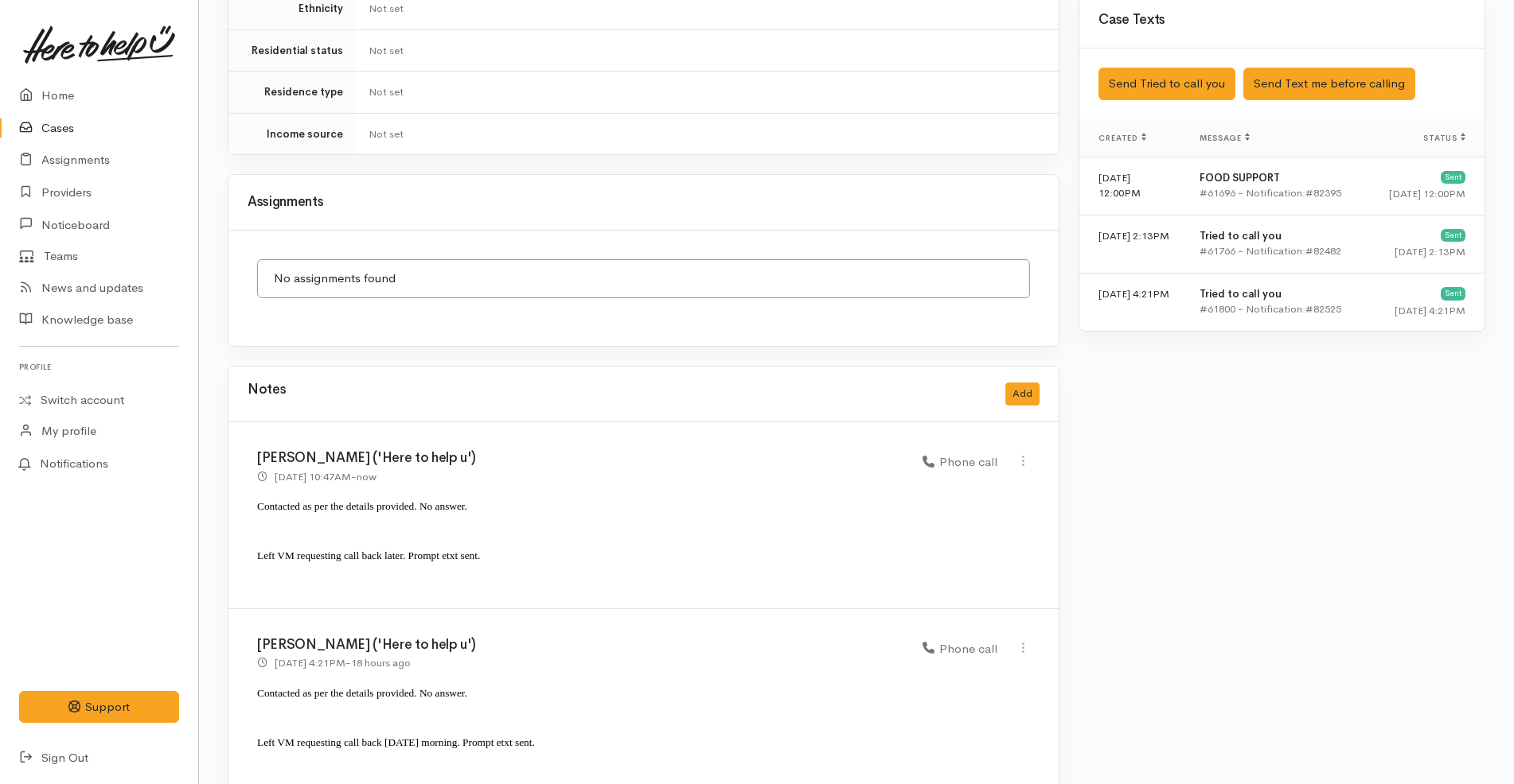
scroll to position [1260, 0]
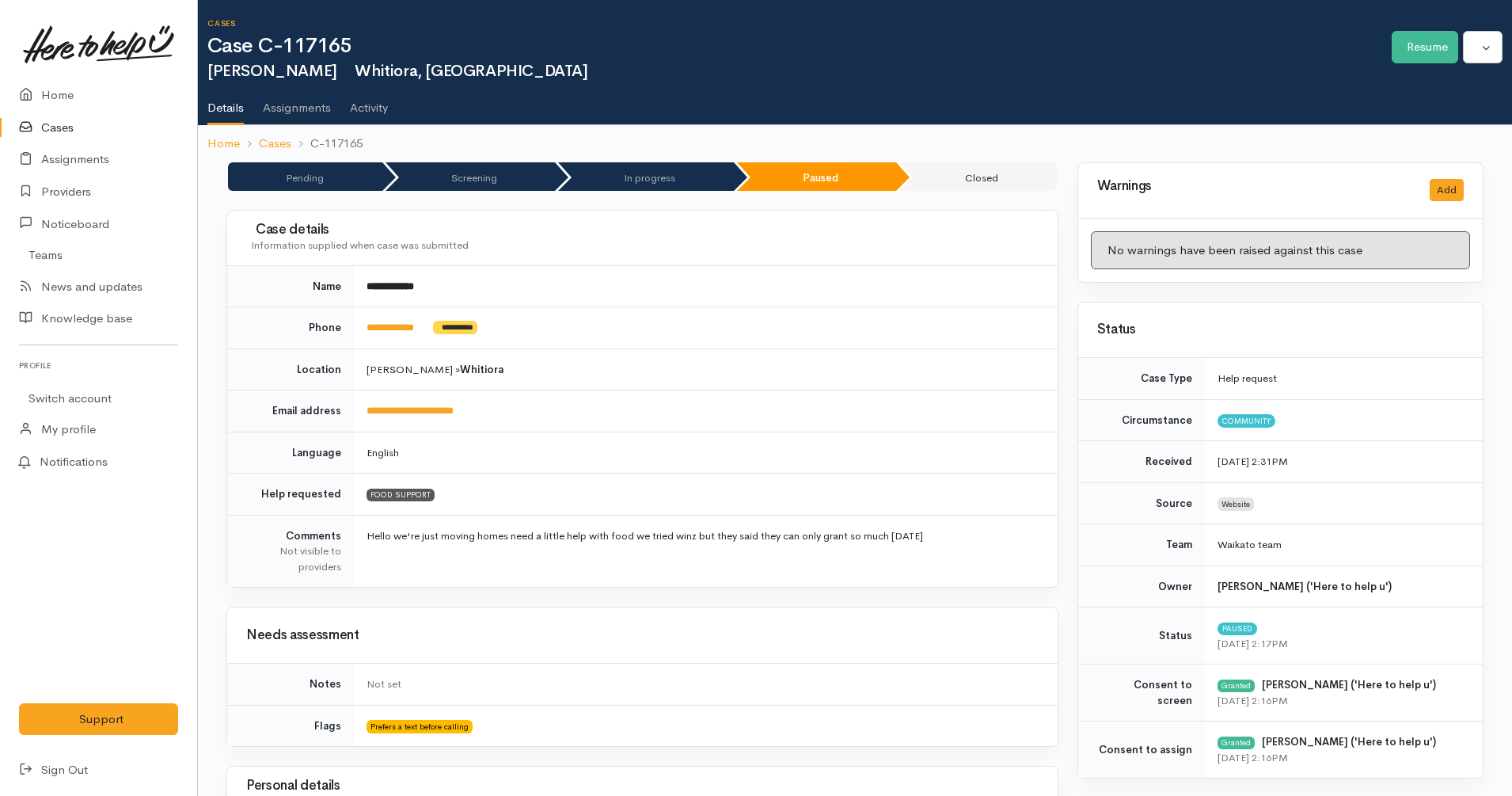
drag, startPoint x: 0, startPoint y: 0, endPoint x: 119, endPoint y: 145, distance: 187.6
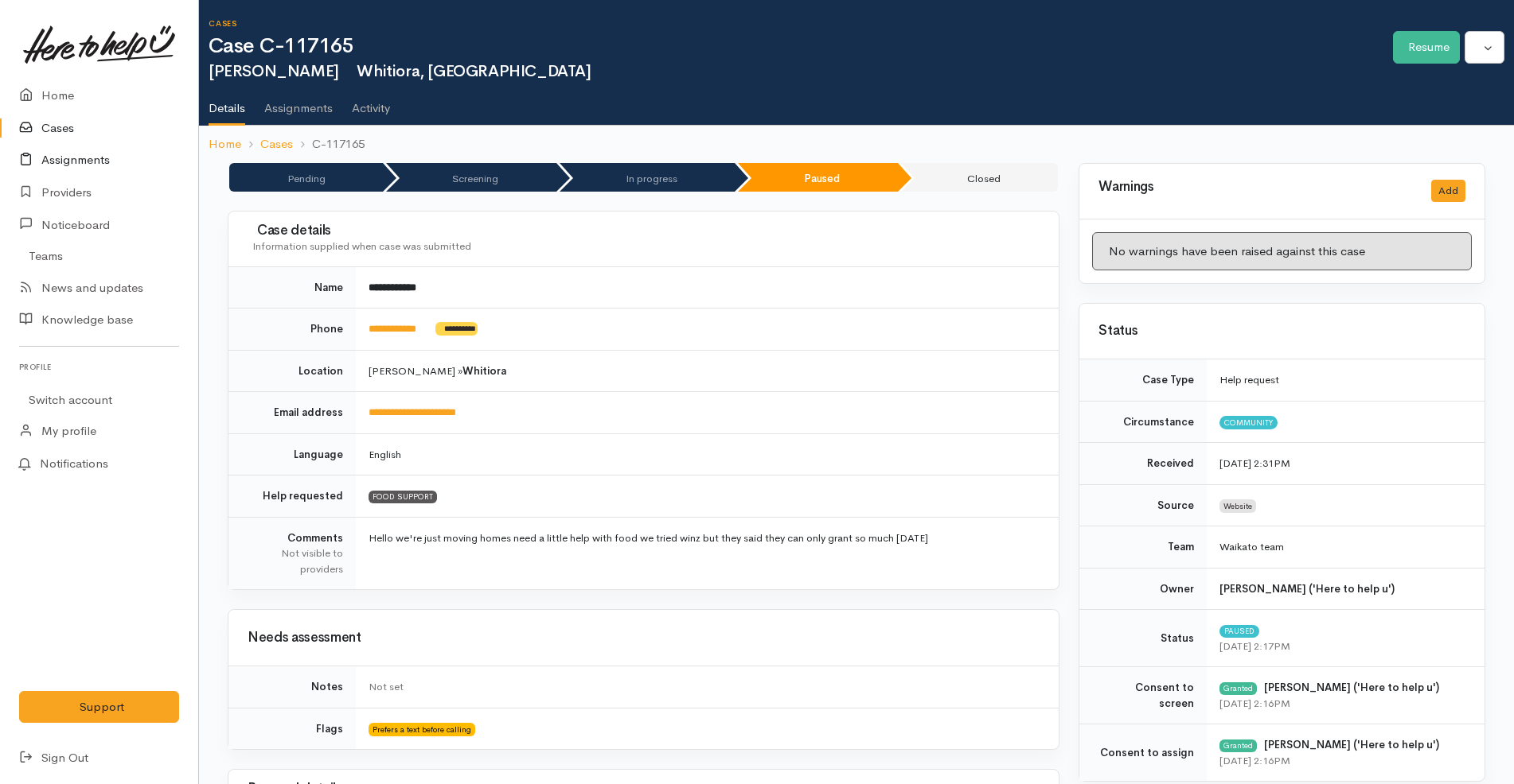
scroll to position [1108, 0]
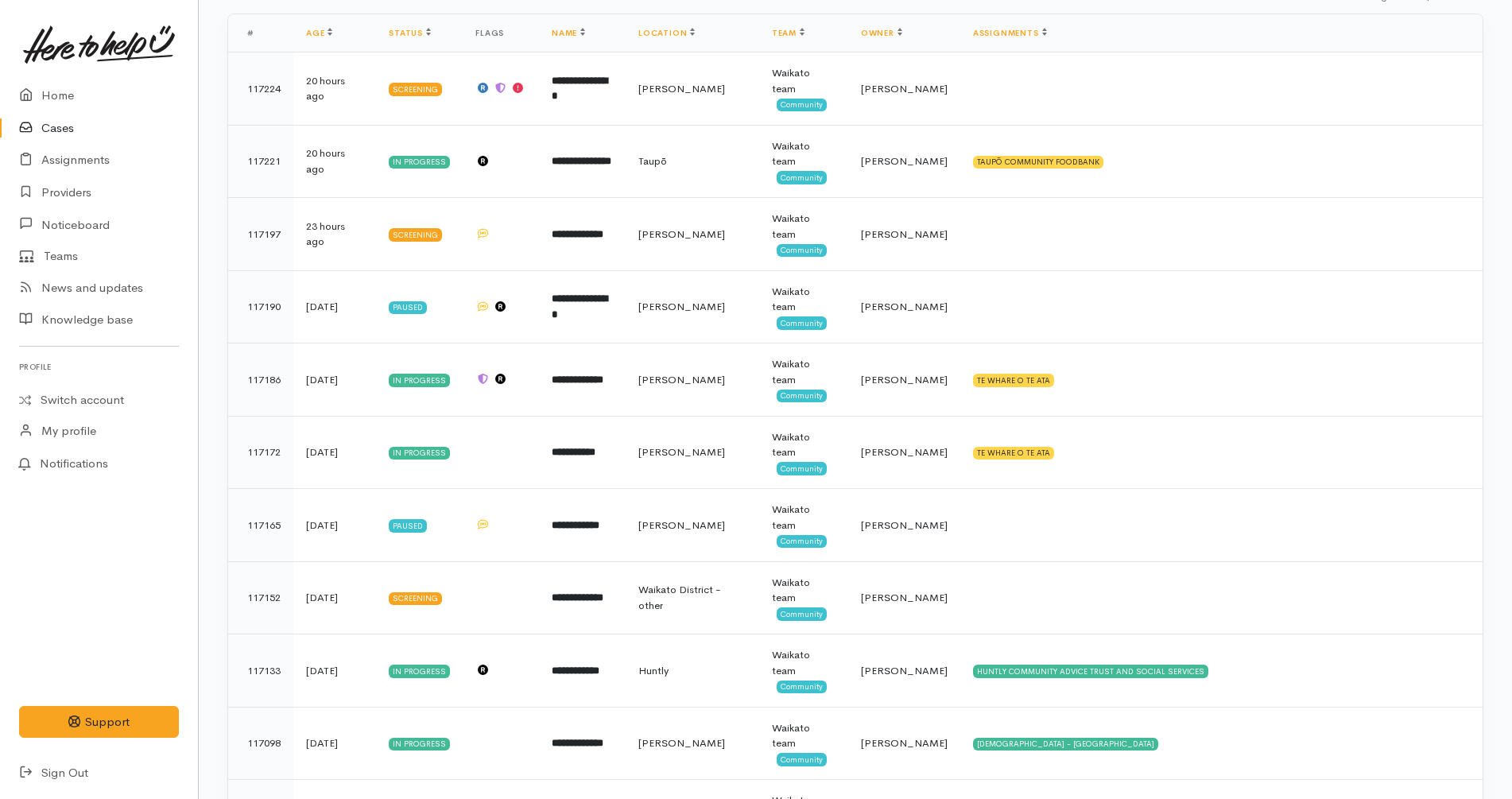
scroll to position [219, 0]
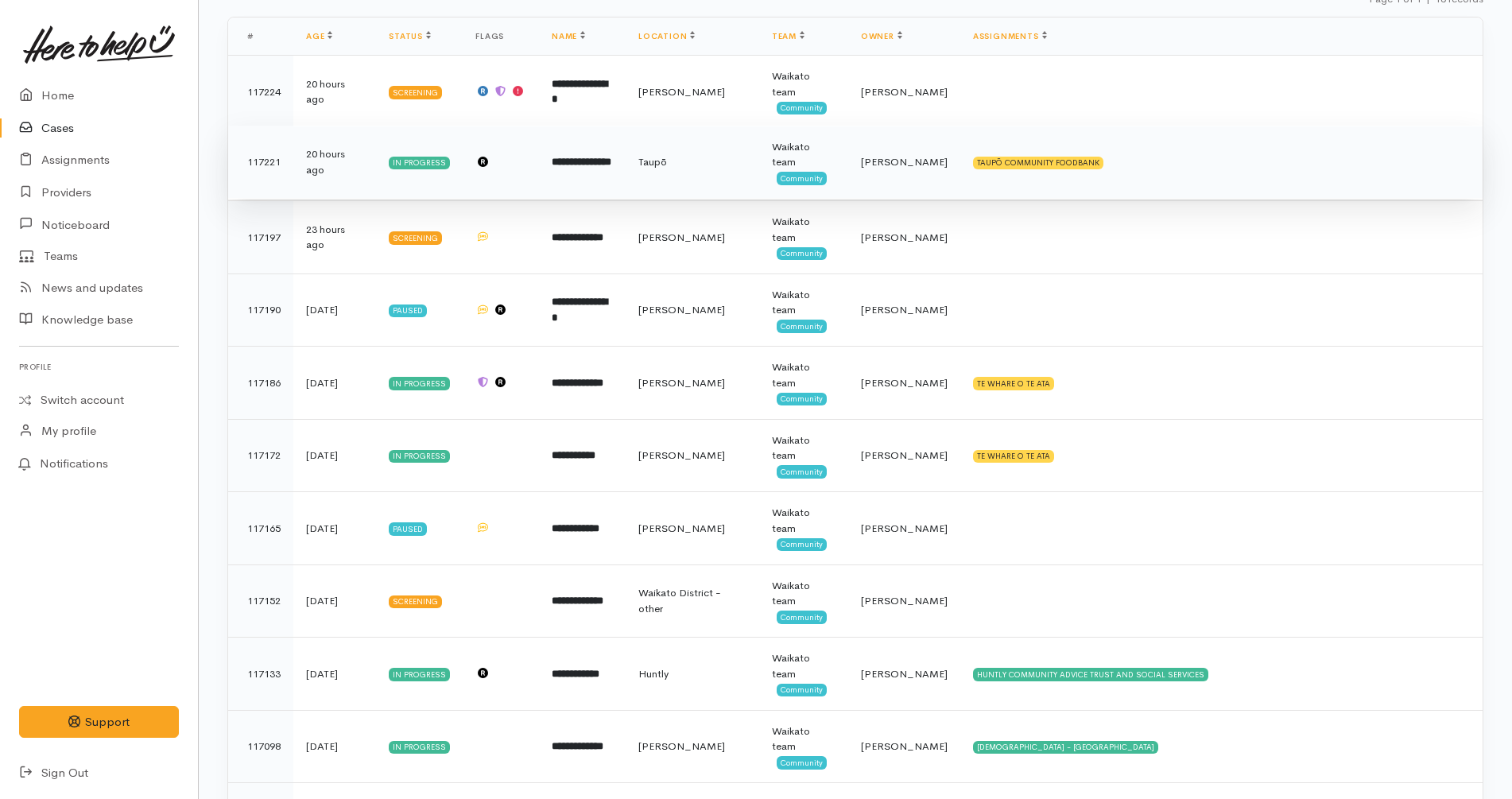
click at [612, 157] on b "**********" at bounding box center [582, 161] width 60 height 10
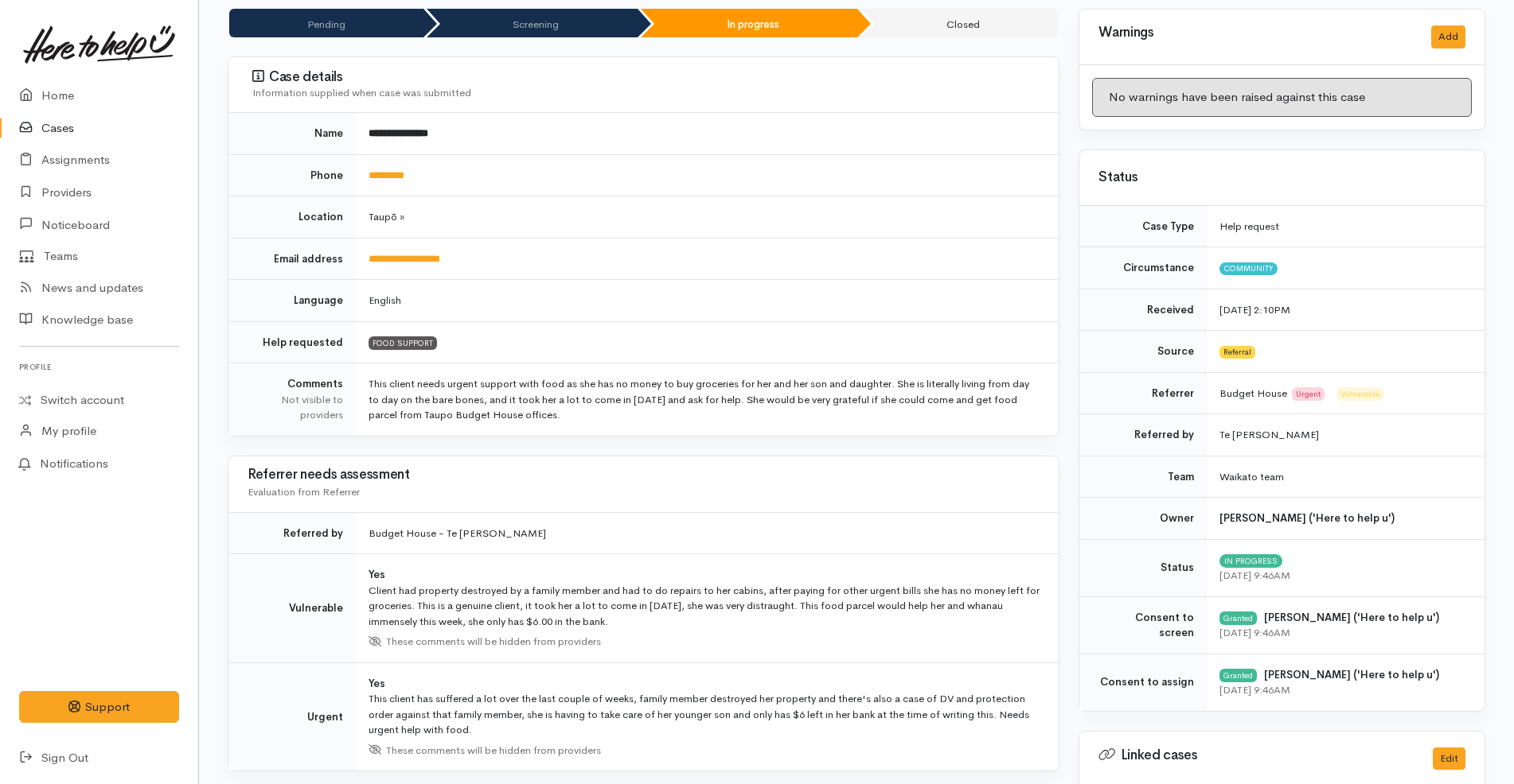
scroll to position [147, 0]
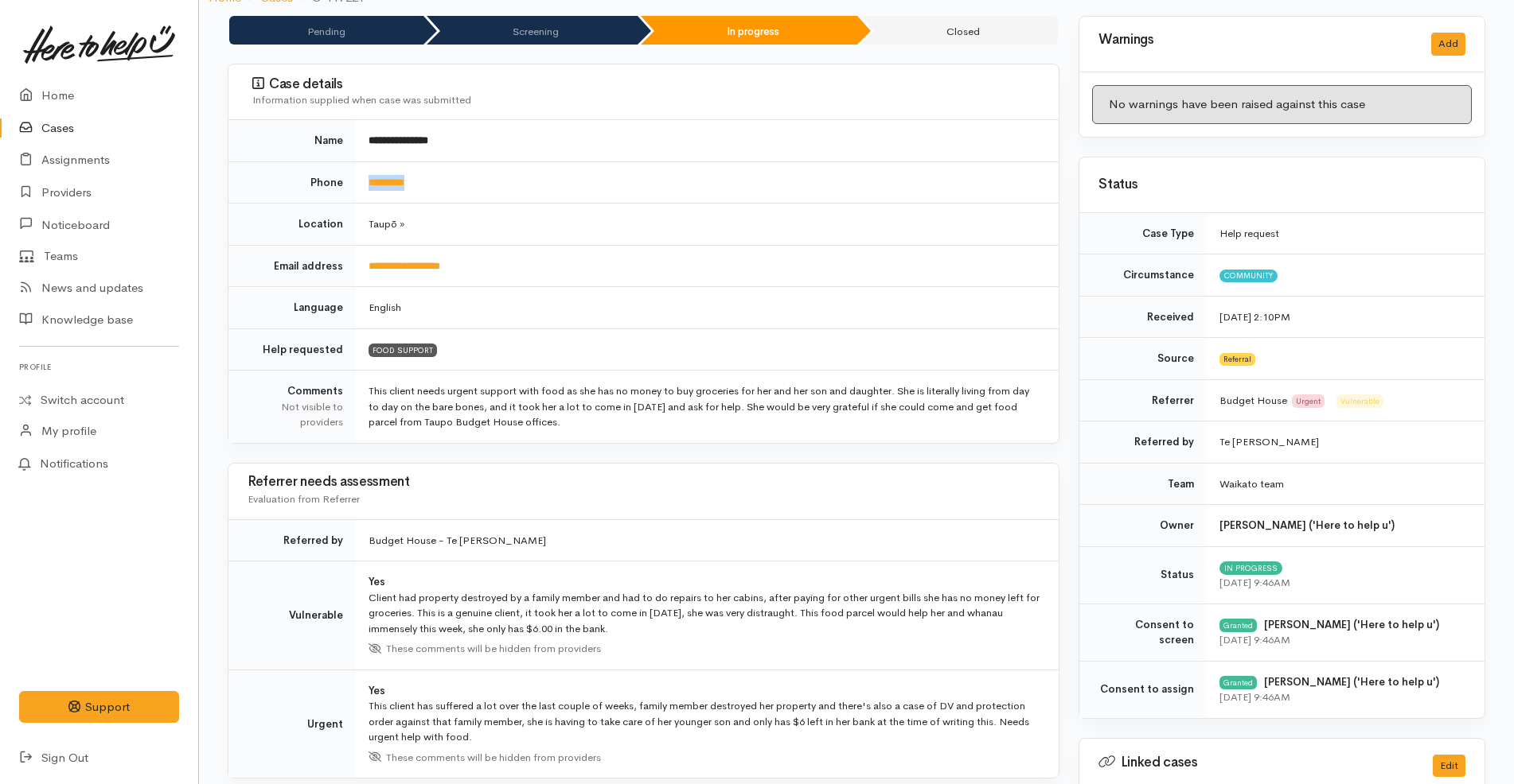
drag, startPoint x: 453, startPoint y: 196, endPoint x: 363, endPoint y: 183, distance: 90.9
click at [363, 183] on td "*********" at bounding box center [707, 182] width 703 height 42
copy link "*********"
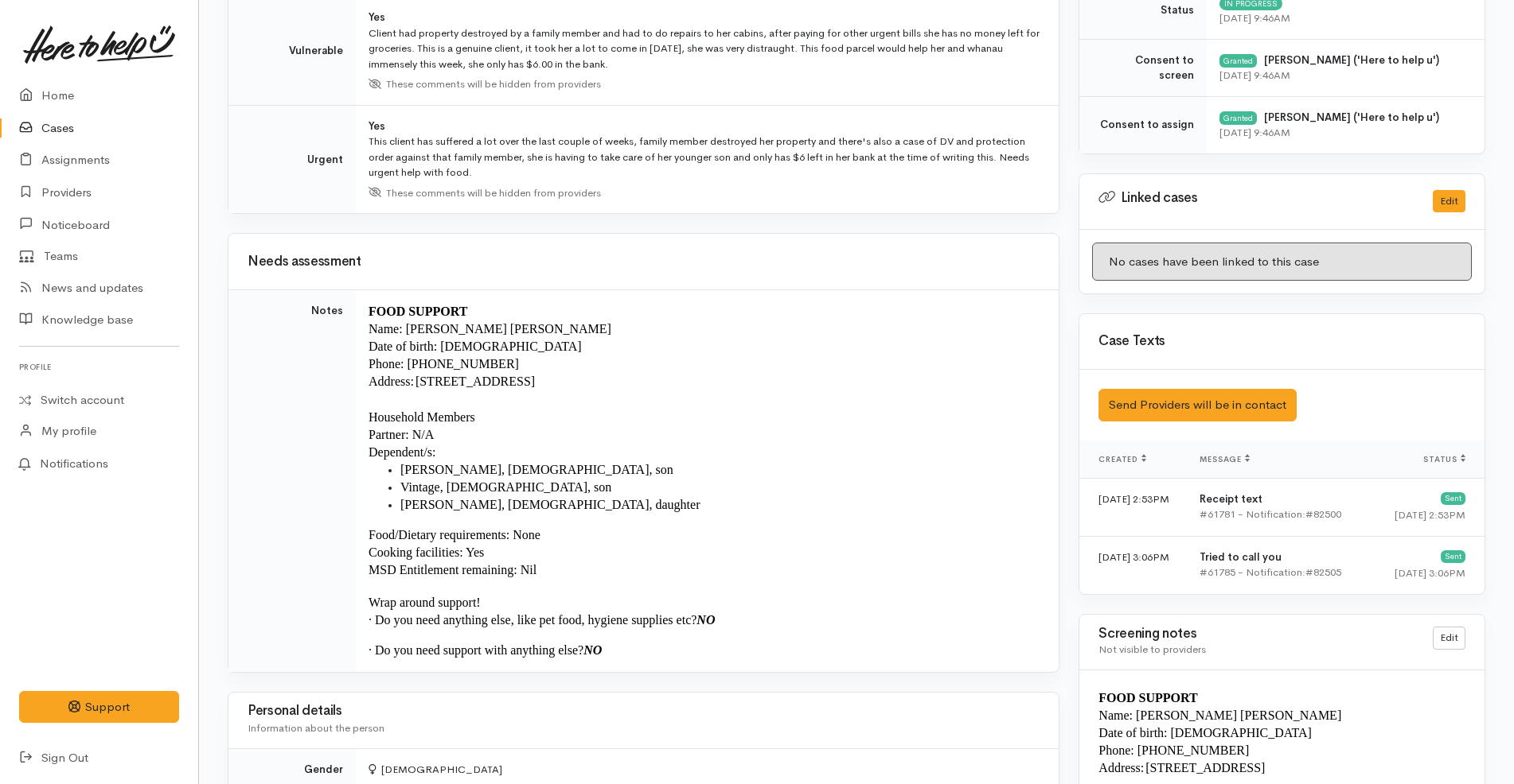
click at [821, 391] on p at bounding box center [703, 399] width 671 height 18
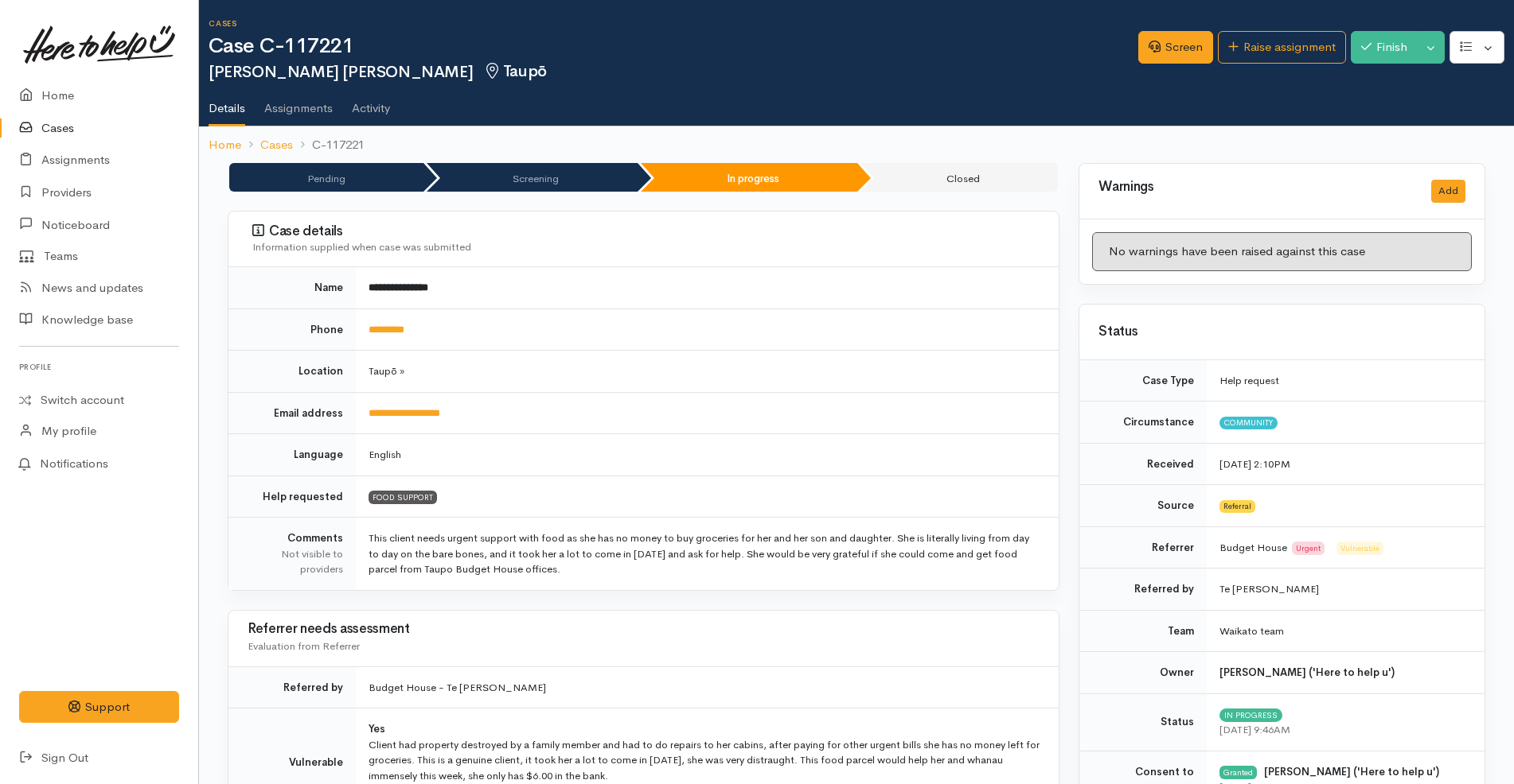
click at [609, 372] on td "Taupō »" at bounding box center [707, 372] width 703 height 42
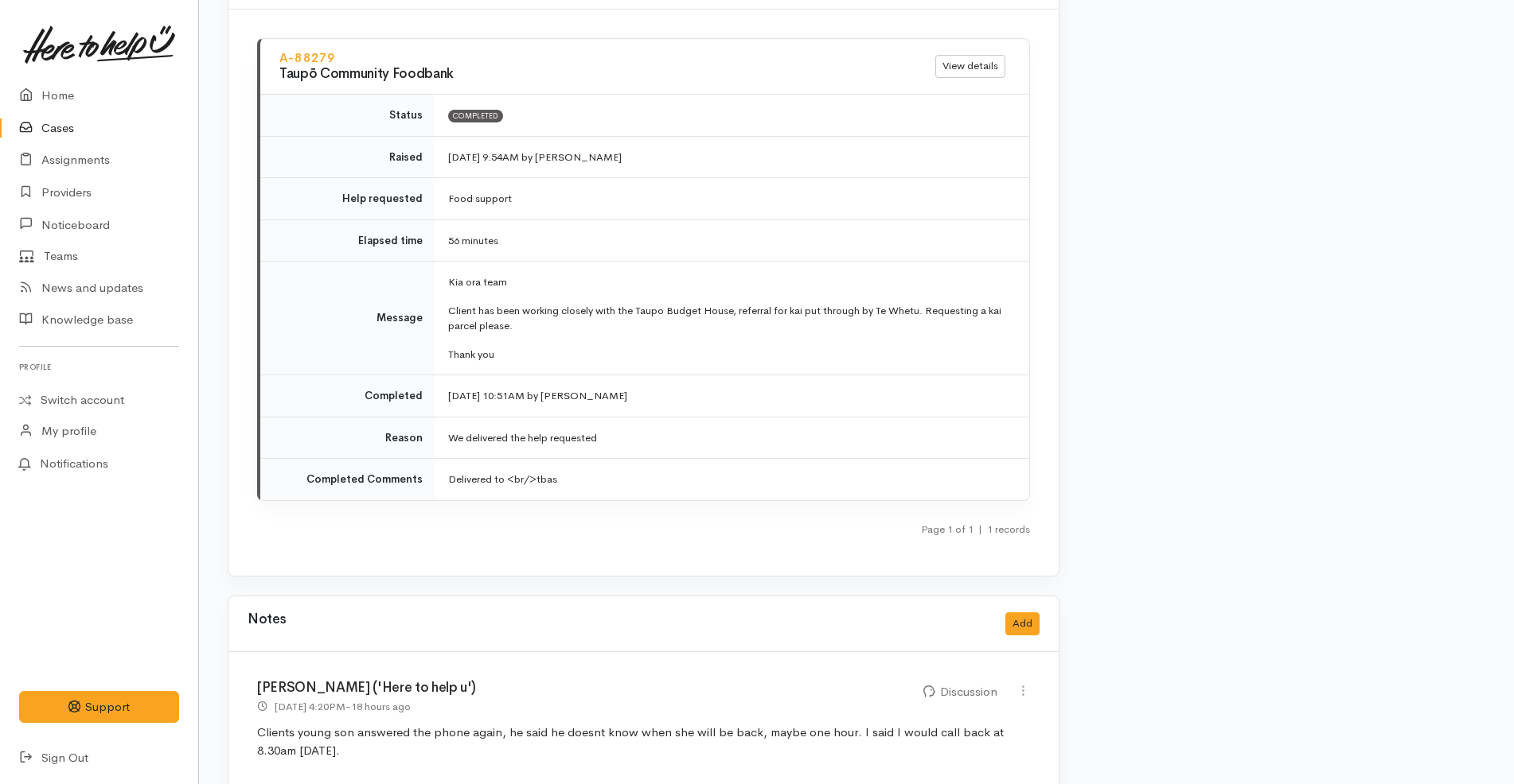
scroll to position [2249, 0]
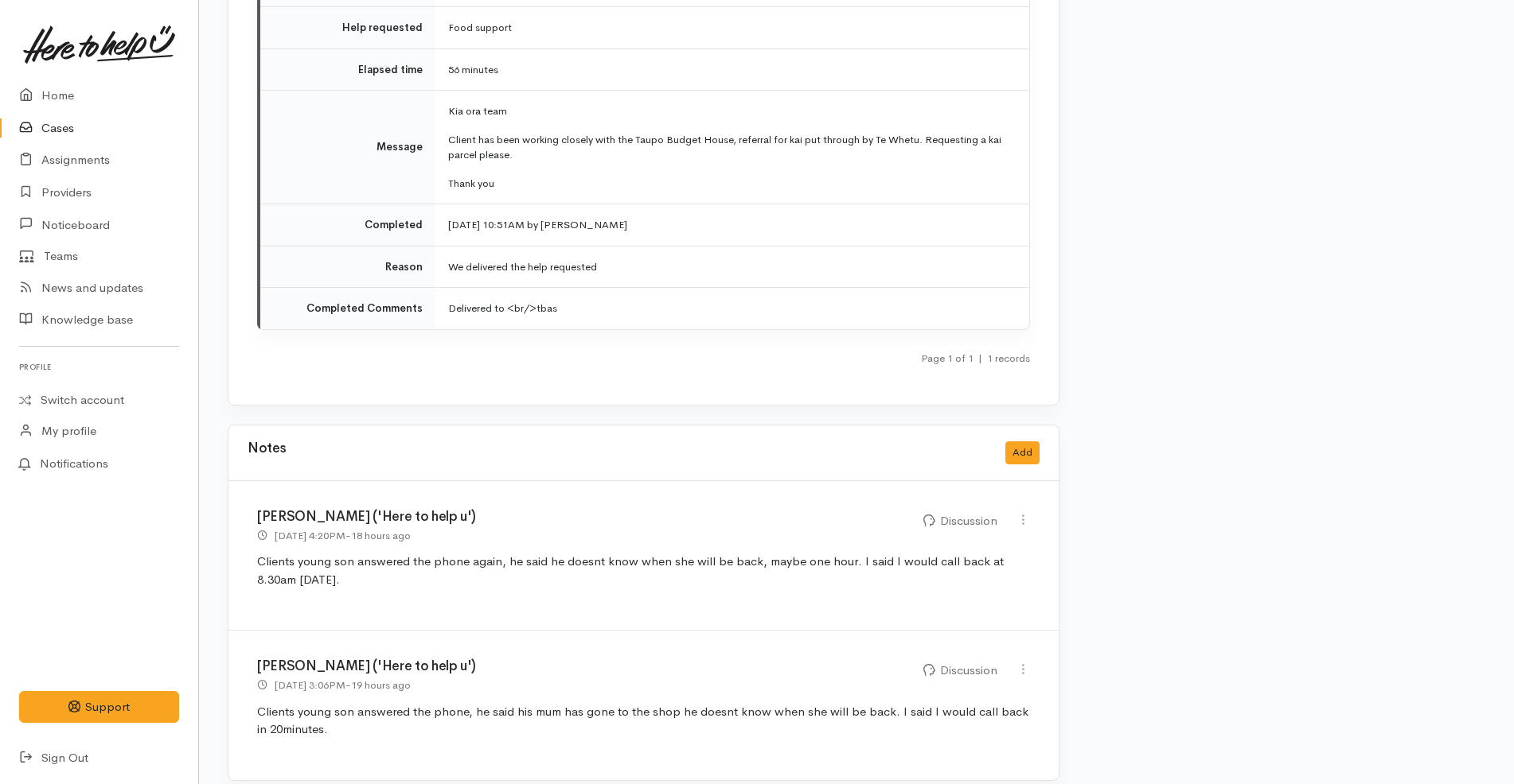
click at [629, 320] on div "A-88279 Taupō Community Foodbank View details Status Completed Raised [DATE] 9:…" at bounding box center [643, 121] width 773 height 509
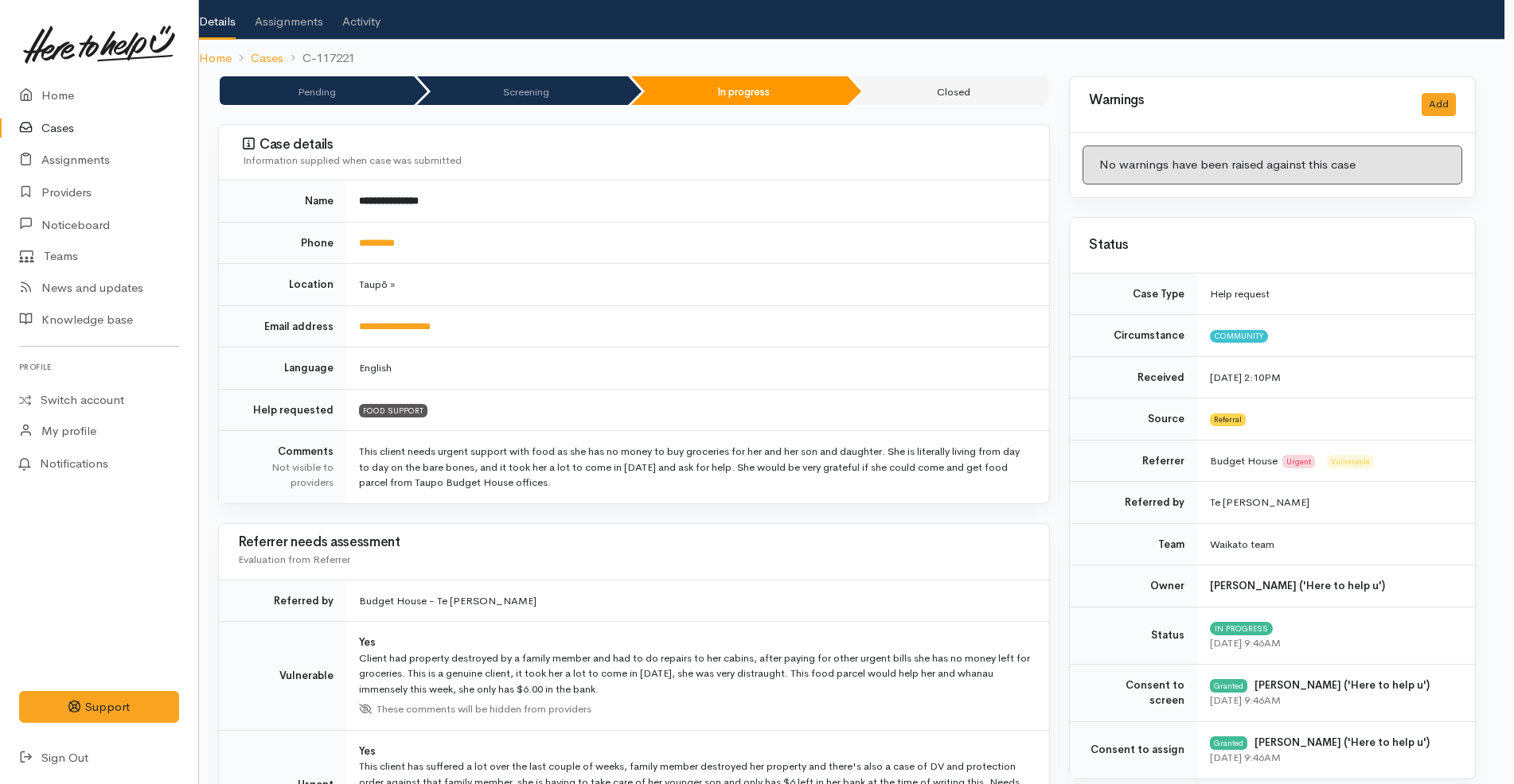
scroll to position [0, 9]
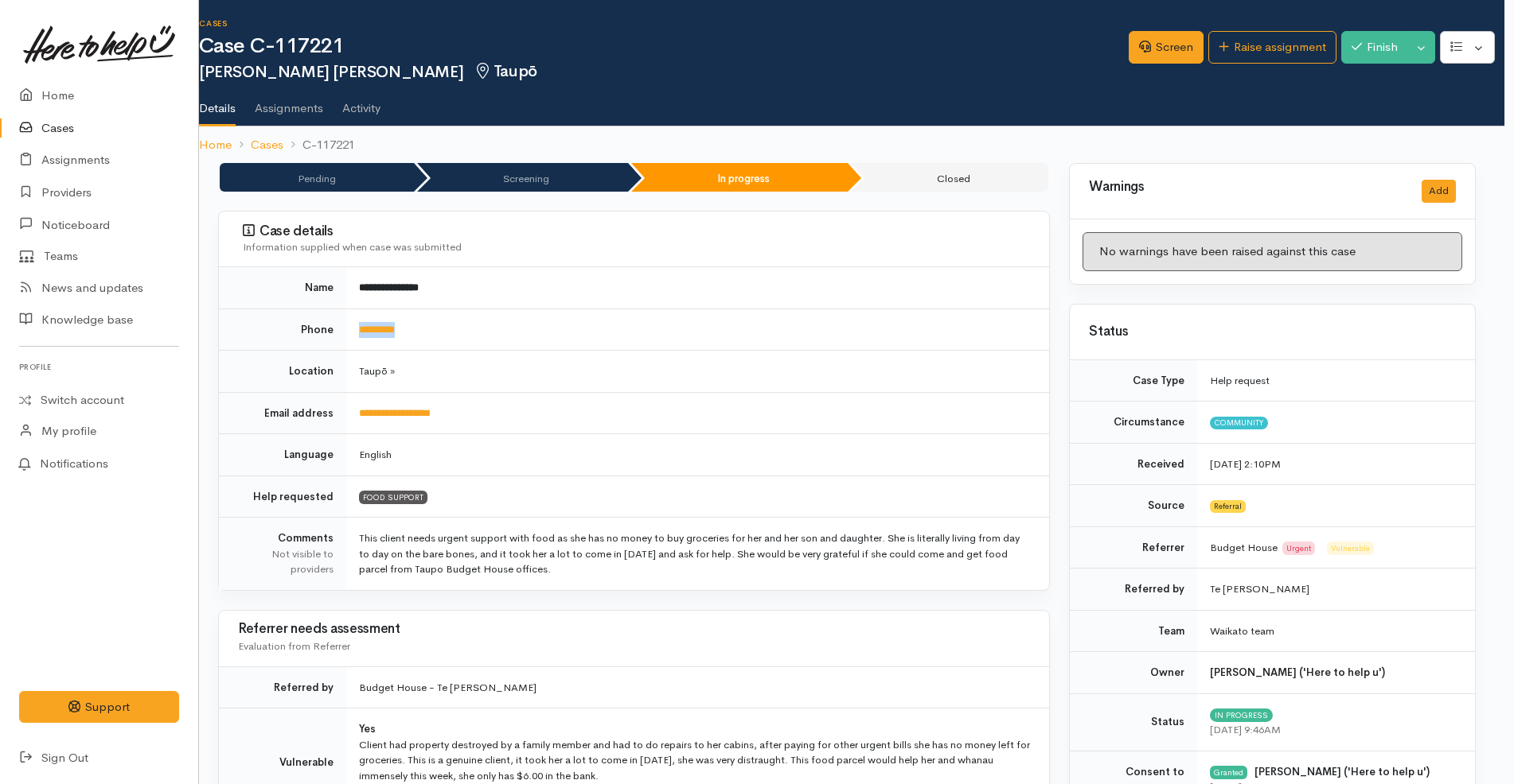
drag, startPoint x: 446, startPoint y: 337, endPoint x: 352, endPoint y: 326, distance: 94.6
click at [352, 326] on td "*********" at bounding box center [698, 330] width 703 height 42
copy link "*********"
click at [759, 392] on td "**********" at bounding box center [698, 413] width 703 height 42
click at [1158, 58] on link "Screen" at bounding box center [1166, 47] width 75 height 33
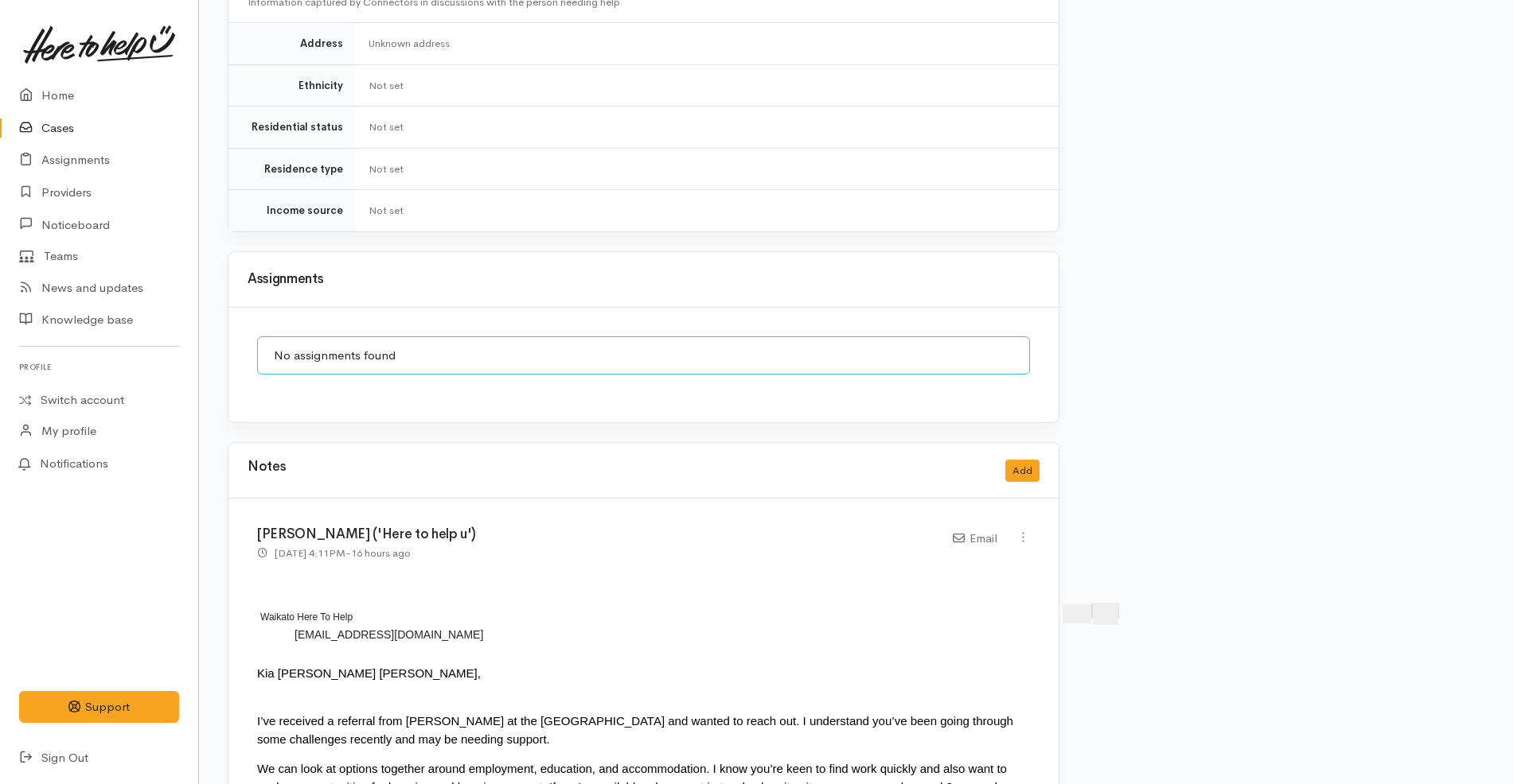
scroll to position [1768, 0]
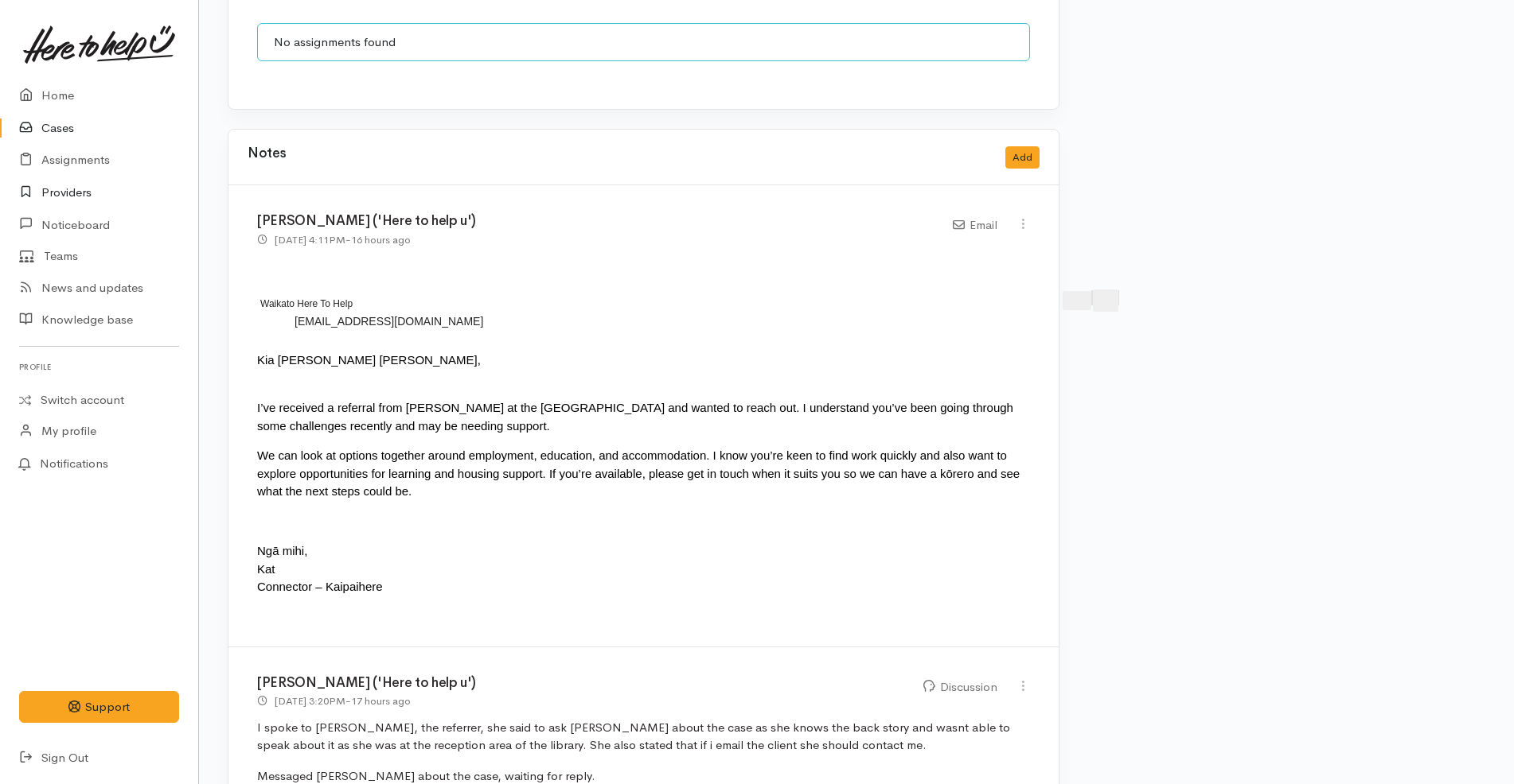
click at [106, 185] on link "Providers" at bounding box center [99, 192] width 198 height 33
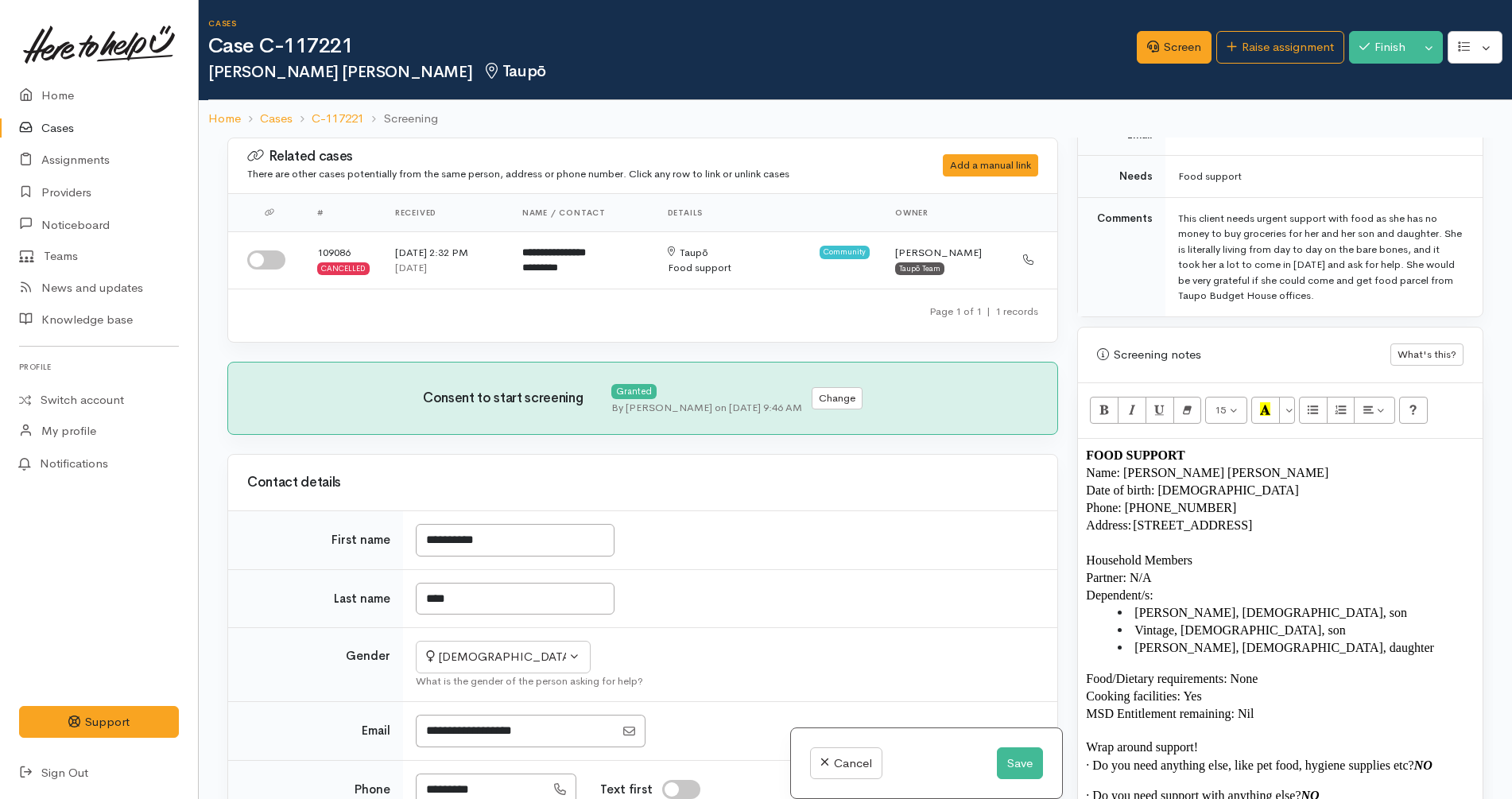
scroll to position [929, 0]
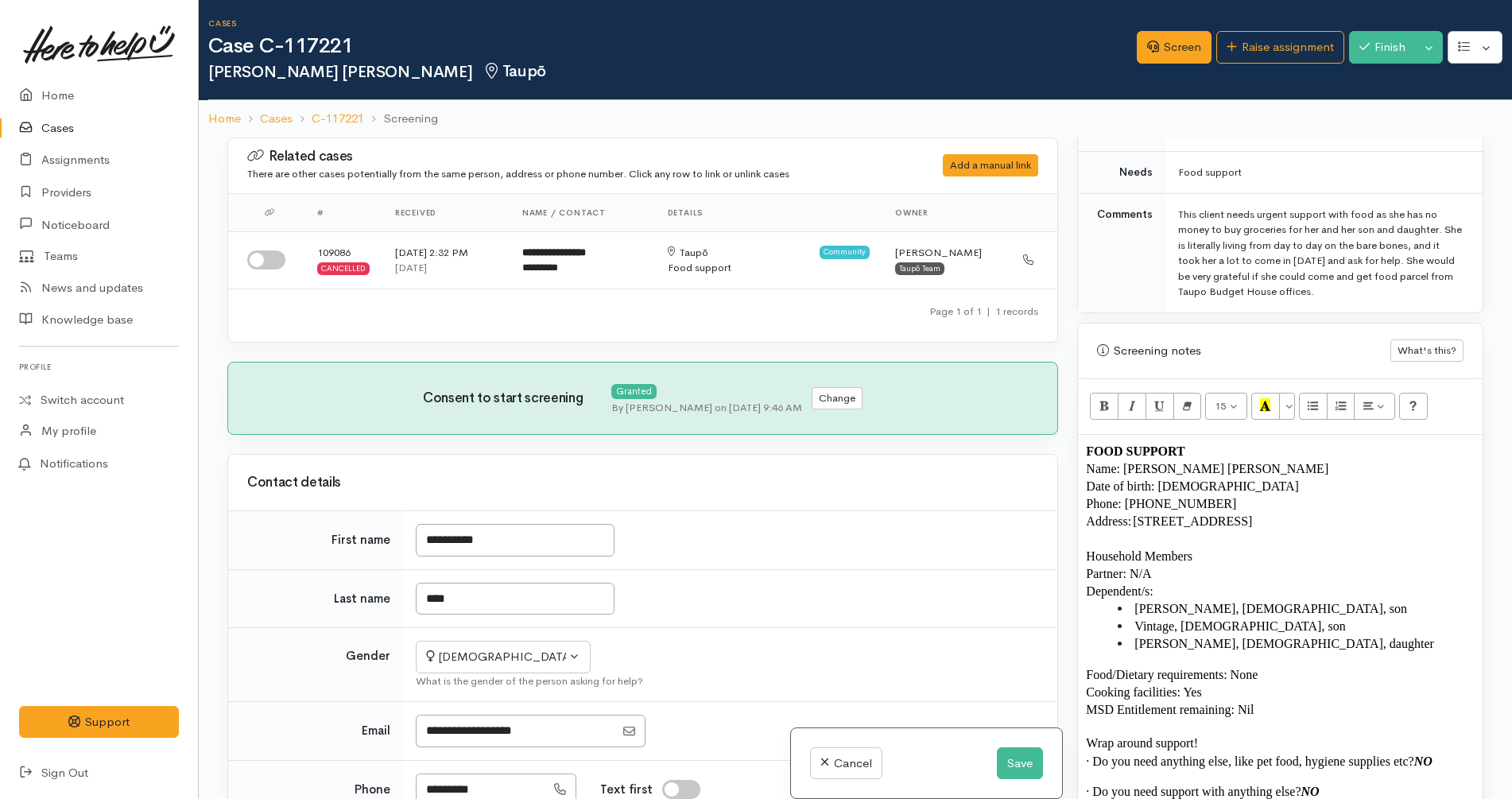
click at [1299, 611] on li "Grayson, 9 years old, son" at bounding box center [1295, 609] width 356 height 18
click at [1174, 611] on span "Grayson, 9 years old, son" at bounding box center [1270, 608] width 273 height 13
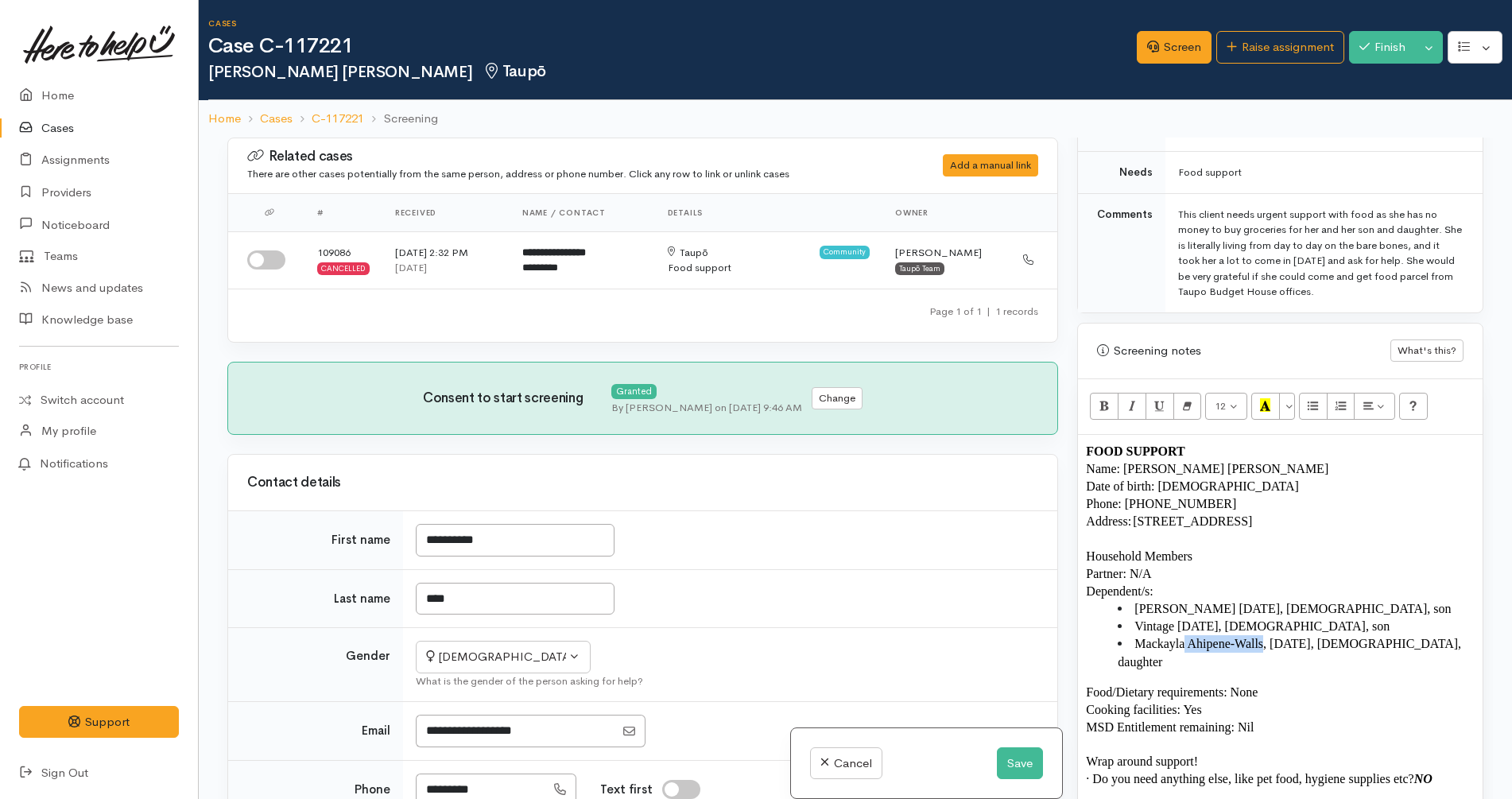
copy span "Ahipene-Walls"
copy span "Ahipene-Walls,"
copy span "Ahipene-Wall,"
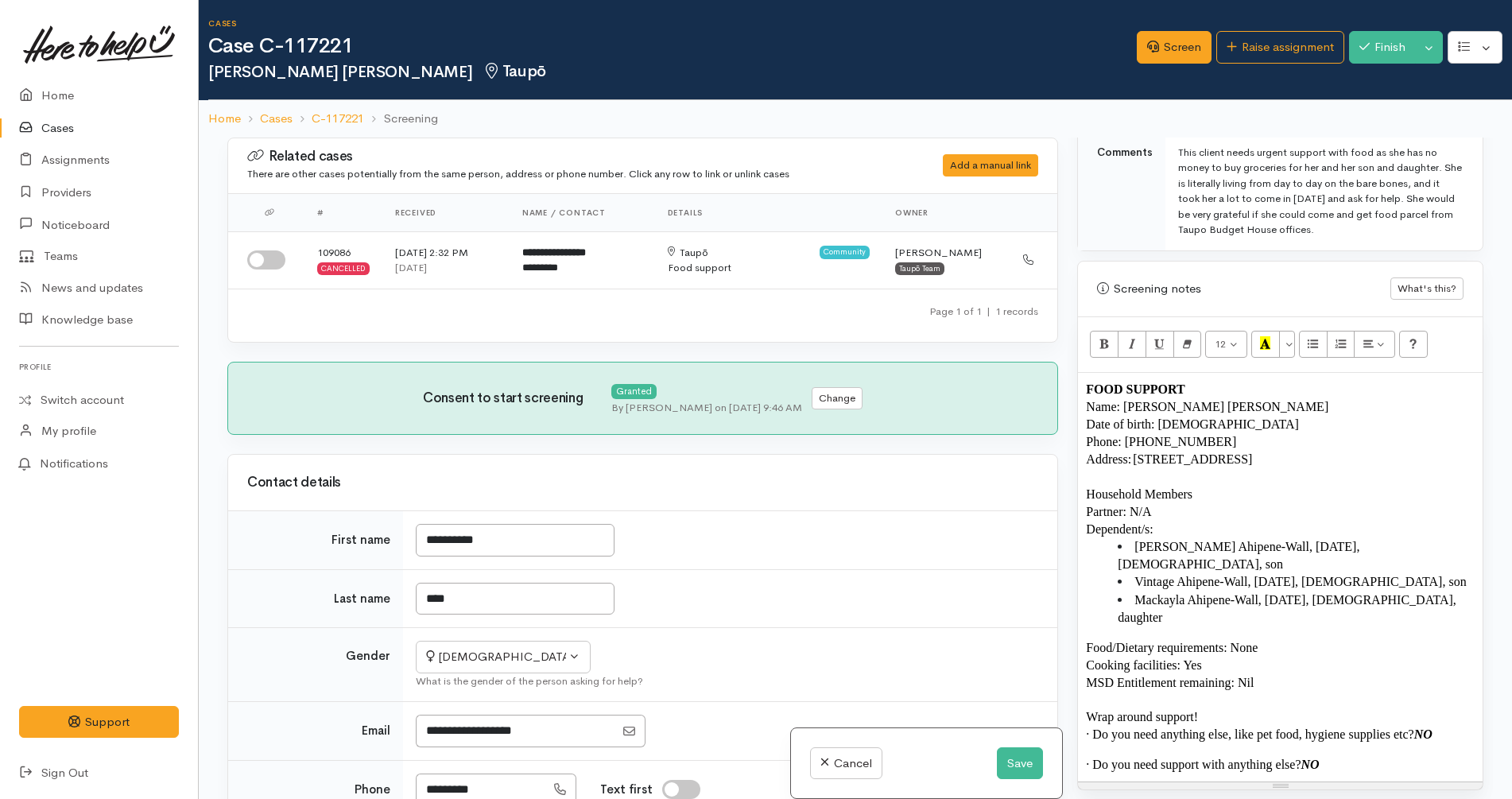
scroll to position [994, 0]
click at [1013, 762] on button "Save" at bounding box center [1020, 763] width 46 height 33
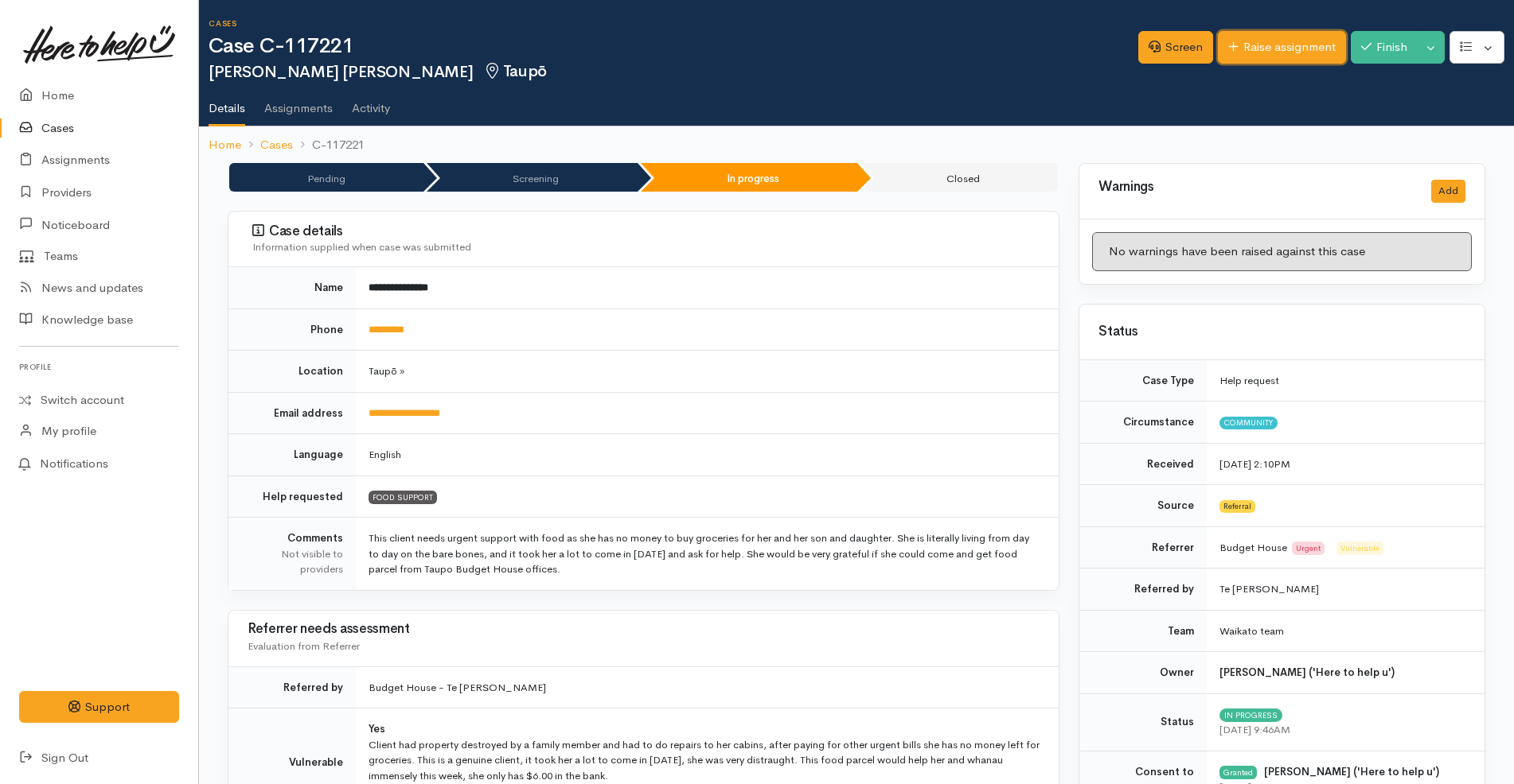
click at [1311, 44] on link "Raise assignment" at bounding box center [1281, 47] width 128 height 33
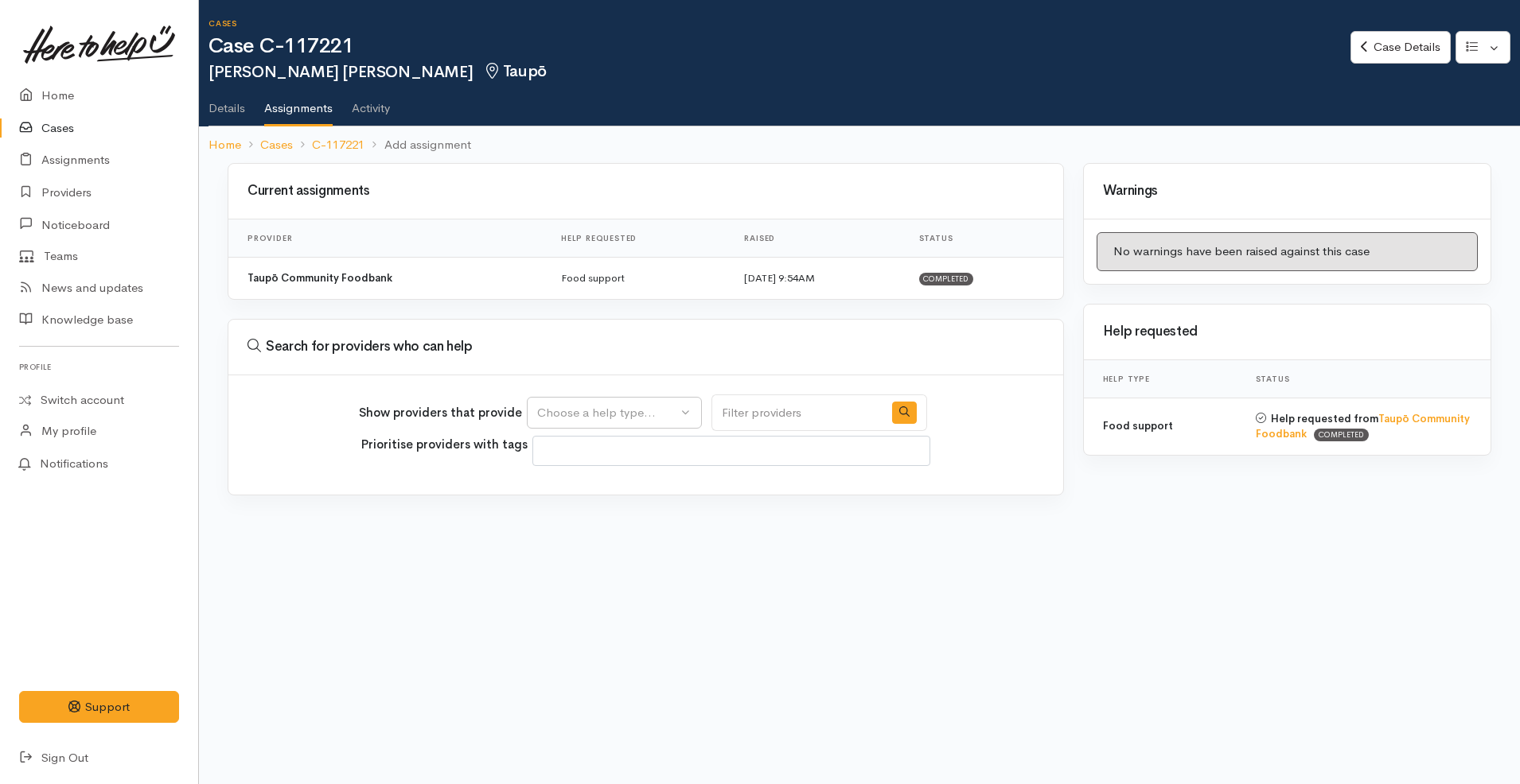
select select
click at [637, 421] on div "Choose a help type..." at bounding box center [607, 412] width 140 height 18
click at [633, 489] on link "Food support" at bounding box center [614, 489] width 174 height 24
select select "3"
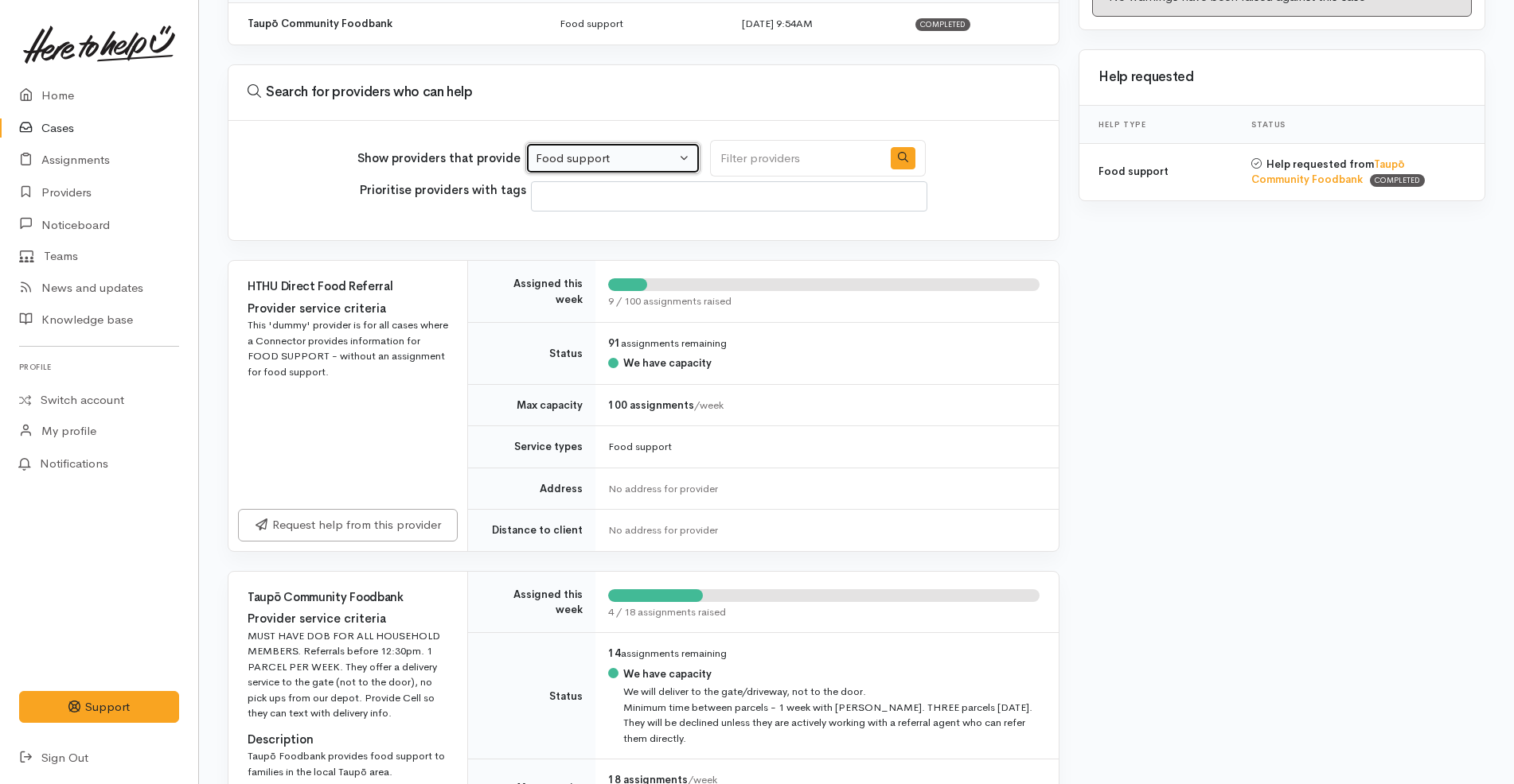
scroll to position [459, 0]
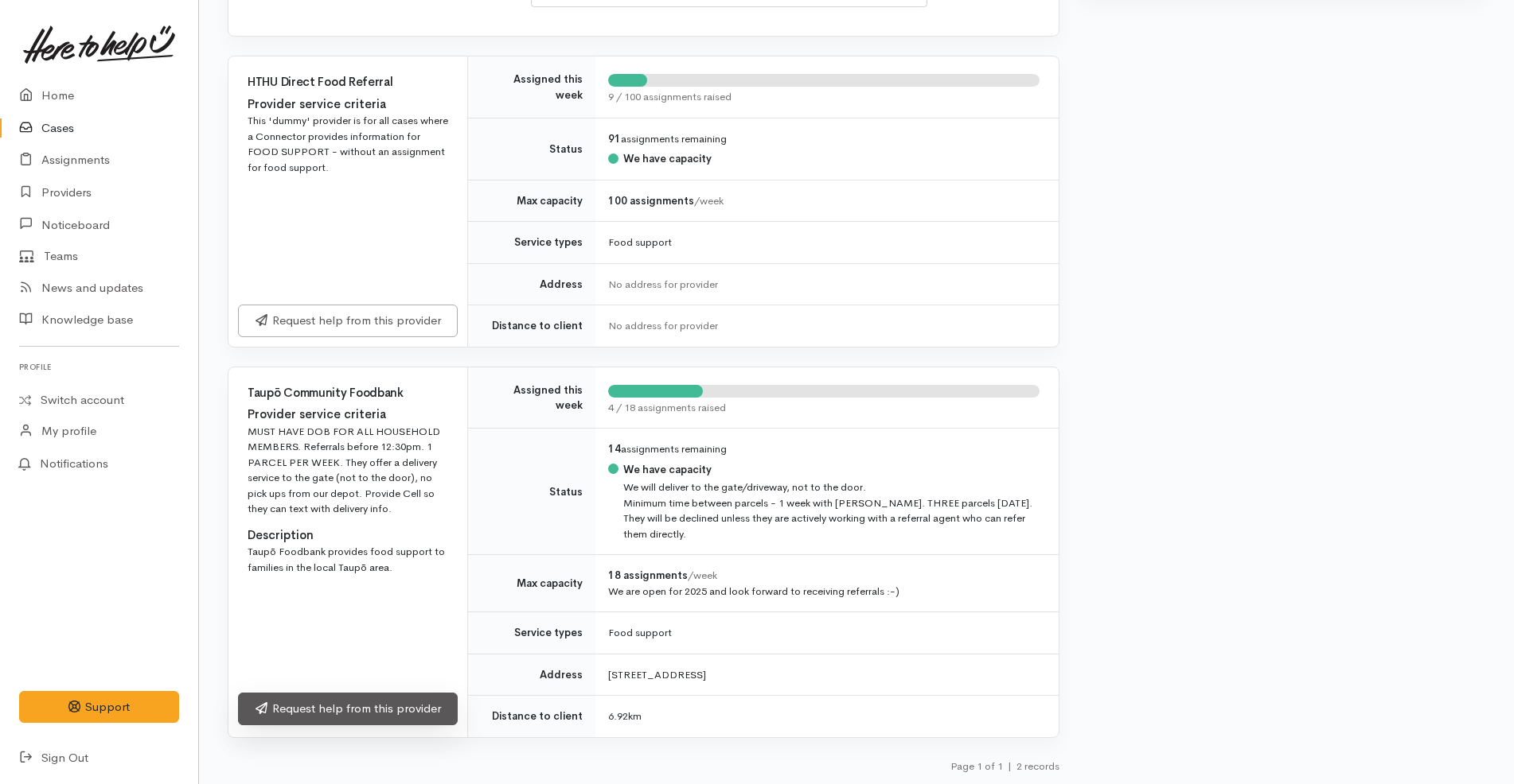
click at [401, 715] on link "Request help from this provider" at bounding box center [348, 709] width 220 height 33
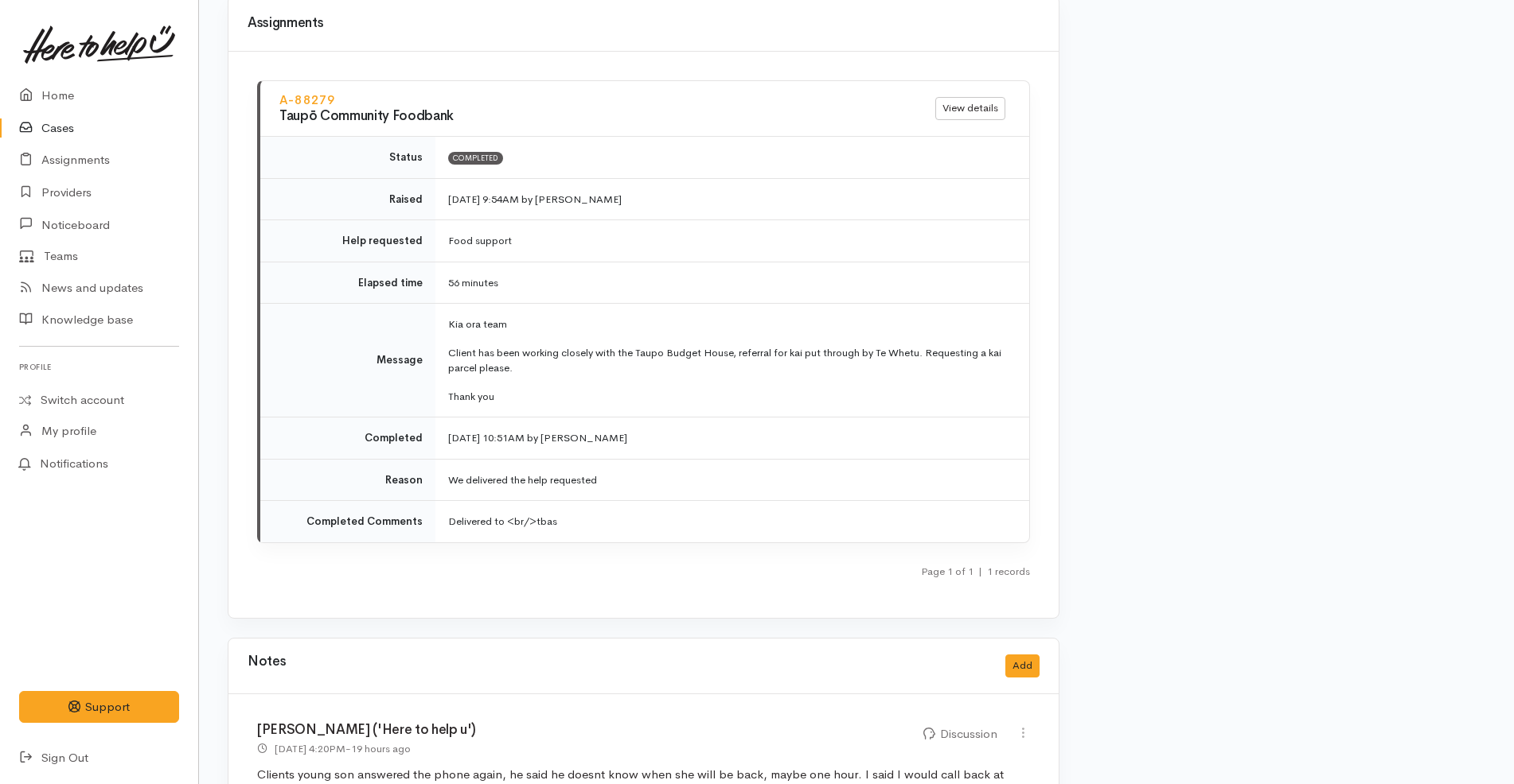
scroll to position [2032, 0]
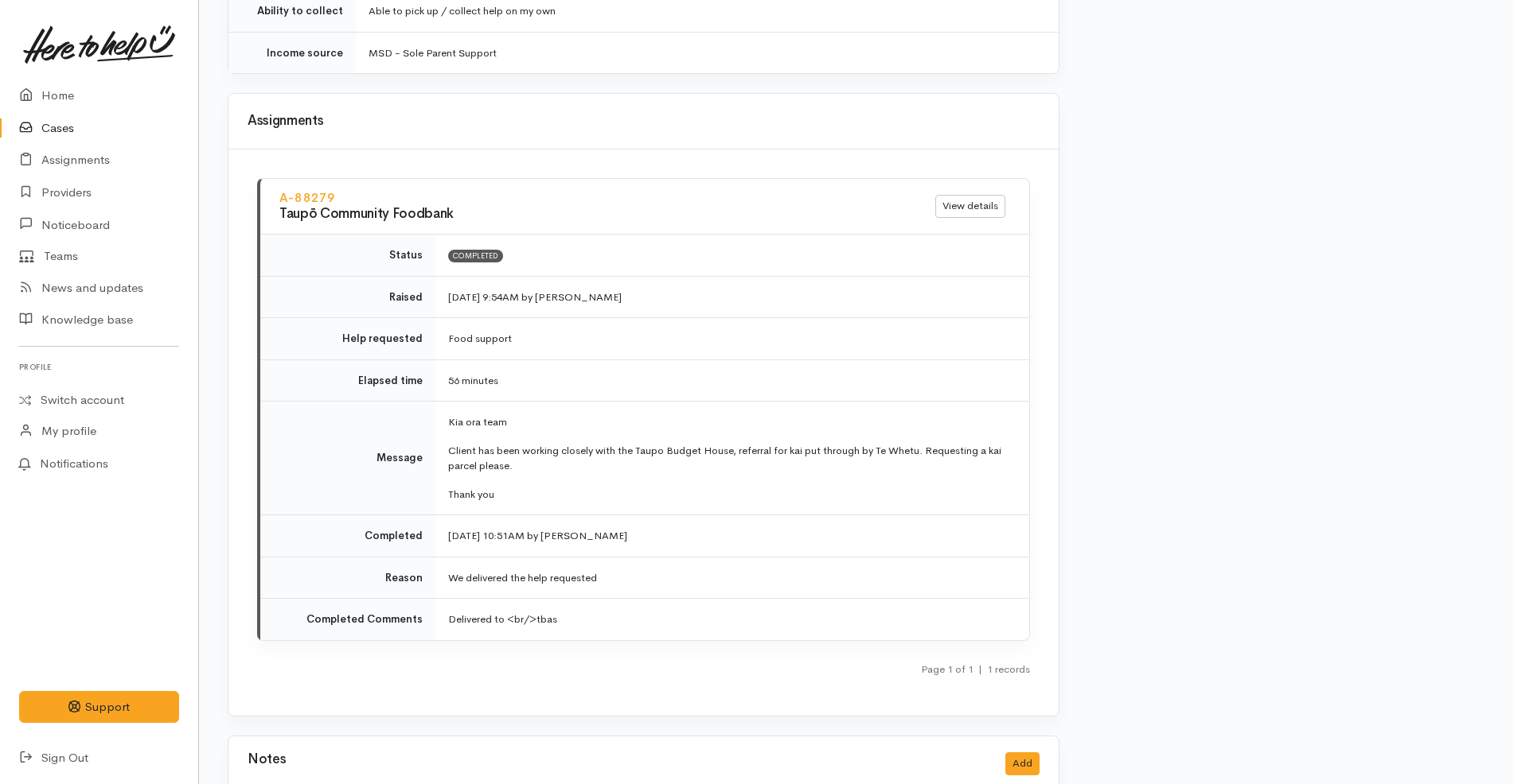
scroll to position [2249, 0]
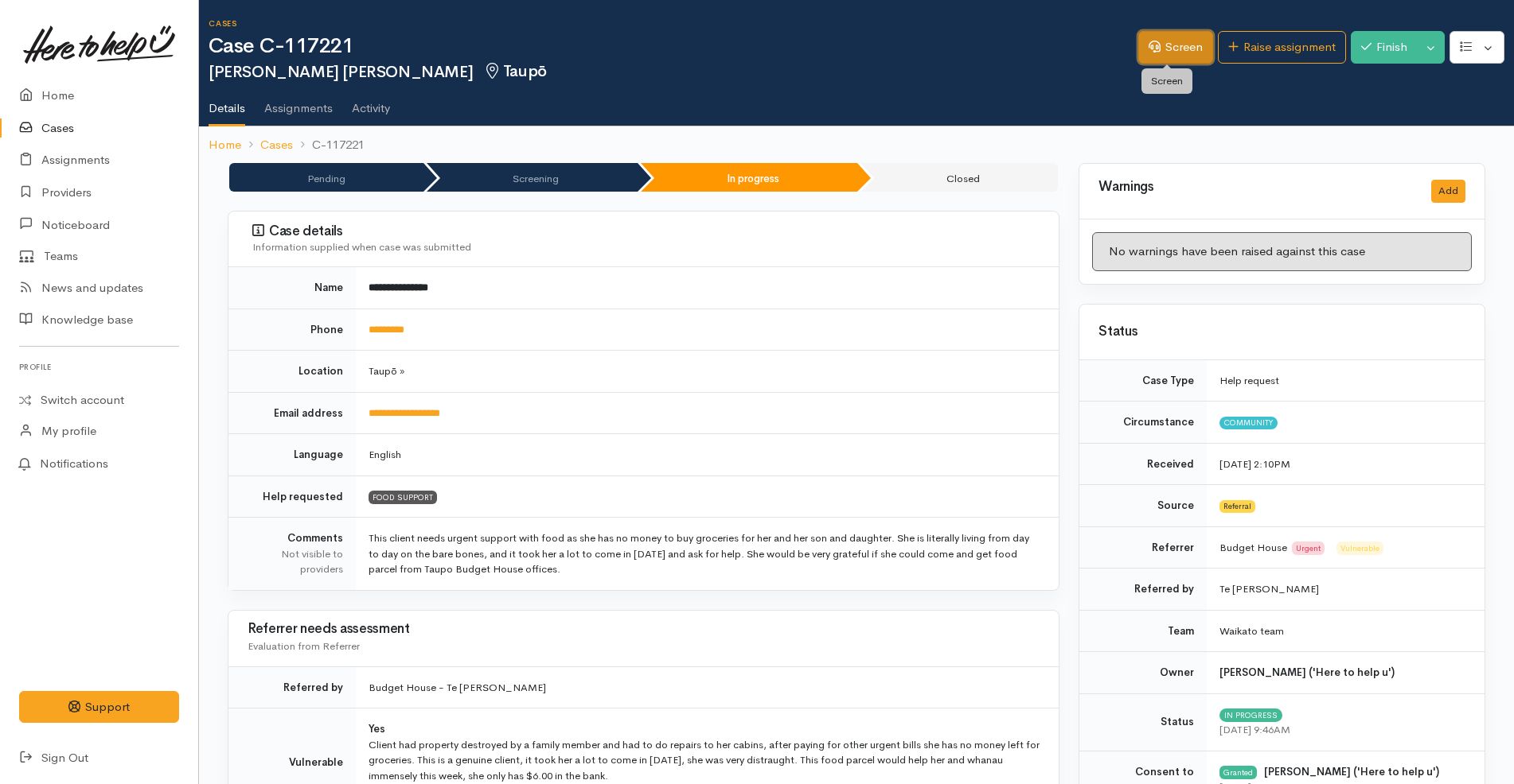
click at [1174, 44] on link "Screen" at bounding box center [1176, 47] width 75 height 33
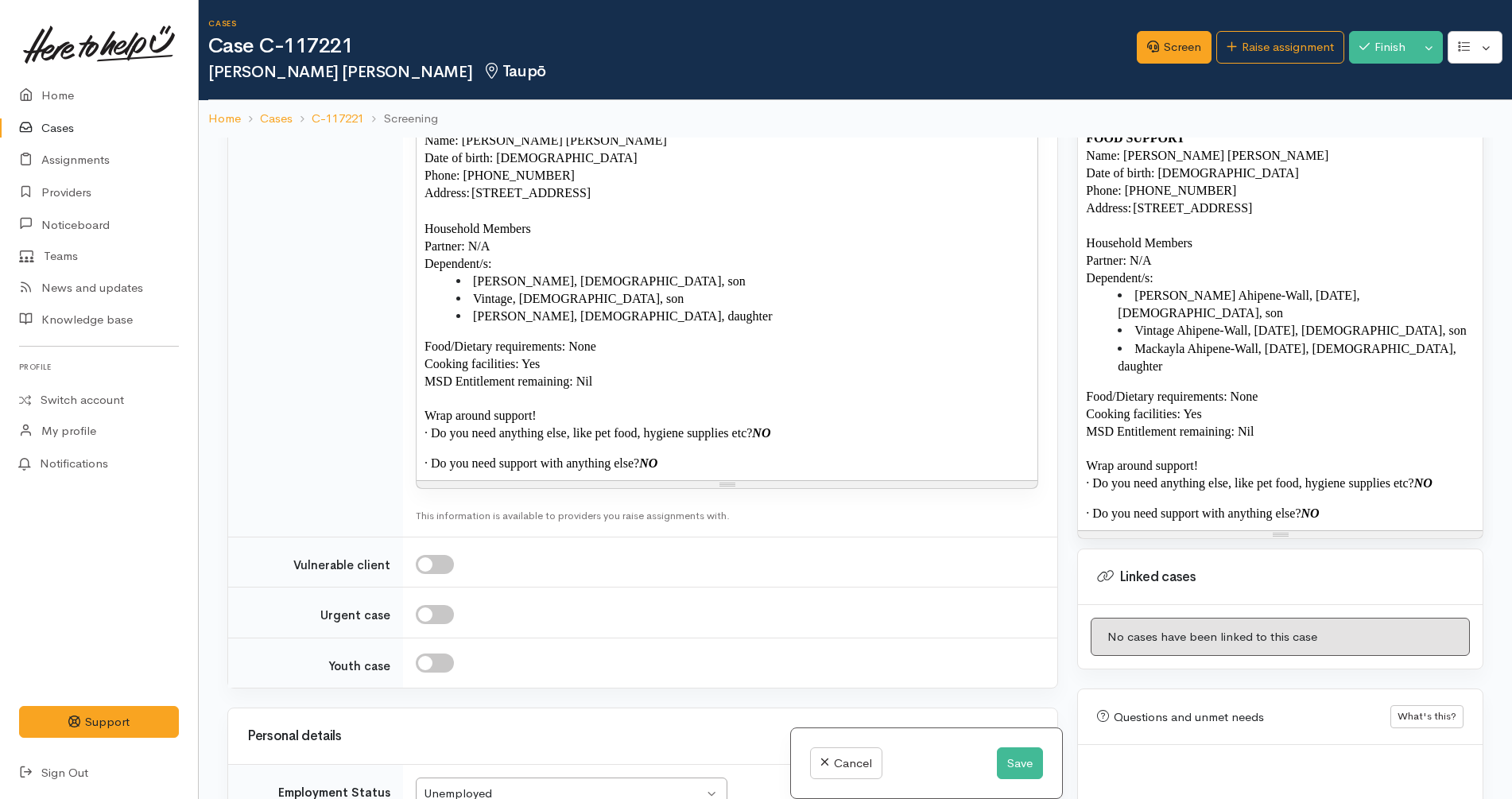
scroll to position [1255, 0]
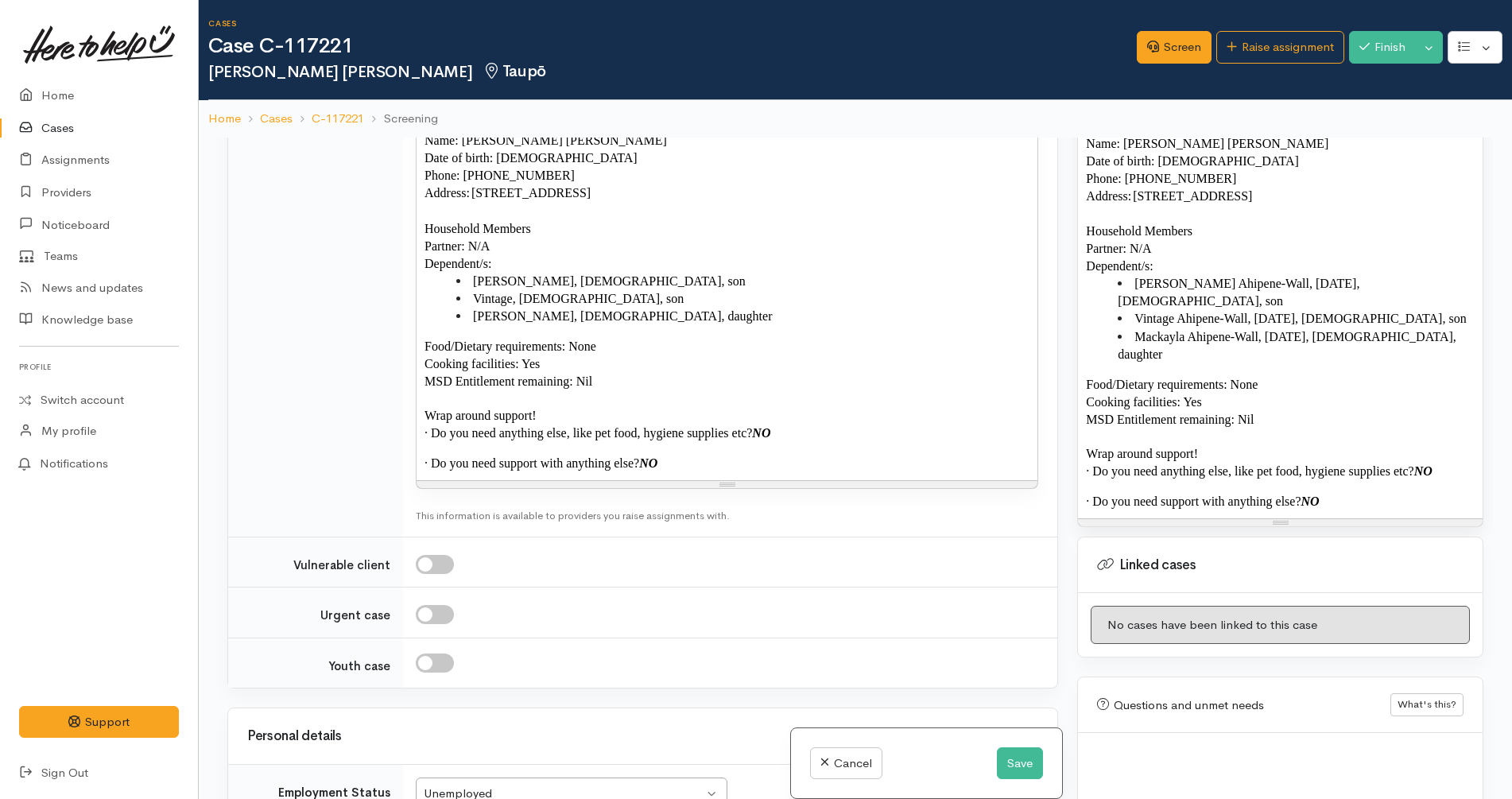
click at [1237, 413] on span "MSD Entitlement remaining: Nil" at bounding box center [1169, 419] width 168 height 13
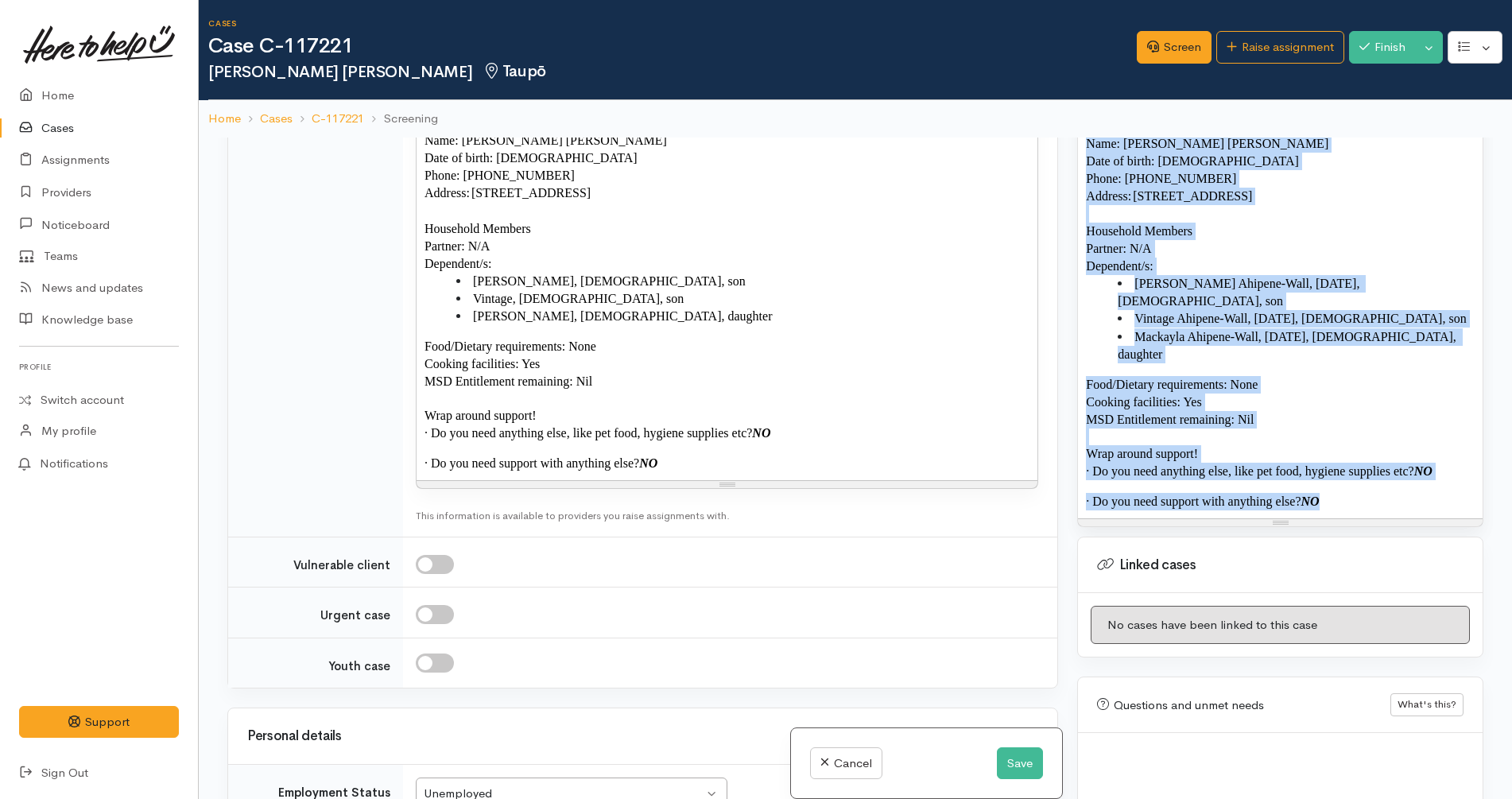
copy div "FOOD SUPPORT Name: Sarah Jane Wall Date of birth: 15/02/1977 Phone: 021924301 A…"
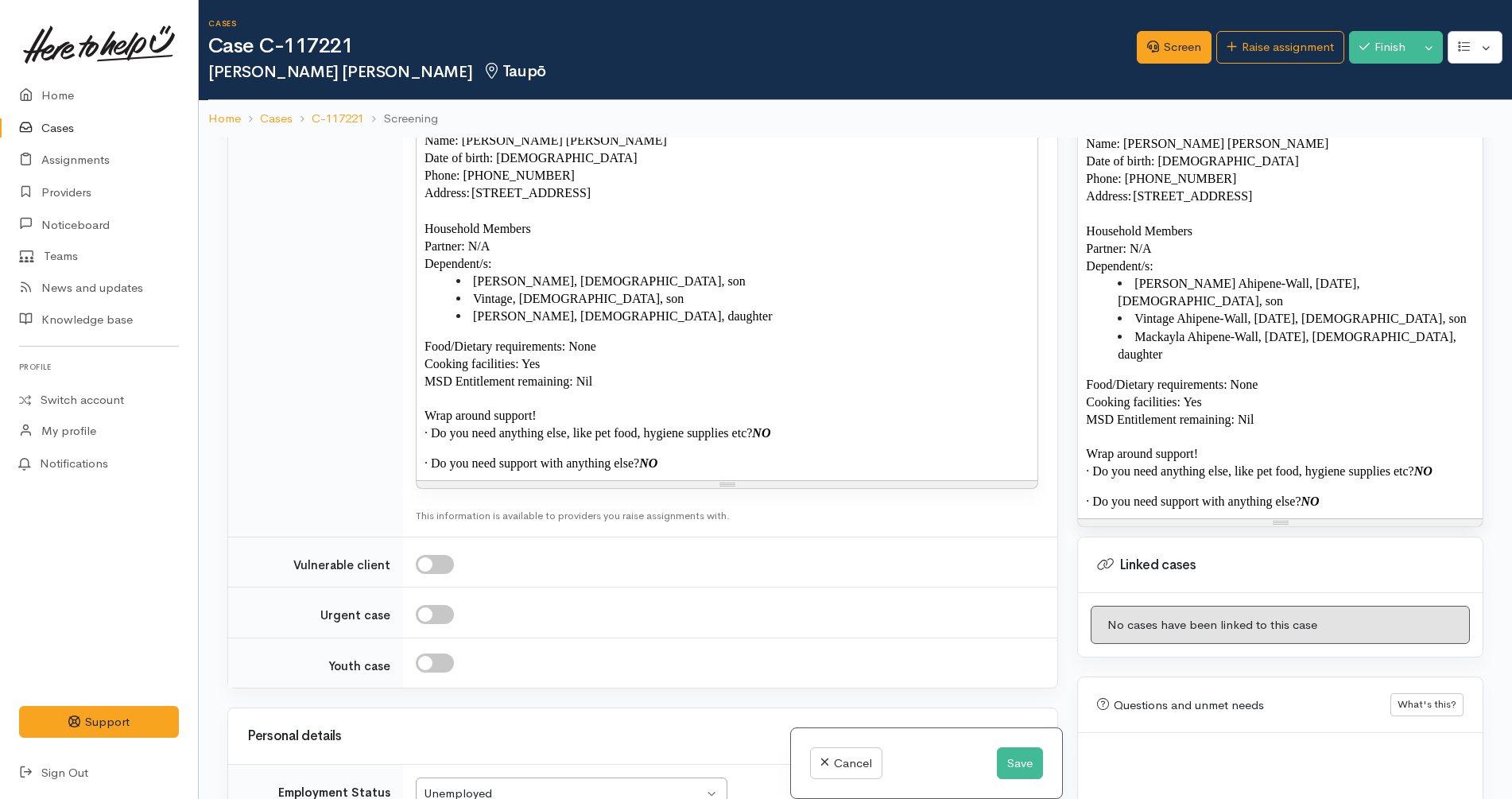
click at [749, 377] on p "MSD Entitlement remaining: Nil" at bounding box center [726, 381] width 605 height 18
click at [748, 352] on p "Food/Dietary requirements: None" at bounding box center [726, 346] width 605 height 18
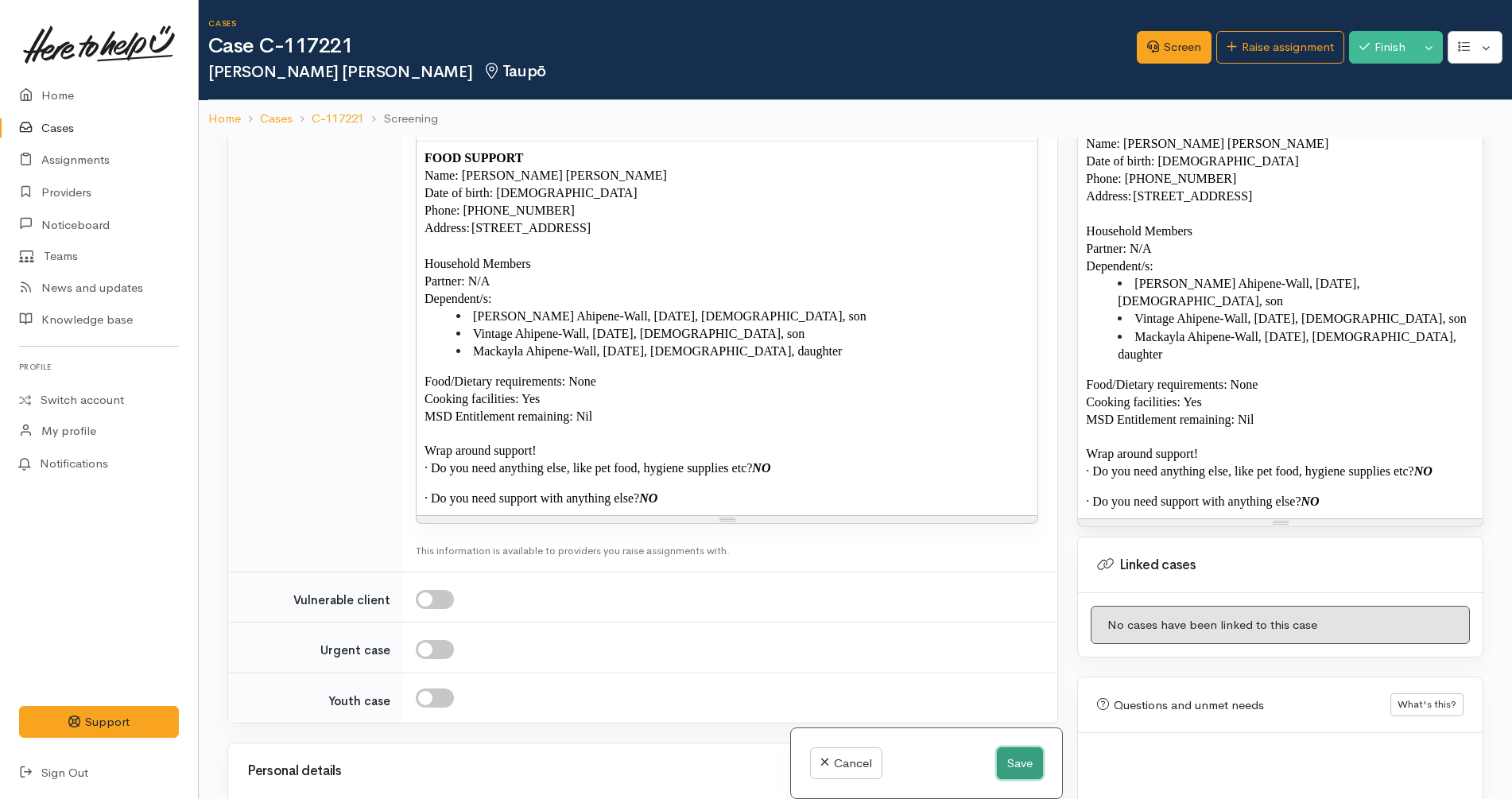
click at [1013, 768] on button "Save" at bounding box center [1020, 763] width 46 height 33
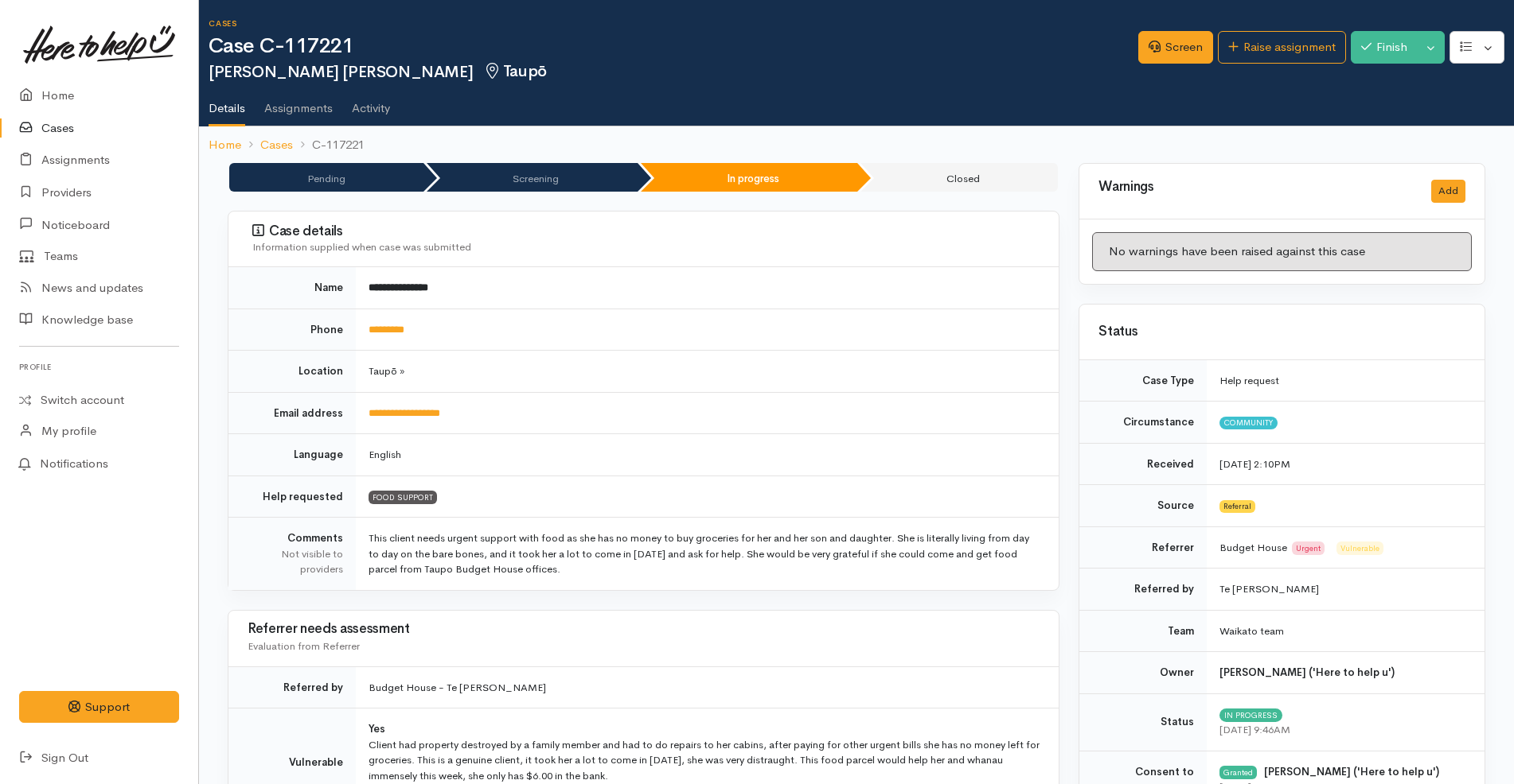
click at [112, 130] on link "Cases" at bounding box center [99, 128] width 198 height 33
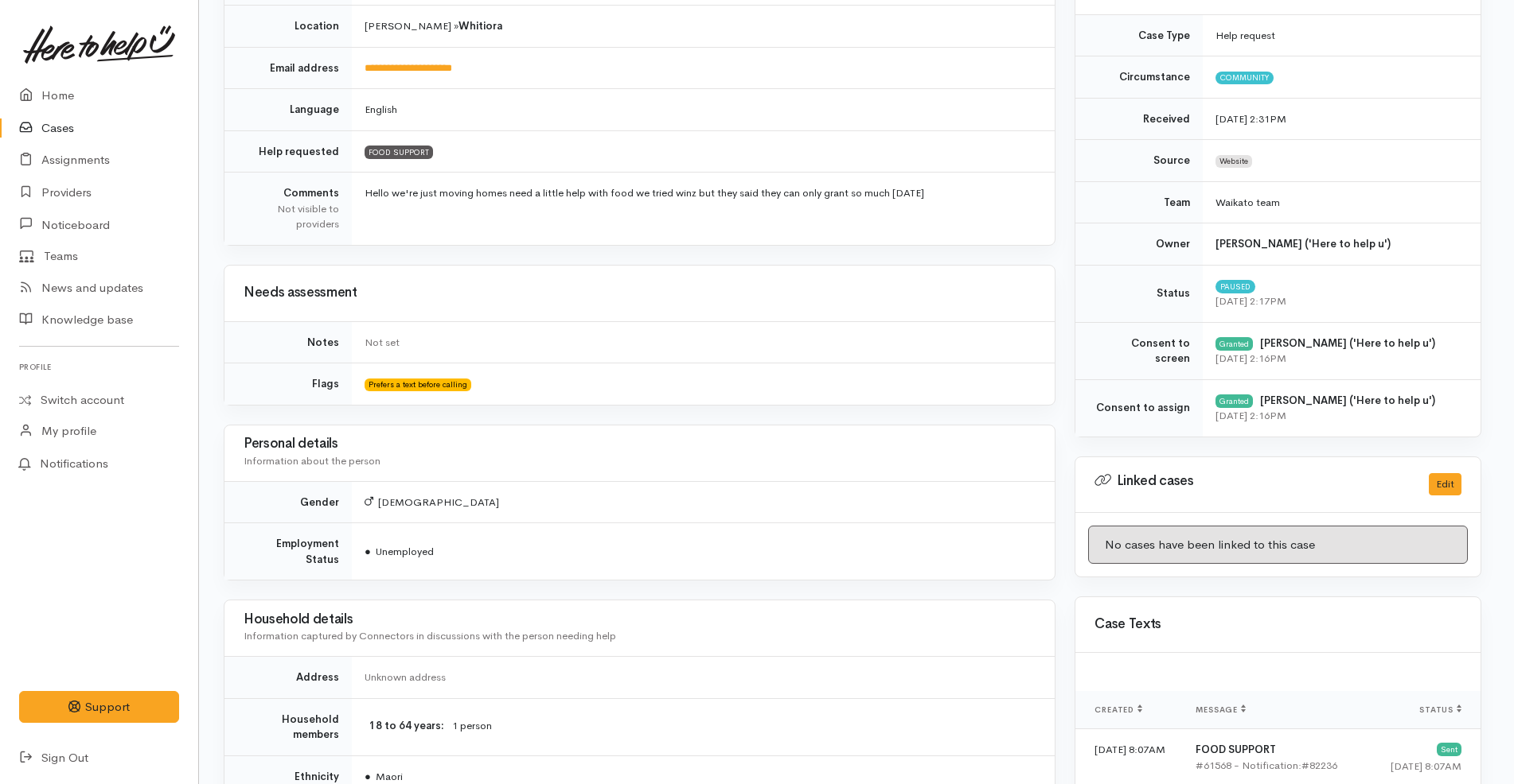
scroll to position [0, 4]
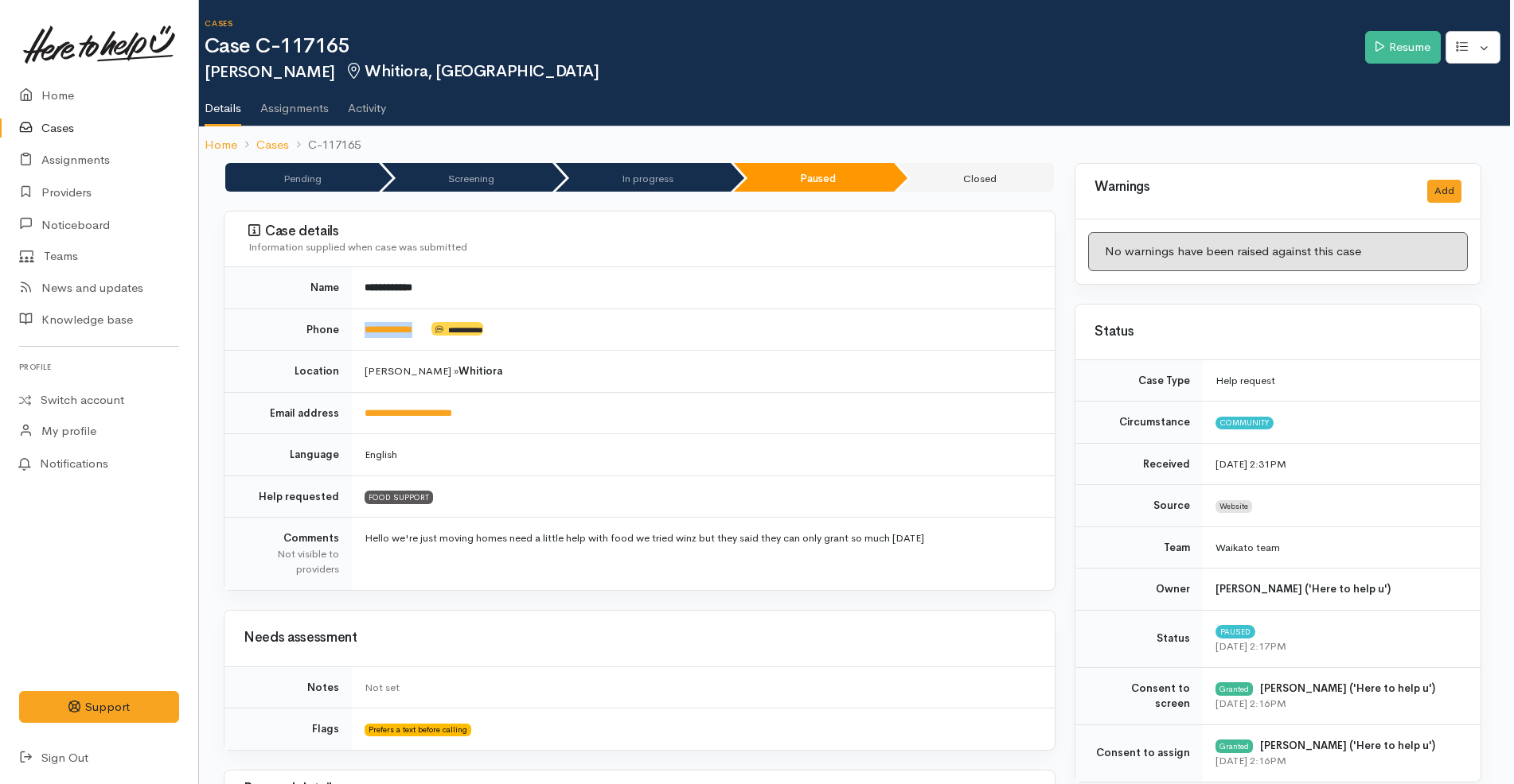
drag, startPoint x: 444, startPoint y: 335, endPoint x: 352, endPoint y: 319, distance: 93.4
click at [352, 319] on td "**********" at bounding box center [703, 330] width 703 height 42
copy td "**********"
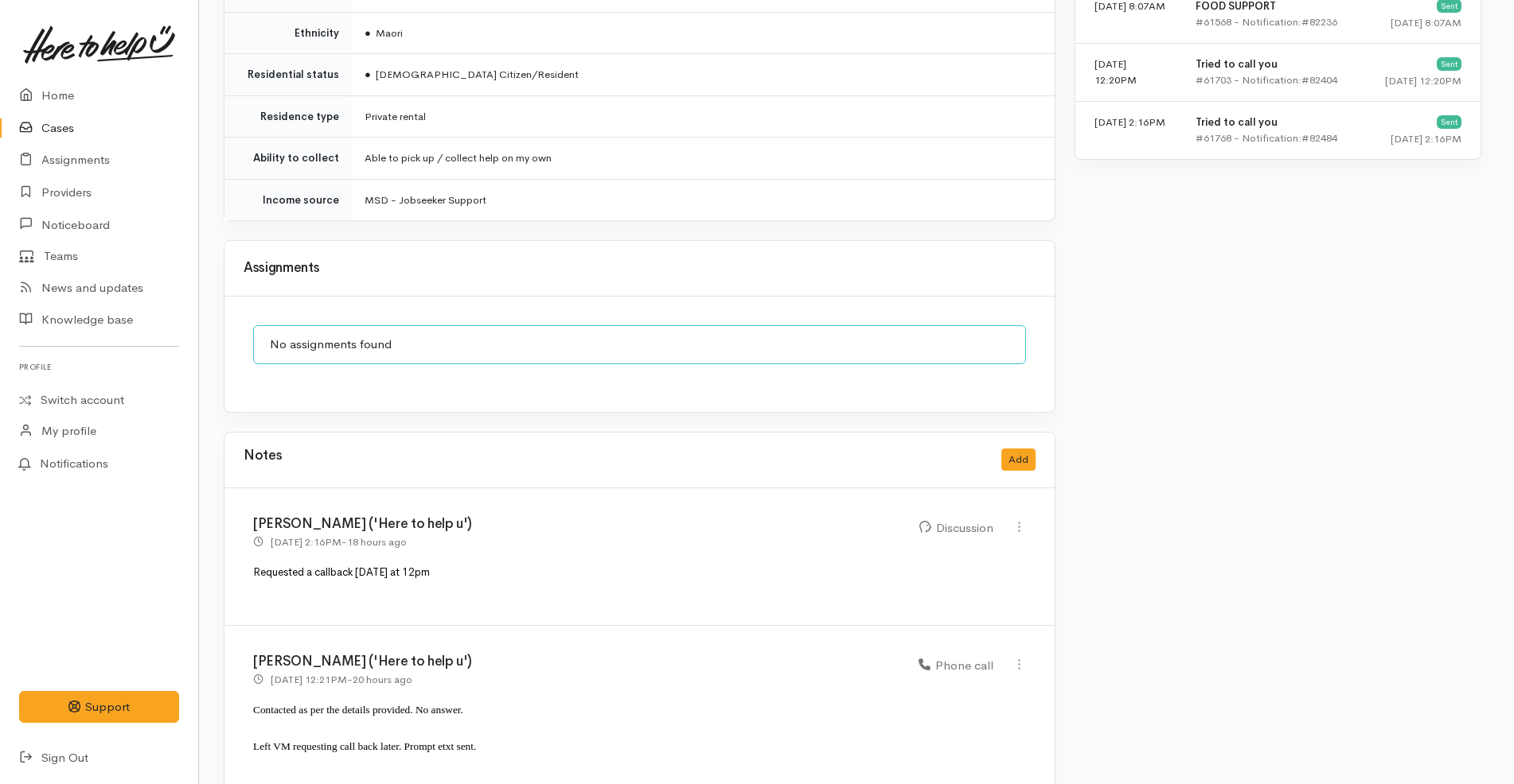
scroll to position [1108, 4]
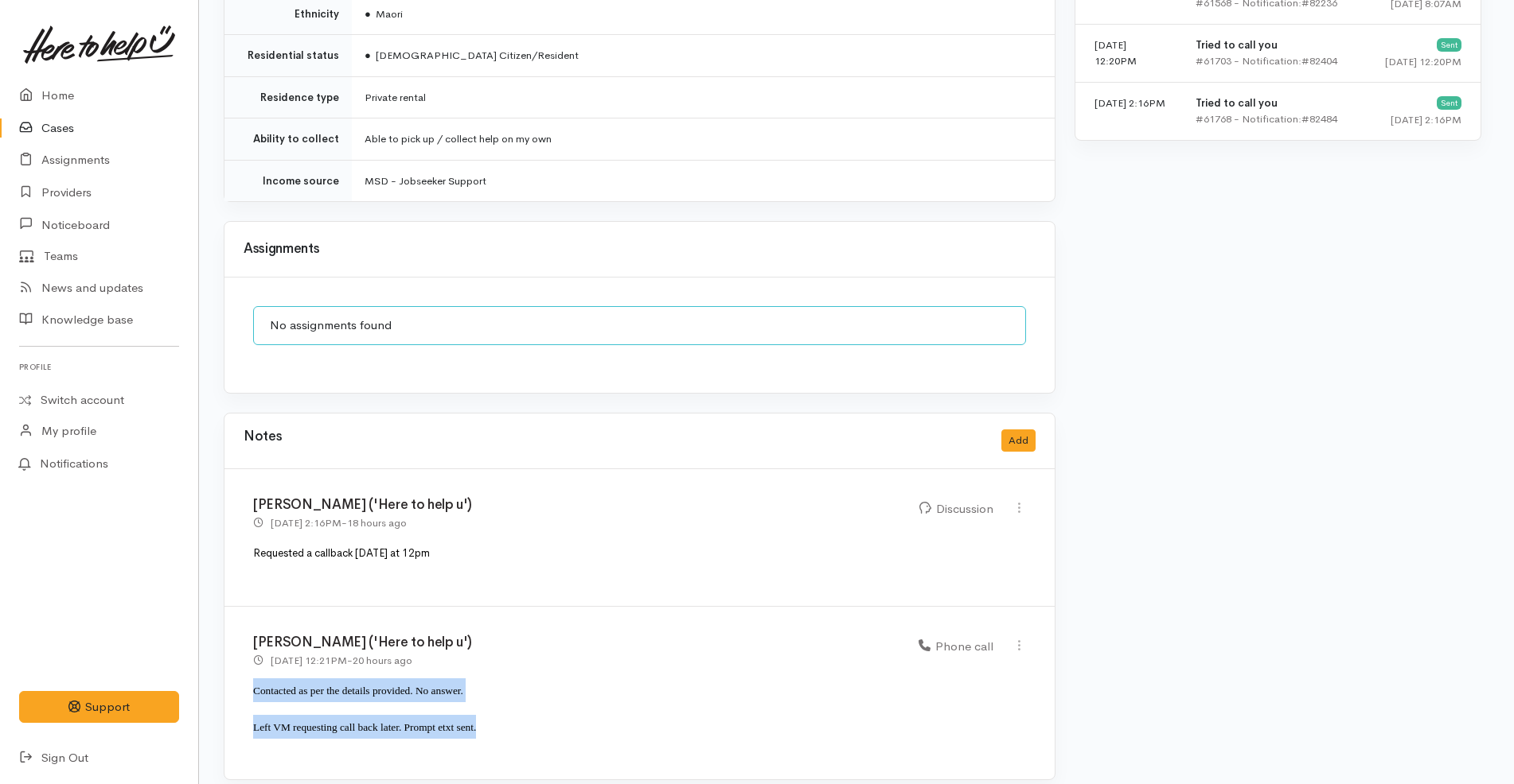
drag, startPoint x: 505, startPoint y: 723, endPoint x: 248, endPoint y: 678, distance: 260.9
click at [248, 678] on div "[PERSON_NAME] ('Here to help u') [DATE] 12:21PM - 20 hours ago Phone call" at bounding box center [640, 694] width 830 height 174
copy div "Contacted as per the details provided. No answer. Left VM requesting call back …"
click at [1022, 430] on button "Add" at bounding box center [1018, 441] width 34 height 23
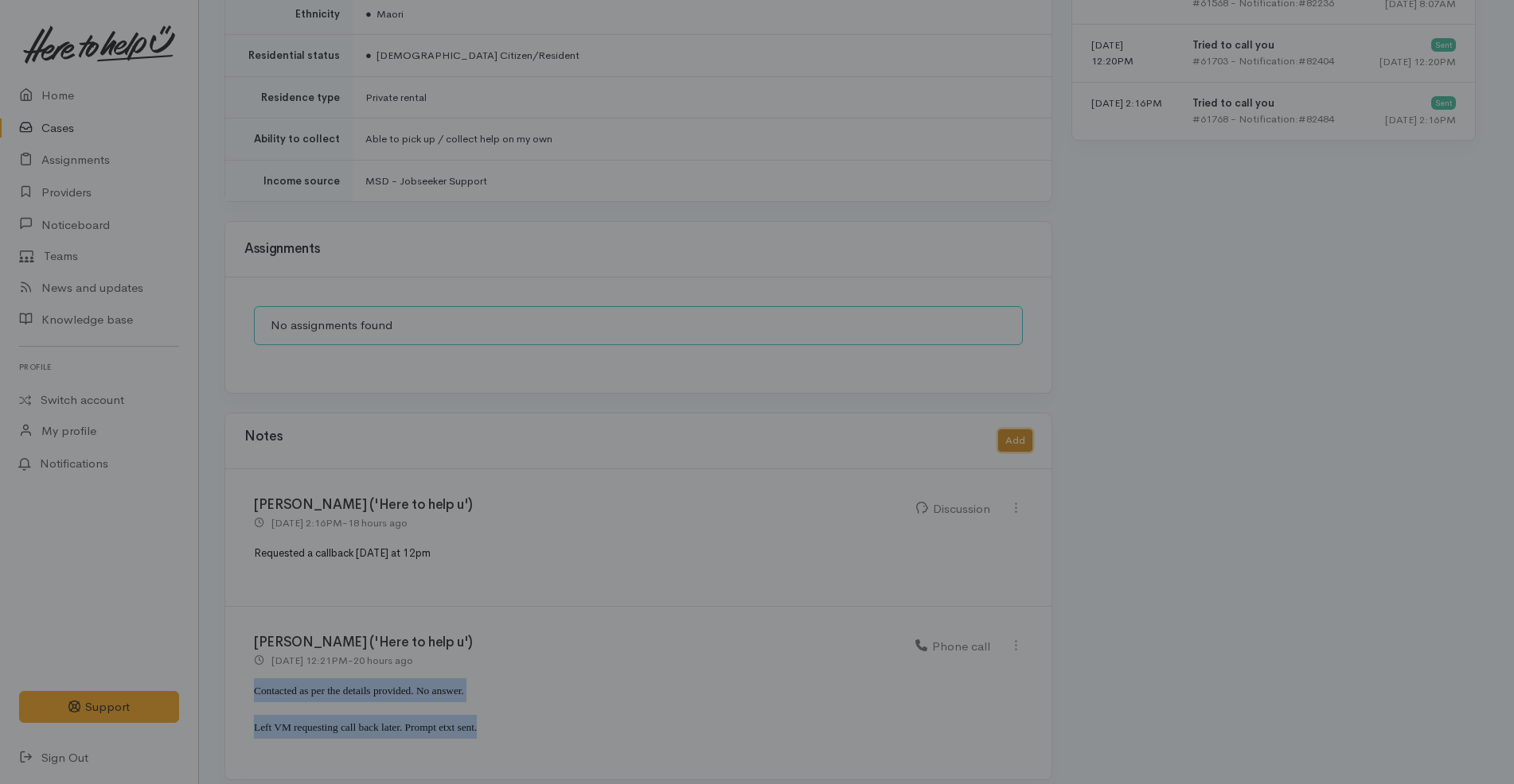
scroll to position [1093, 3]
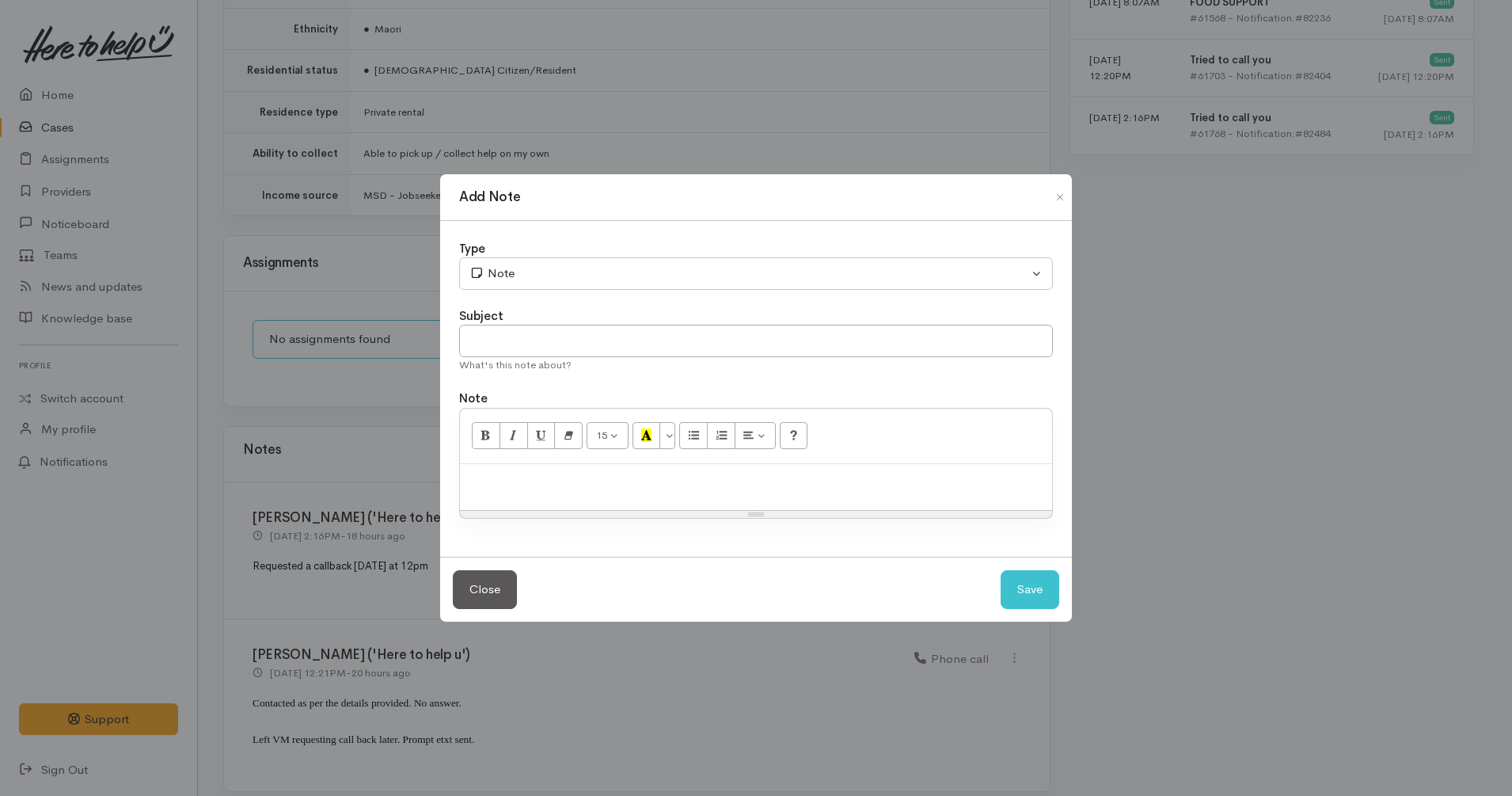
click at [594, 479] on p at bounding box center [756, 480] width 577 height 18
paste div
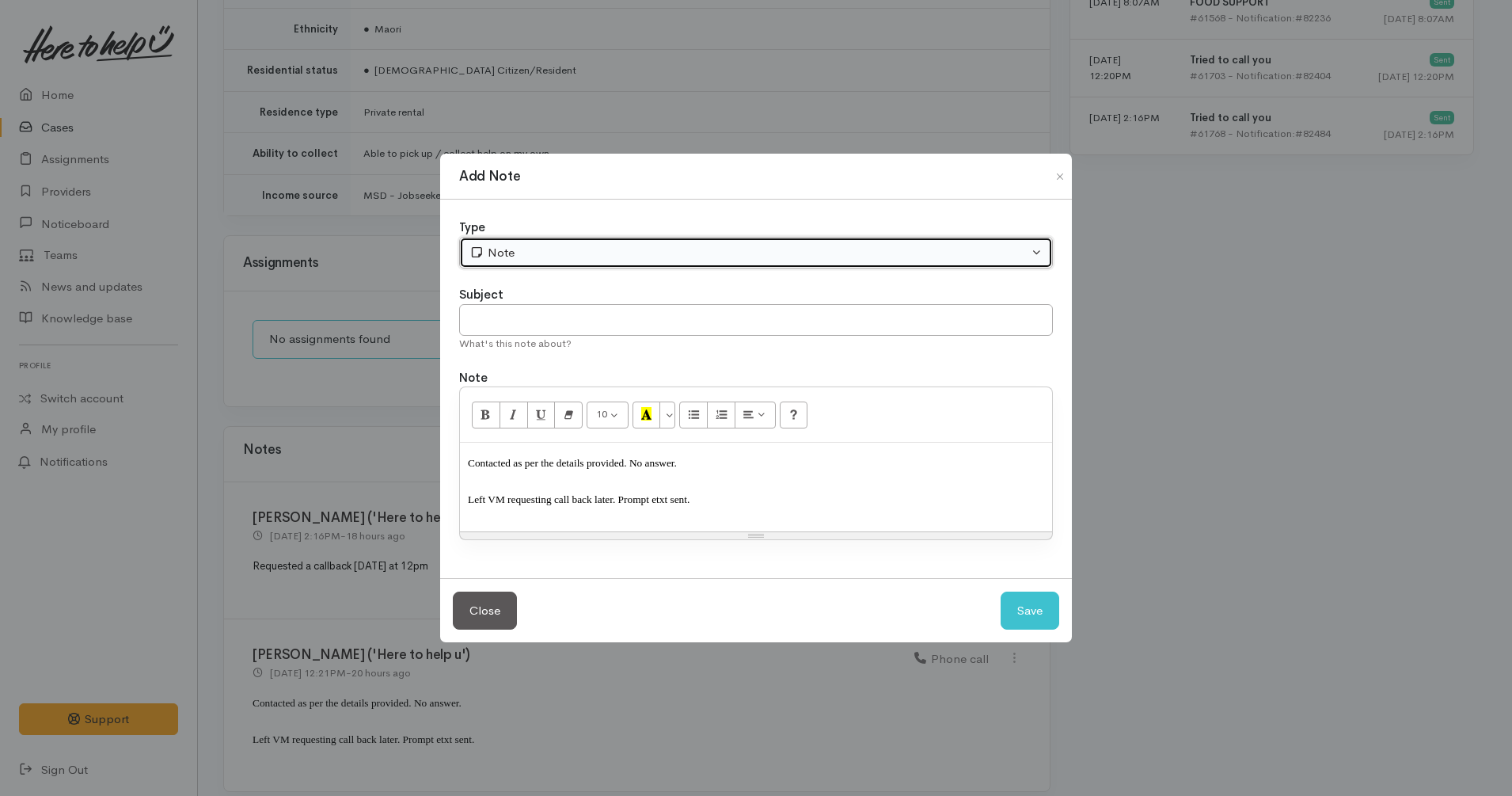
click at [547, 257] on div "Note" at bounding box center [749, 252] width 559 height 18
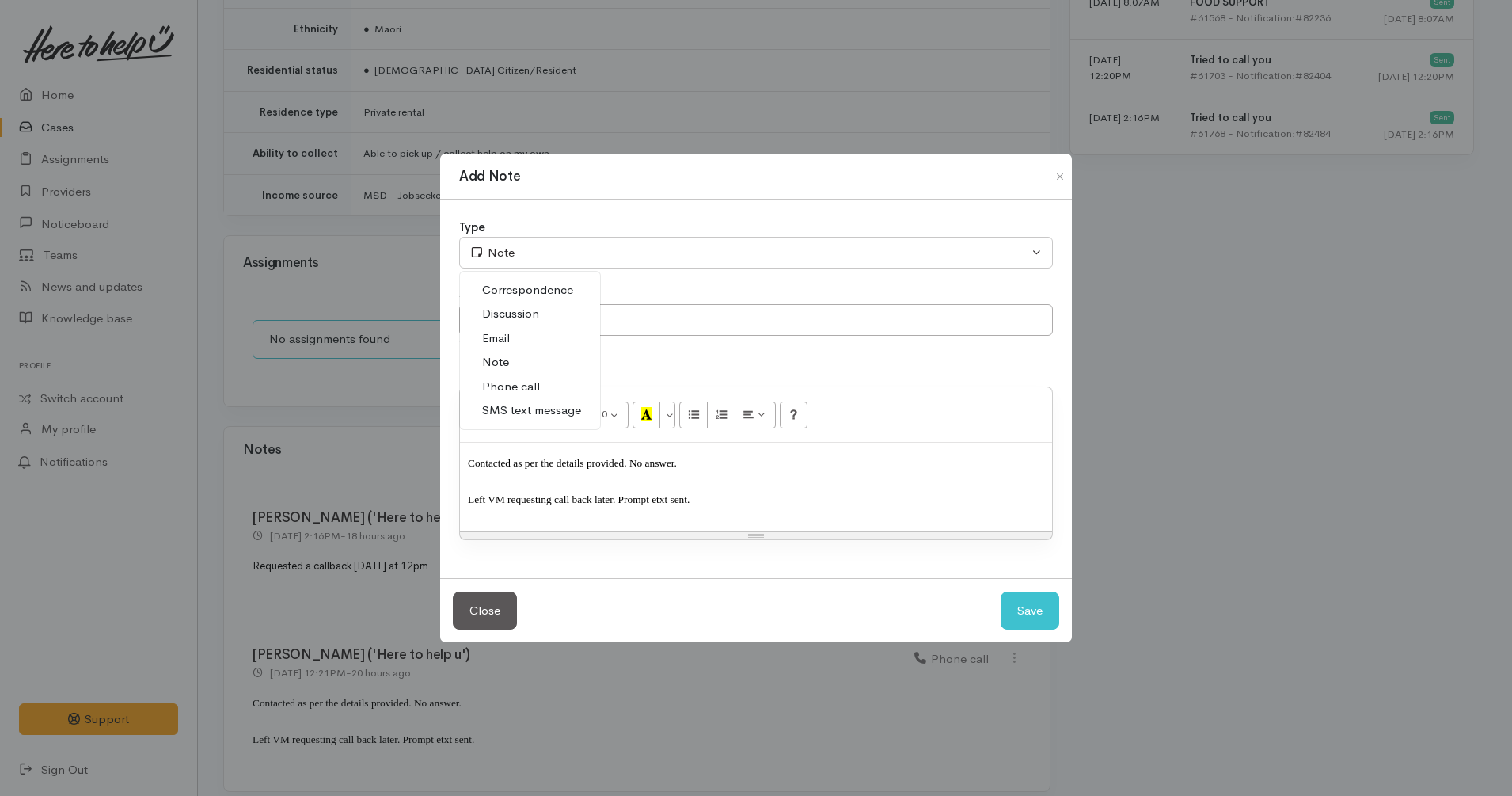
click at [540, 386] on link "Phone call" at bounding box center [530, 387] width 140 height 24
click at [1031, 627] on button "Save" at bounding box center [1030, 611] width 59 height 39
select select "1"
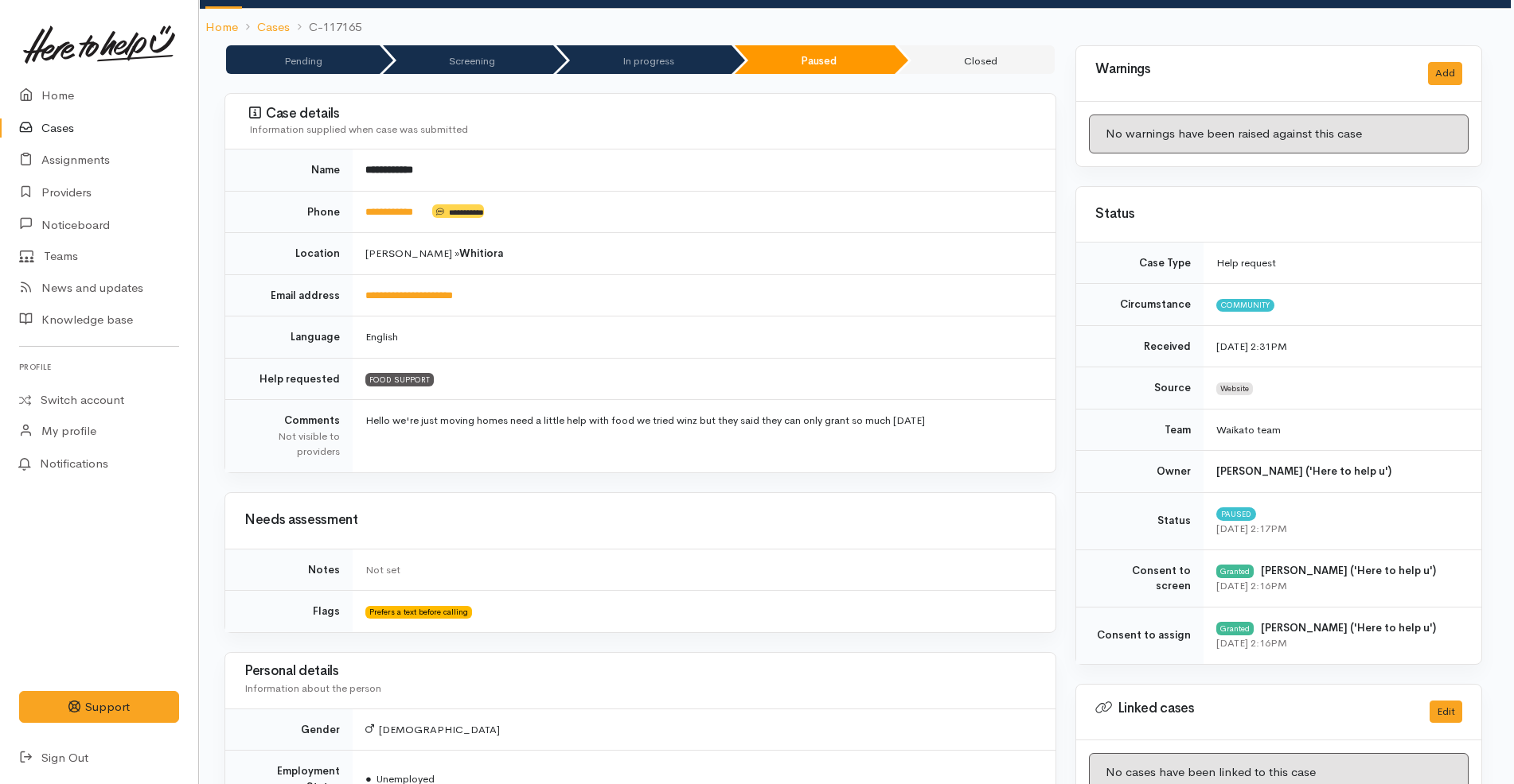
scroll to position [0, 3]
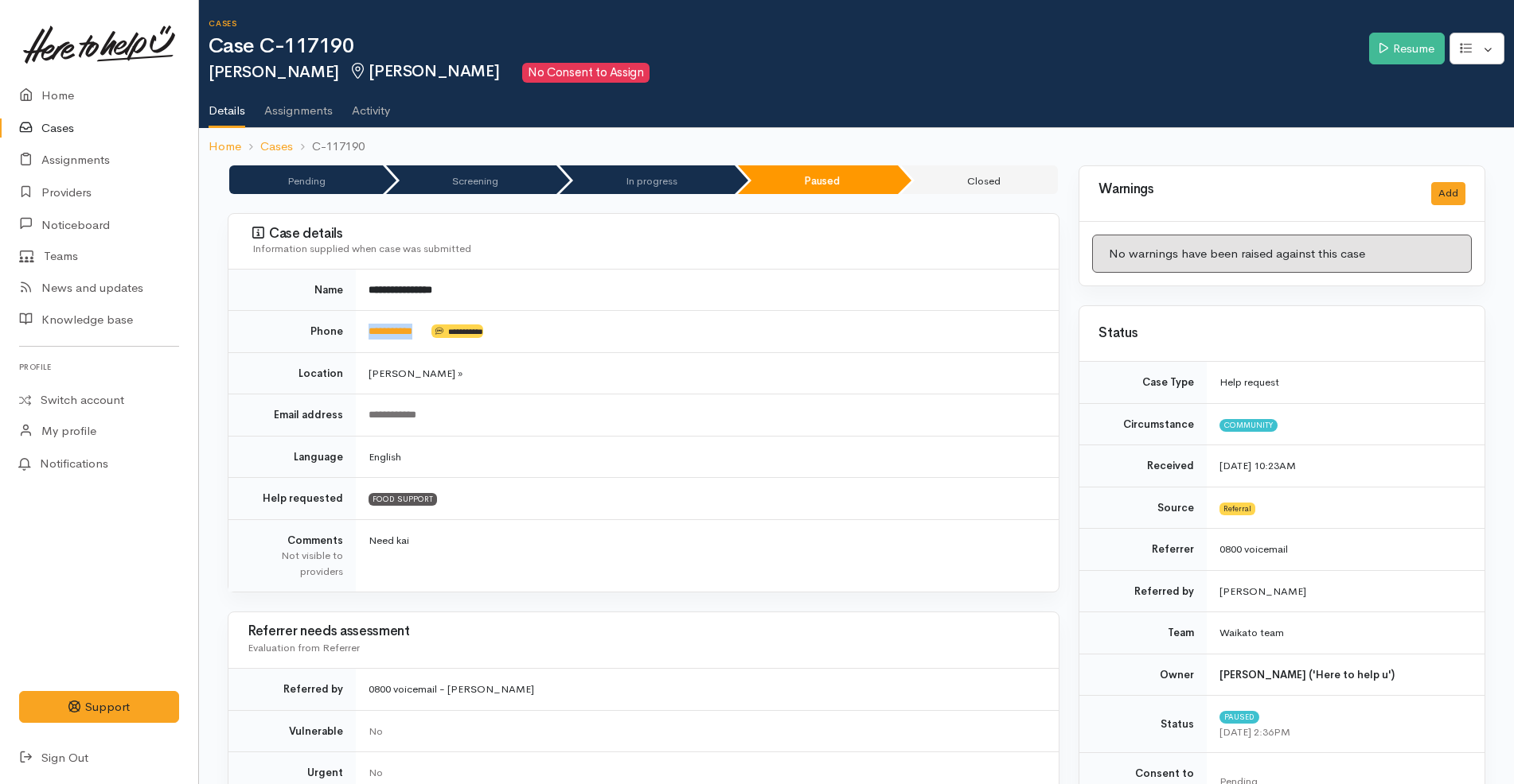
drag, startPoint x: 442, startPoint y: 327, endPoint x: 360, endPoint y: 320, distance: 82.3
click at [360, 320] on td "**********" at bounding box center [707, 331] width 703 height 42
copy td "**********"
click at [683, 459] on td "English" at bounding box center [707, 456] width 703 height 42
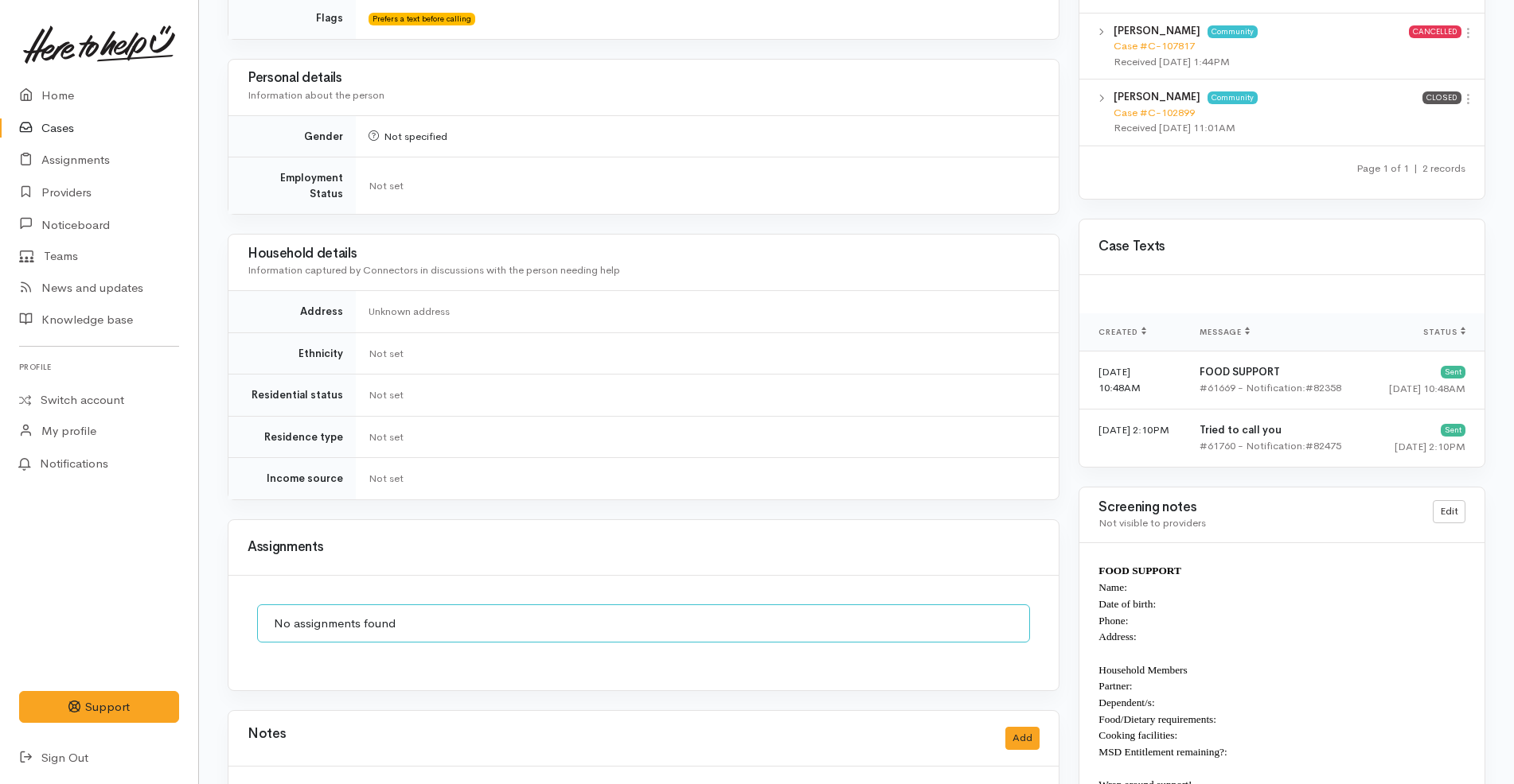
scroll to position [1251, 0]
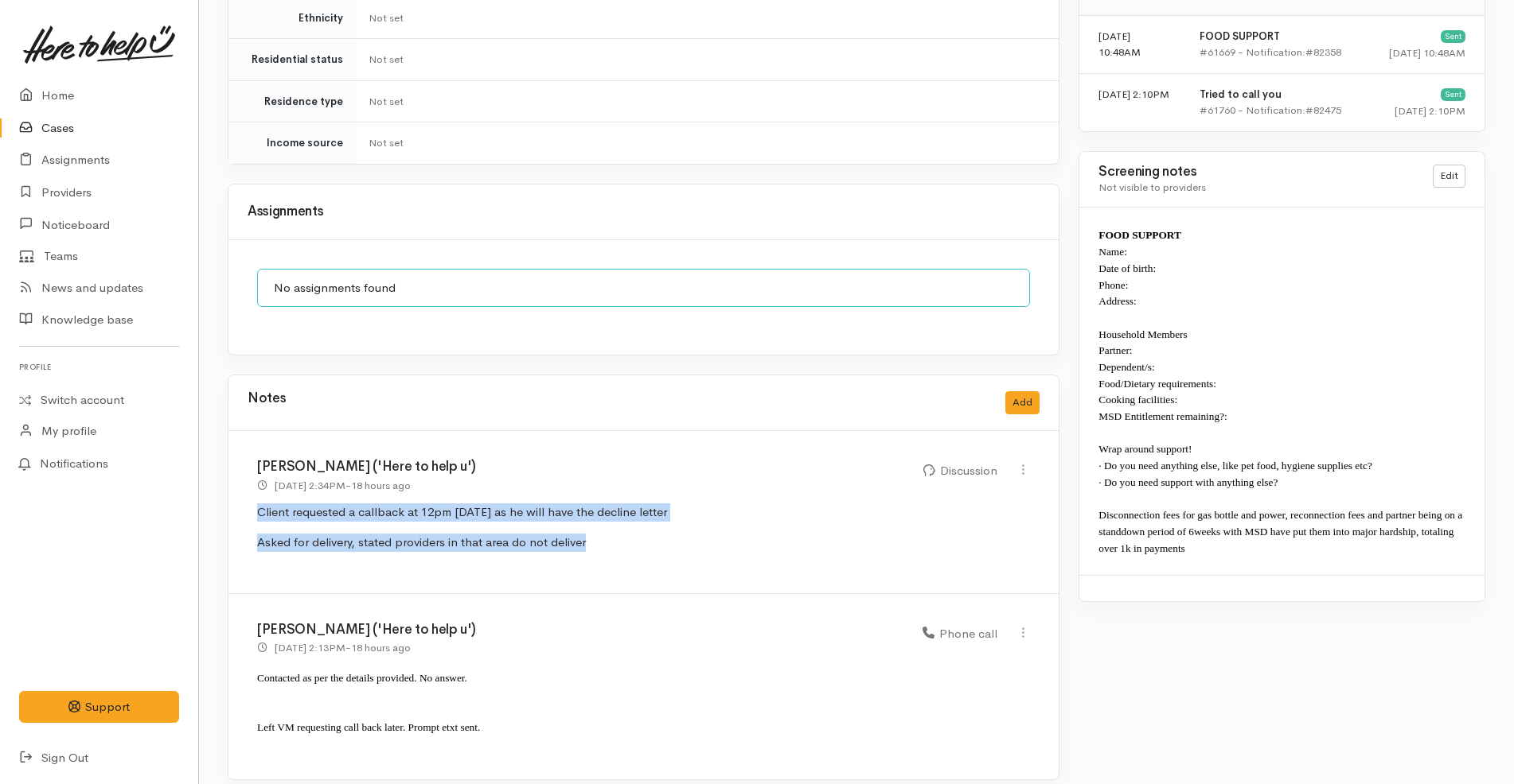
drag, startPoint x: 639, startPoint y: 528, endPoint x: 247, endPoint y: 490, distance: 393.8
click at [247, 490] on div "Katarina Daly ('Here to help u') 1 Sep 2025 2:34PM - 18 hours ago Discussion" at bounding box center [643, 512] width 830 height 162
copy div "Client requested a callback at 12pm tomorrow as he will have the decline letter…"
click at [1018, 392] on button "Add" at bounding box center [1022, 403] width 34 height 23
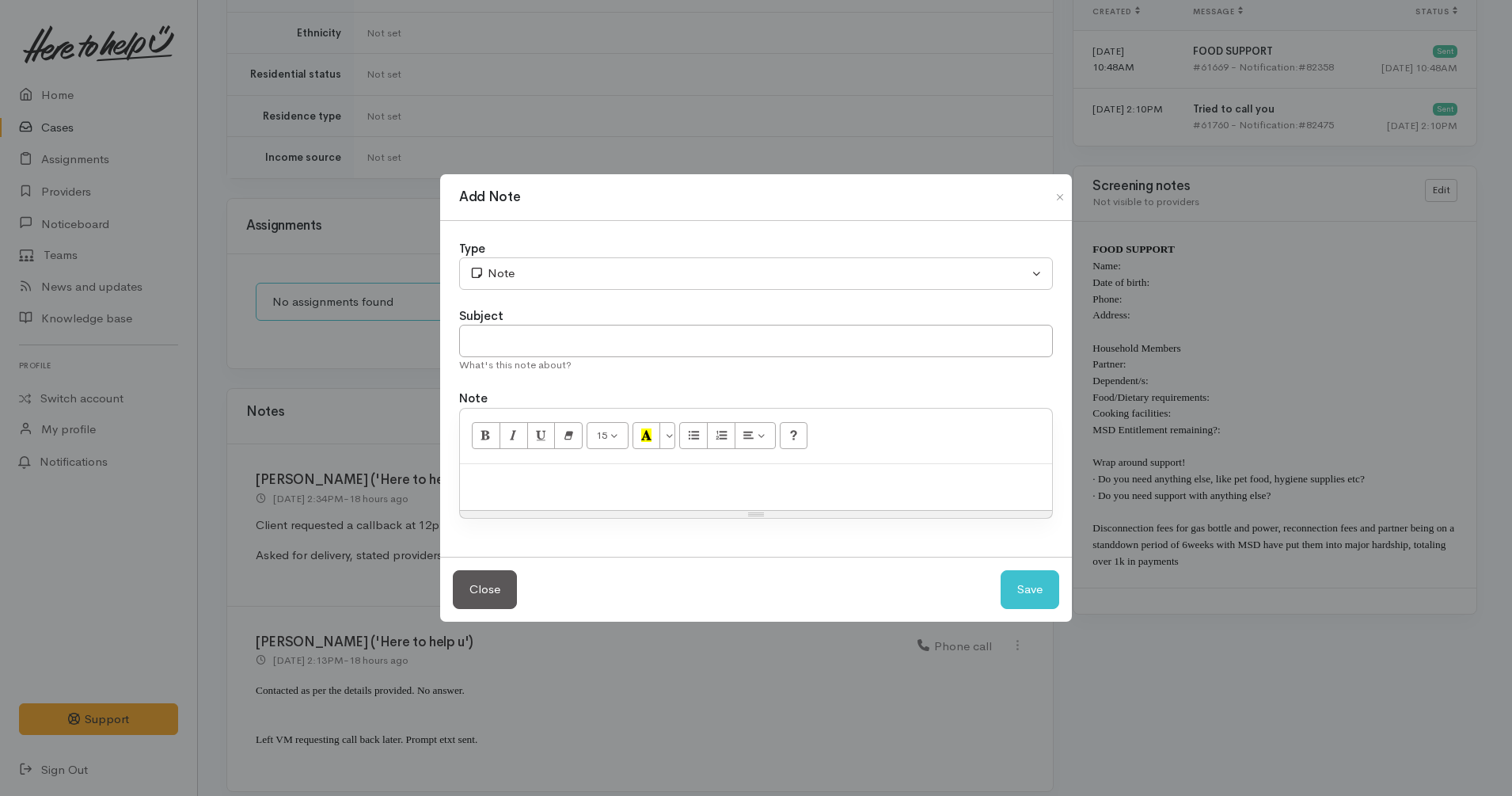
click at [710, 500] on div at bounding box center [756, 488] width 592 height 47
paste div
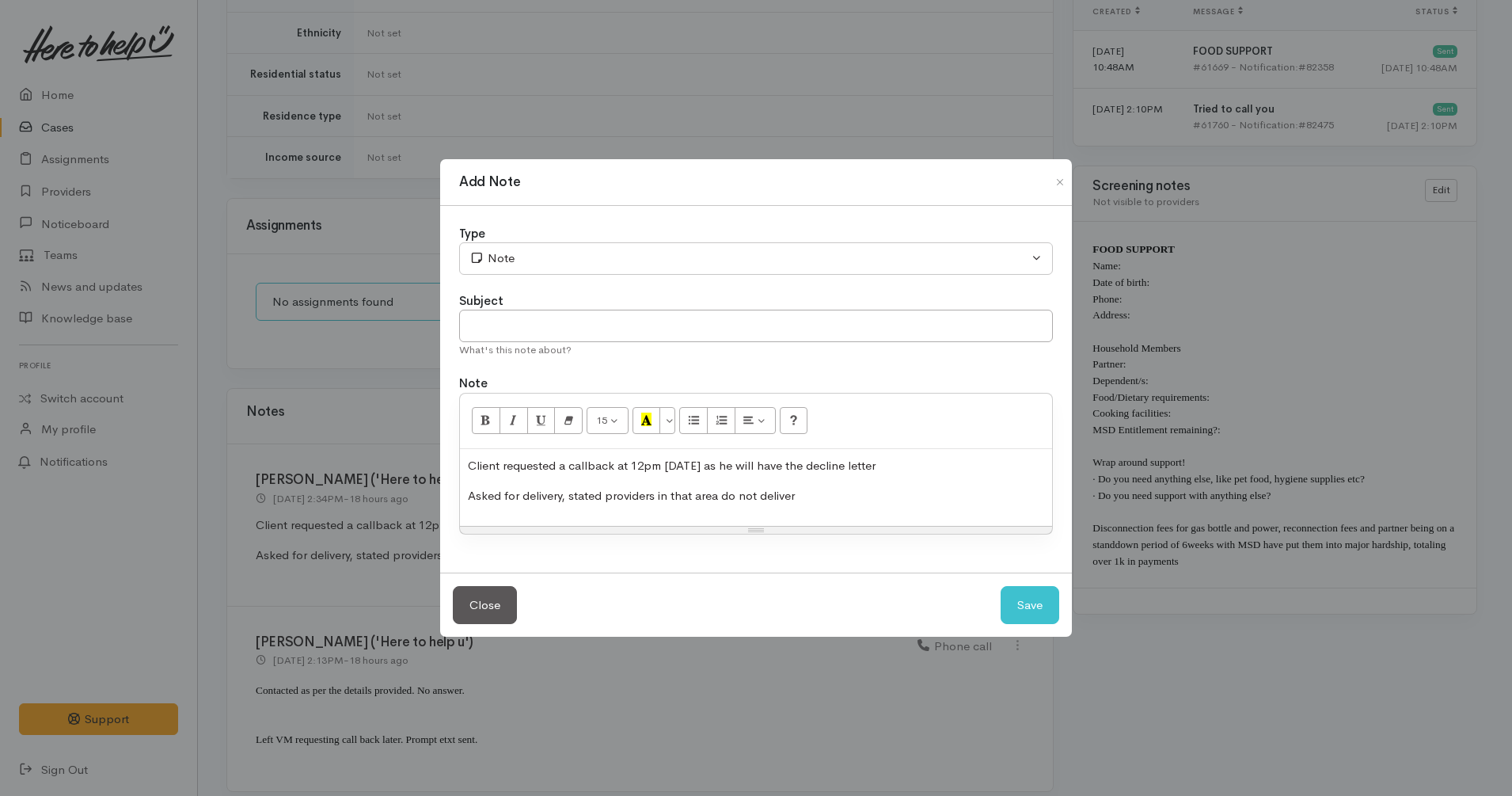
click at [642, 462] on p "Client requested a callback at 12pm tomorrow as he will have the decline letter" at bounding box center [756, 465] width 577 height 18
drag, startPoint x: 840, startPoint y: 509, endPoint x: 975, endPoint y: 458, distance: 144.3
click at [975, 458] on div "Client requested a callback at 8.30am tomorrow as he will have the decline lett…" at bounding box center [756, 487] width 592 height 77
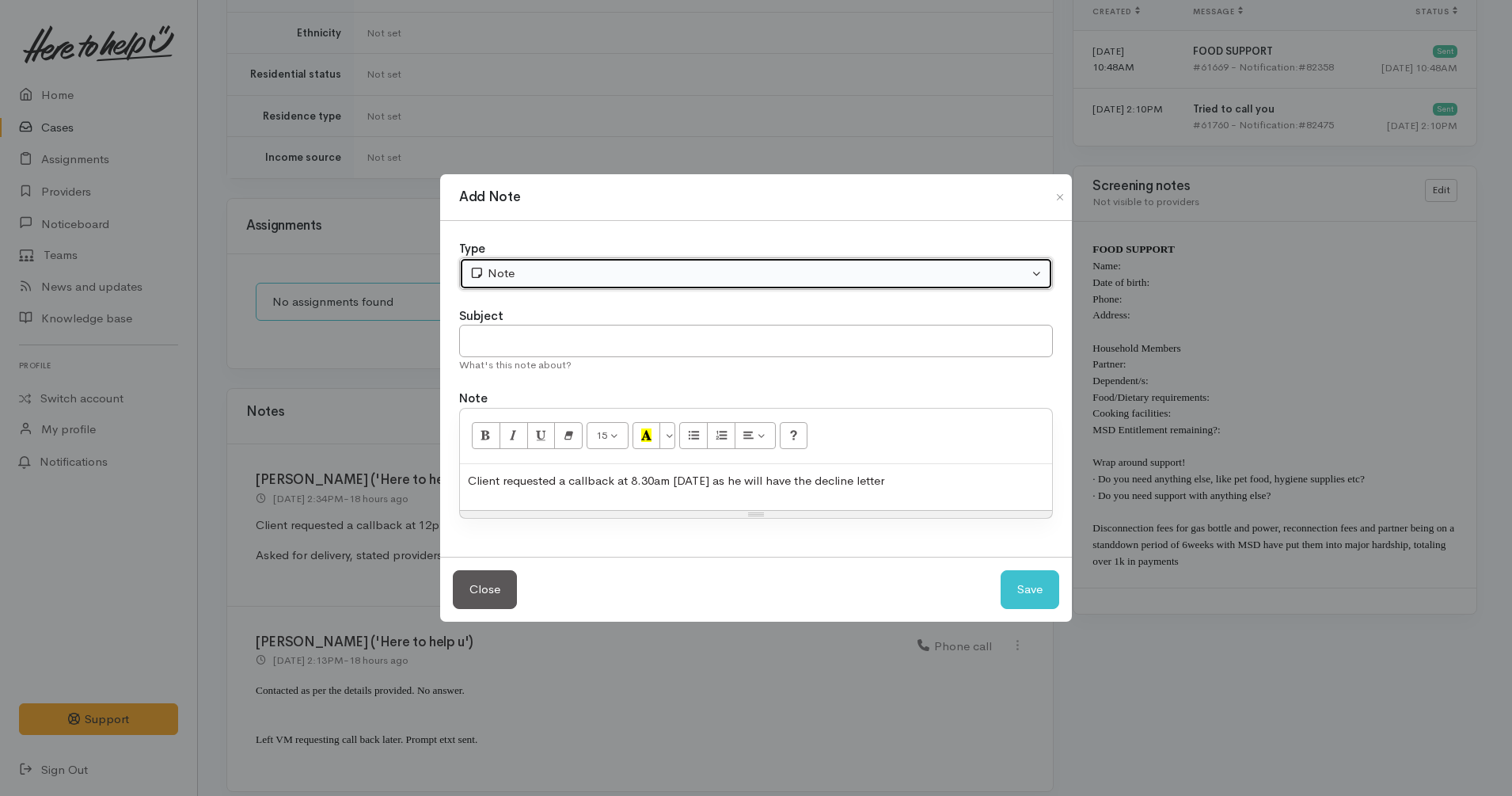
click at [824, 264] on div "Note" at bounding box center [749, 273] width 559 height 18
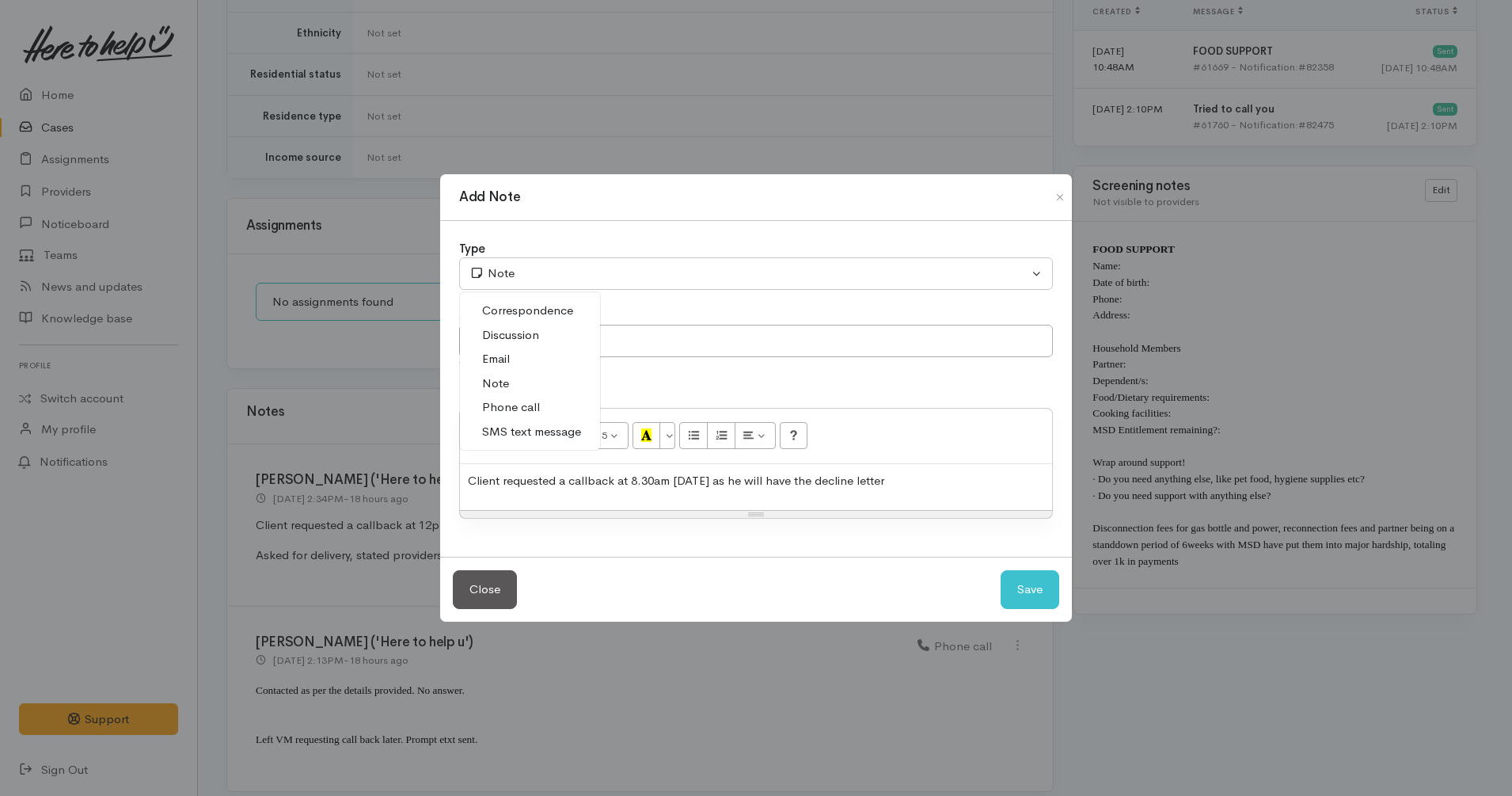
click at [539, 398] on link "Phone call" at bounding box center [530, 407] width 140 height 24
click at [1024, 586] on button "Save" at bounding box center [1030, 590] width 59 height 39
select select "1"
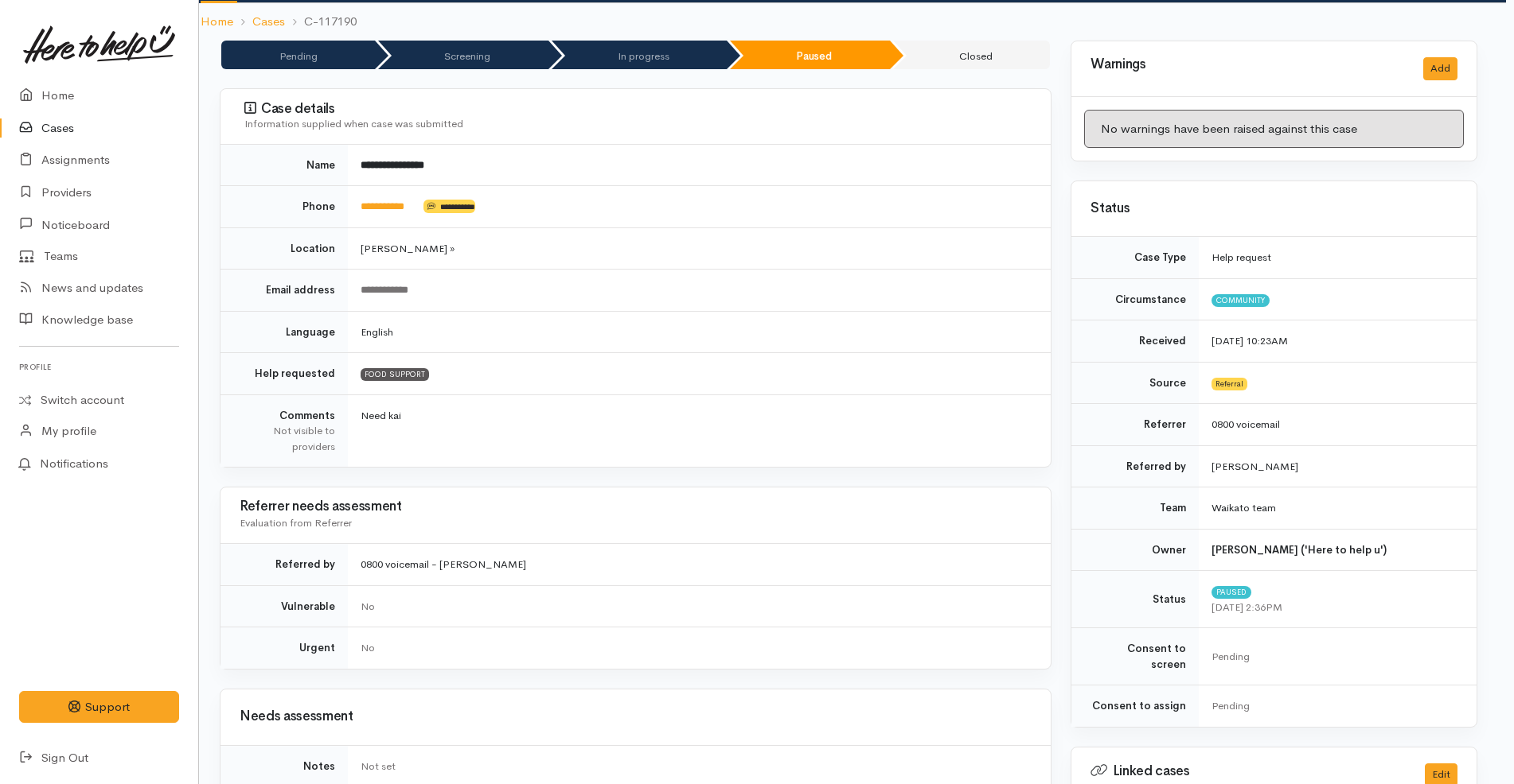
scroll to position [0, 8]
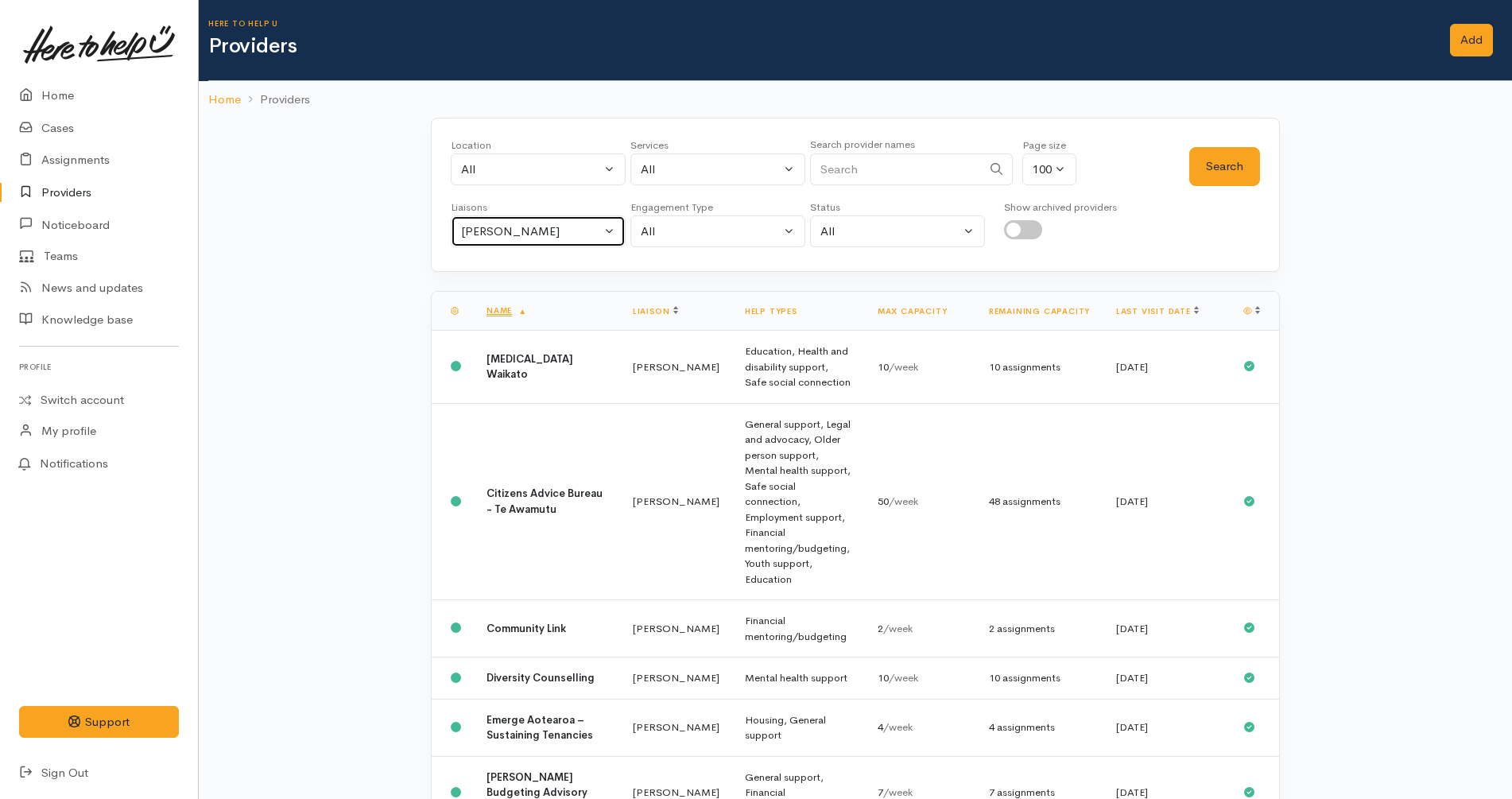
click at [596, 226] on div "[PERSON_NAME]" at bounding box center [530, 231] width 140 height 18
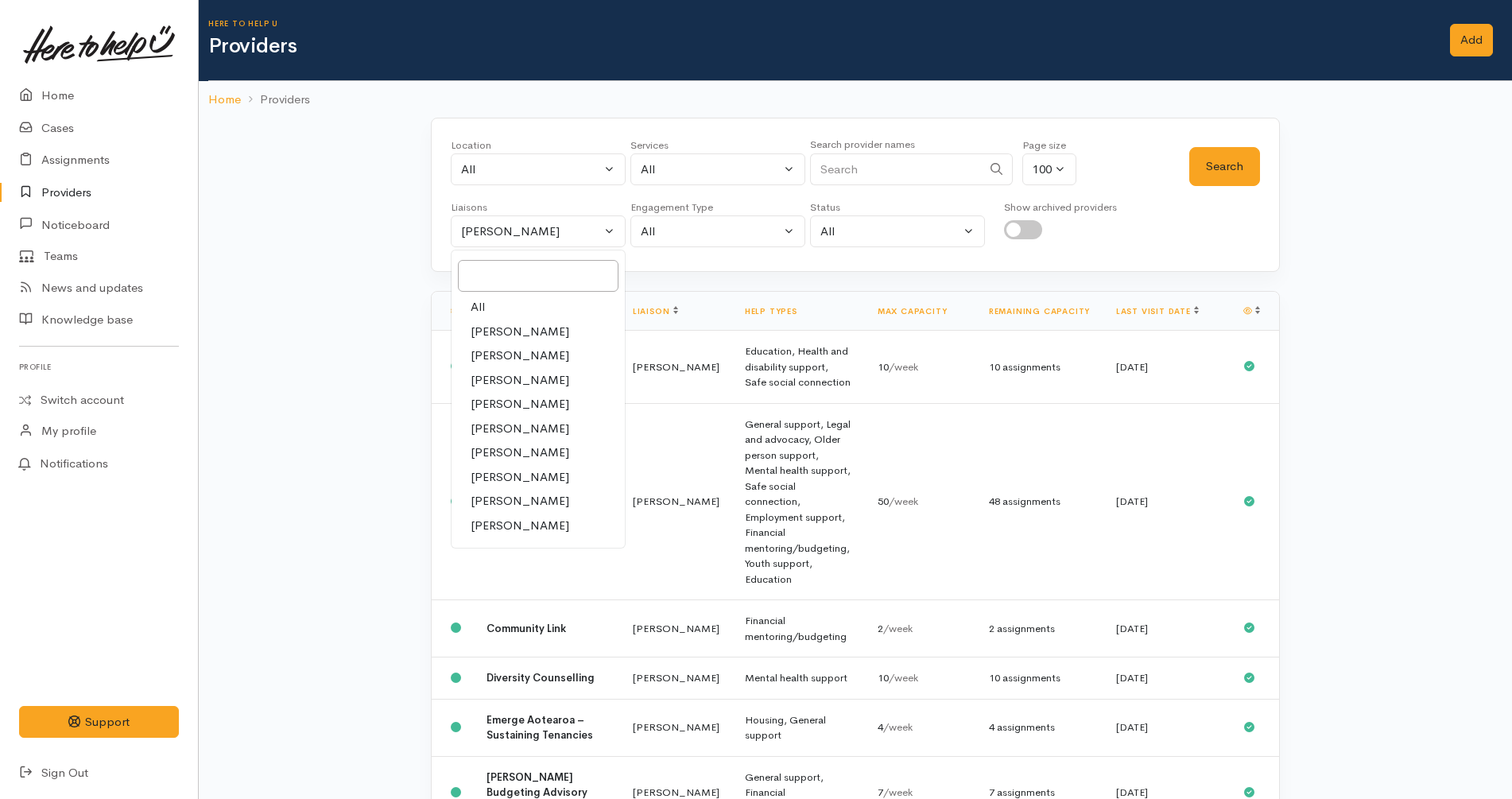
click at [503, 305] on link "All" at bounding box center [537, 307] width 174 height 24
select select "null"
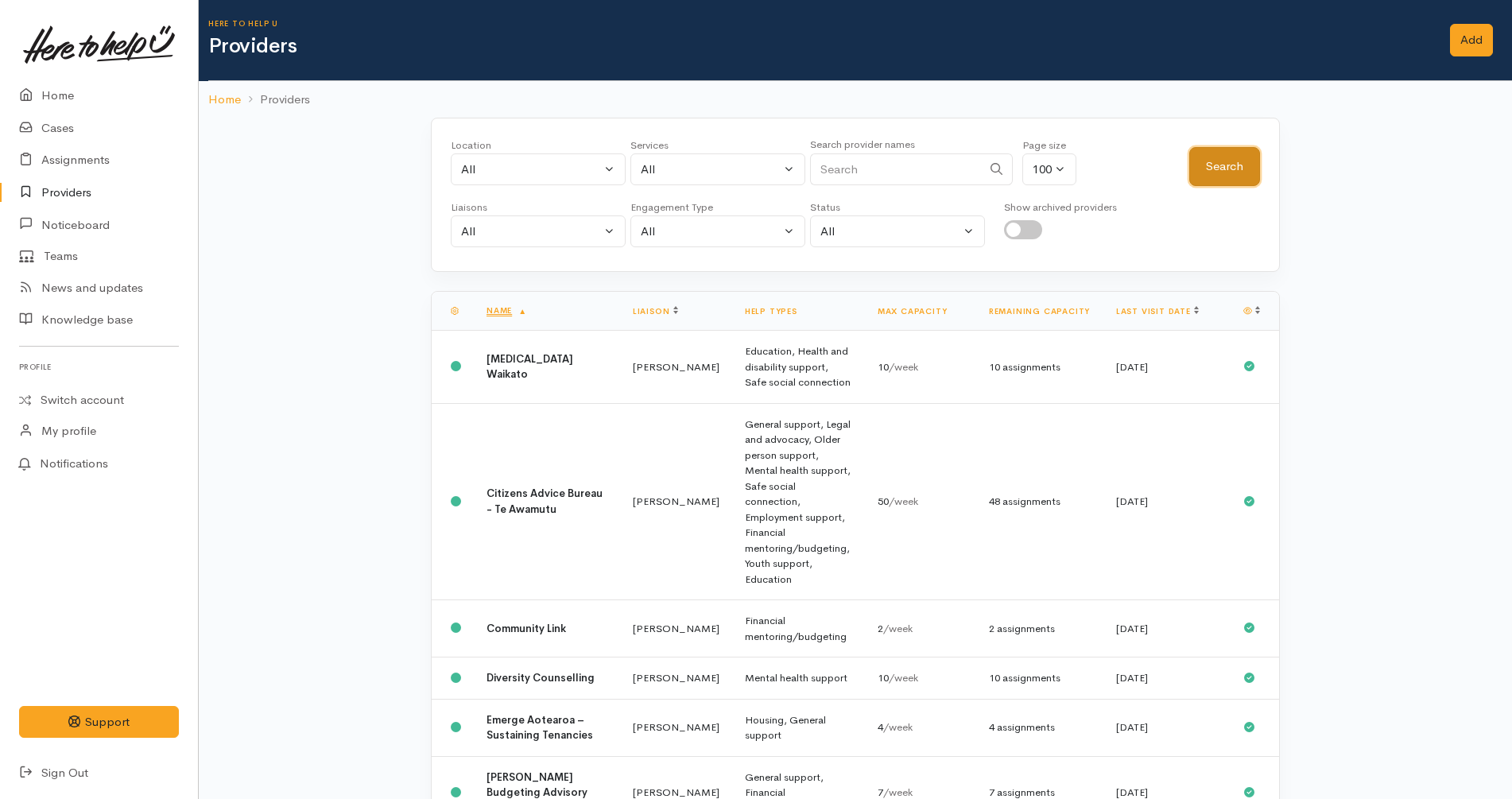
click at [1199, 158] on button "Search" at bounding box center [1224, 167] width 70 height 39
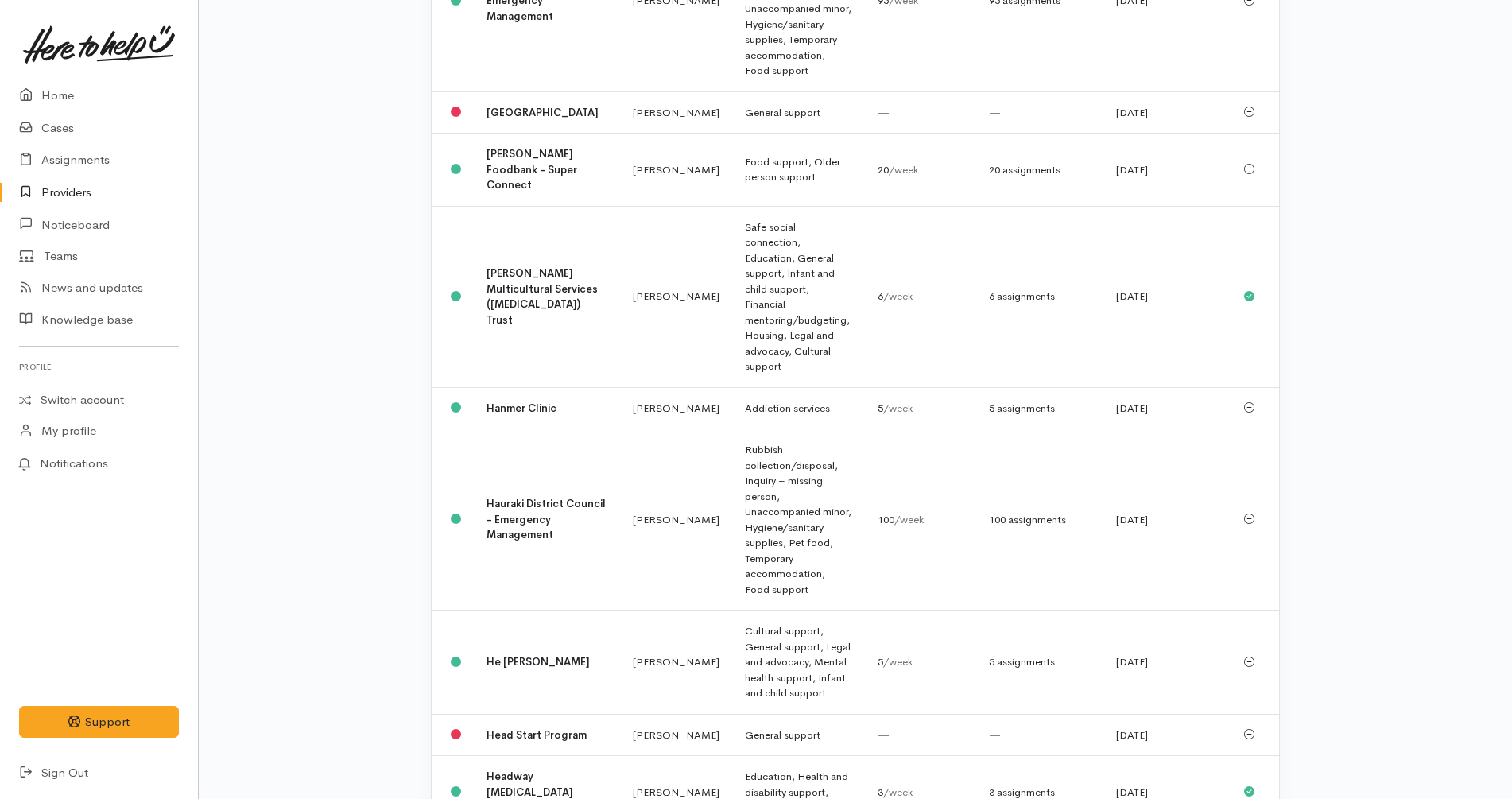
scroll to position [6770, 0]
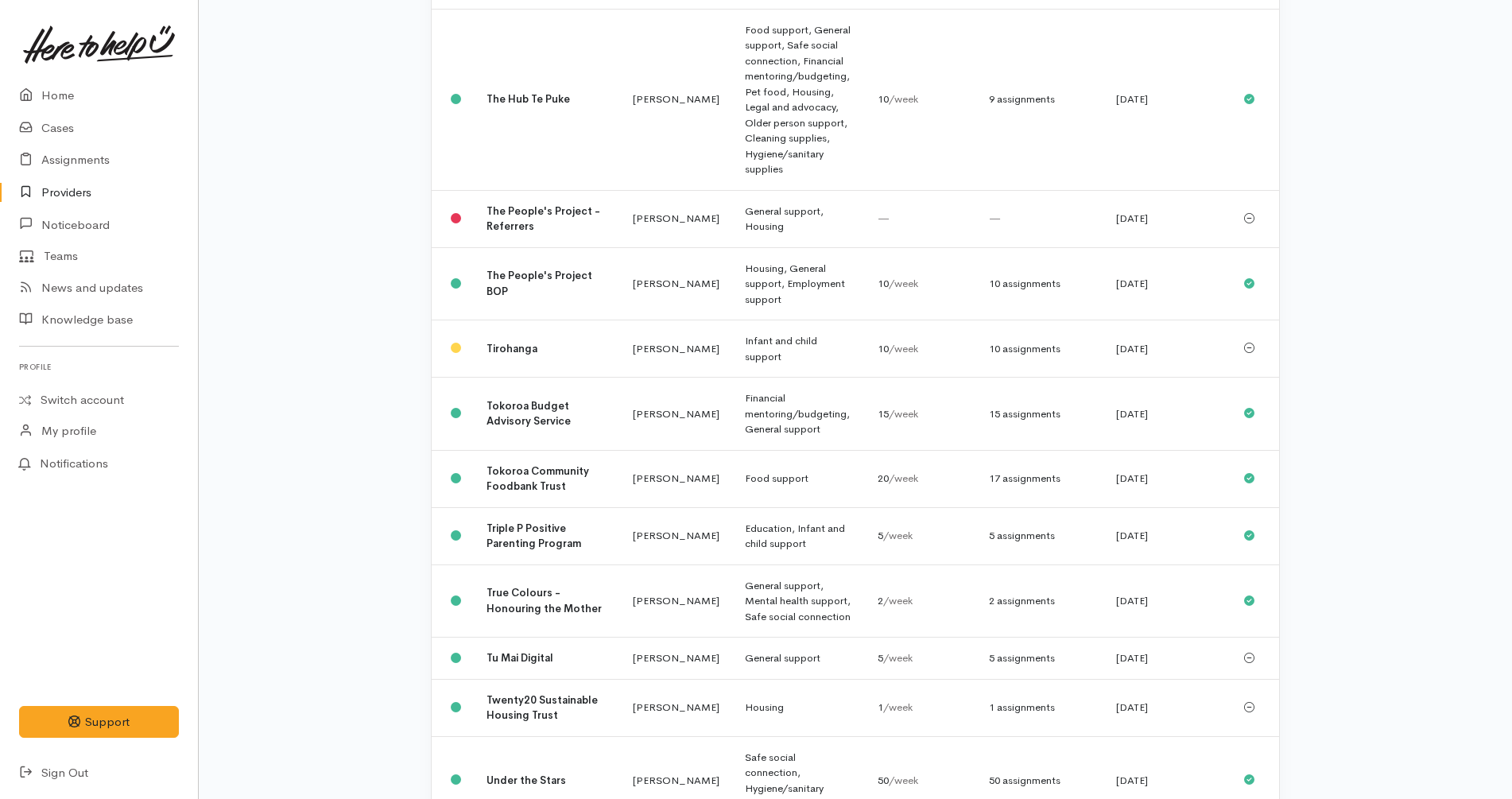
scroll to position [4119, 0]
click at [1085, 701] on div "1 assignments" at bounding box center [1039, 708] width 101 height 16
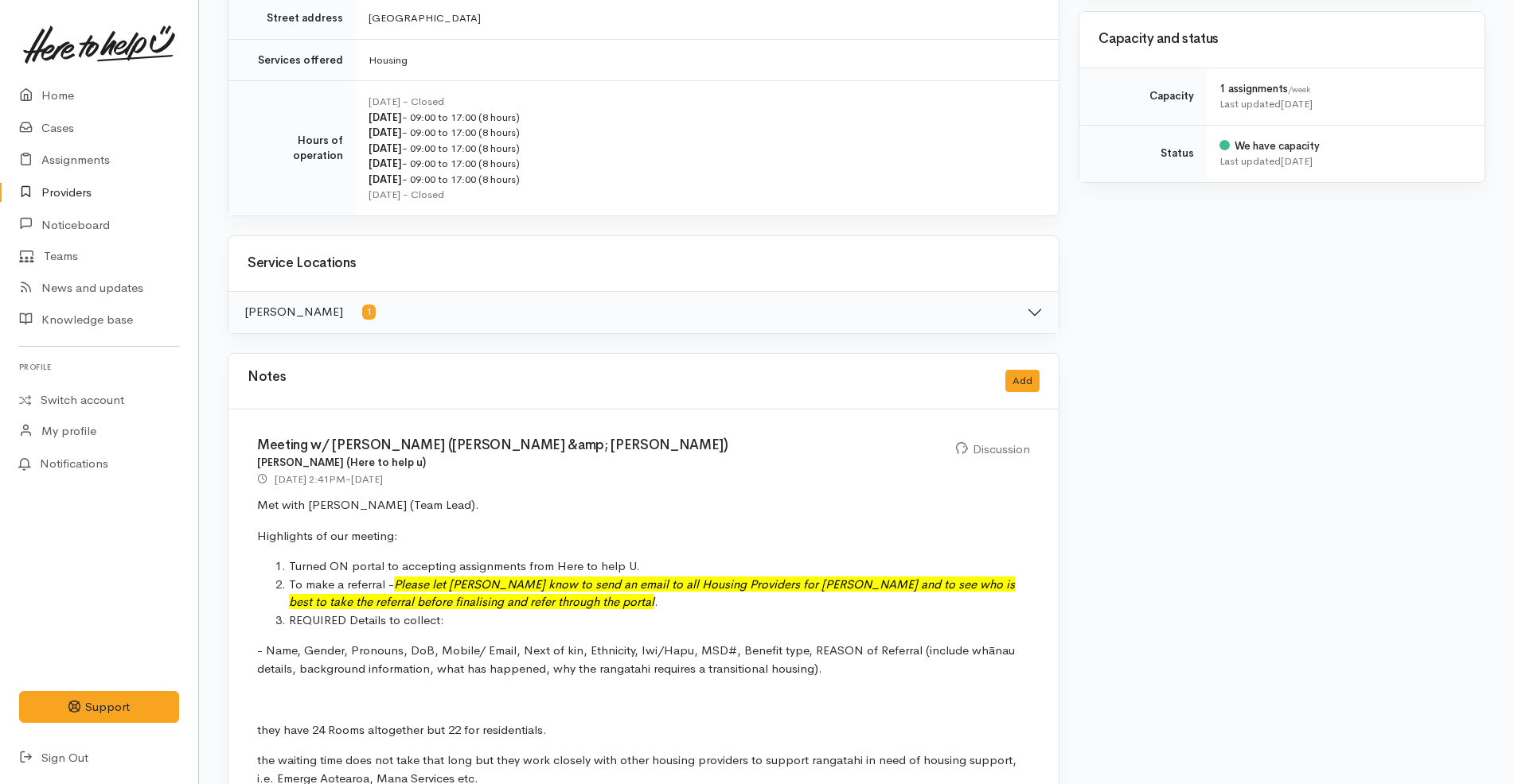
scroll to position [581, 0]
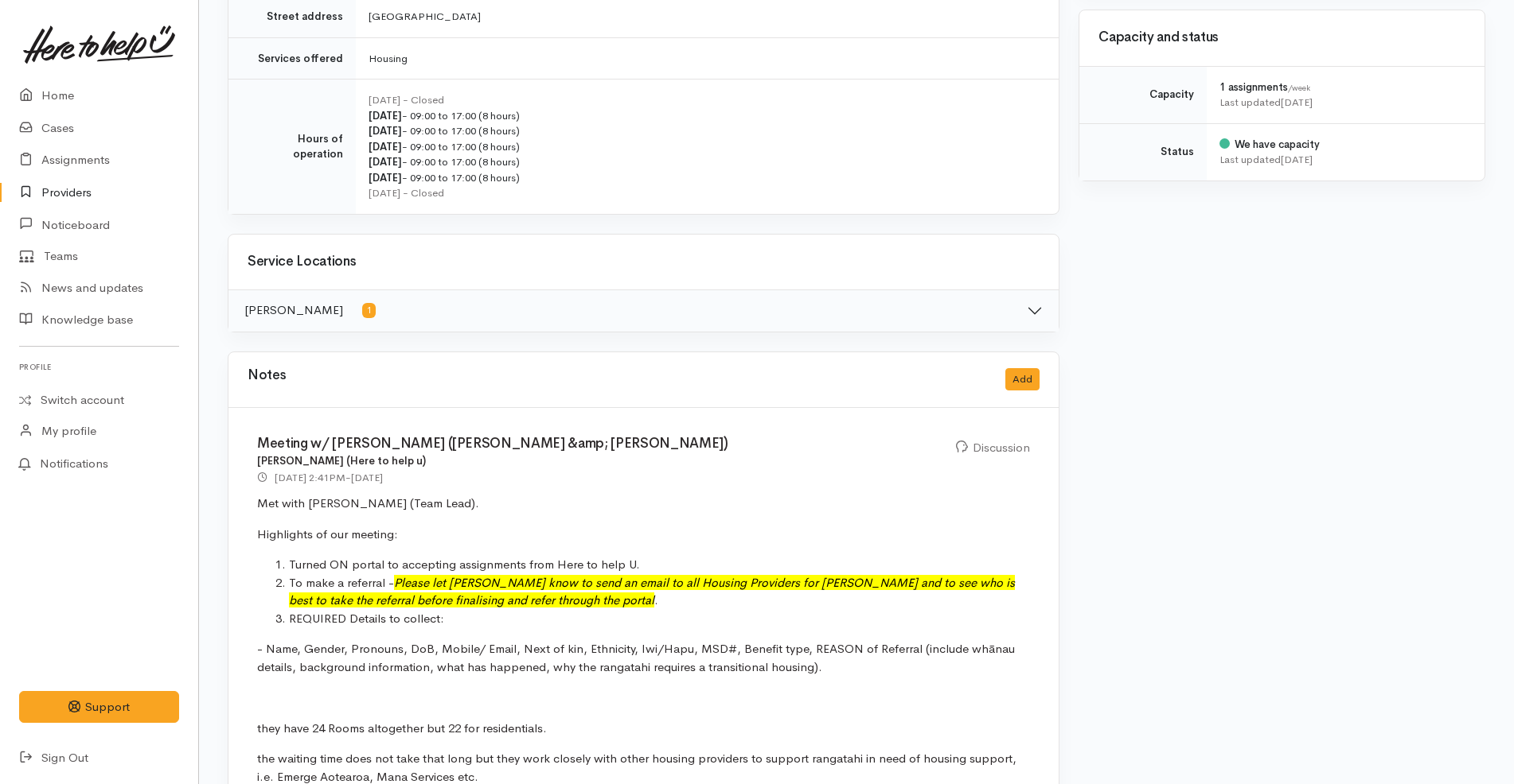
click at [900, 370] on div "Notes Add" at bounding box center [643, 379] width 792 height 33
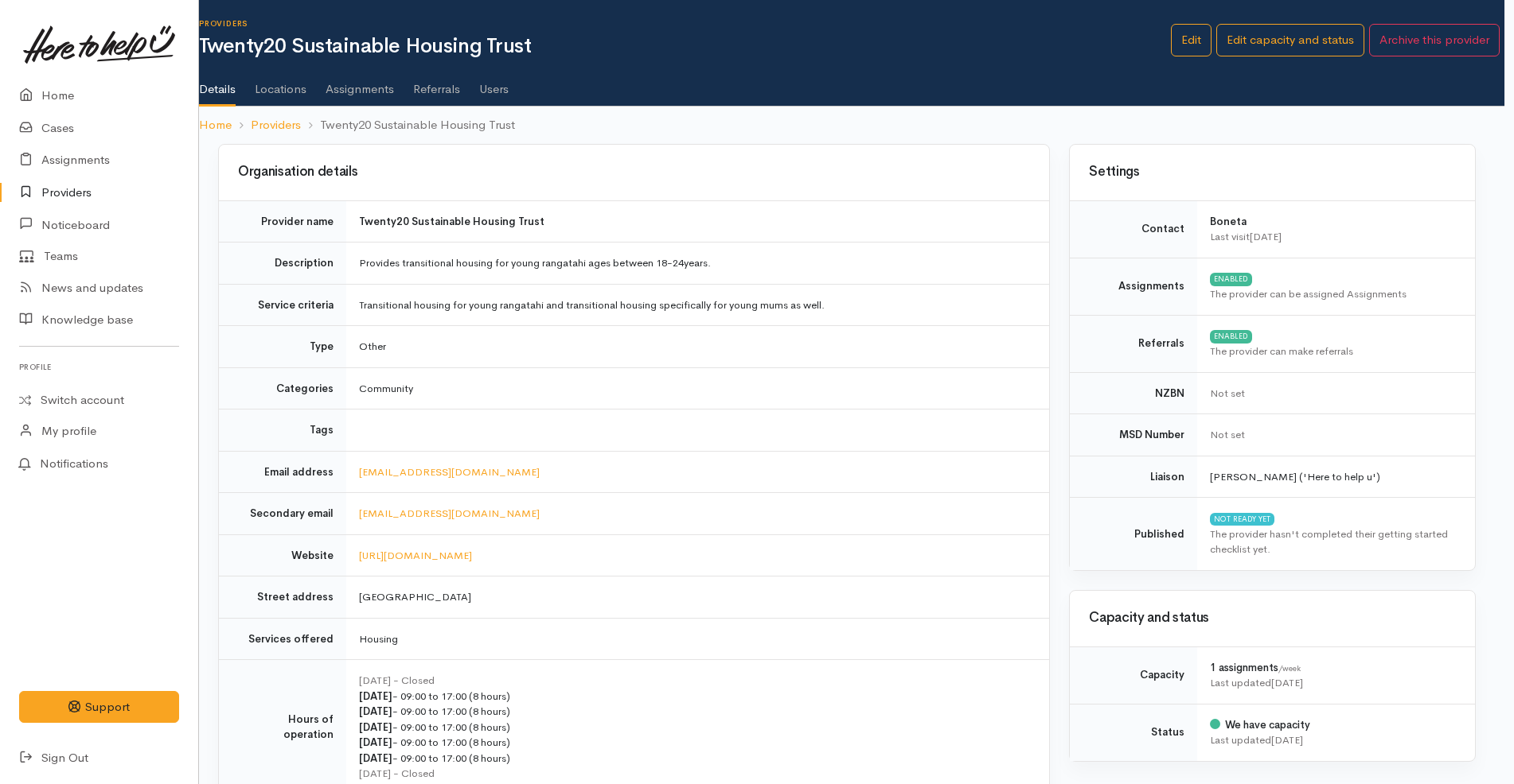
scroll to position [0, 6]
drag, startPoint x: 501, startPoint y: 477, endPoint x: 359, endPoint y: 453, distance: 144.0
click at [359, 453] on td "boneta@twenty20.nz" at bounding box center [702, 471] width 703 height 42
click at [544, 467] on td "boneta@twenty20.nz" at bounding box center [702, 471] width 703 height 42
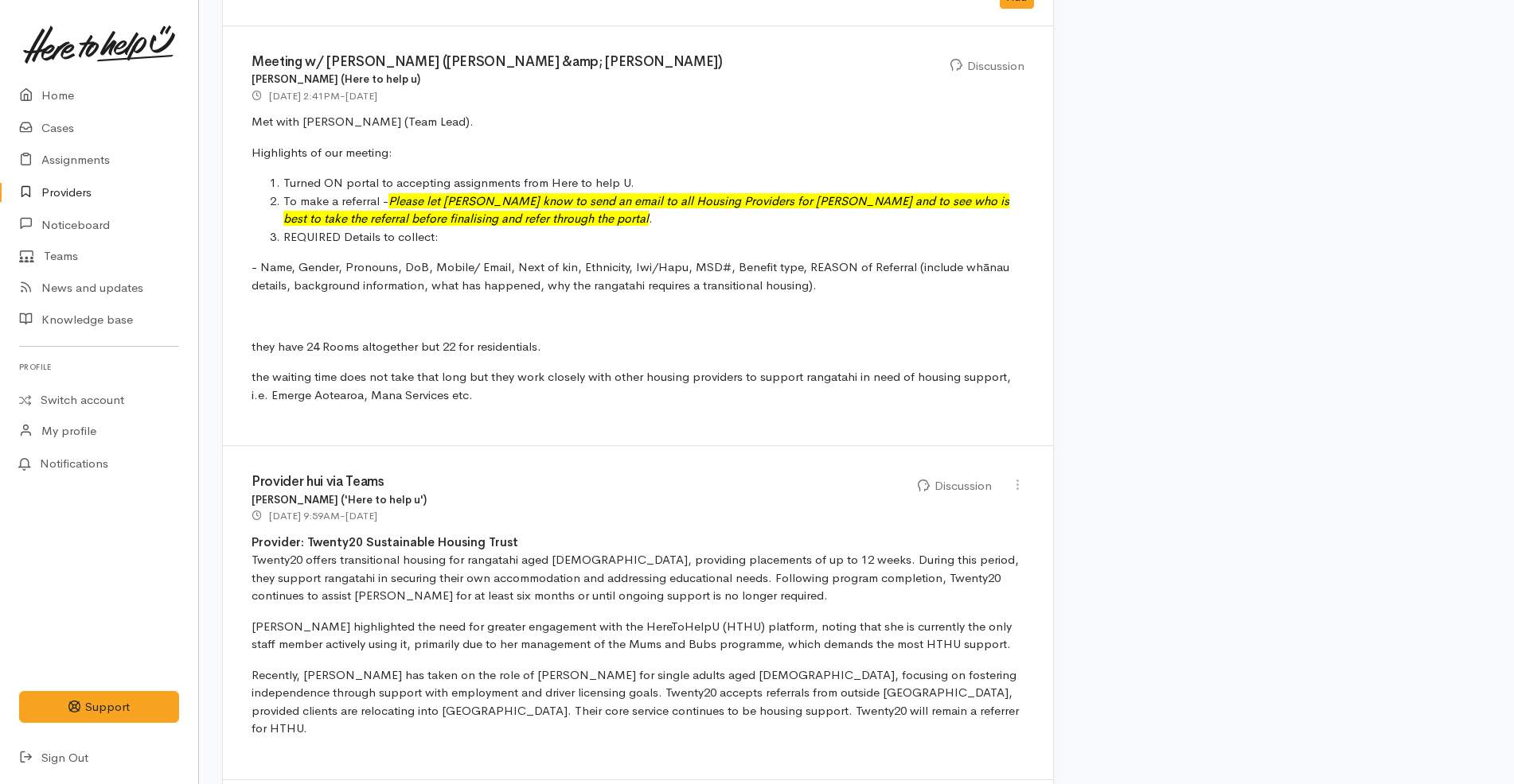
scroll to position [970, 6]
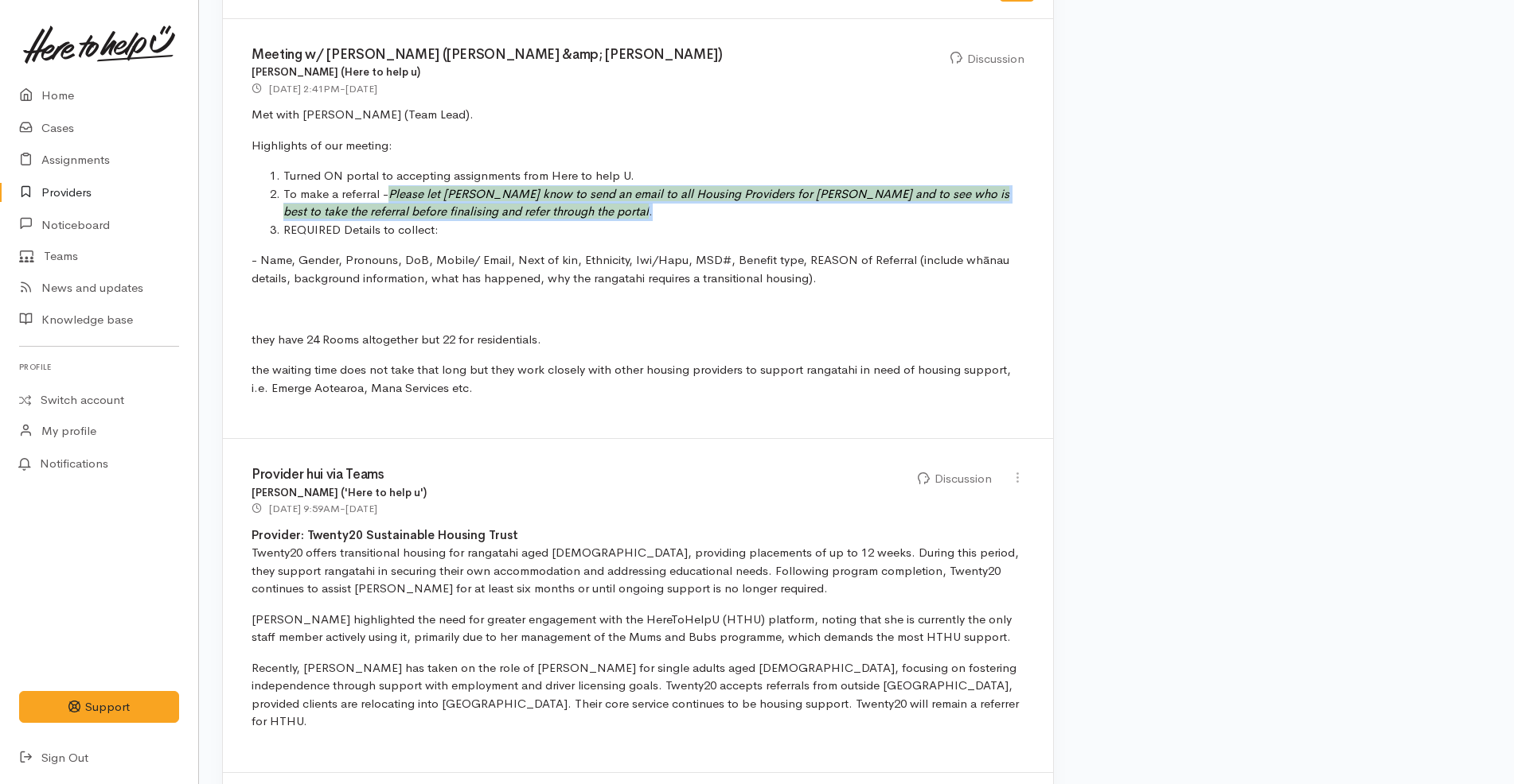
drag, startPoint x: 583, startPoint y: 216, endPoint x: 391, endPoint y: 196, distance: 193.0
click at [391, 196] on li "To make a referral - Please let Helena know to send an email to all Housing Pro…" at bounding box center [654, 203] width 741 height 36
copy li "Please let Helena know to send an email to all Housing Providers for Rangatahi …"
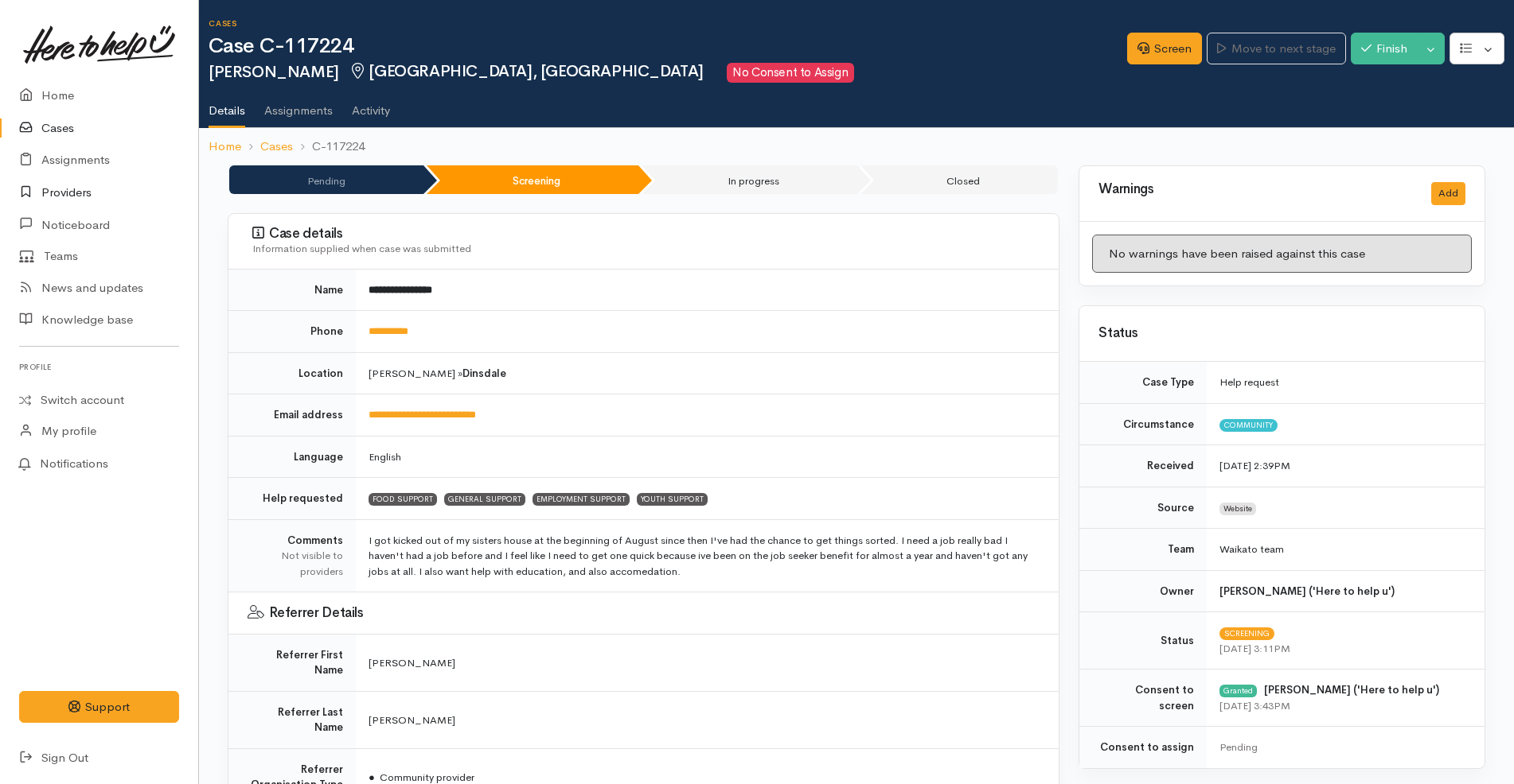
scroll to position [1768, 0]
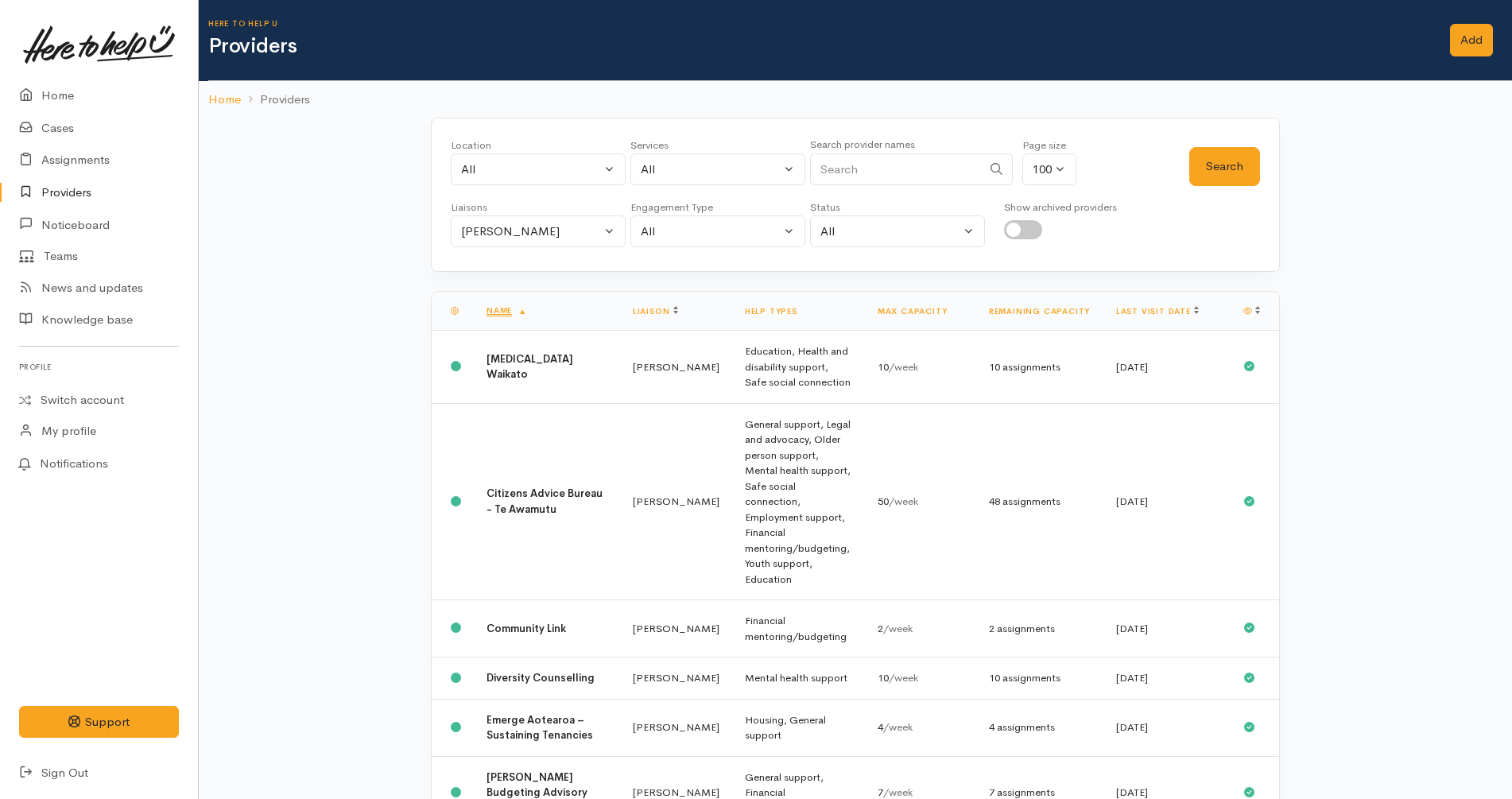
click at [903, 169] on input "Search" at bounding box center [895, 170] width 172 height 33
type input "mana"
click at [1248, 167] on button "Search" at bounding box center [1224, 167] width 70 height 39
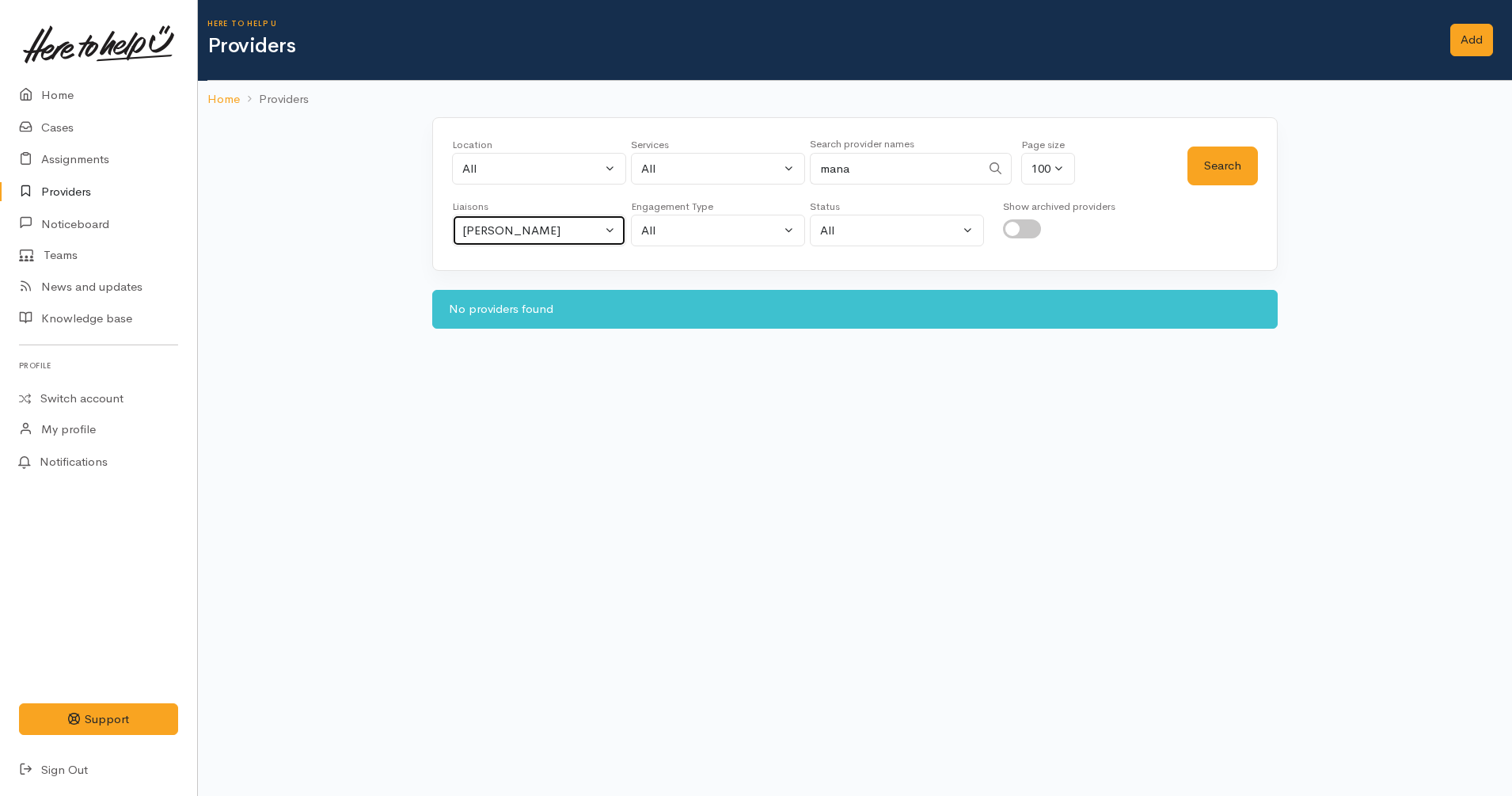
click at [476, 237] on div "[PERSON_NAME]" at bounding box center [532, 230] width 139 height 18
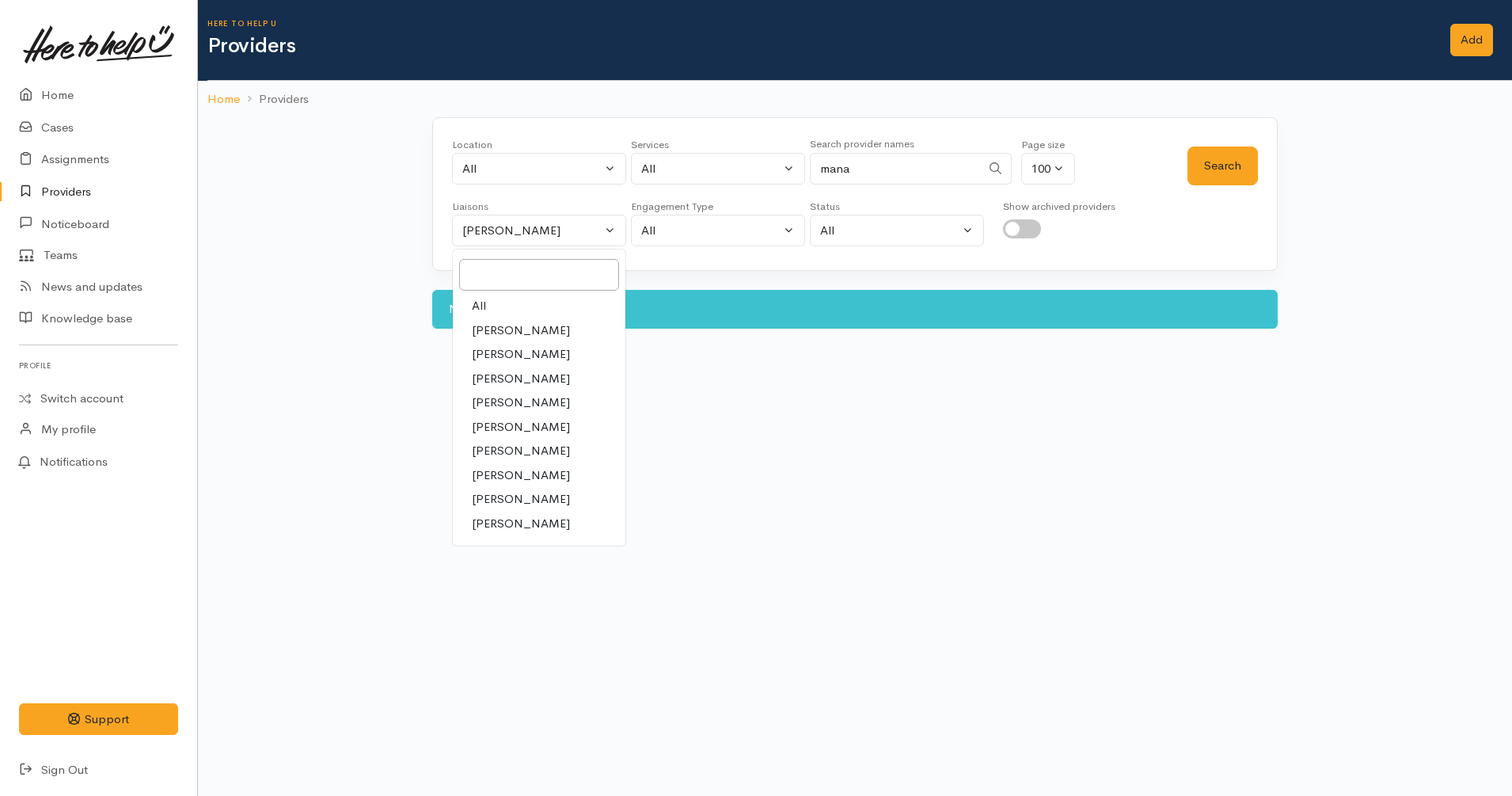
click at [532, 319] on link "[PERSON_NAME]" at bounding box center [539, 331] width 173 height 24
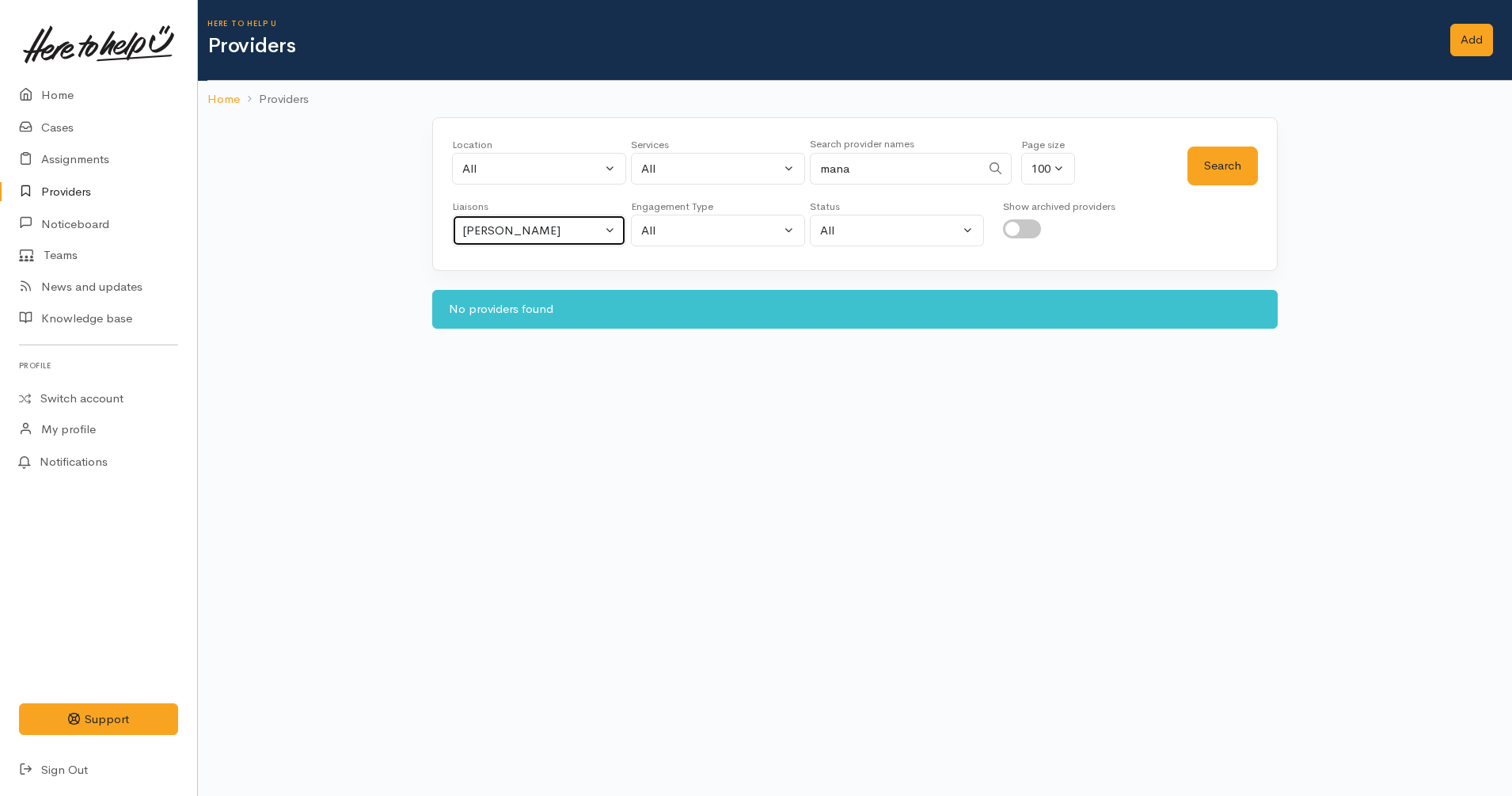
click at [539, 233] on div "[PERSON_NAME]" at bounding box center [532, 230] width 139 height 18
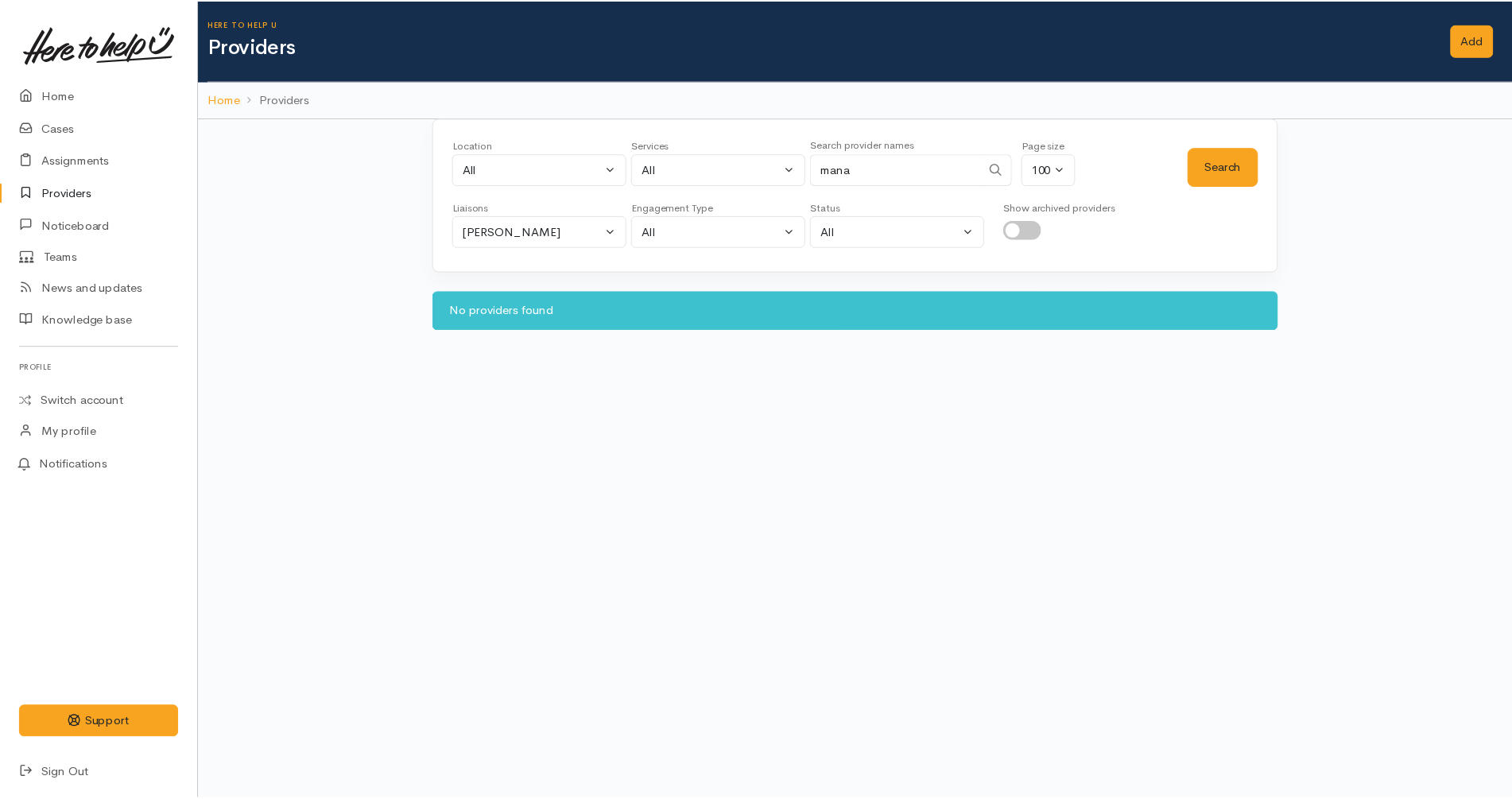
scroll to position [13, 0]
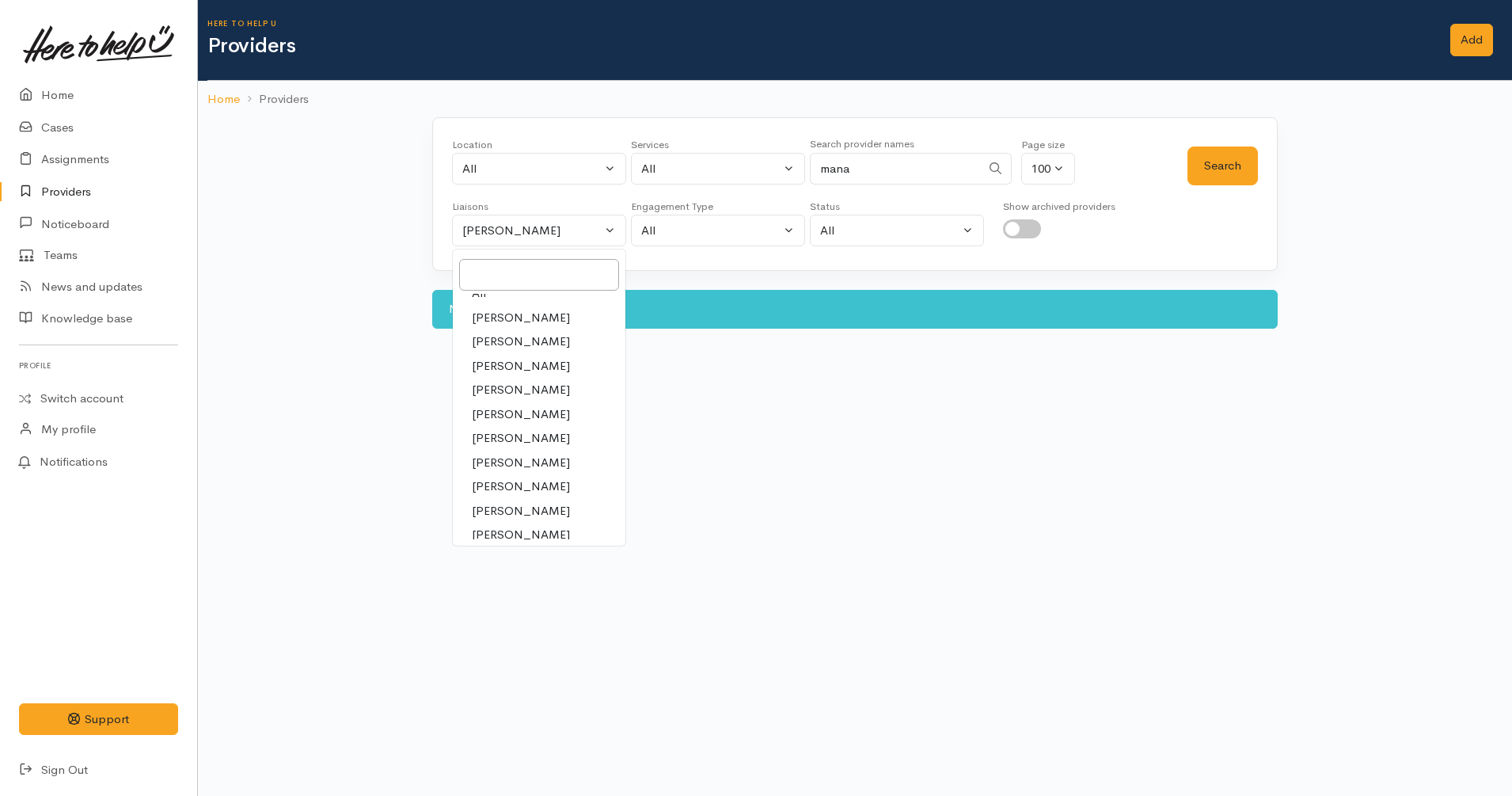
click at [537, 296] on link "All" at bounding box center [539, 293] width 173 height 24
select select "null"
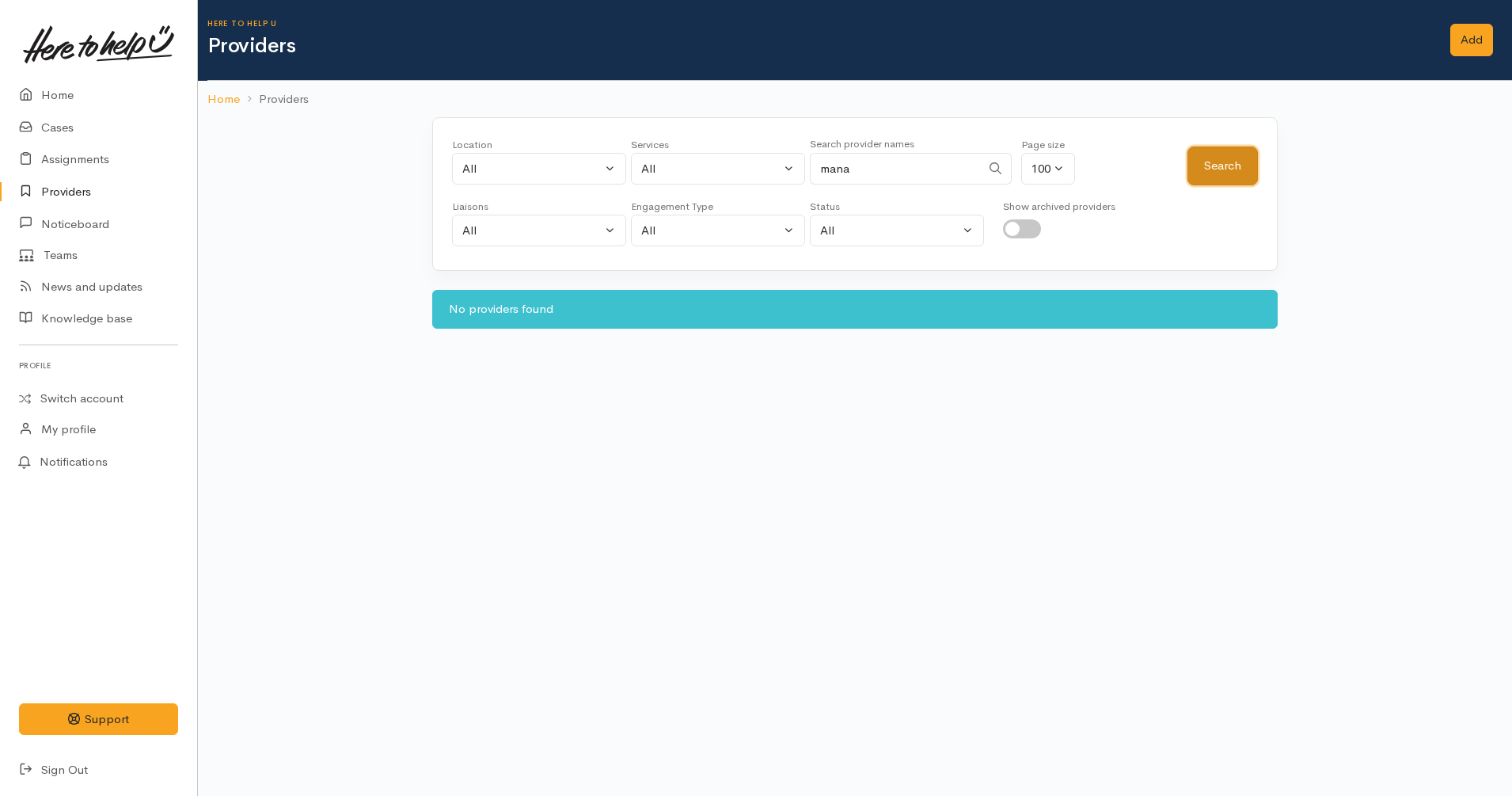
click at [1237, 168] on button "Search" at bounding box center [1222, 166] width 70 height 39
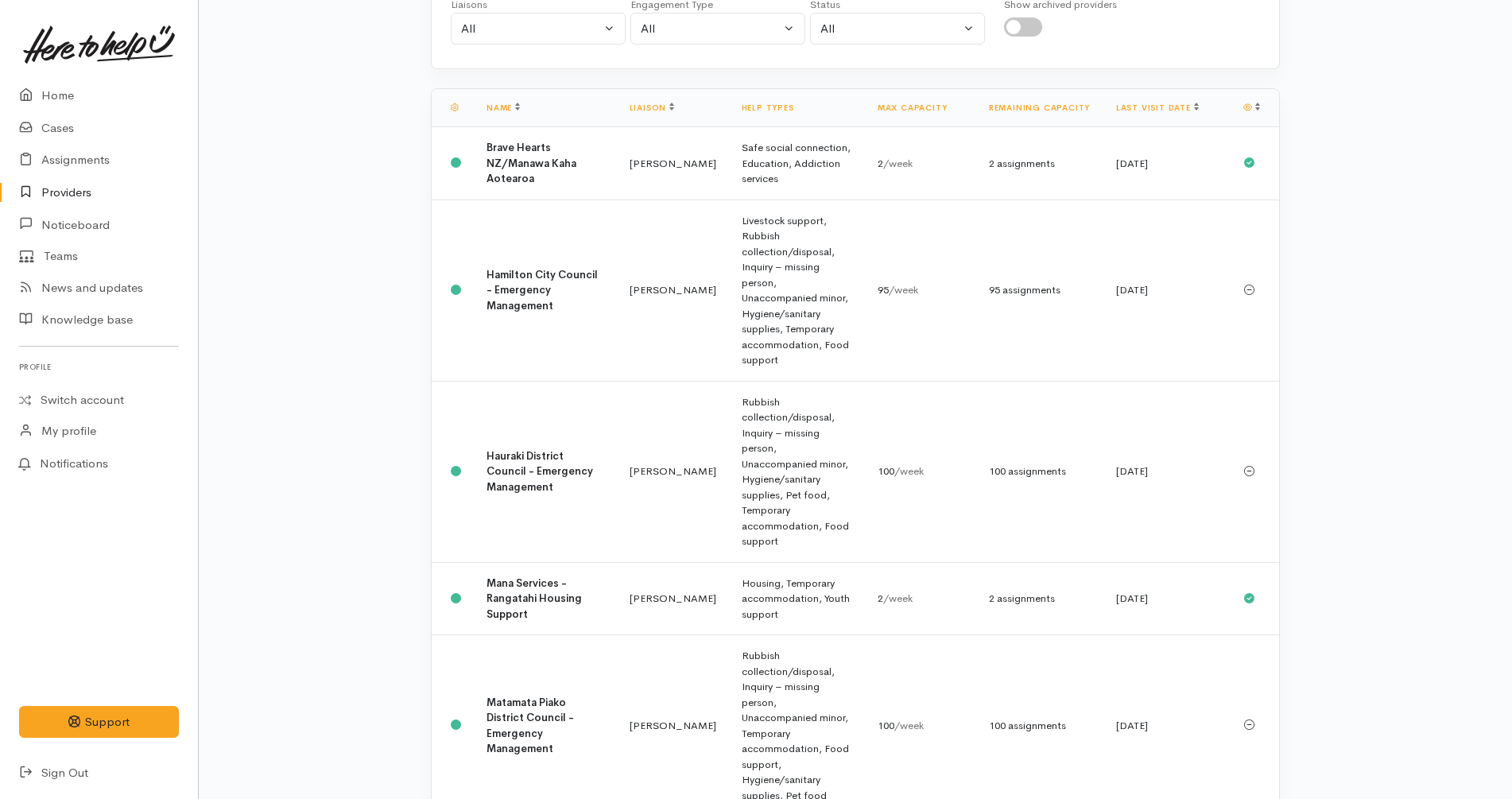
scroll to position [204, 0]
